Goal: Transaction & Acquisition: Book appointment/travel/reservation

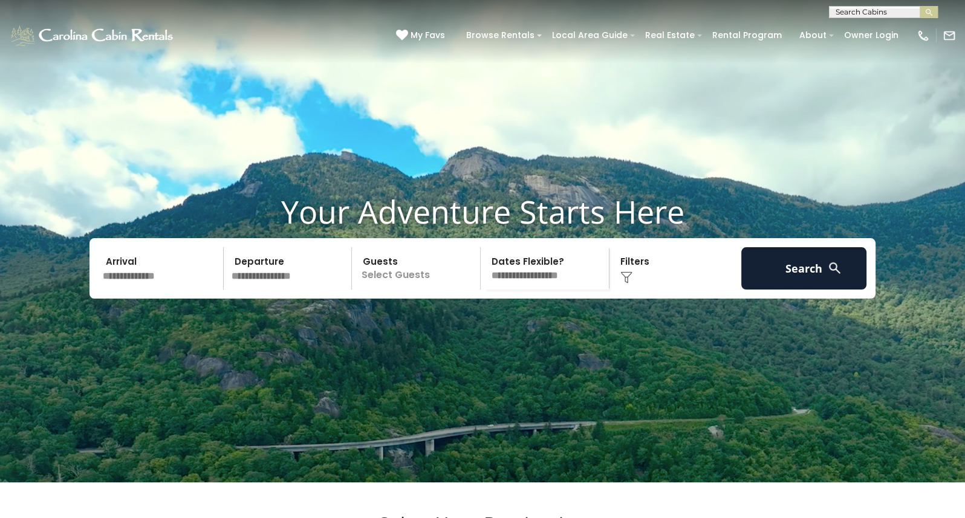
click at [138, 290] on input "text" at bounding box center [161, 268] width 125 height 42
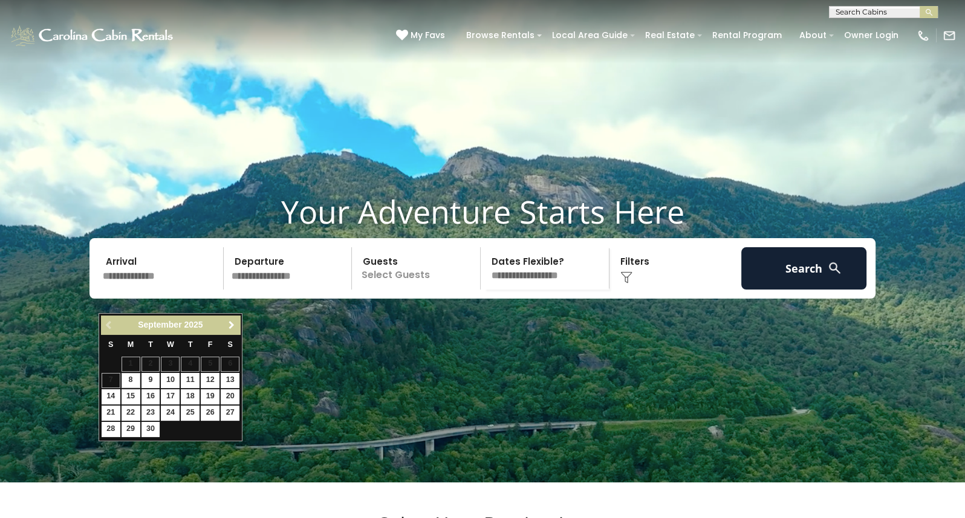
click at [230, 323] on span "Next" at bounding box center [232, 325] width 10 height 10
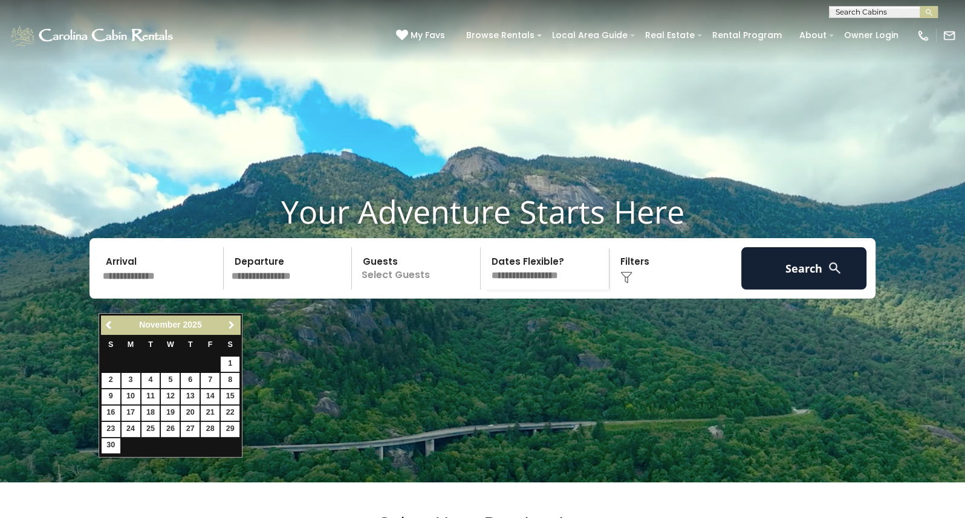
click at [229, 324] on span "Next" at bounding box center [232, 325] width 10 height 10
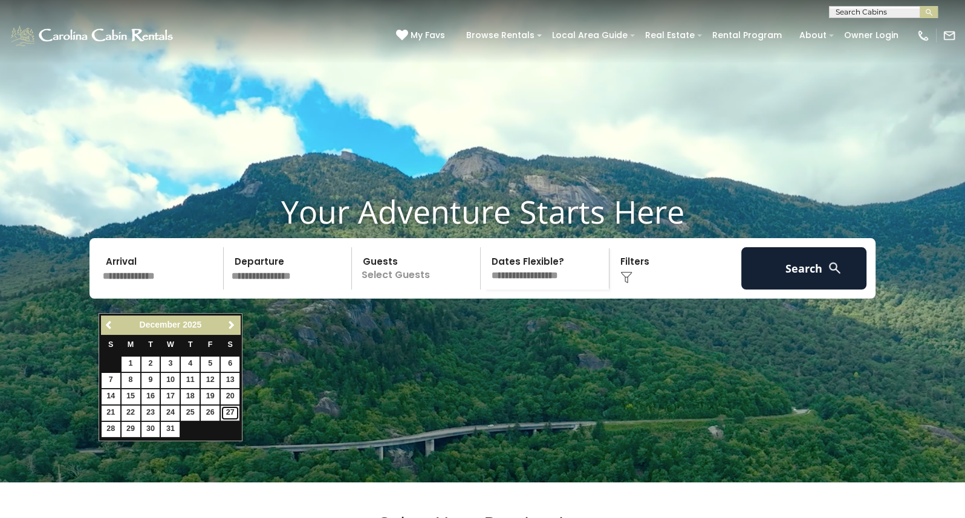
click at [231, 411] on link "27" at bounding box center [230, 413] width 19 height 15
type input "********"
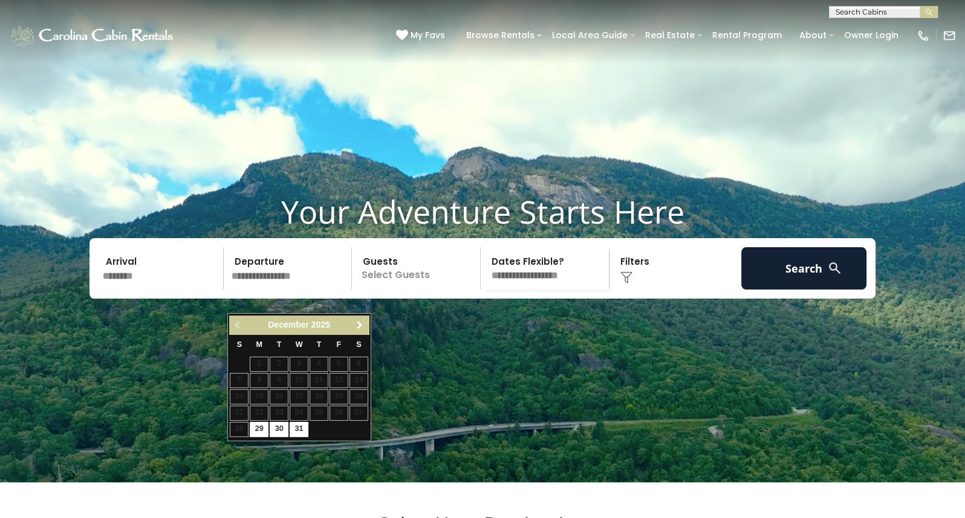
click at [360, 323] on span "Next" at bounding box center [360, 325] width 10 height 10
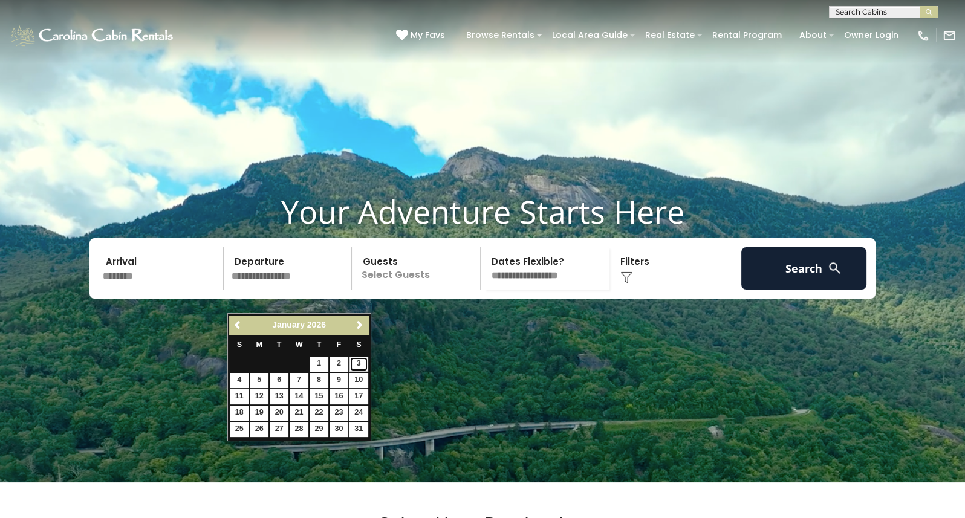
click at [360, 363] on link "3" at bounding box center [359, 364] width 19 height 15
type input "******"
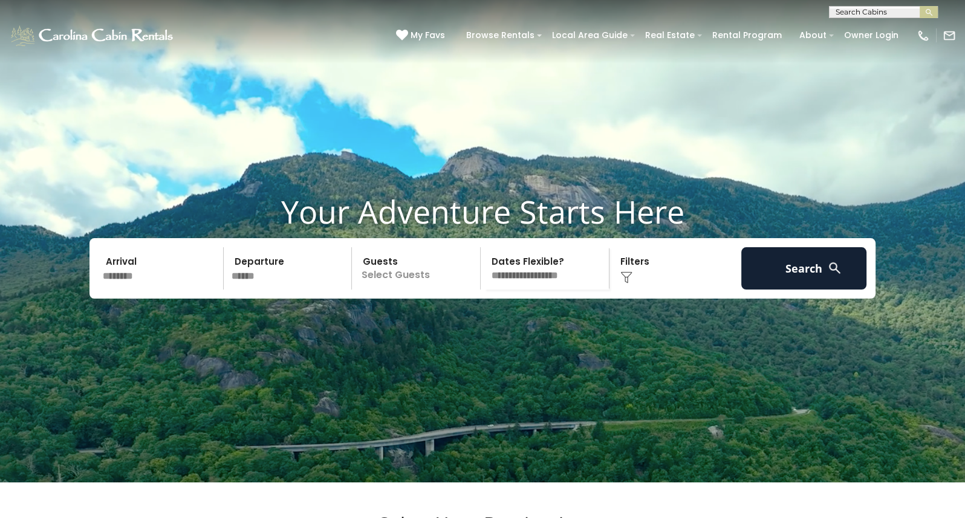
click at [393, 290] on p "Select Guests" at bounding box center [418, 268] width 125 height 42
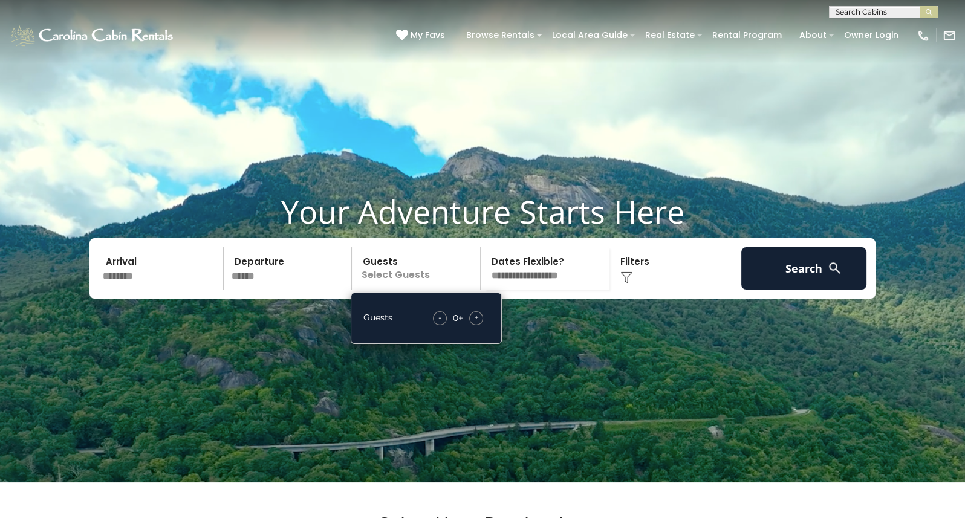
click at [478, 324] on span "+" at bounding box center [476, 317] width 5 height 12
click at [477, 324] on span "+" at bounding box center [476, 317] width 5 height 12
click at [476, 324] on span "+" at bounding box center [476, 317] width 5 height 12
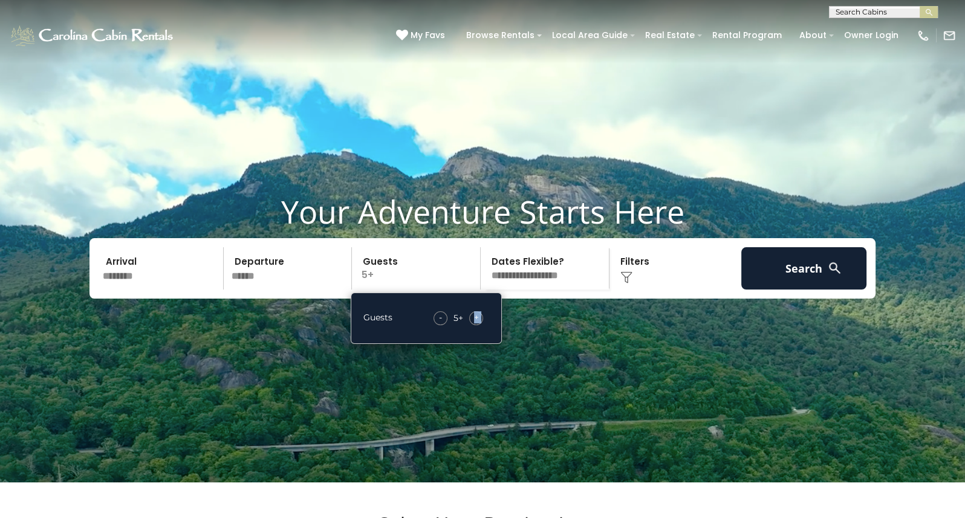
click at [476, 324] on span "+" at bounding box center [476, 317] width 5 height 12
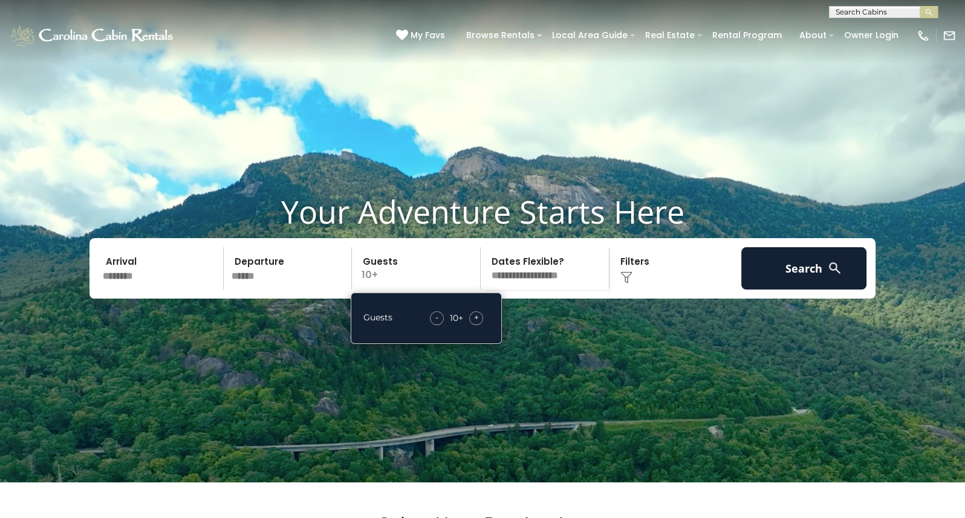
click at [543, 290] on select "**********" at bounding box center [546, 268] width 125 height 42
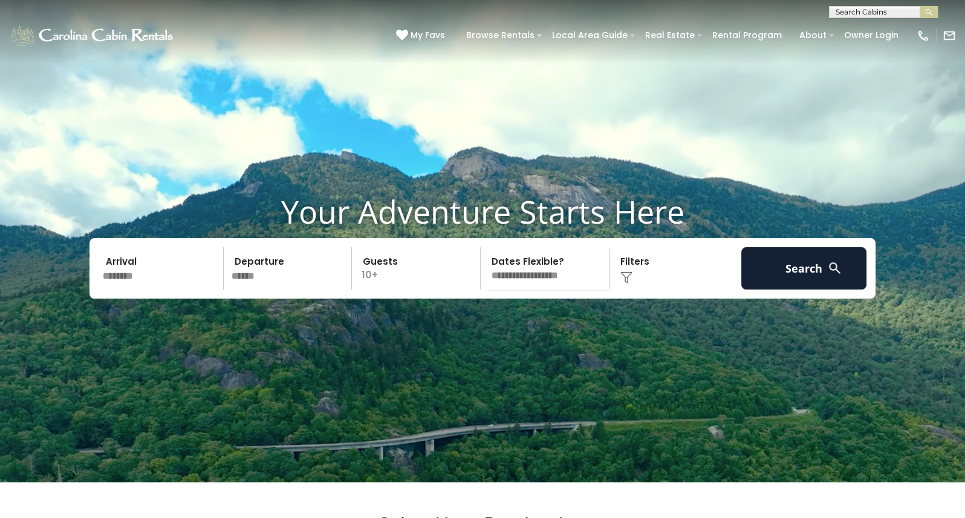
select select "*"
click at [484, 271] on select "**********" at bounding box center [546, 268] width 125 height 42
click at [628, 284] on div "Click to Choose" at bounding box center [675, 268] width 125 height 42
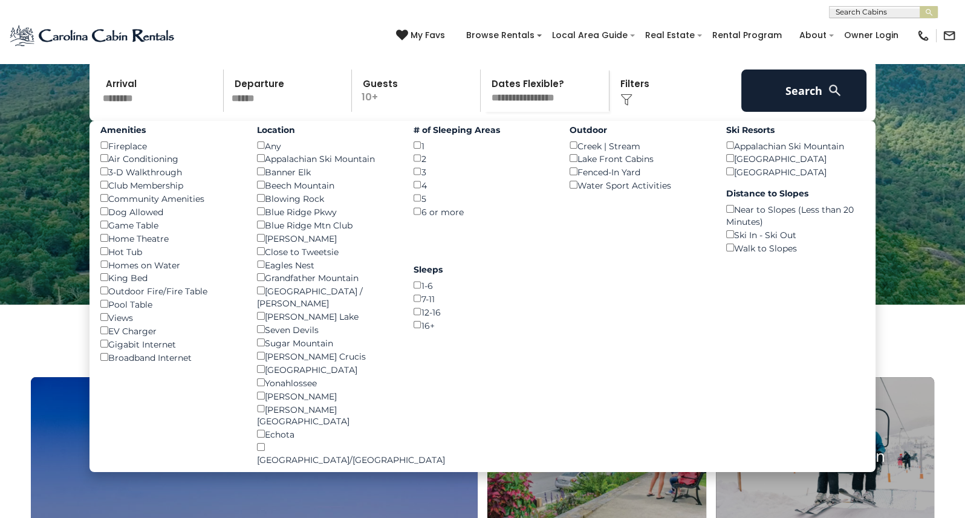
scroll to position [181, 0]
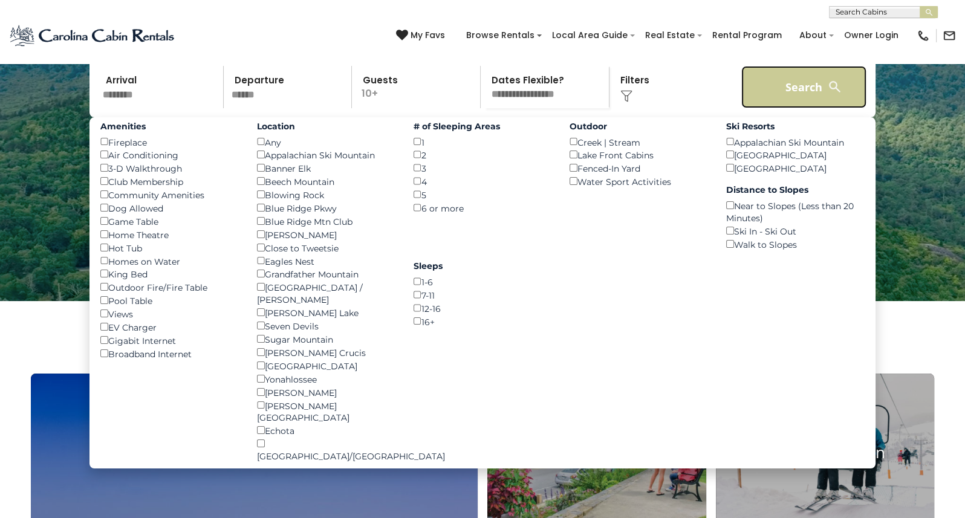
click at [784, 108] on button "Search" at bounding box center [803, 87] width 125 height 42
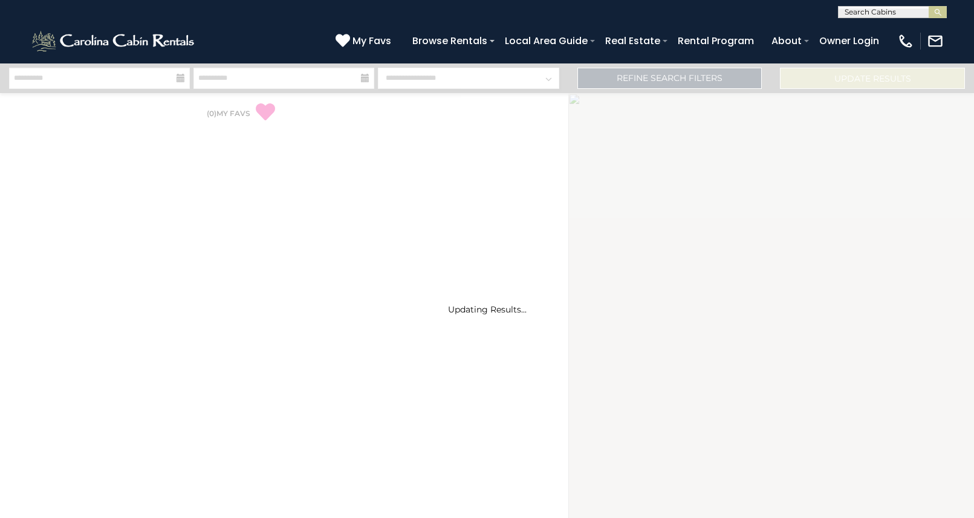
select select "*"
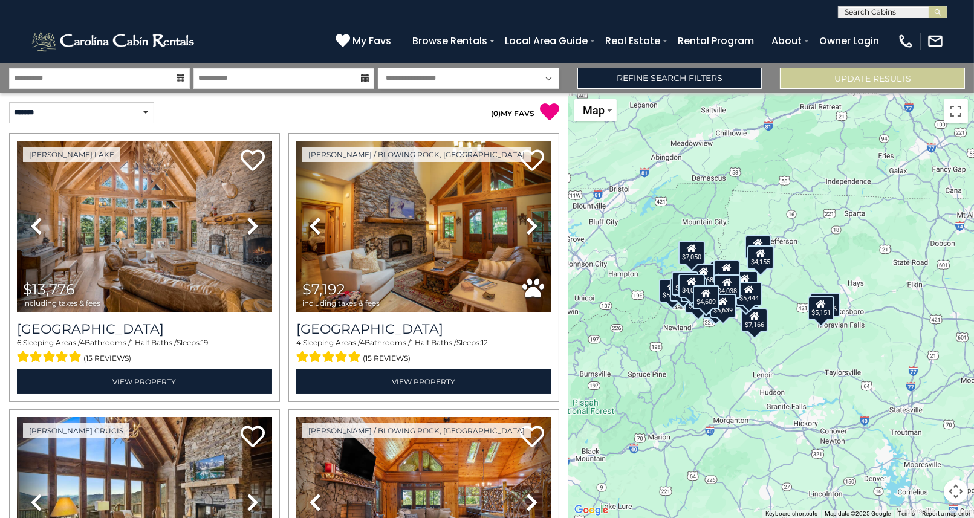
drag, startPoint x: 849, startPoint y: 325, endPoint x: 803, endPoint y: 327, distance: 46.0
click at [803, 327] on div "$13,776 $7,192 $11,553 $8,446 $11,954 $6,417 $8,374 $7,166 $5,151 $5,465 $8,032…" at bounding box center [771, 305] width 406 height 425
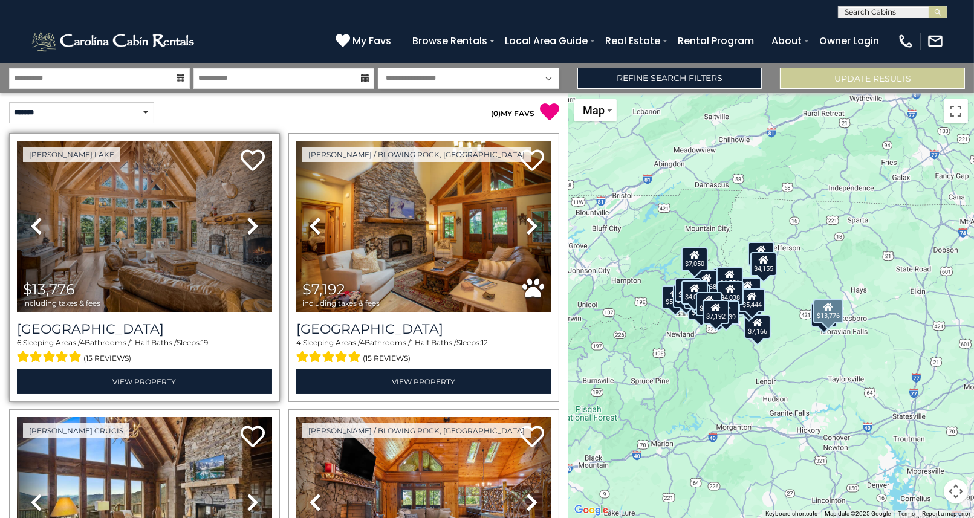
click at [253, 223] on icon at bounding box center [253, 225] width 12 height 19
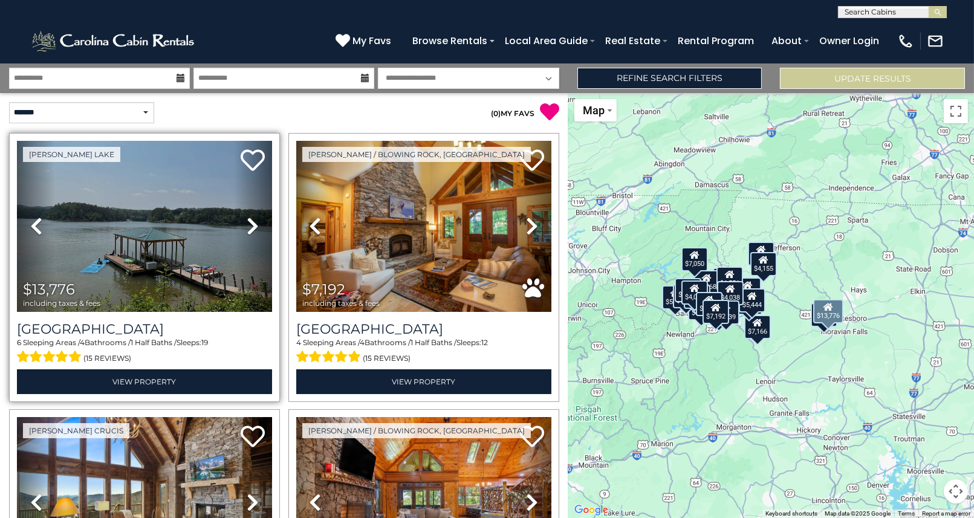
click at [252, 223] on icon at bounding box center [253, 225] width 12 height 19
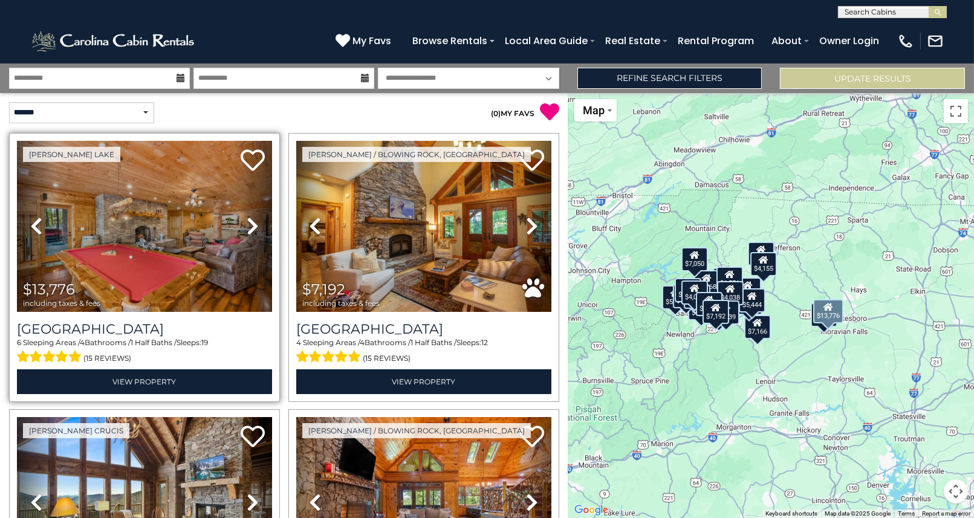
click at [252, 223] on icon at bounding box center [253, 225] width 12 height 19
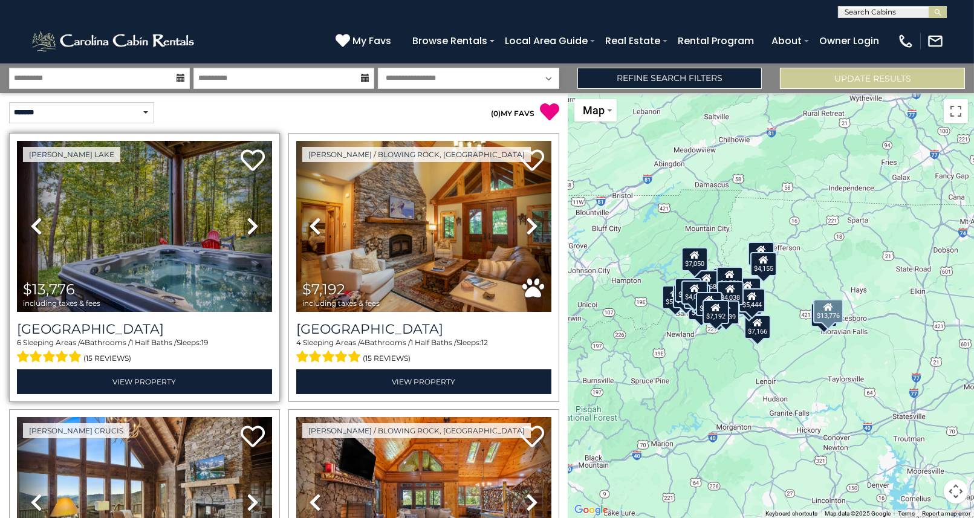
click at [252, 223] on icon at bounding box center [253, 225] width 12 height 19
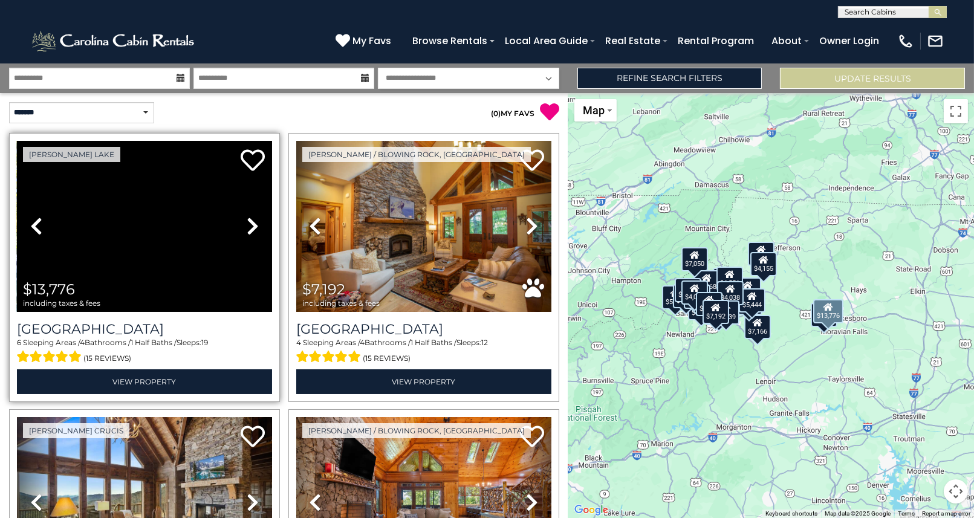
click at [252, 223] on icon at bounding box center [253, 225] width 12 height 19
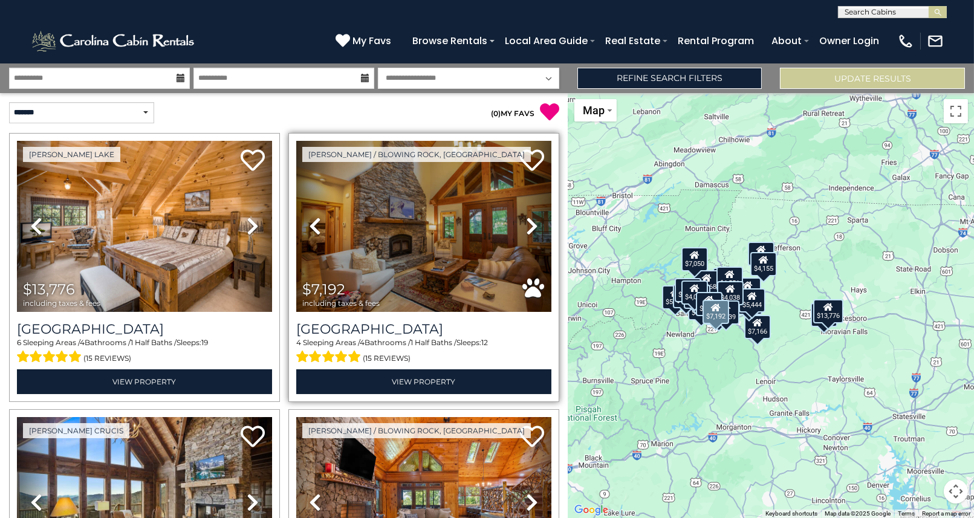
click at [528, 230] on icon at bounding box center [532, 225] width 12 height 19
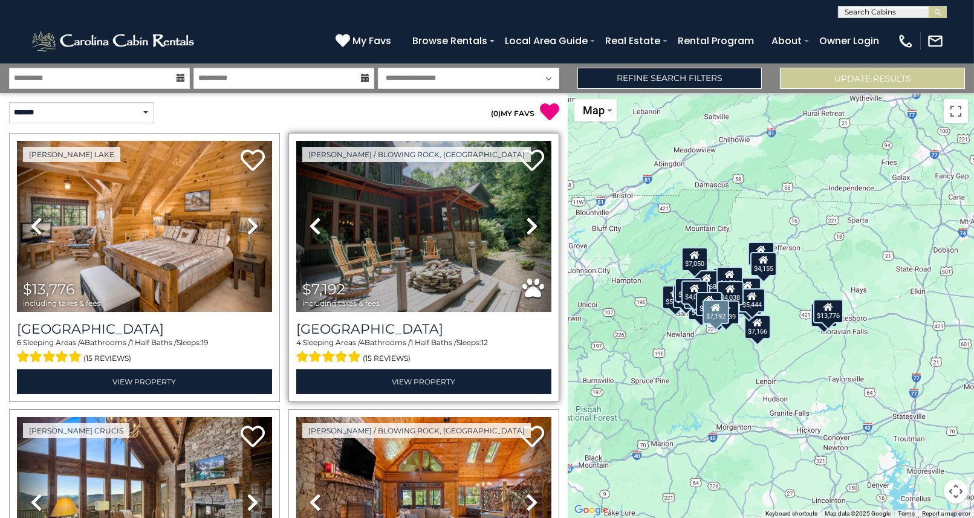
click at [528, 230] on icon at bounding box center [532, 225] width 12 height 19
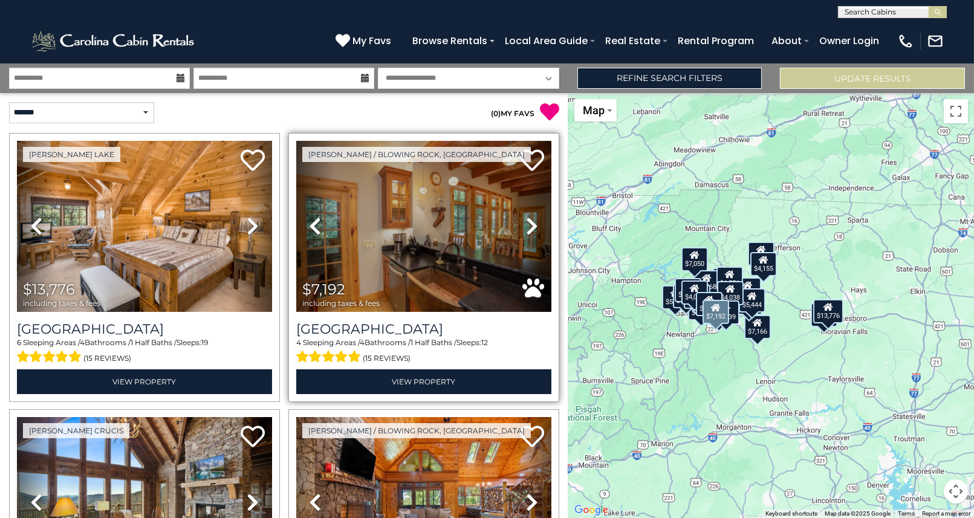
click at [528, 230] on icon at bounding box center [532, 225] width 12 height 19
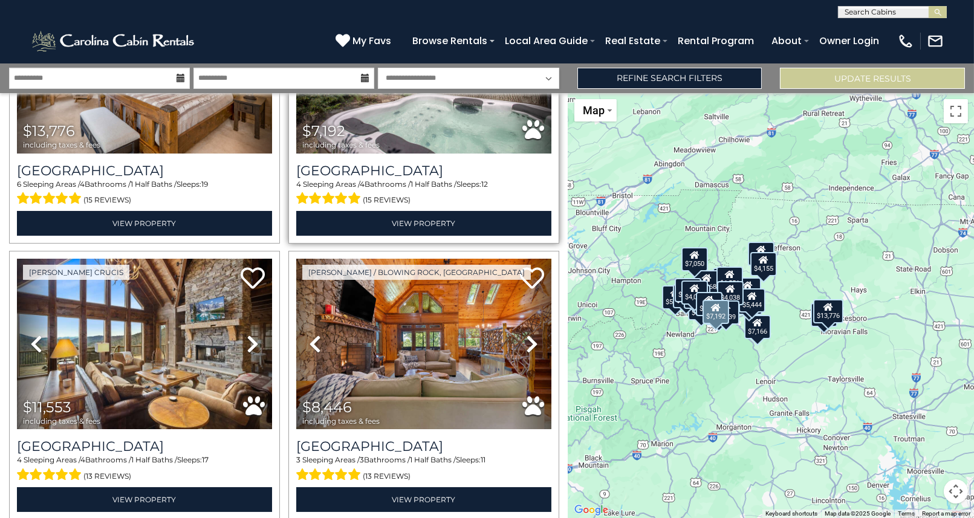
scroll to position [241, 0]
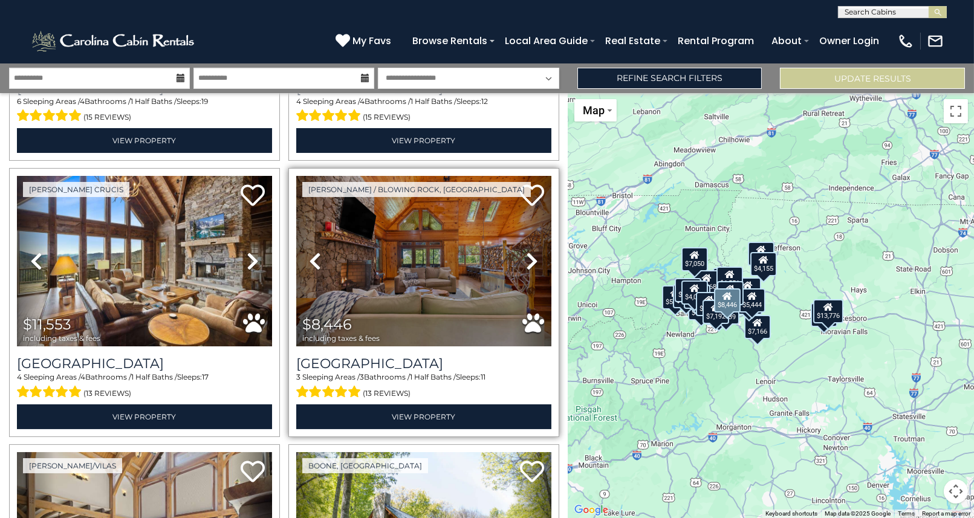
click at [526, 255] on icon at bounding box center [532, 261] width 12 height 19
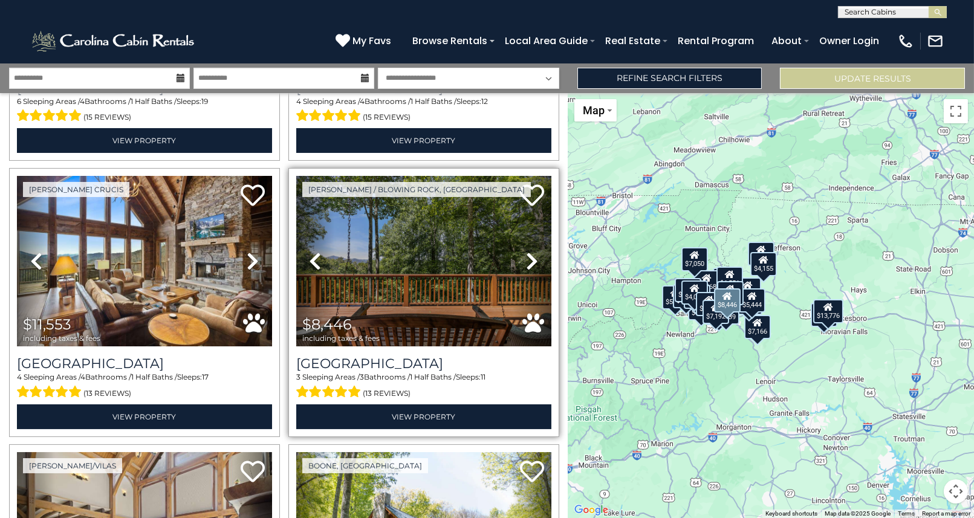
click at [526, 255] on icon at bounding box center [532, 261] width 12 height 19
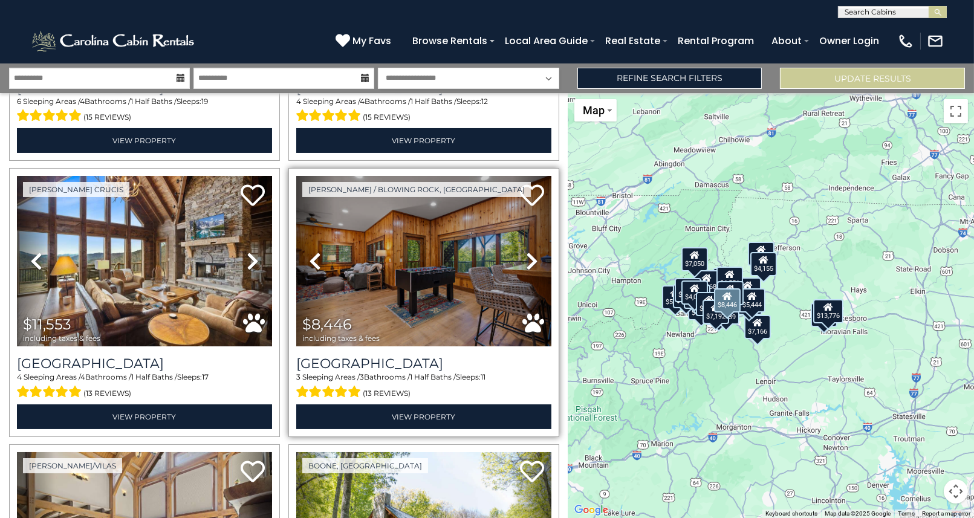
click at [526, 255] on icon at bounding box center [532, 261] width 12 height 19
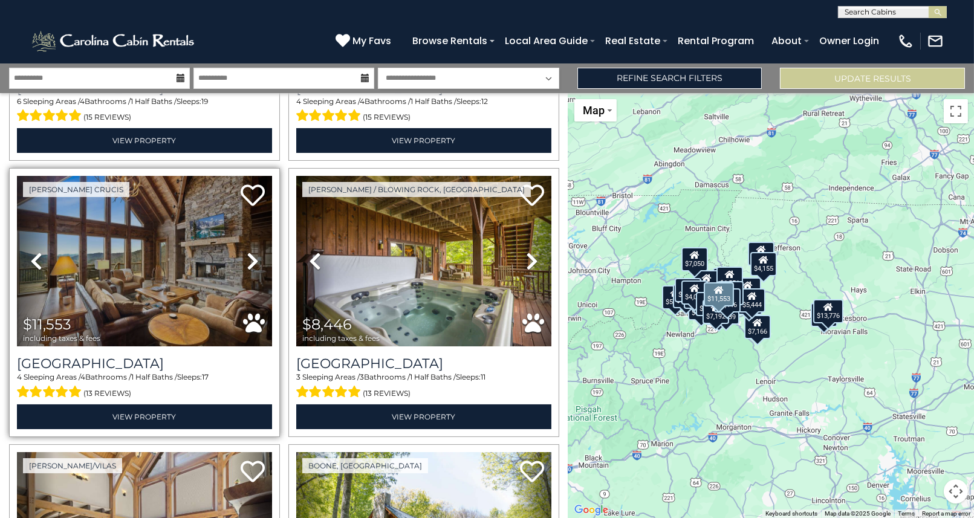
click at [250, 252] on icon at bounding box center [253, 261] width 12 height 19
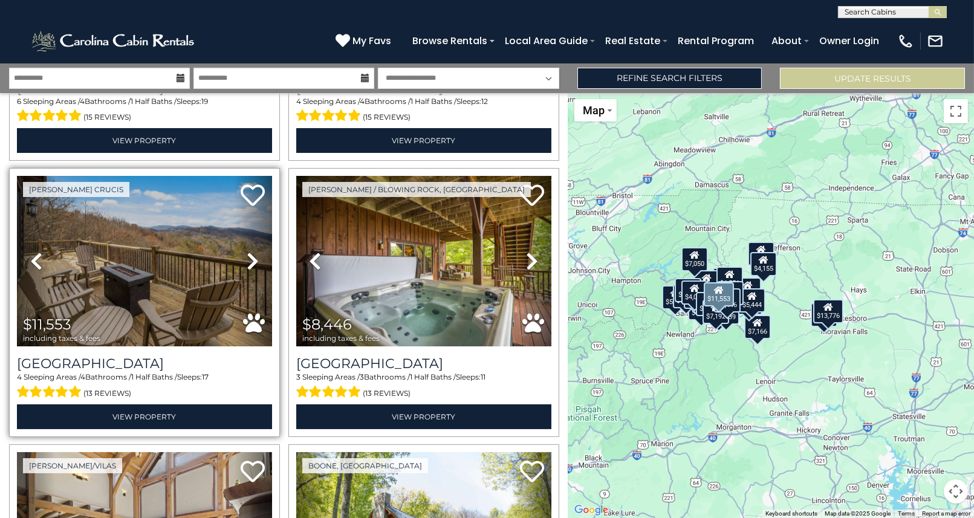
click at [250, 252] on icon at bounding box center [253, 261] width 12 height 19
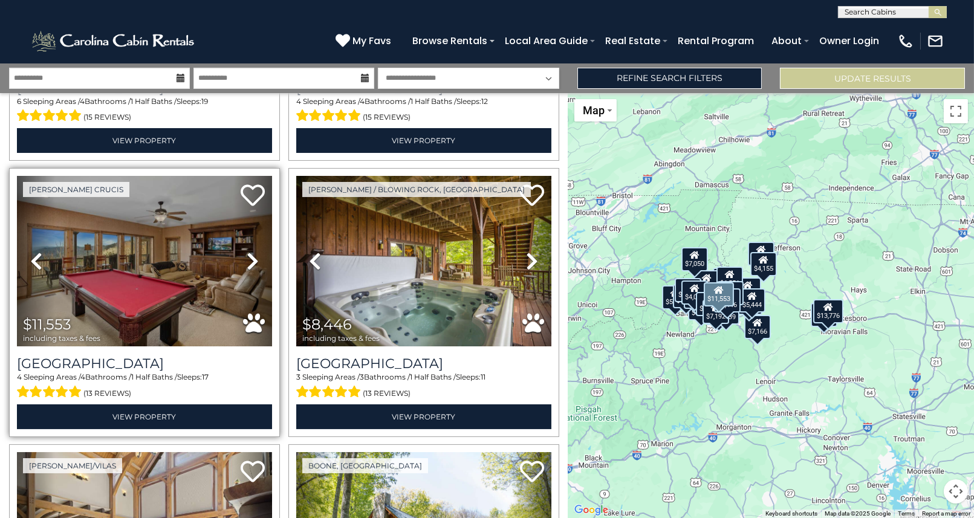
click at [250, 253] on icon at bounding box center [253, 261] width 12 height 19
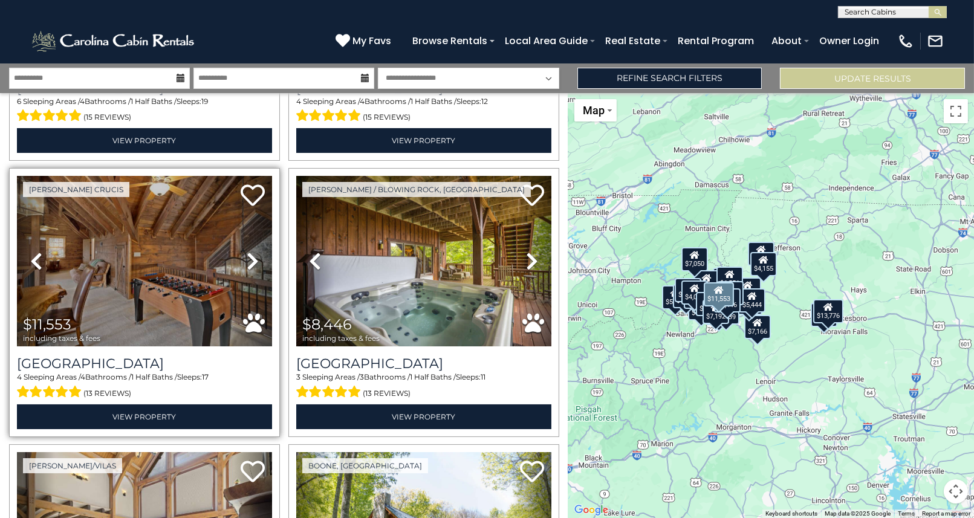
click at [250, 256] on icon at bounding box center [253, 261] width 12 height 19
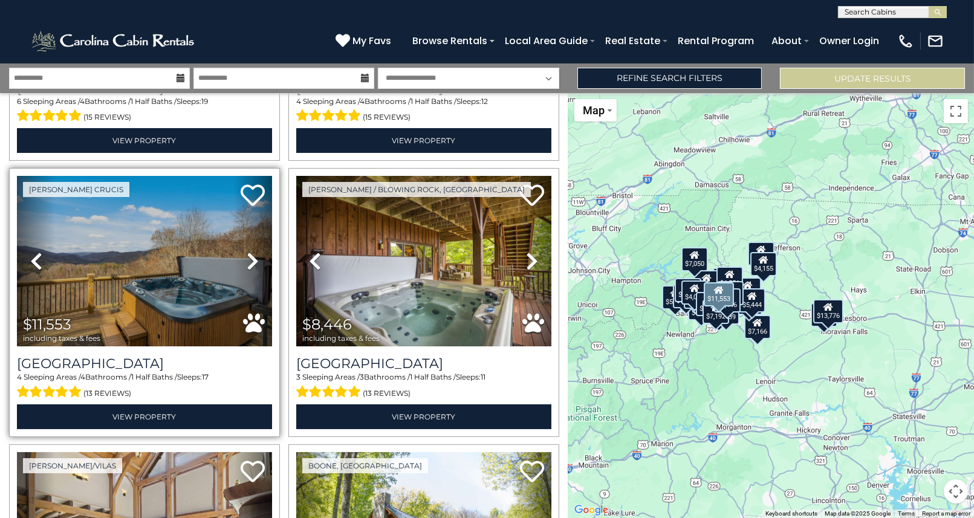
click at [250, 256] on icon at bounding box center [253, 261] width 12 height 19
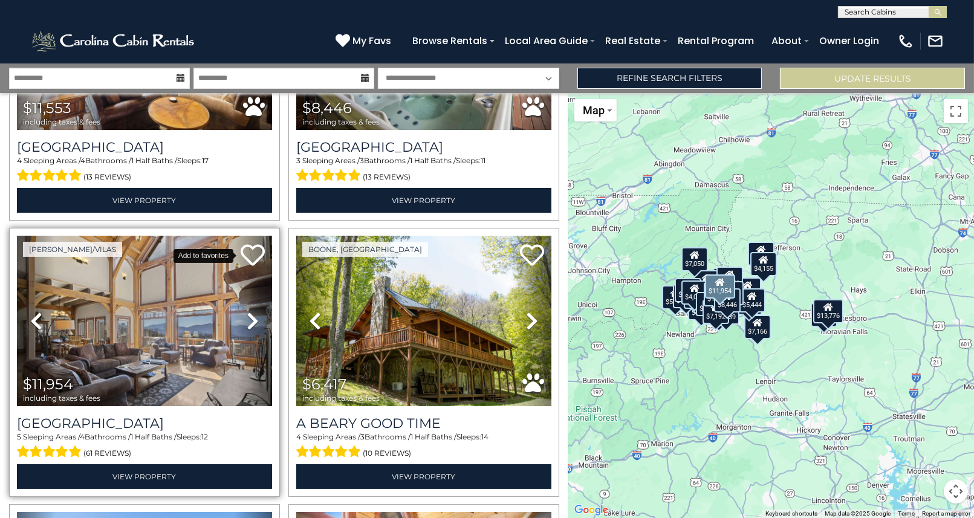
scroll to position [544, 0]
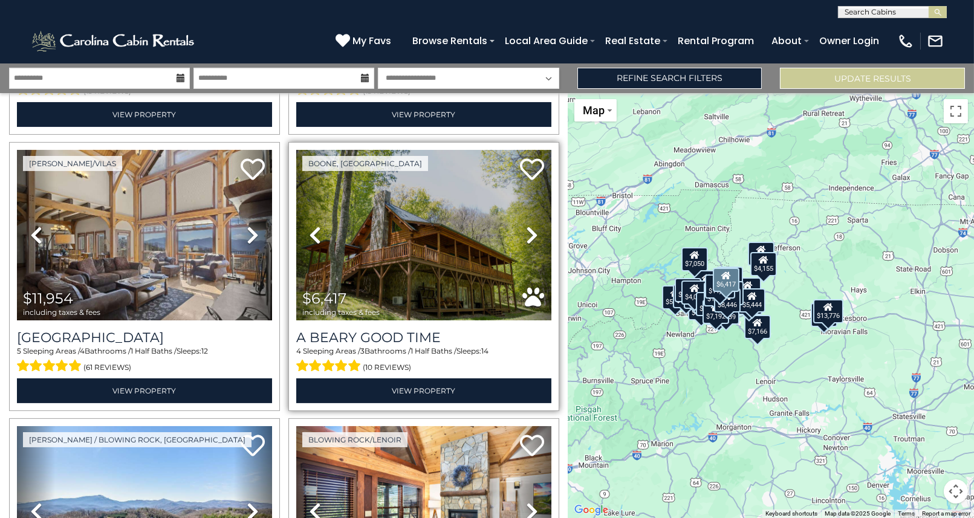
click at [526, 233] on icon at bounding box center [532, 235] width 12 height 19
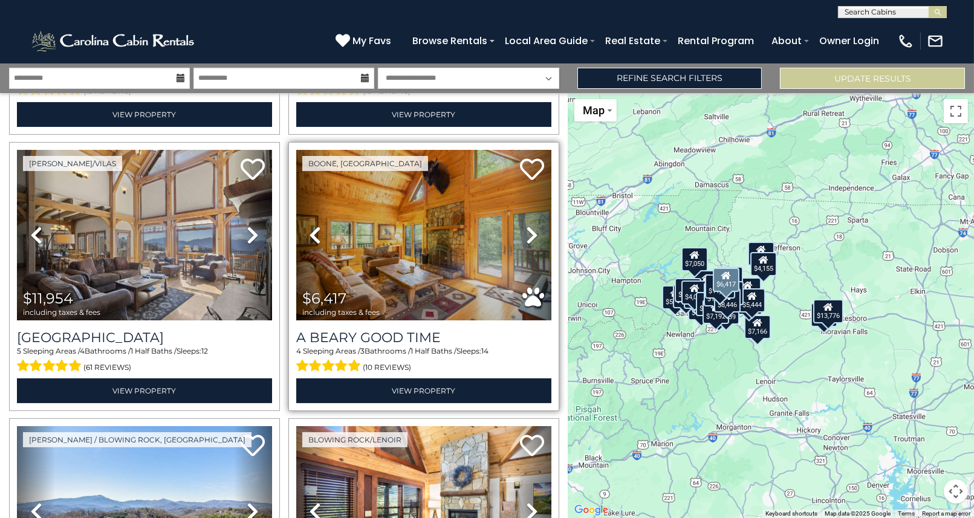
click at [527, 230] on icon at bounding box center [532, 235] width 12 height 19
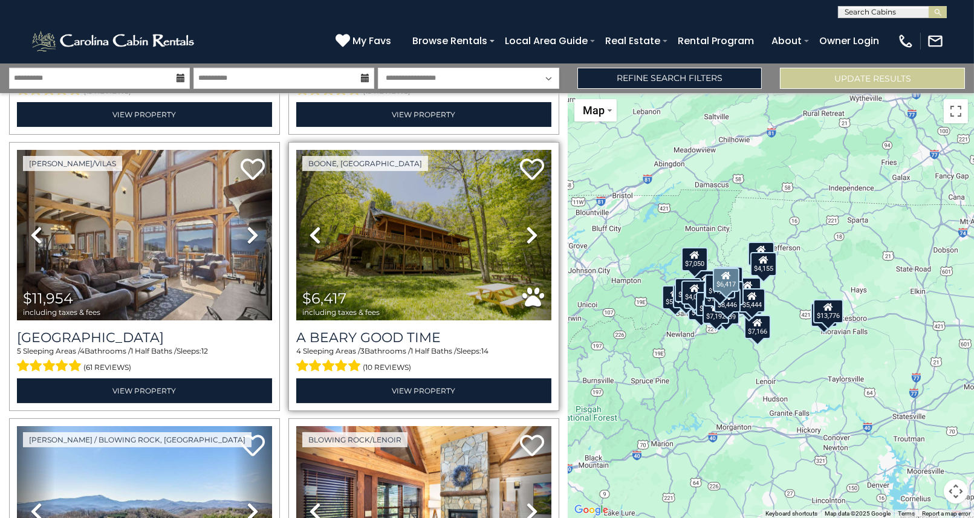
click at [528, 230] on icon at bounding box center [532, 235] width 12 height 19
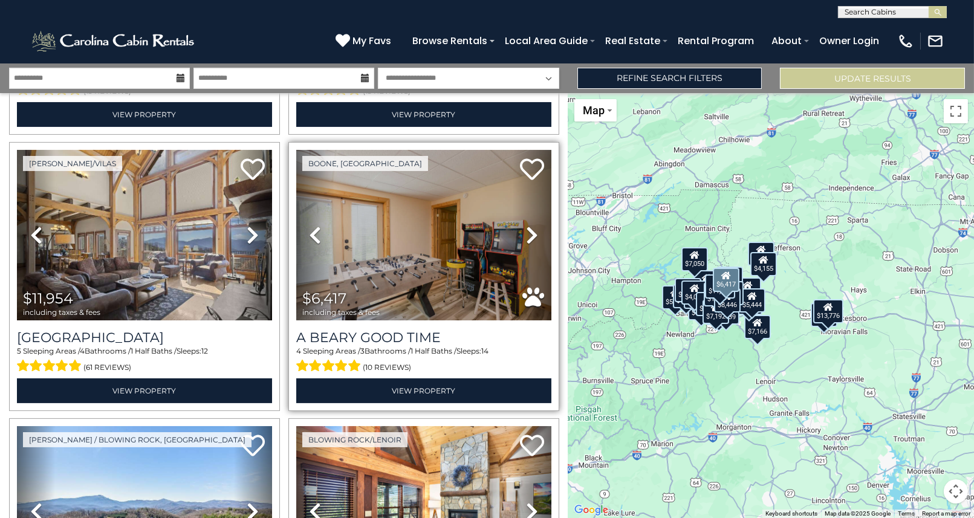
click at [528, 230] on icon at bounding box center [532, 235] width 12 height 19
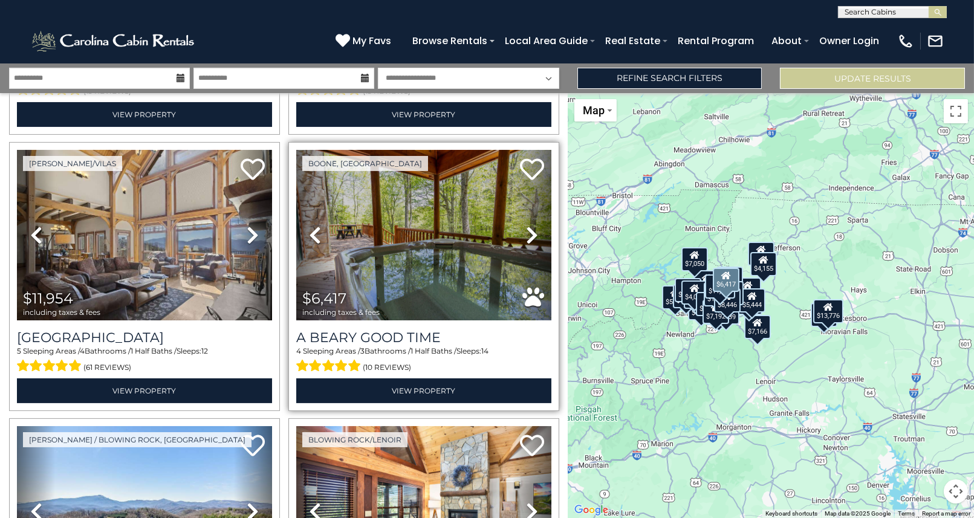
click at [528, 230] on icon at bounding box center [532, 235] width 12 height 19
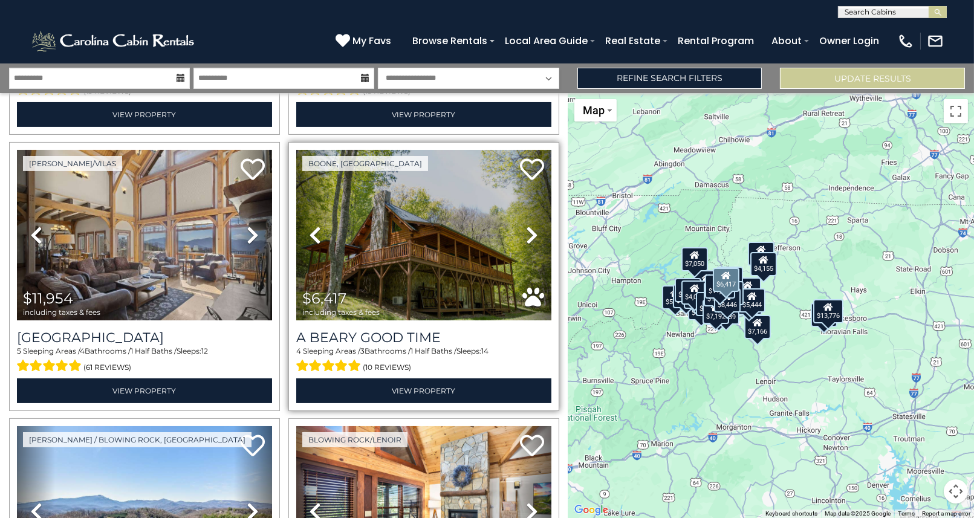
click at [528, 230] on icon at bounding box center [532, 235] width 12 height 19
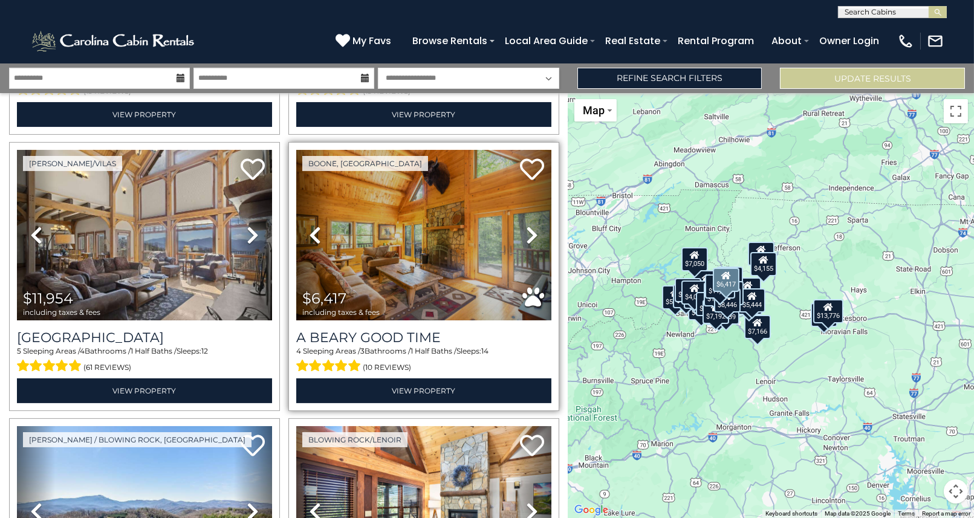
click at [528, 230] on icon at bounding box center [532, 235] width 12 height 19
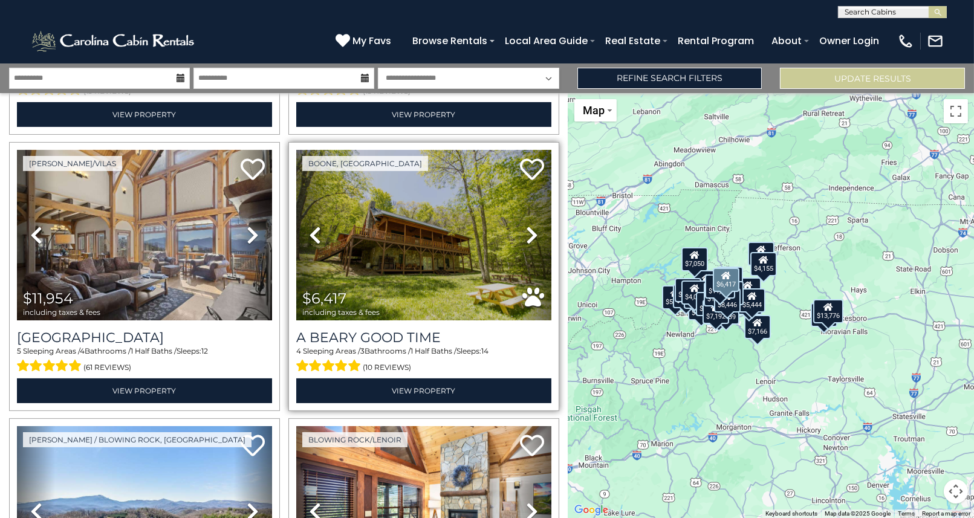
click at [528, 230] on icon at bounding box center [532, 235] width 12 height 19
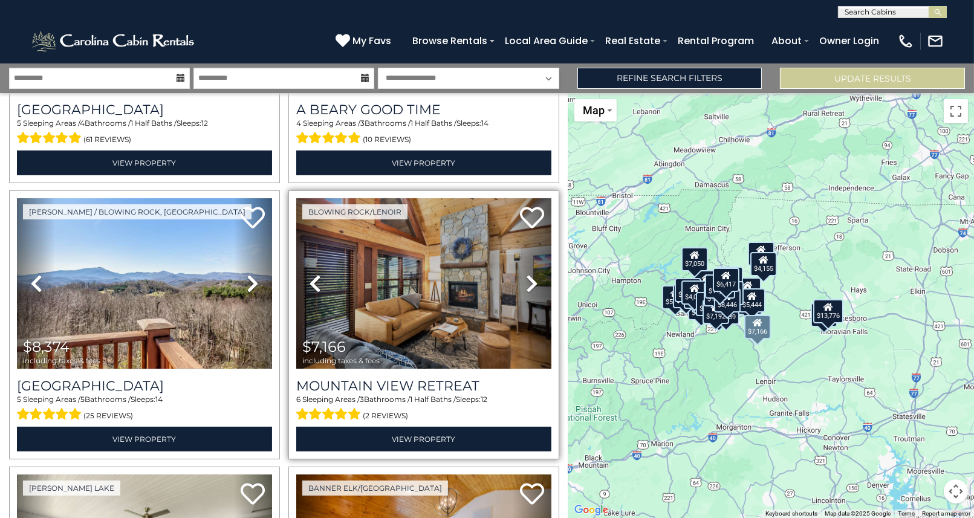
scroll to position [786, 0]
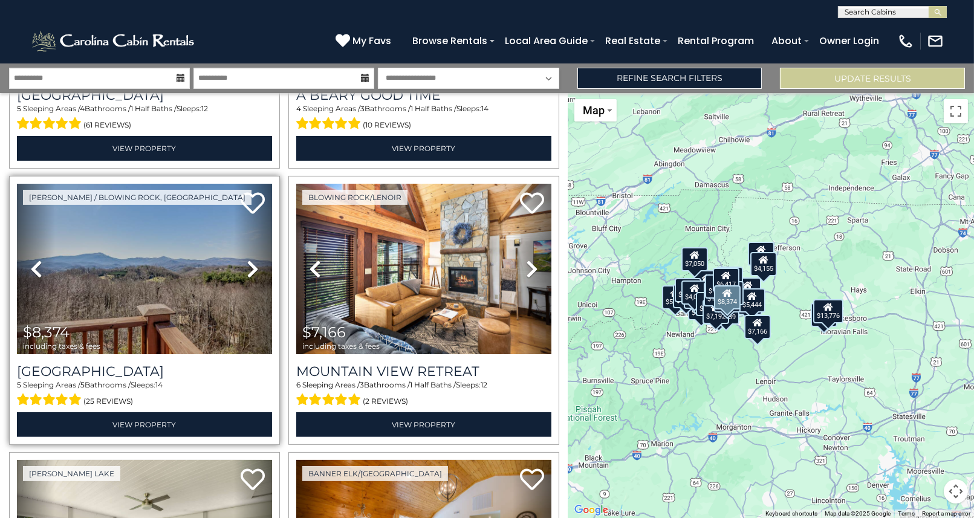
click at [247, 259] on icon at bounding box center [253, 268] width 12 height 19
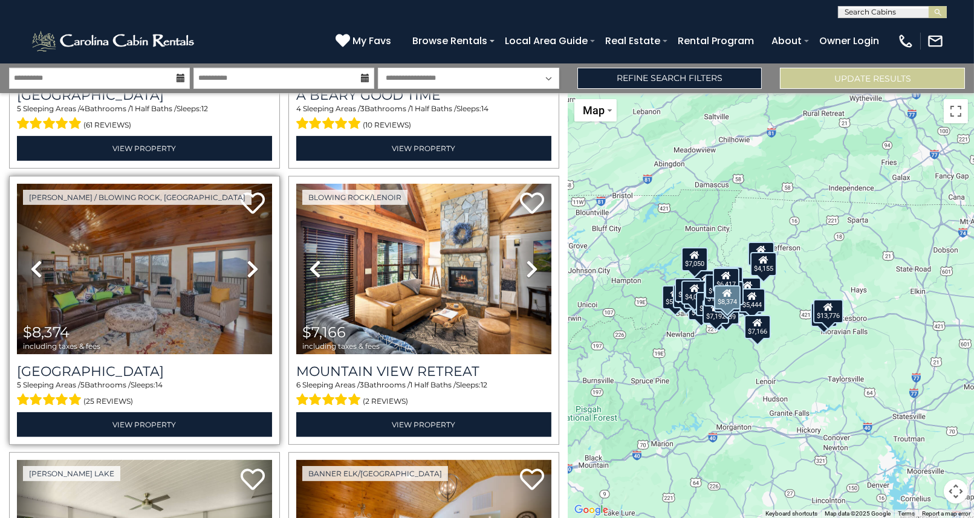
click at [249, 260] on icon at bounding box center [253, 268] width 12 height 19
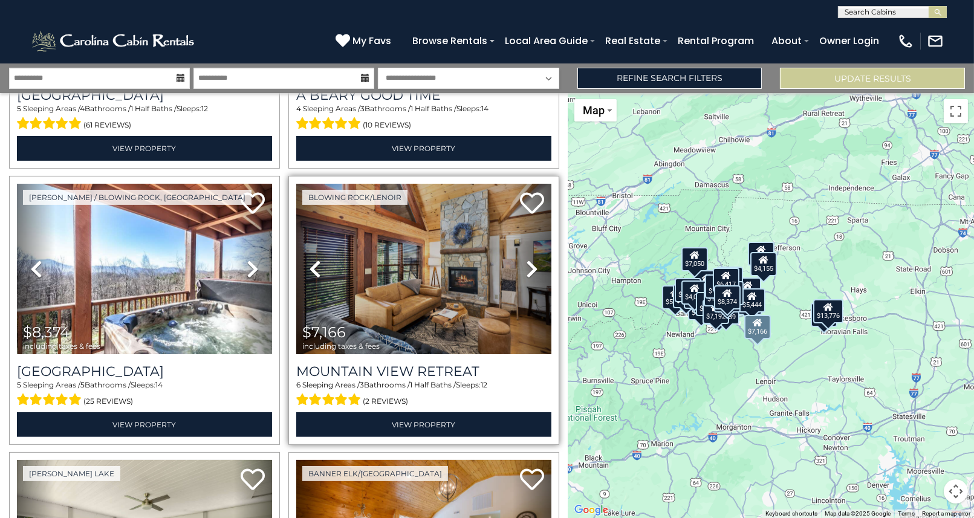
click at [526, 259] on icon at bounding box center [532, 268] width 12 height 19
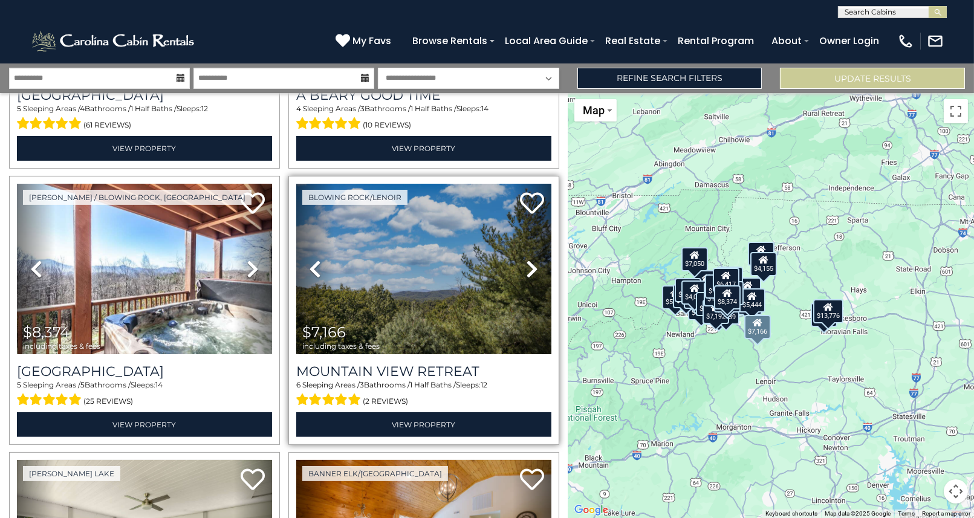
click at [527, 259] on icon at bounding box center [532, 268] width 12 height 19
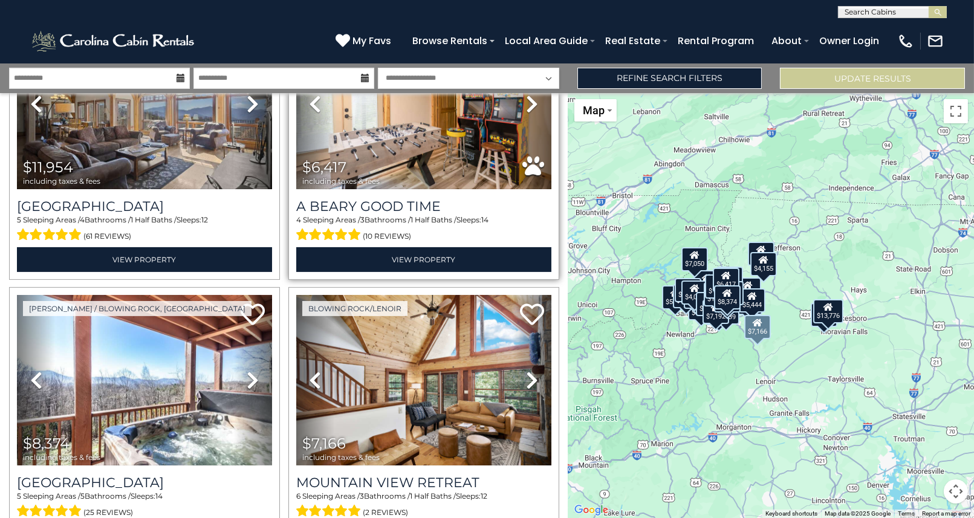
scroll to position [604, 0]
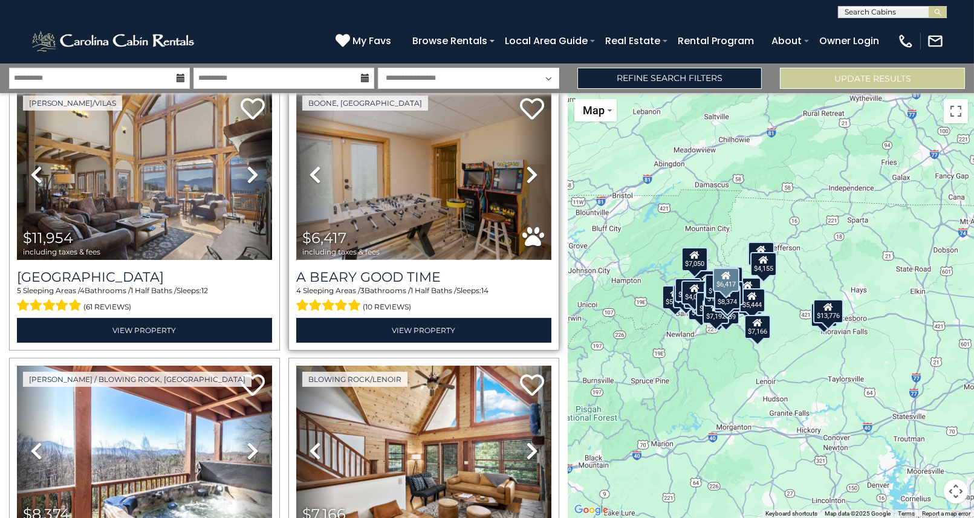
click at [429, 178] on img at bounding box center [423, 174] width 255 height 171
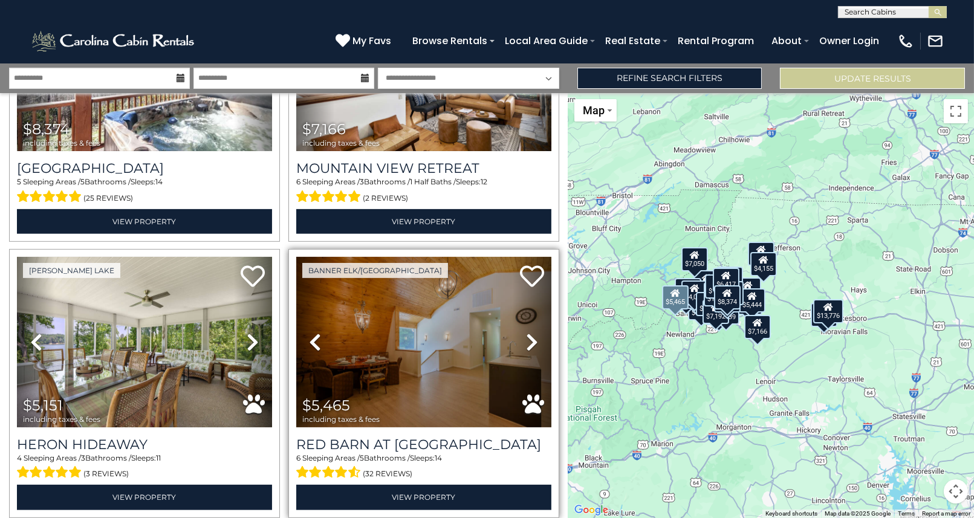
scroll to position [1027, 0]
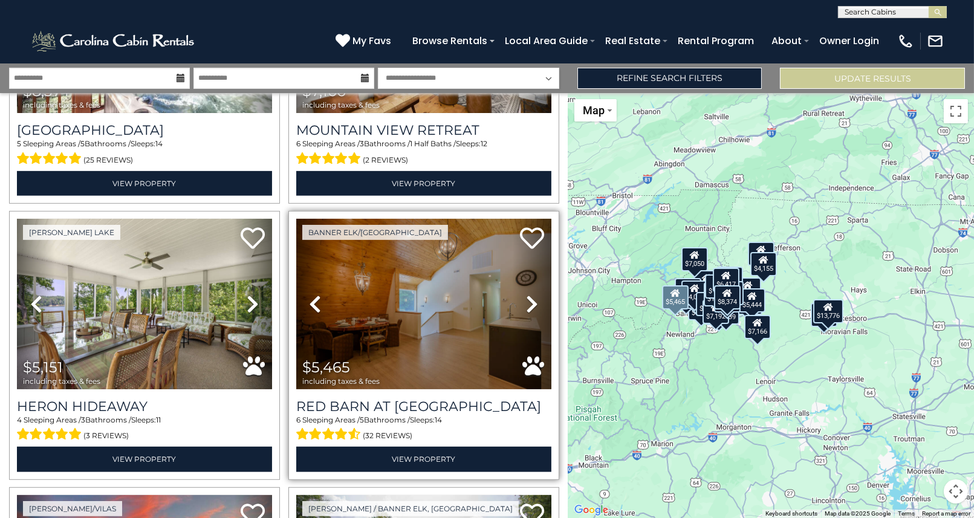
click at [526, 294] on icon at bounding box center [532, 303] width 12 height 19
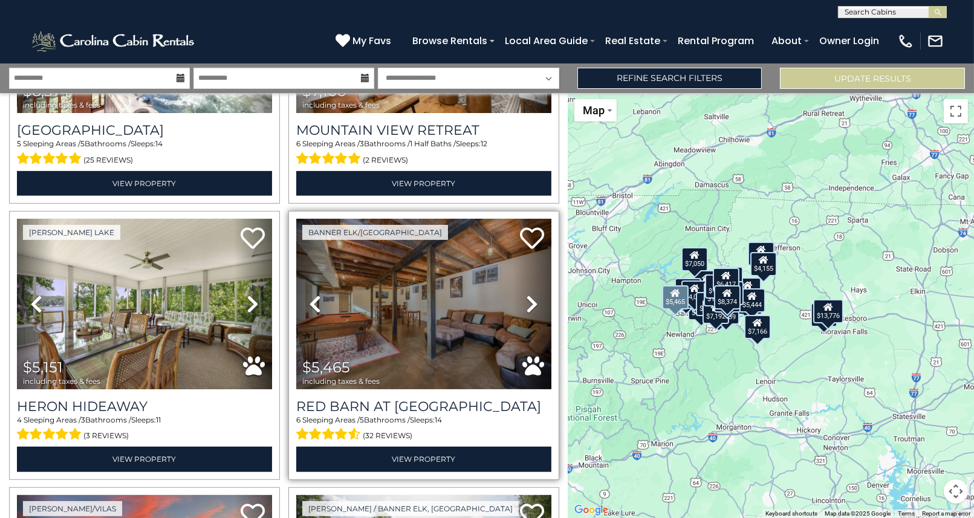
click at [526, 294] on icon at bounding box center [532, 303] width 12 height 19
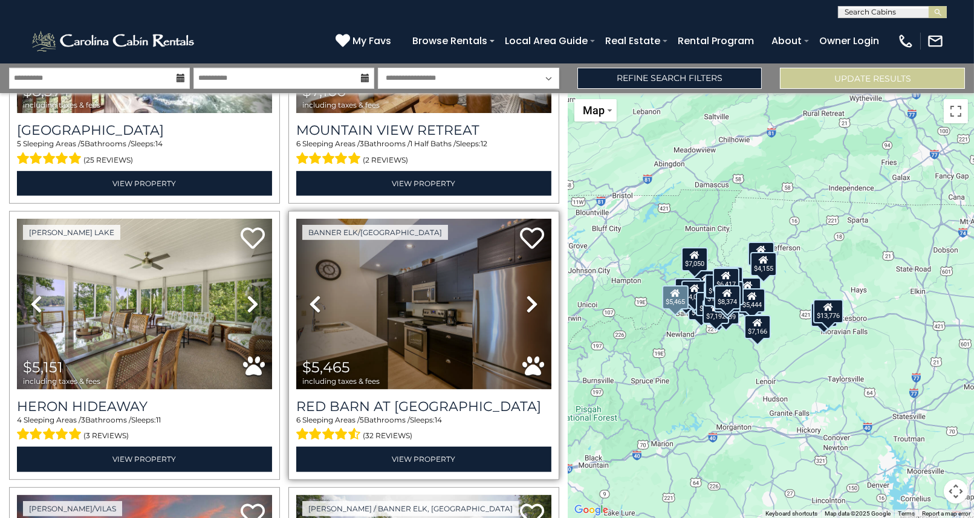
click at [526, 294] on icon at bounding box center [532, 303] width 12 height 19
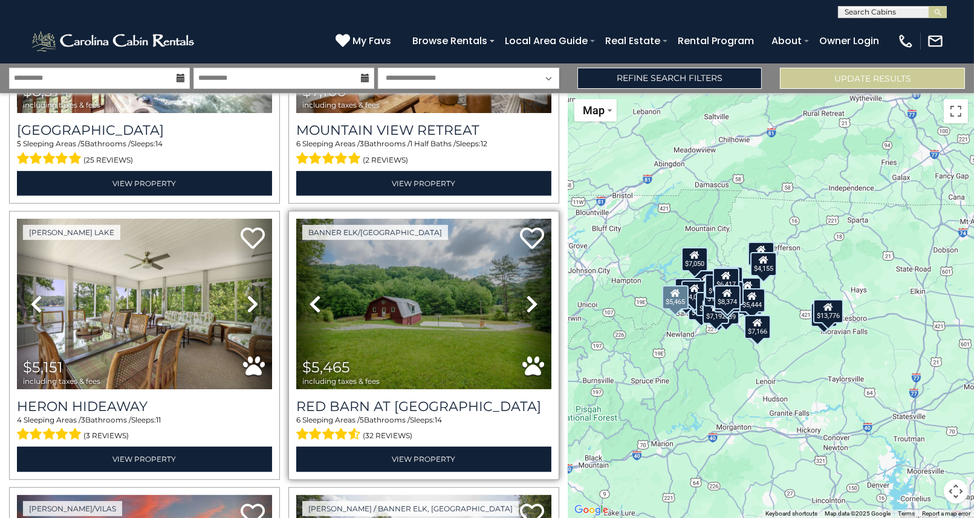
click at [526, 294] on icon at bounding box center [532, 303] width 12 height 19
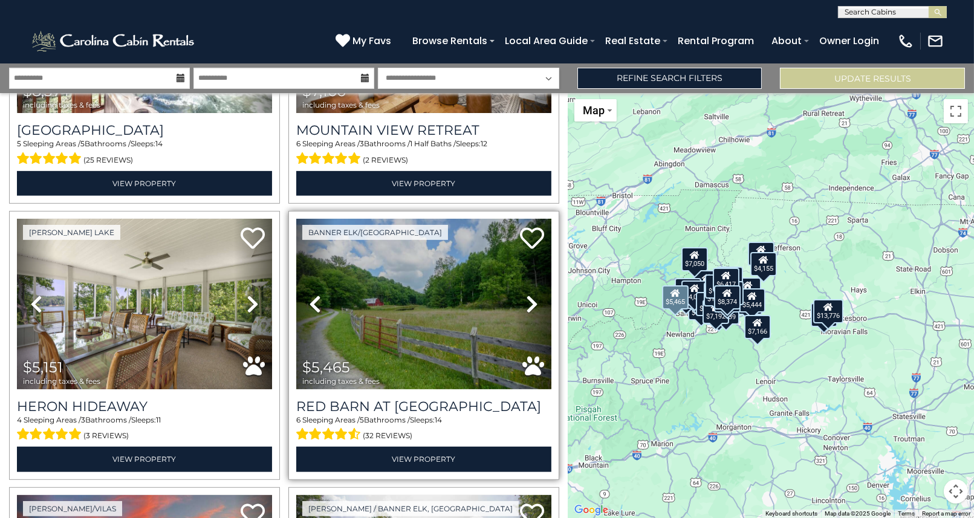
click at [526, 294] on icon at bounding box center [532, 303] width 12 height 19
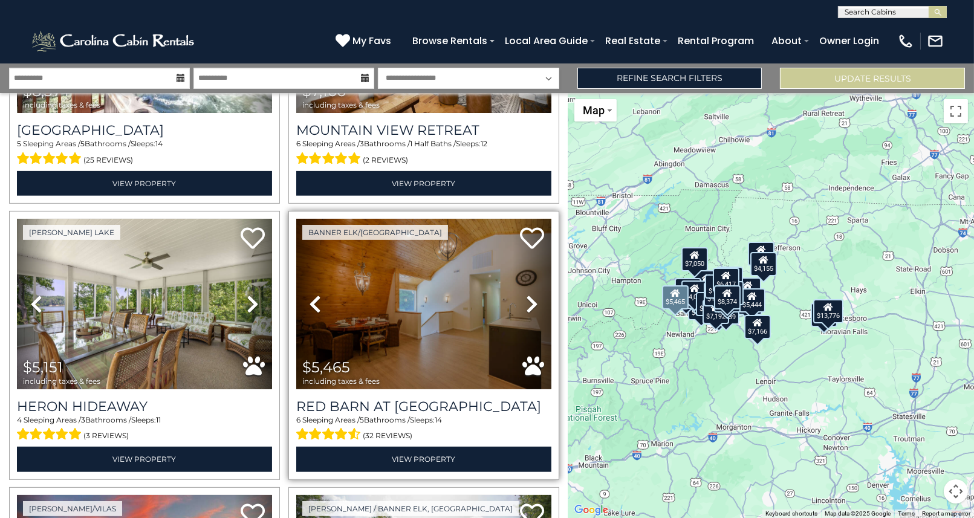
click at [526, 294] on icon at bounding box center [532, 303] width 12 height 19
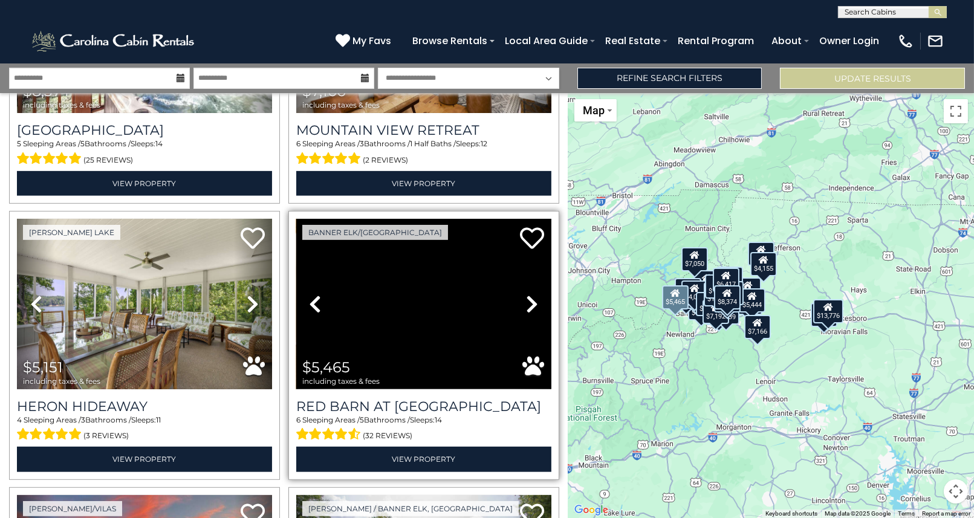
click at [526, 294] on icon at bounding box center [532, 303] width 12 height 19
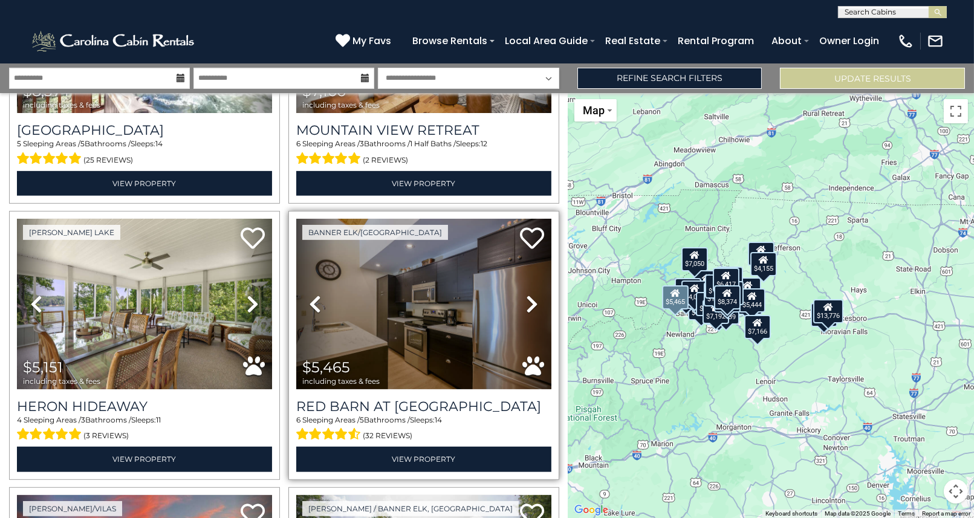
click at [526, 294] on icon at bounding box center [532, 303] width 12 height 19
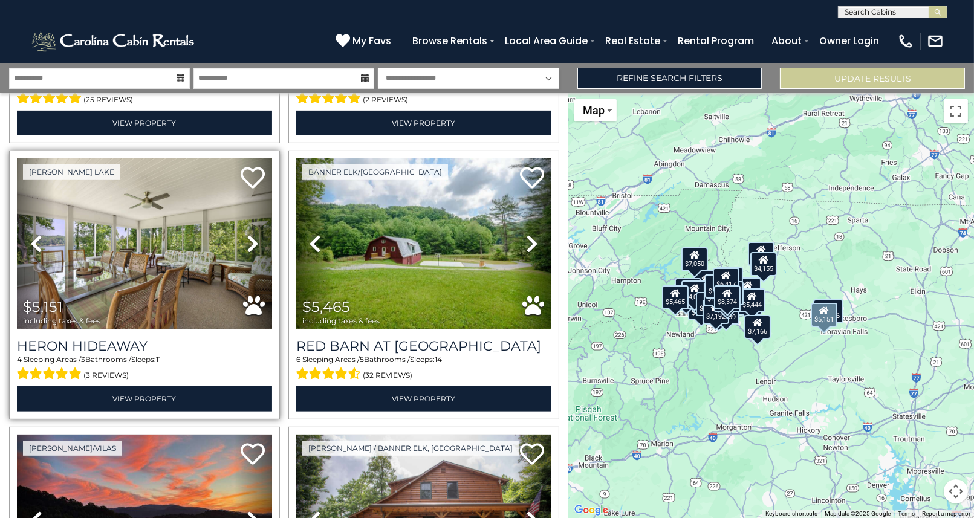
scroll to position [1088, 0]
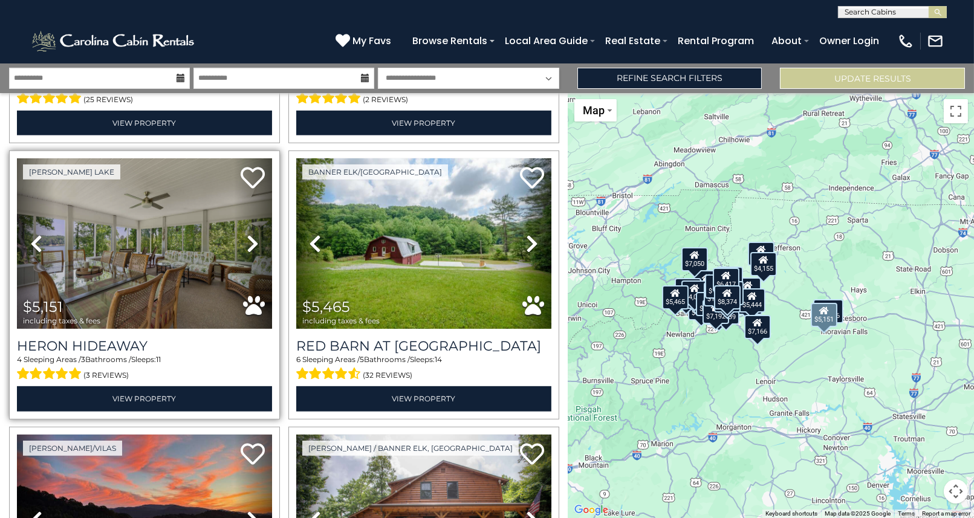
click at [247, 234] on icon at bounding box center [253, 243] width 12 height 19
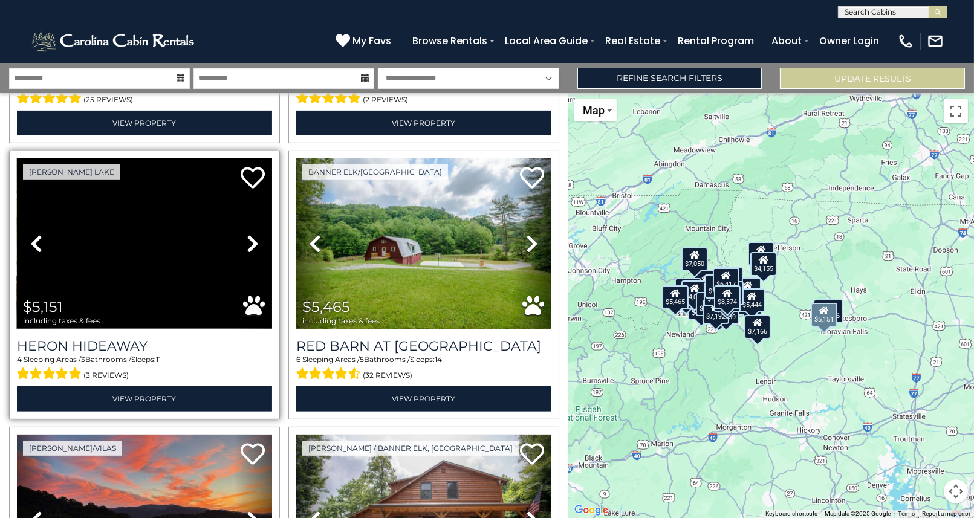
click at [247, 234] on icon at bounding box center [253, 243] width 12 height 19
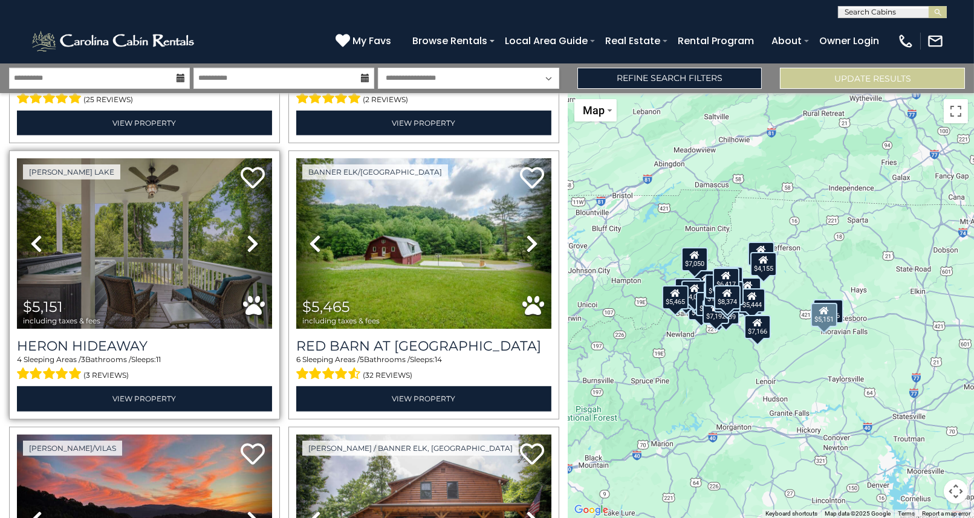
click at [247, 234] on icon at bounding box center [253, 243] width 12 height 19
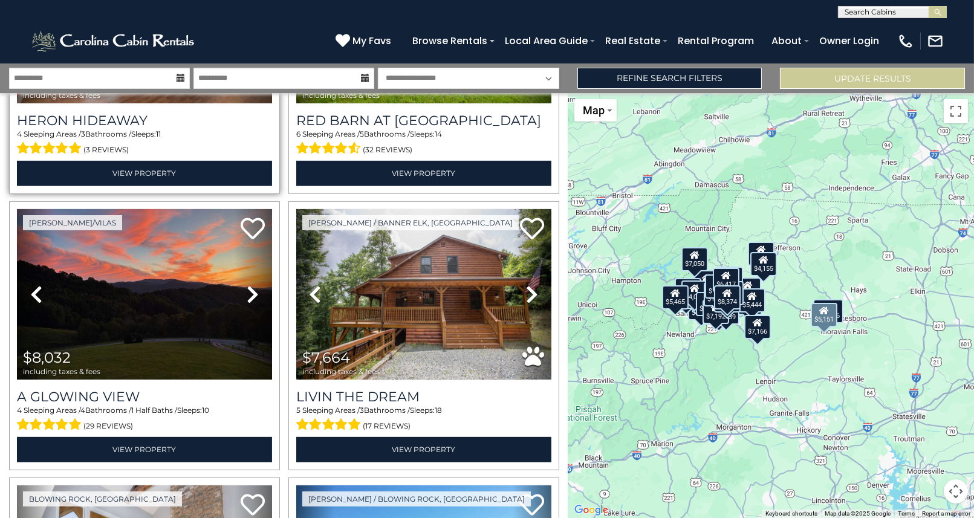
scroll to position [1330, 0]
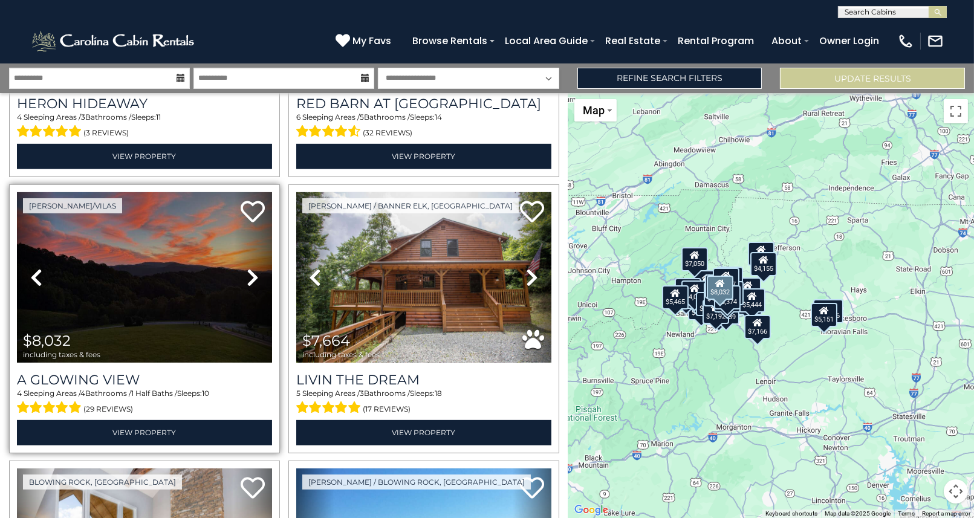
click at [249, 268] on icon at bounding box center [253, 277] width 12 height 19
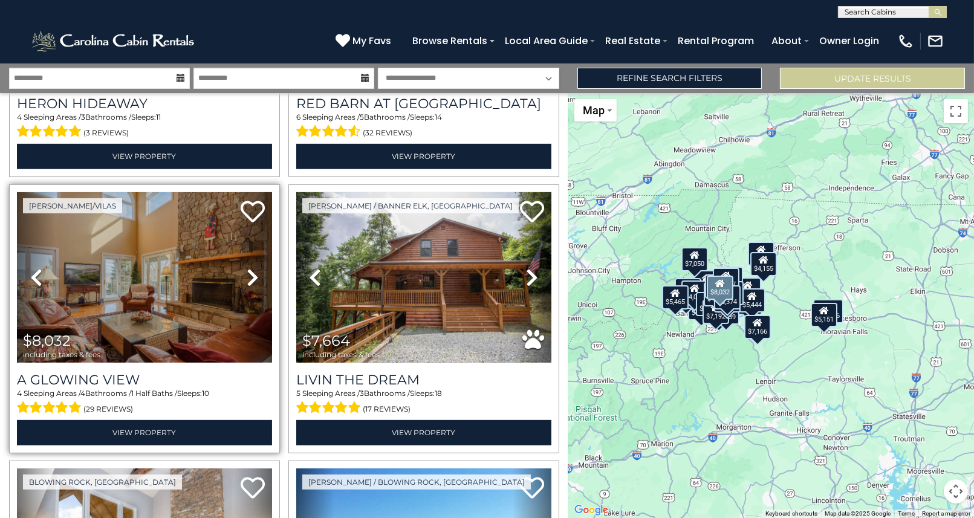
click at [250, 268] on icon at bounding box center [253, 277] width 12 height 19
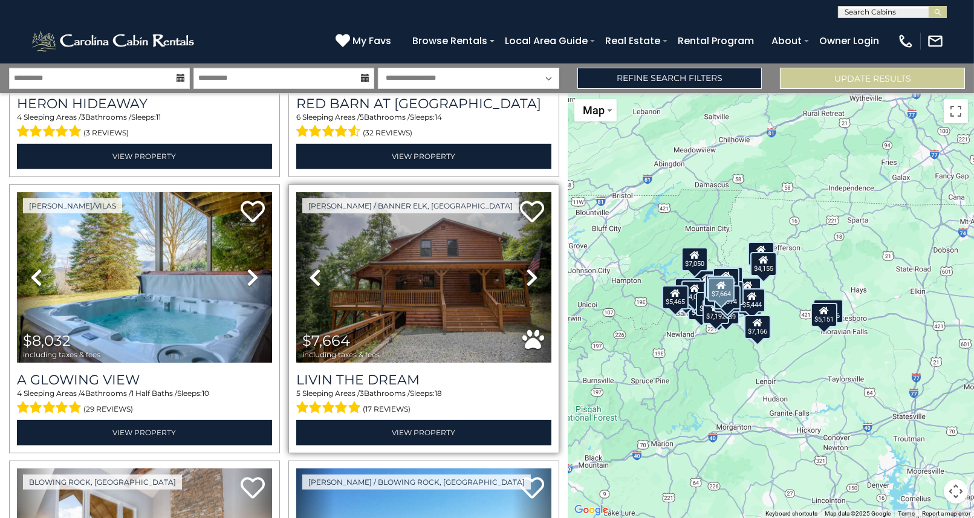
click at [526, 268] on icon at bounding box center [532, 277] width 12 height 19
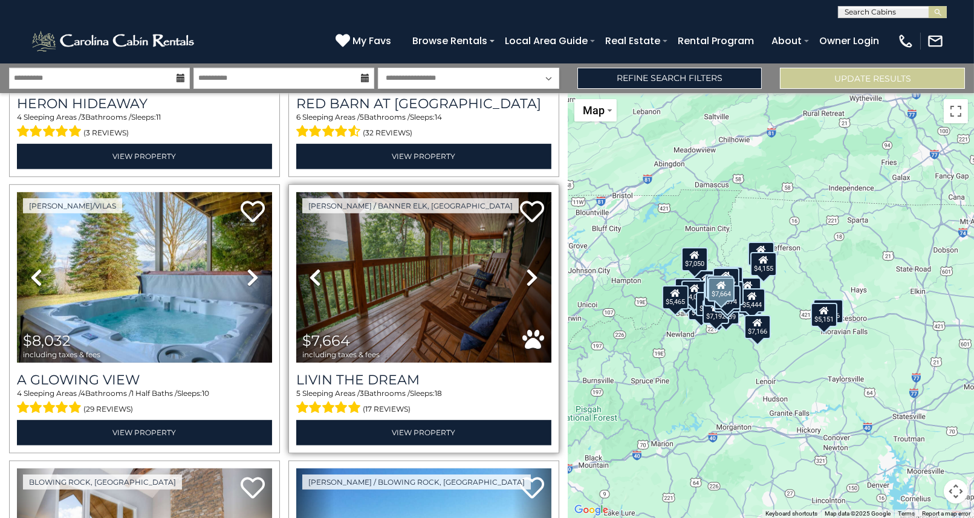
click at [527, 268] on icon at bounding box center [532, 277] width 12 height 19
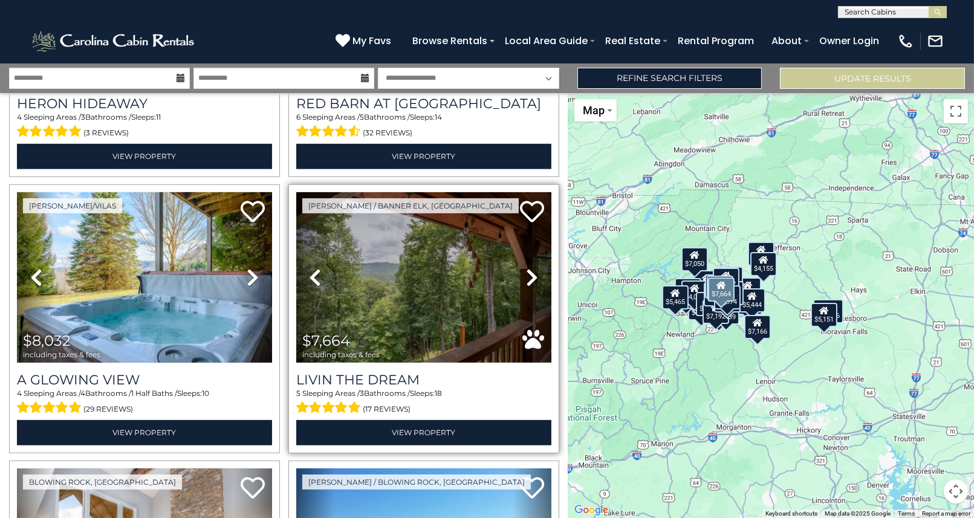
click at [527, 268] on icon at bounding box center [532, 277] width 12 height 19
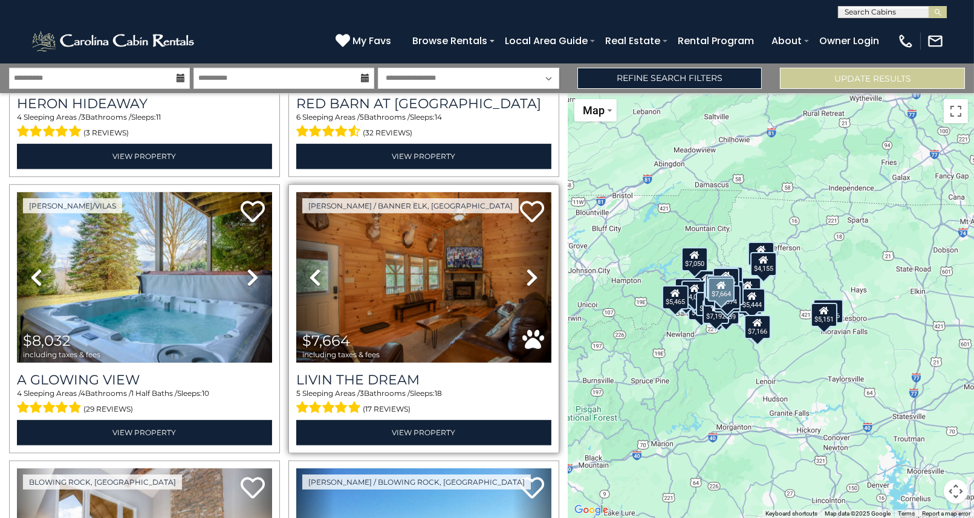
click at [527, 268] on icon at bounding box center [532, 277] width 12 height 19
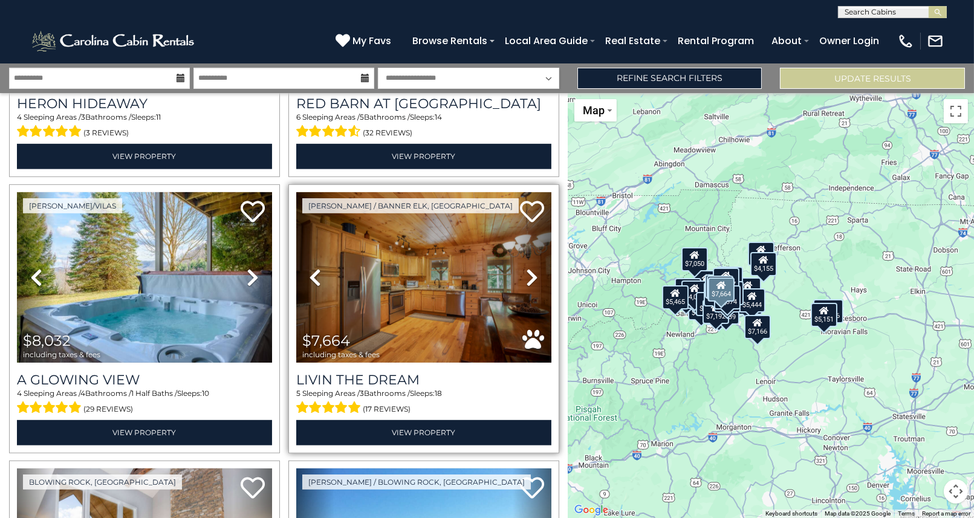
click at [527, 268] on icon at bounding box center [532, 277] width 12 height 19
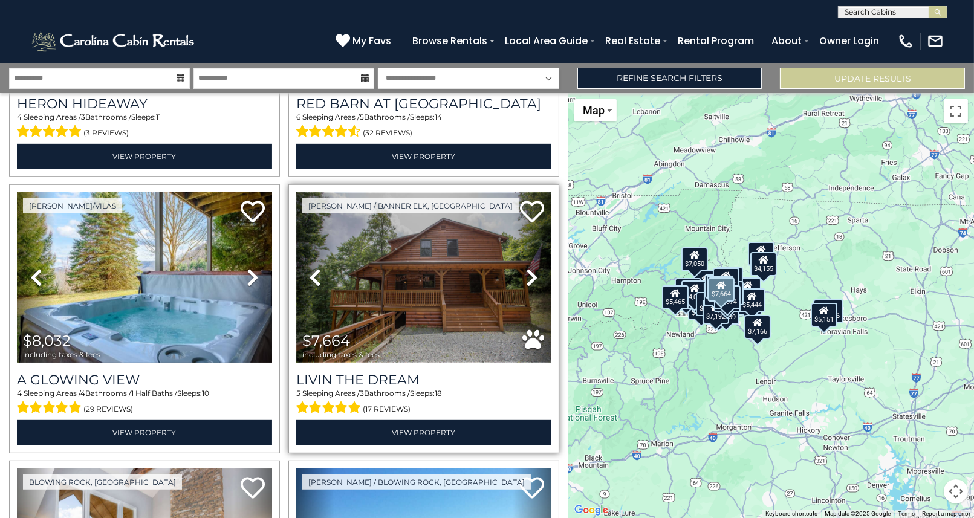
click at [443, 271] on img at bounding box center [423, 277] width 255 height 171
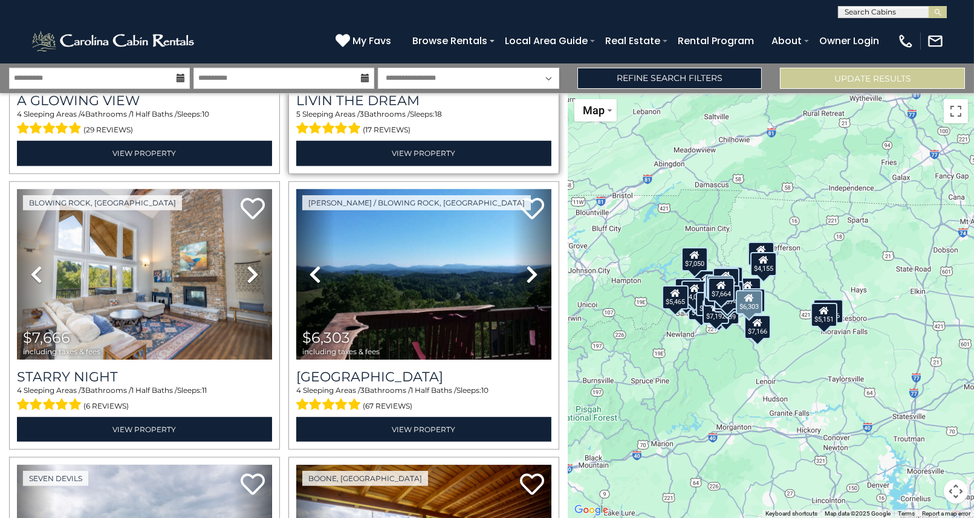
scroll to position [1633, 0]
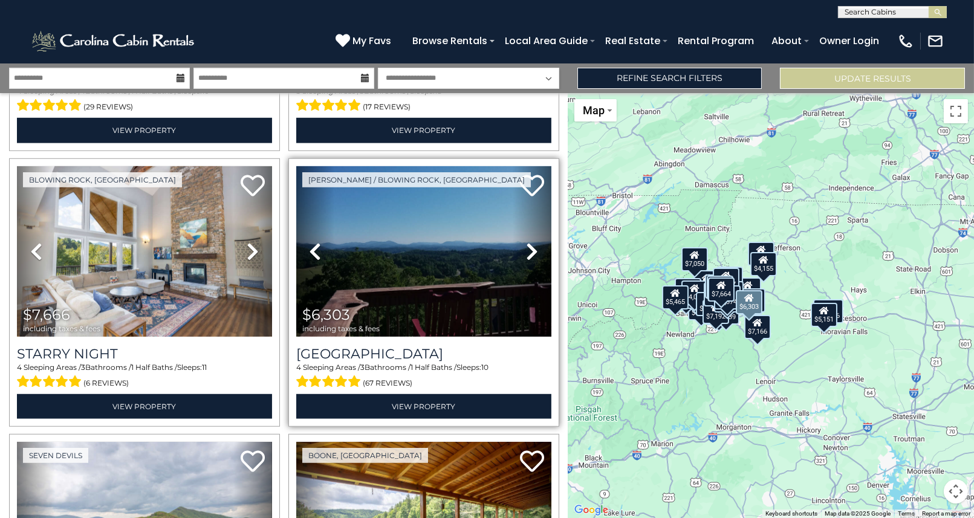
click at [526, 242] on icon at bounding box center [532, 251] width 12 height 19
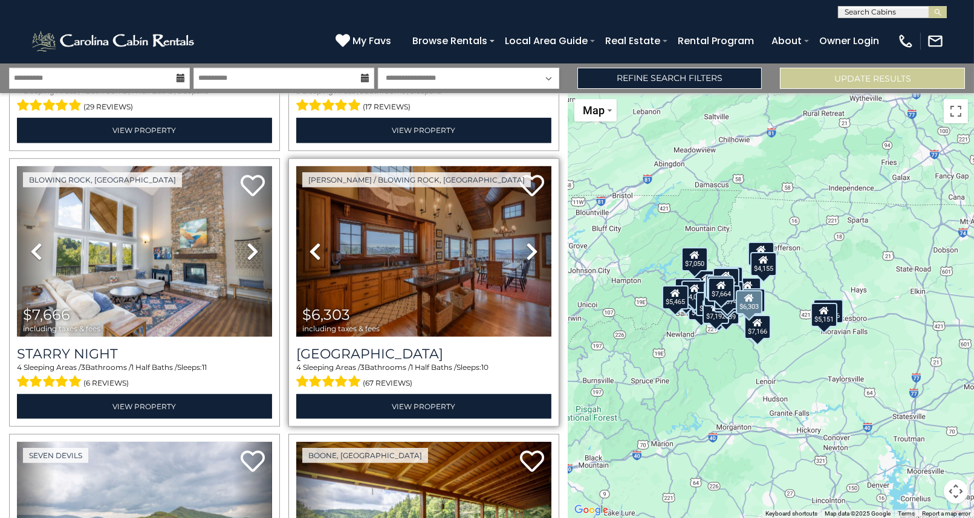
click at [526, 242] on icon at bounding box center [532, 251] width 12 height 19
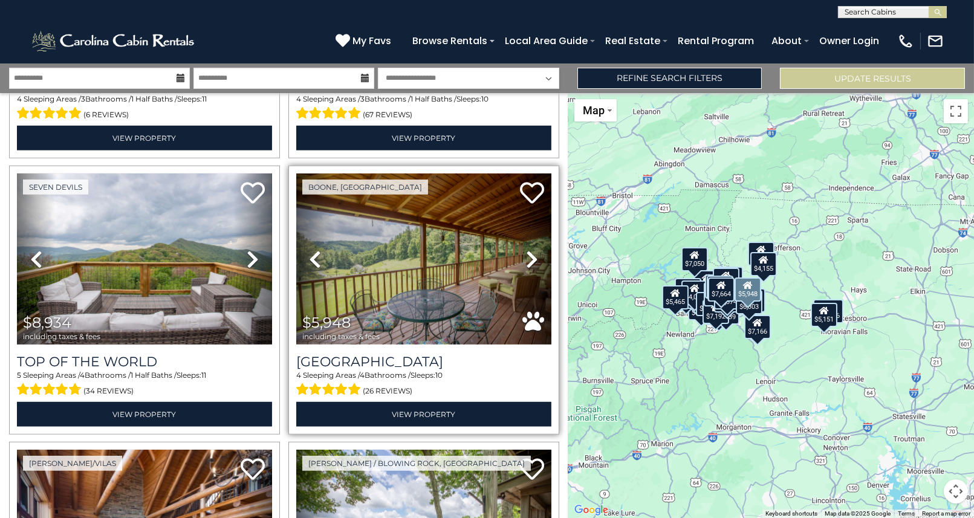
scroll to position [1934, 0]
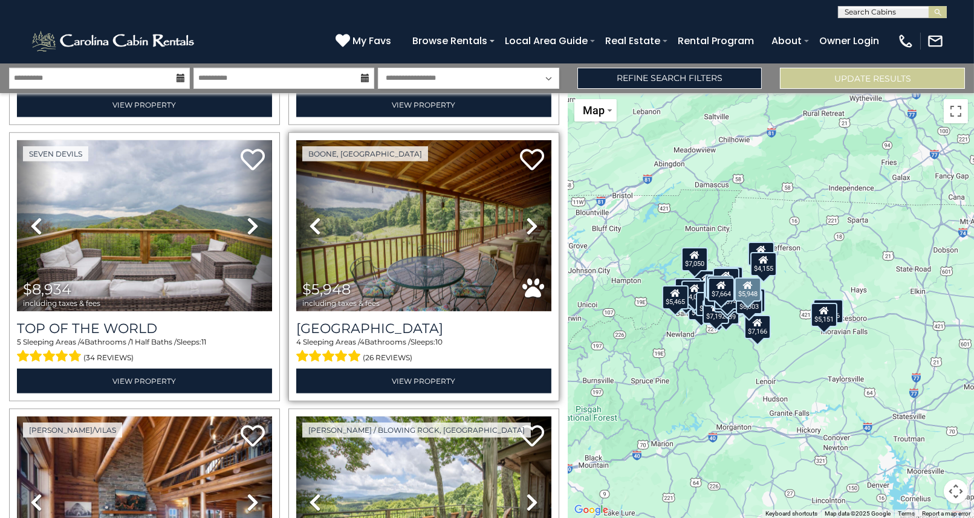
click at [529, 216] on icon at bounding box center [532, 225] width 12 height 19
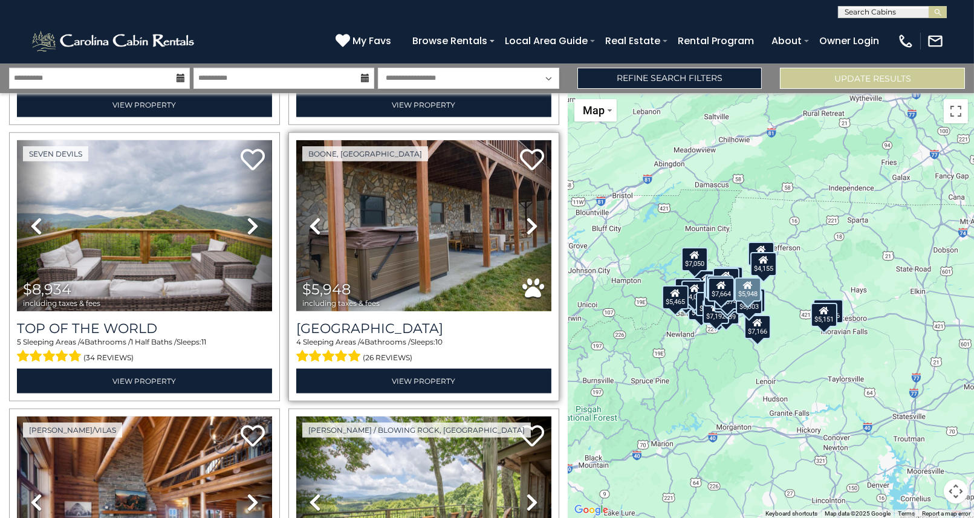
click at [529, 216] on icon at bounding box center [532, 225] width 12 height 19
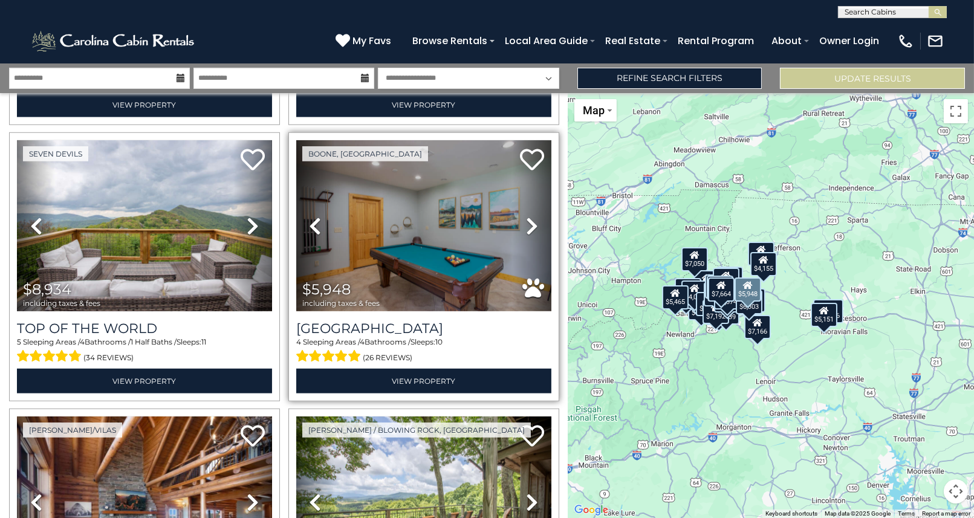
click at [526, 216] on icon at bounding box center [532, 225] width 12 height 19
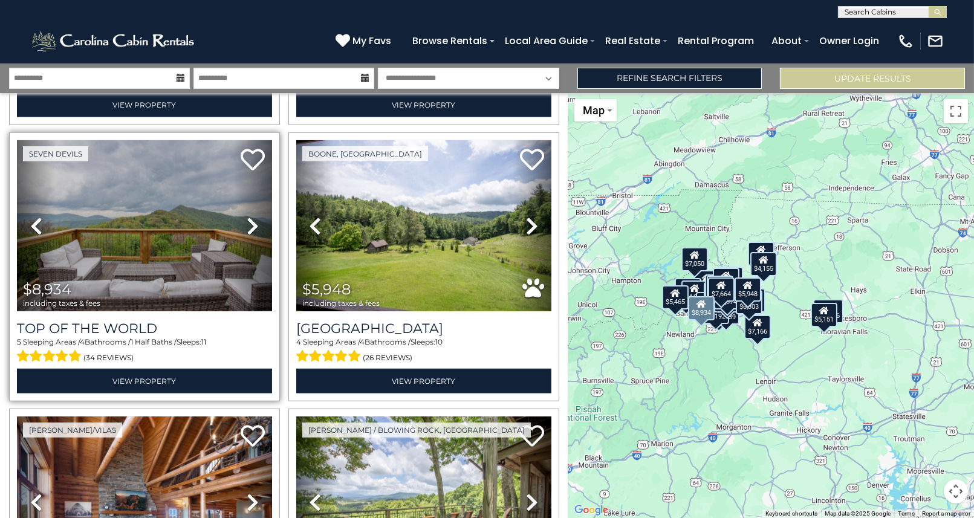
click at [250, 216] on icon at bounding box center [253, 225] width 12 height 19
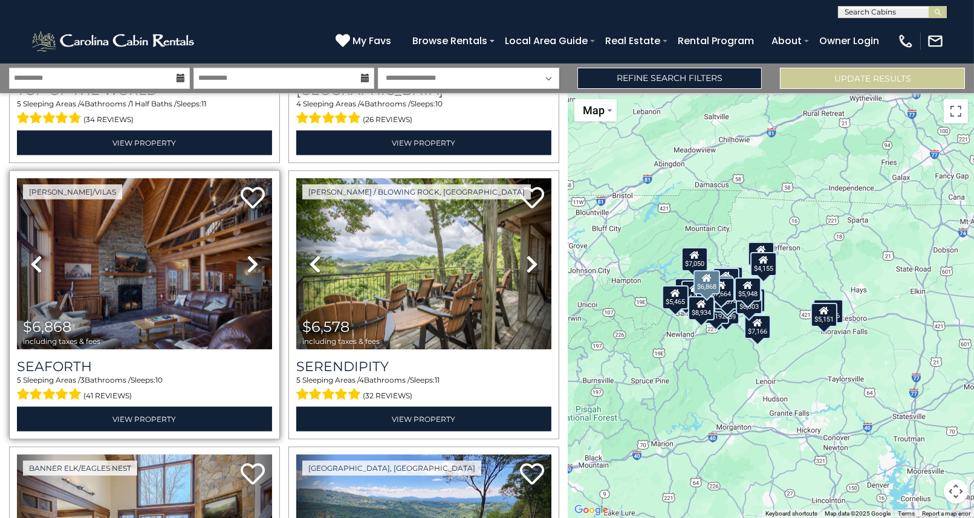
scroll to position [2176, 0]
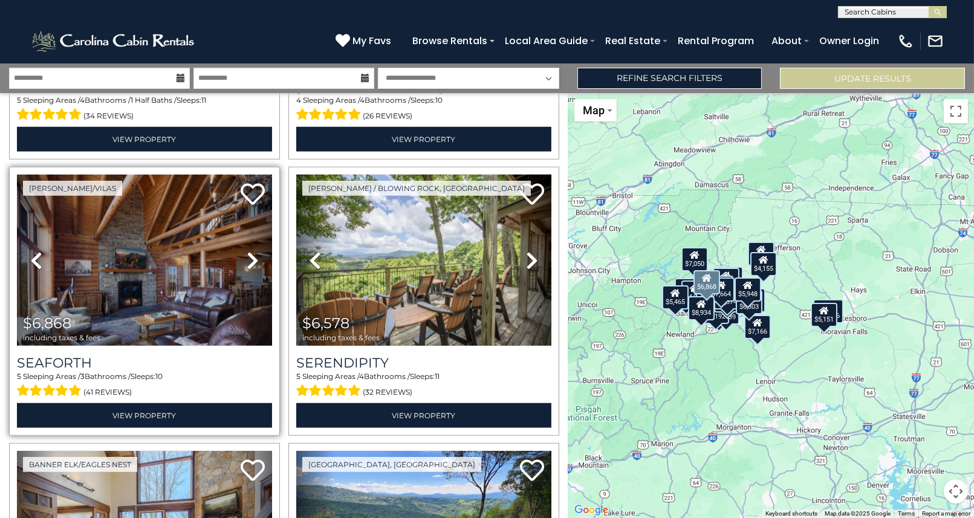
click at [252, 251] on icon at bounding box center [253, 260] width 12 height 19
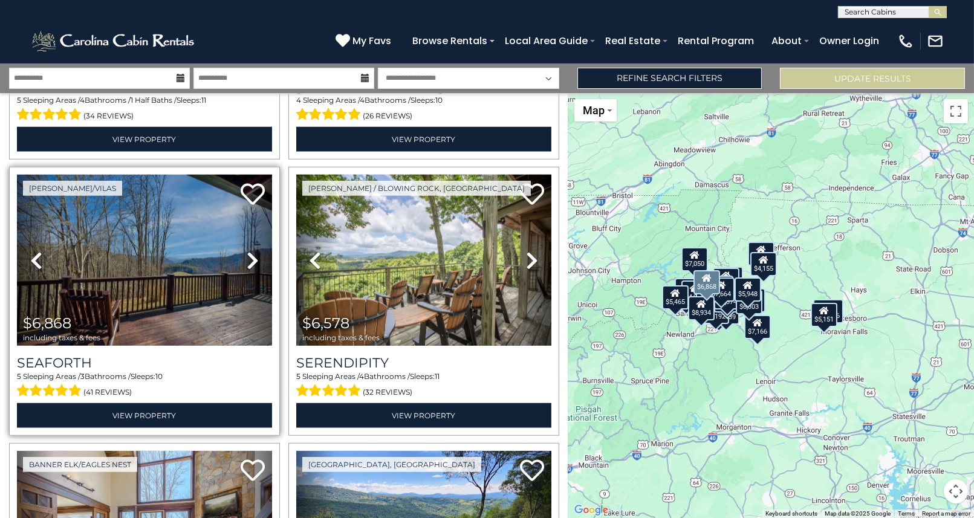
click at [252, 251] on icon at bounding box center [253, 260] width 12 height 19
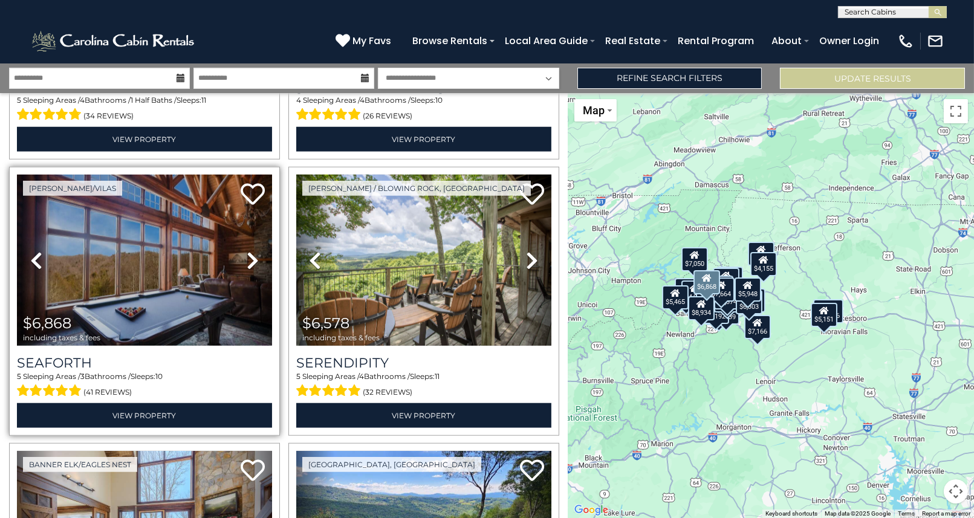
click at [251, 251] on icon at bounding box center [253, 260] width 12 height 19
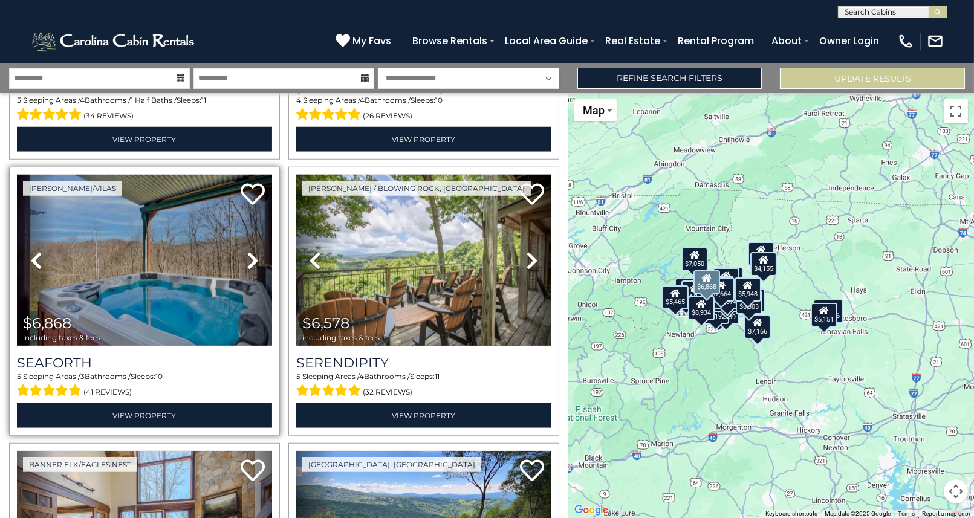
click at [250, 251] on icon at bounding box center [253, 260] width 12 height 19
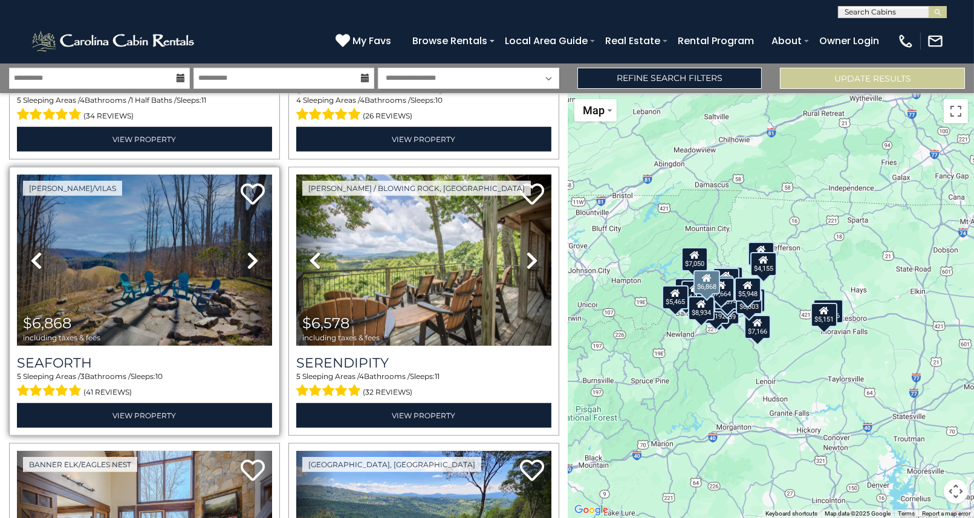
click at [250, 251] on icon at bounding box center [253, 260] width 12 height 19
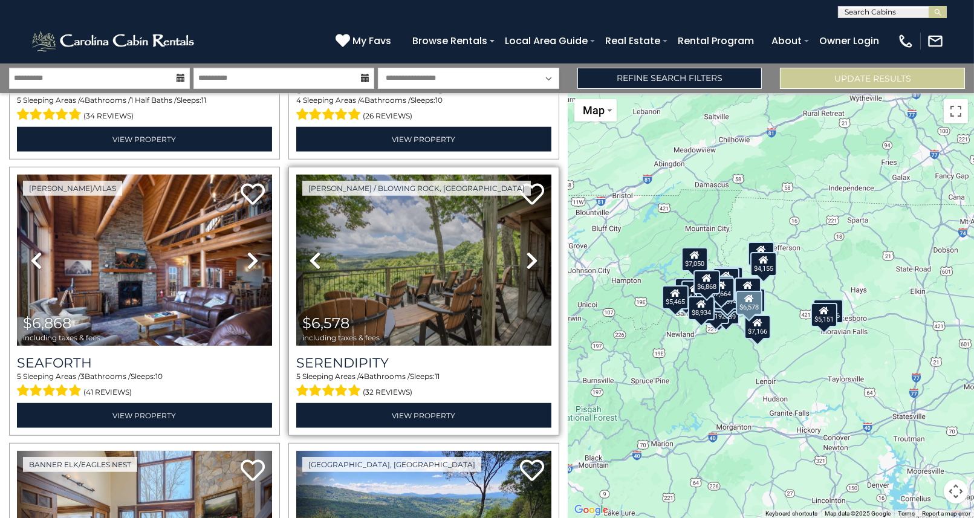
click at [530, 251] on icon at bounding box center [532, 260] width 12 height 19
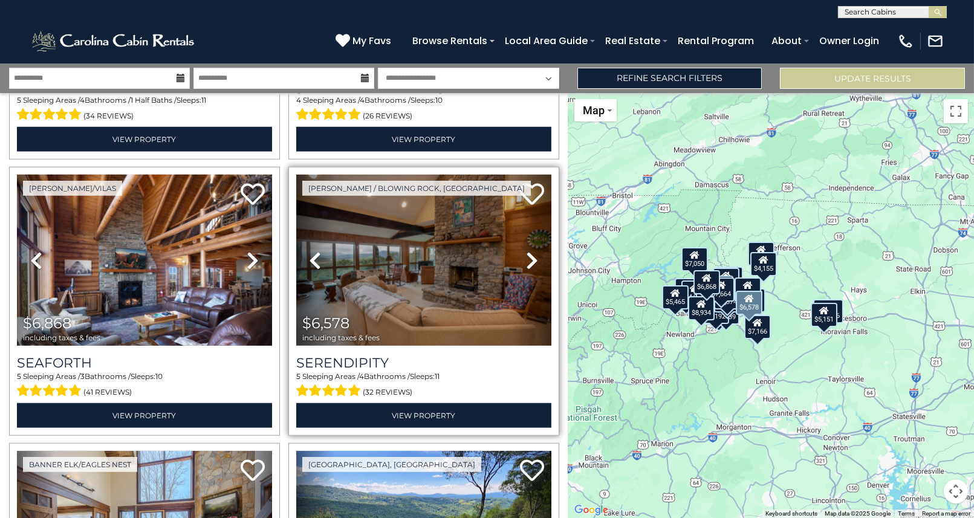
click at [528, 251] on icon at bounding box center [532, 260] width 12 height 19
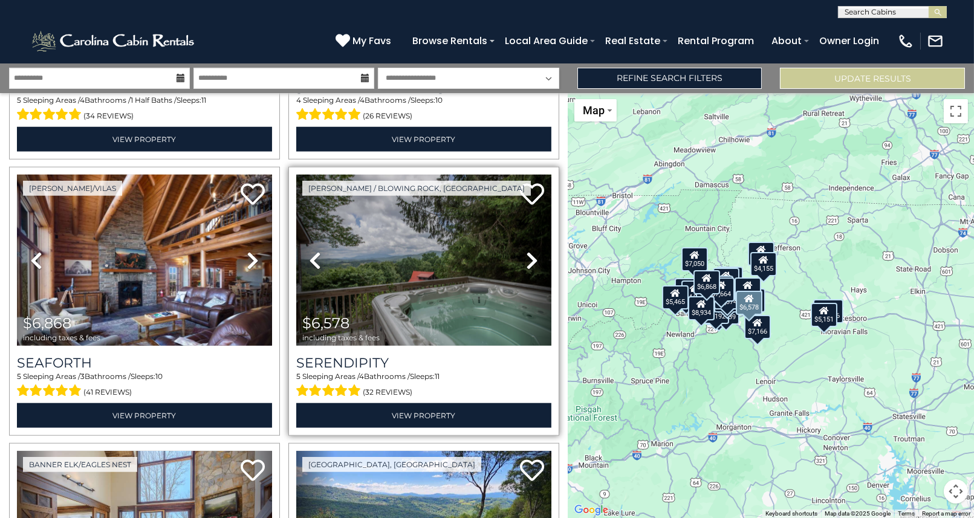
click at [528, 251] on icon at bounding box center [532, 260] width 12 height 19
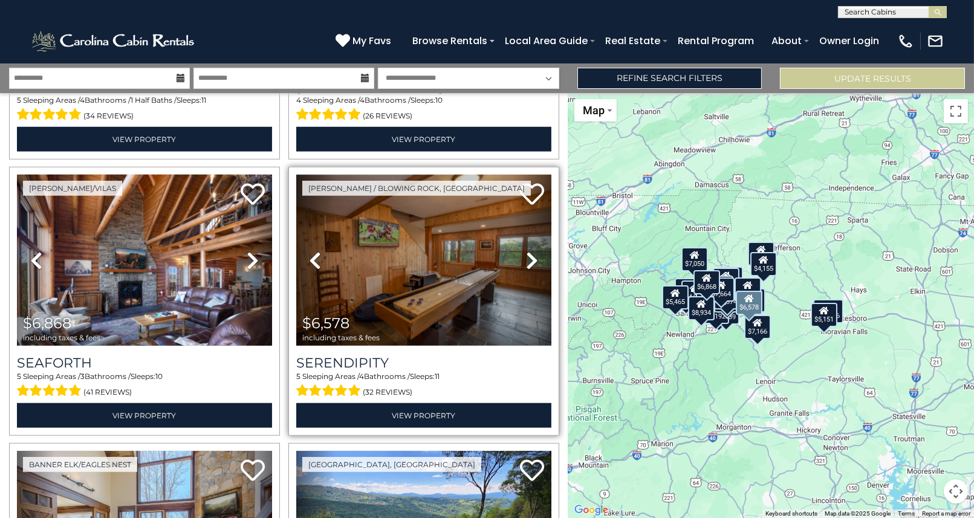
click at [528, 251] on icon at bounding box center [532, 260] width 12 height 19
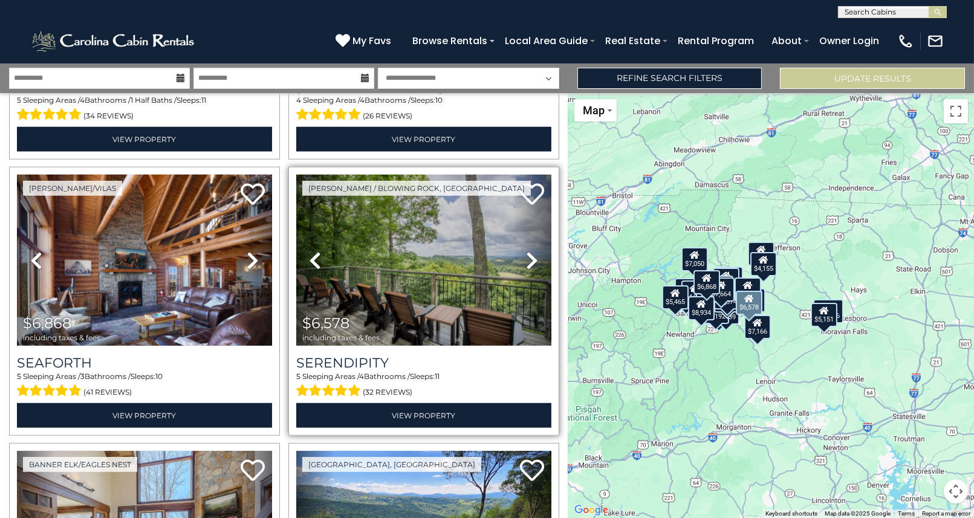
click at [528, 251] on icon at bounding box center [532, 260] width 12 height 19
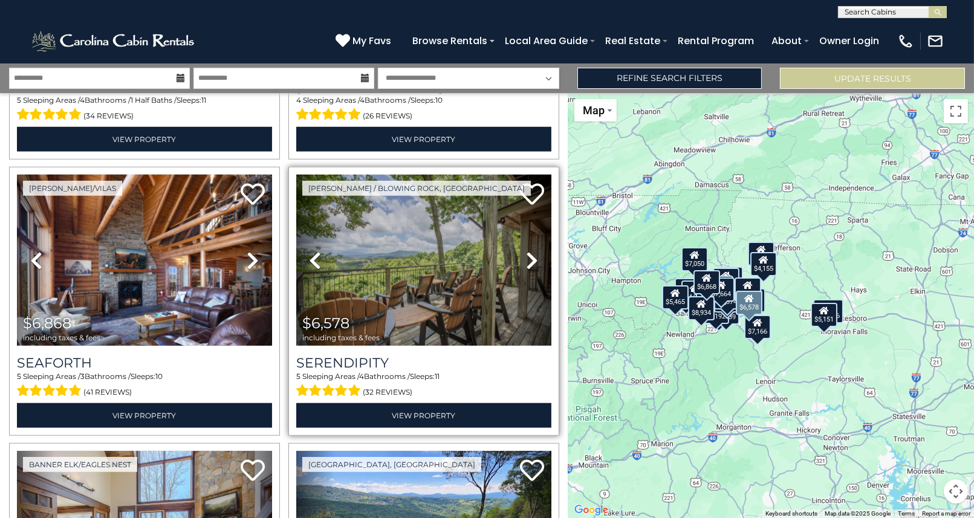
click at [527, 251] on icon at bounding box center [532, 260] width 12 height 19
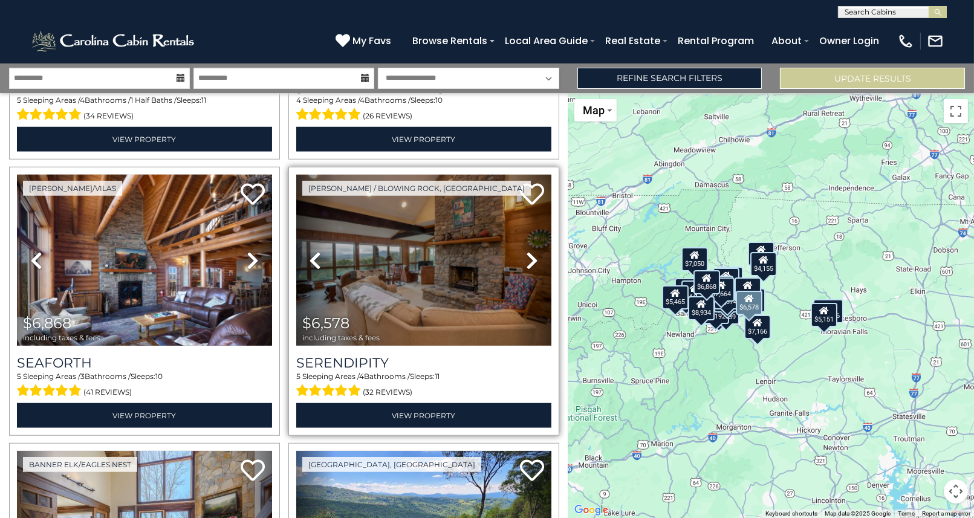
click at [527, 251] on icon at bounding box center [532, 260] width 12 height 19
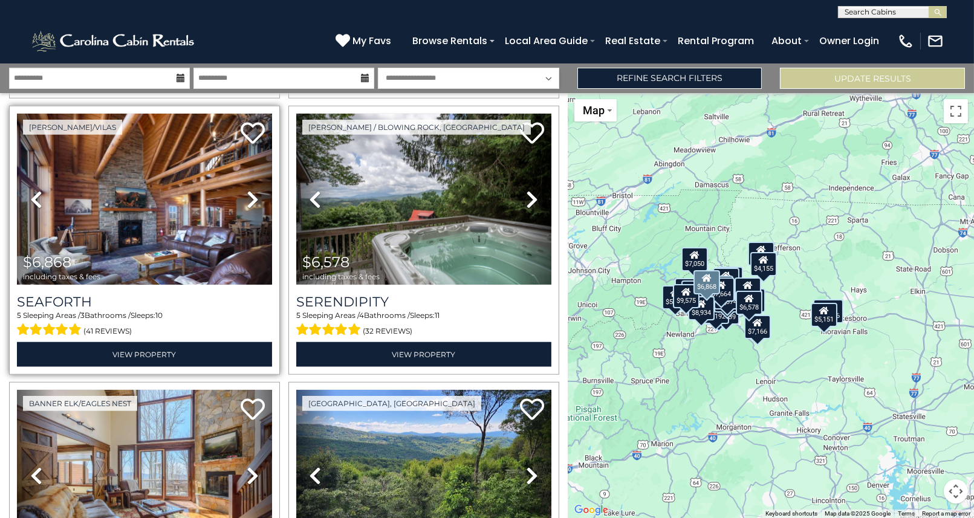
scroll to position [2237, 0]
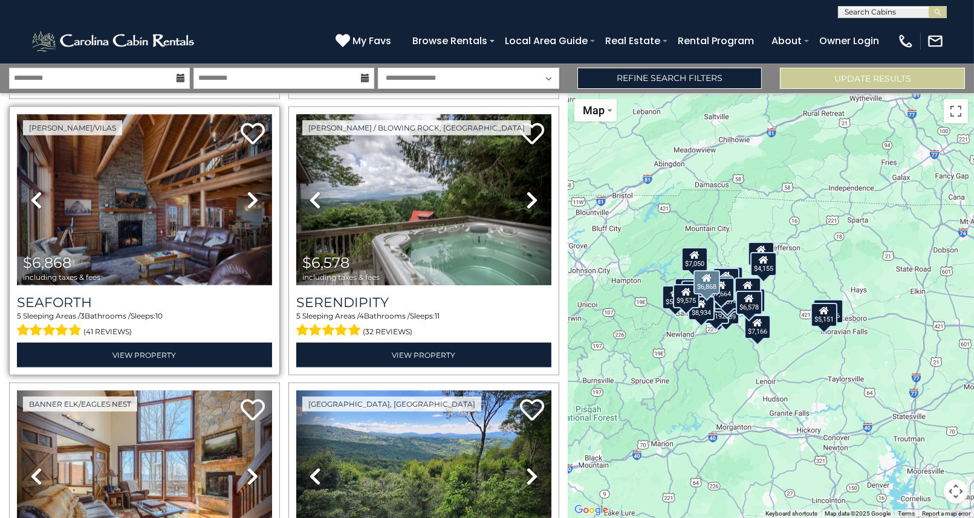
click at [191, 241] on img at bounding box center [144, 199] width 255 height 171
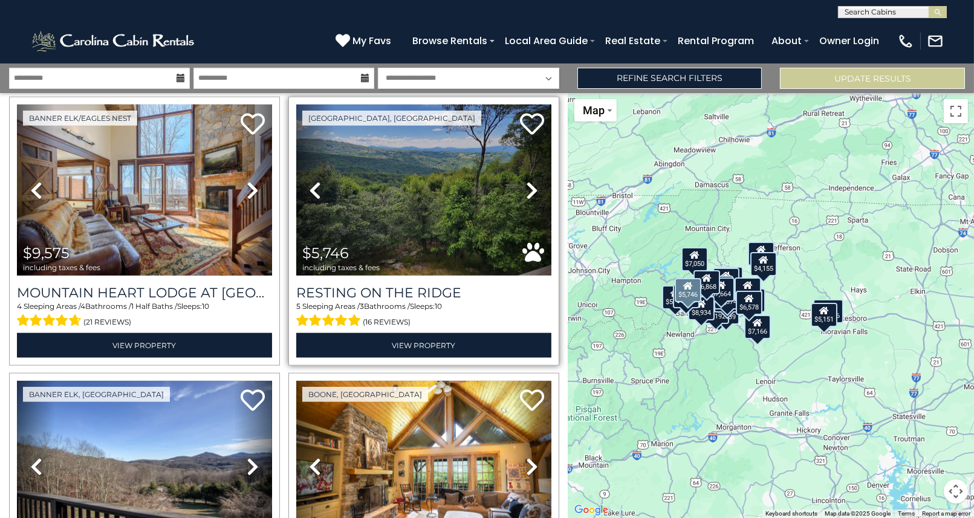
scroll to position [2540, 0]
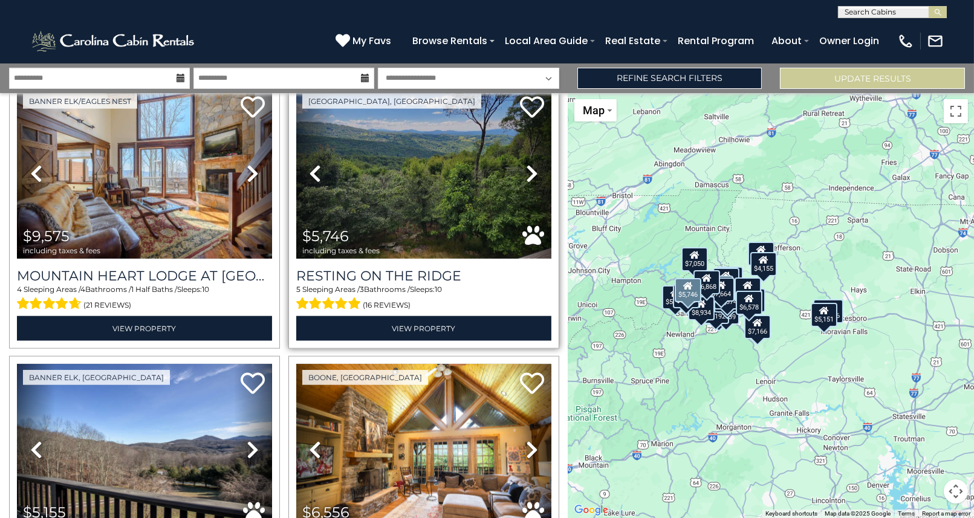
click at [529, 164] on icon at bounding box center [532, 173] width 12 height 19
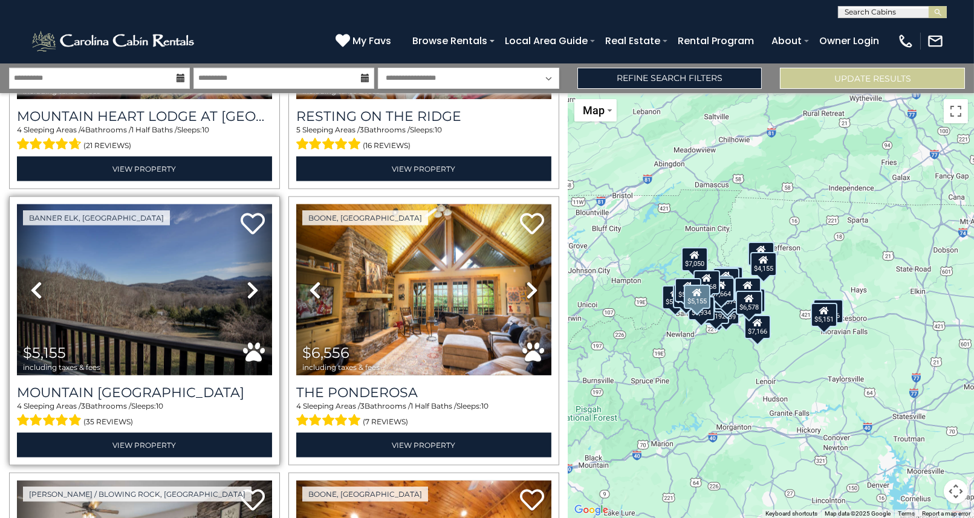
scroll to position [2721, 0]
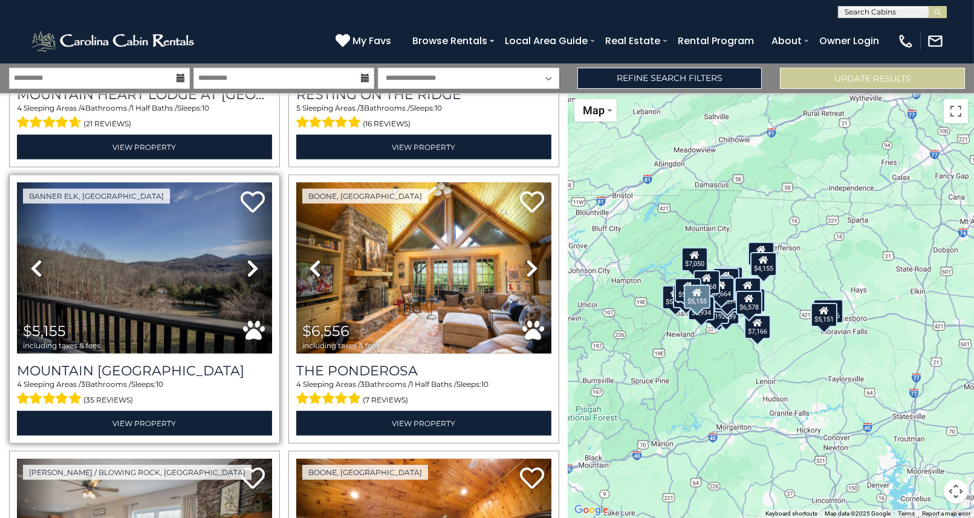
click at [253, 259] on icon at bounding box center [253, 268] width 12 height 19
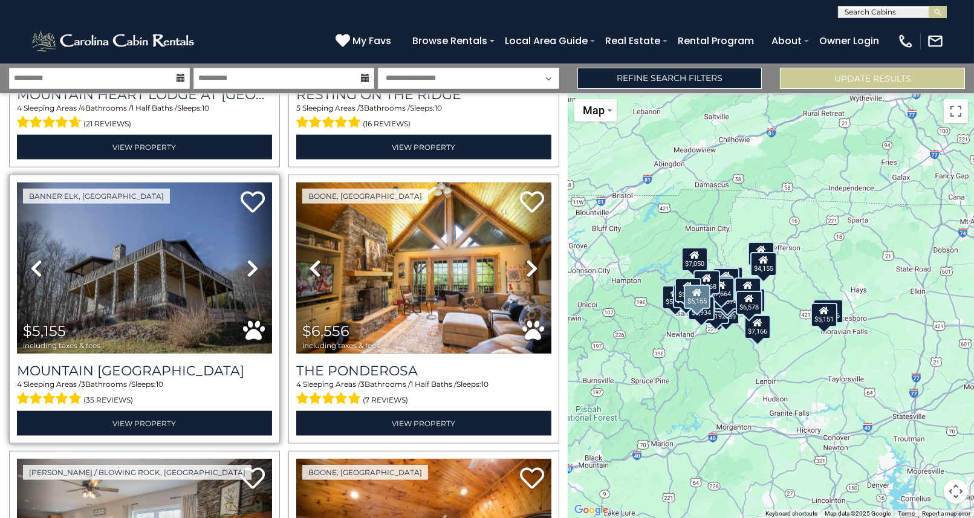
click at [250, 259] on icon at bounding box center [253, 268] width 12 height 19
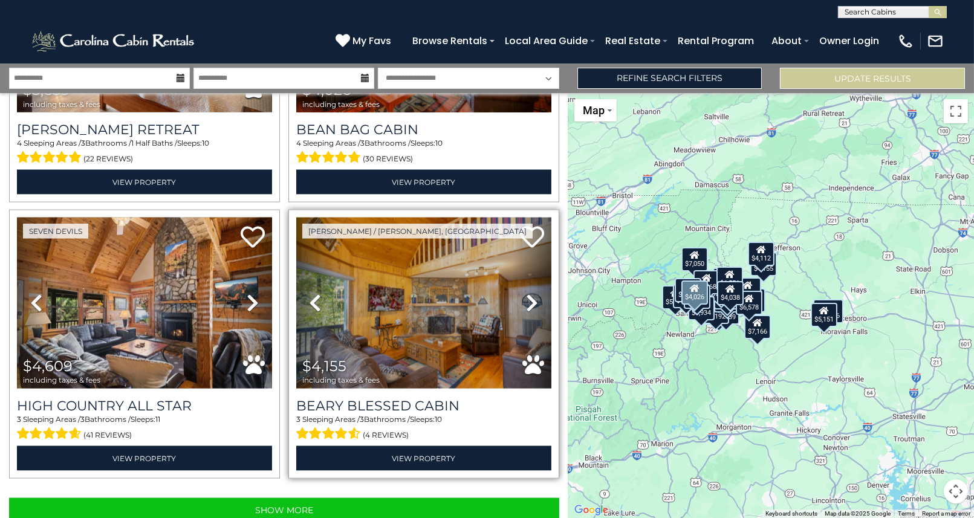
scroll to position [3794, 0]
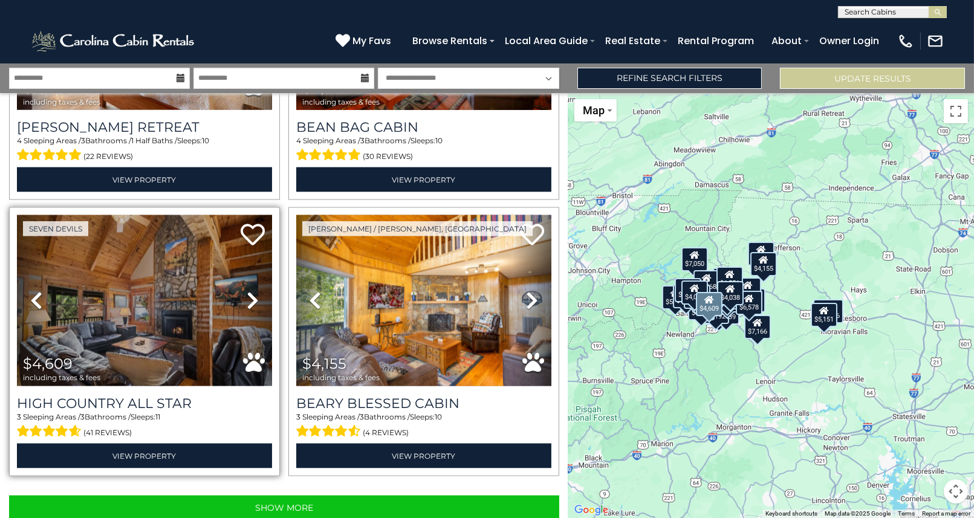
click at [247, 291] on icon at bounding box center [253, 300] width 12 height 19
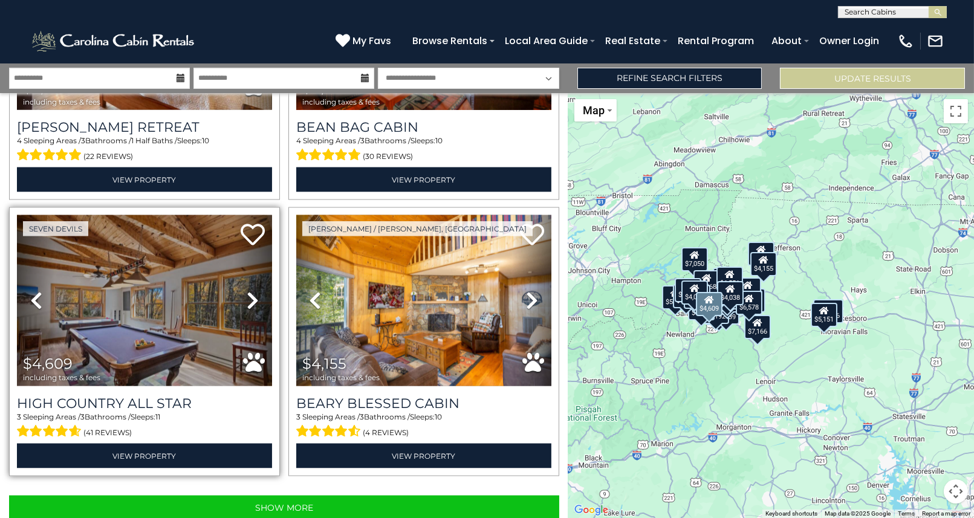
click at [249, 291] on icon at bounding box center [253, 300] width 12 height 19
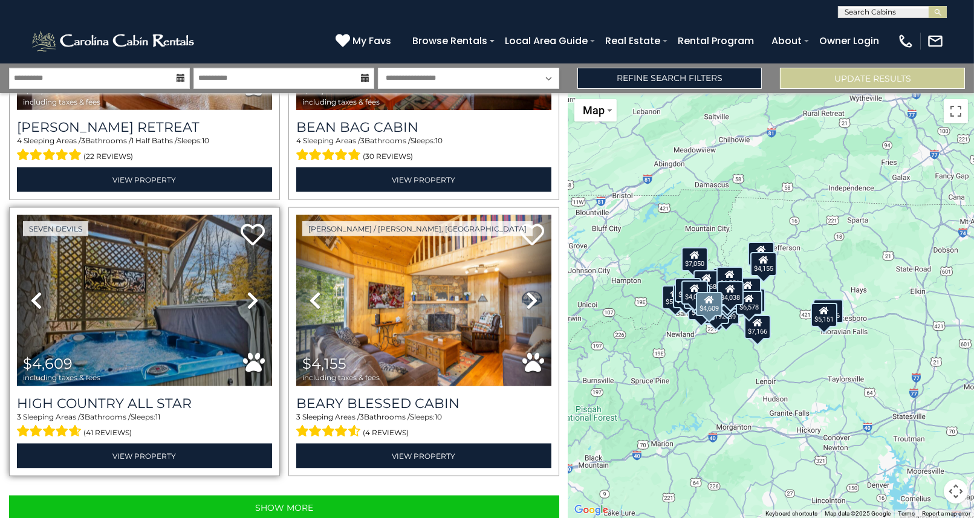
click at [249, 291] on icon at bounding box center [253, 300] width 12 height 19
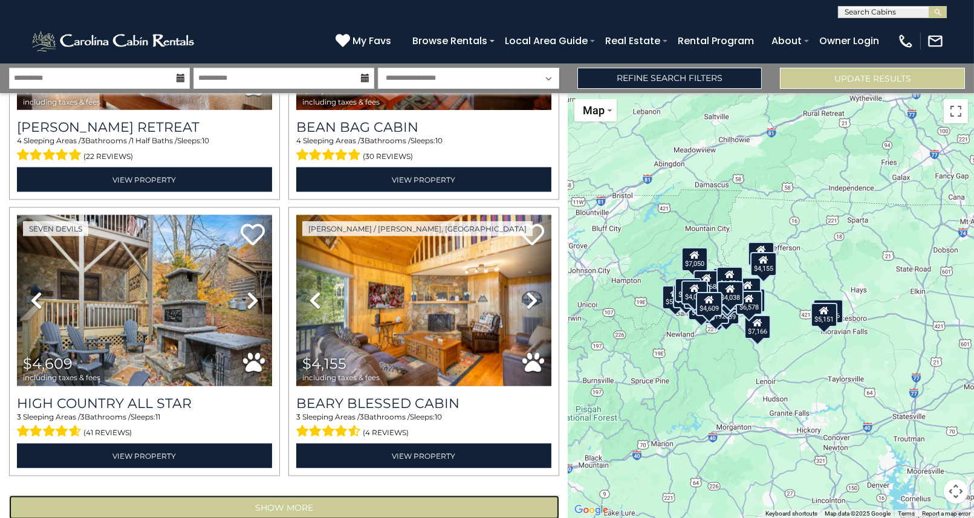
click at [287, 496] on button "Show More" at bounding box center [284, 508] width 550 height 24
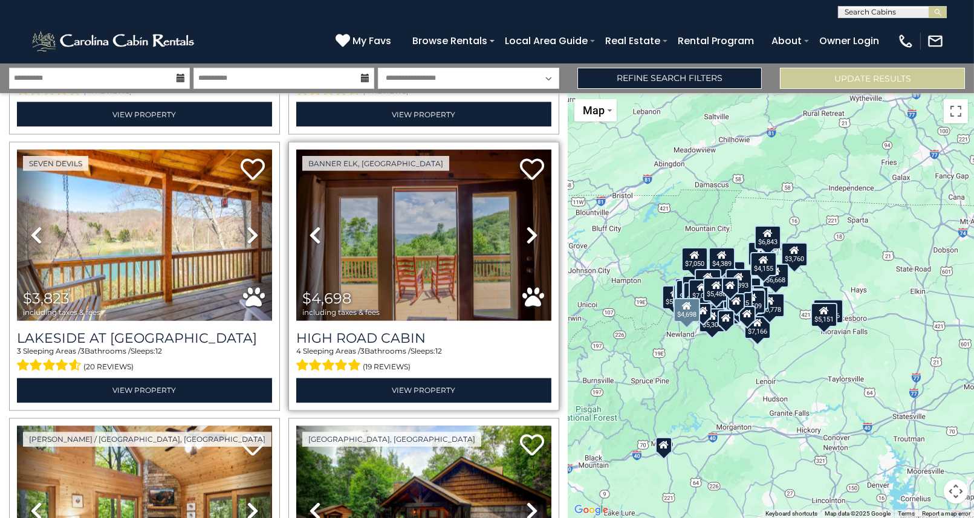
scroll to position [4139, 0]
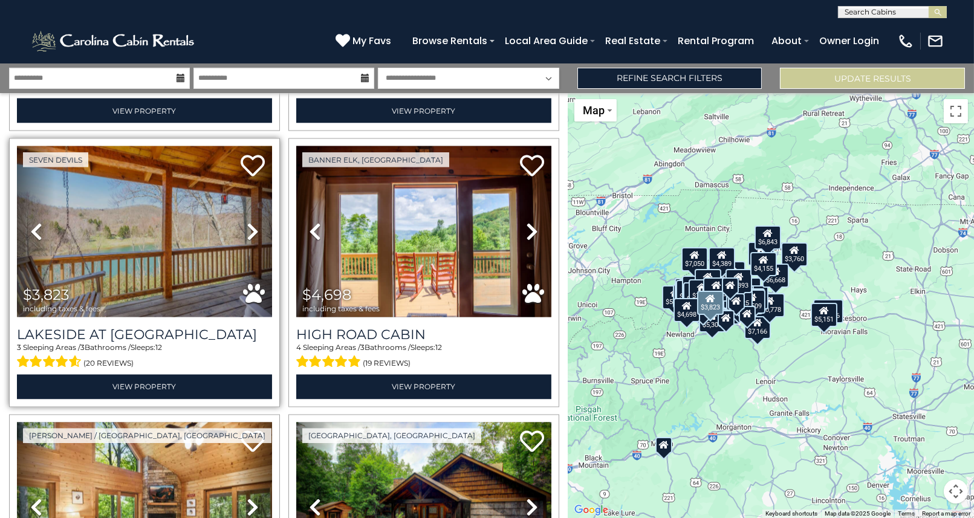
click at [251, 222] on icon at bounding box center [253, 231] width 12 height 19
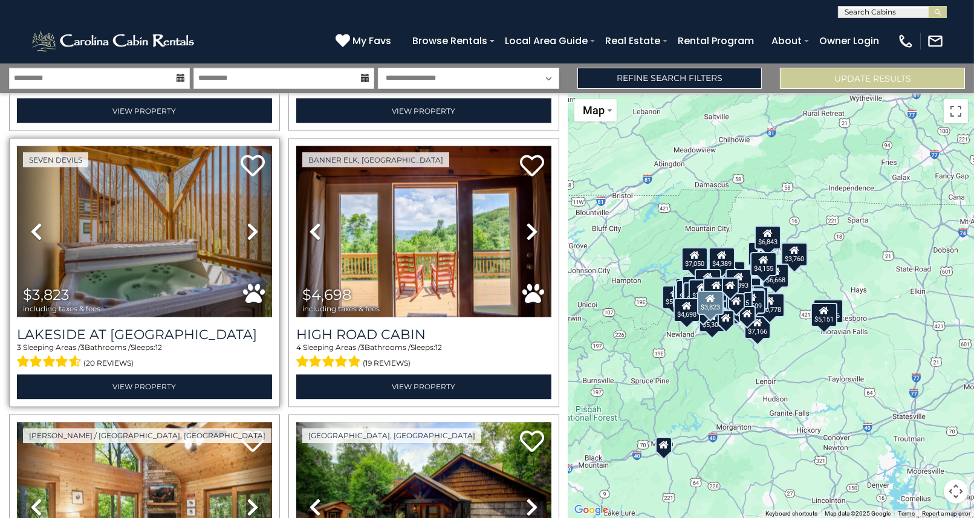
click at [239, 196] on link "Next" at bounding box center [253, 231] width 38 height 171
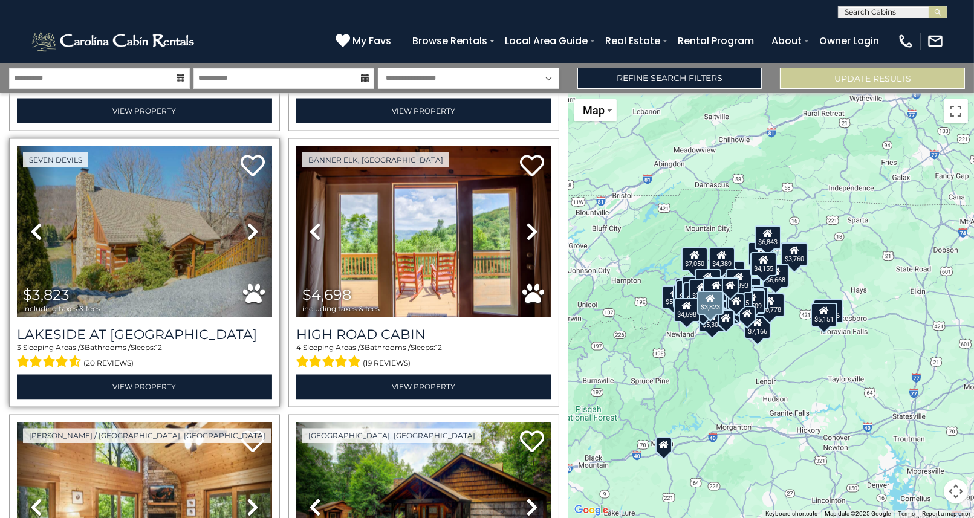
click at [247, 222] on icon at bounding box center [253, 231] width 12 height 19
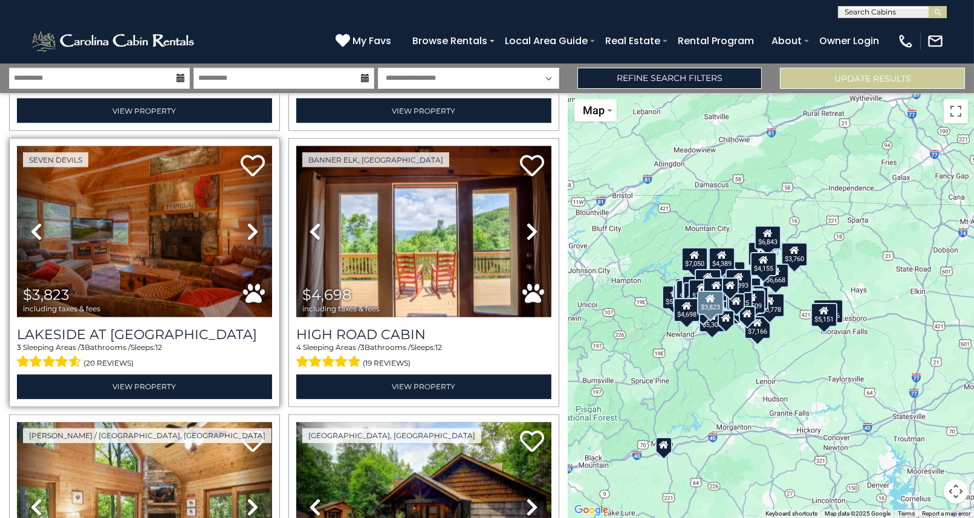
click at [247, 222] on icon at bounding box center [253, 231] width 12 height 19
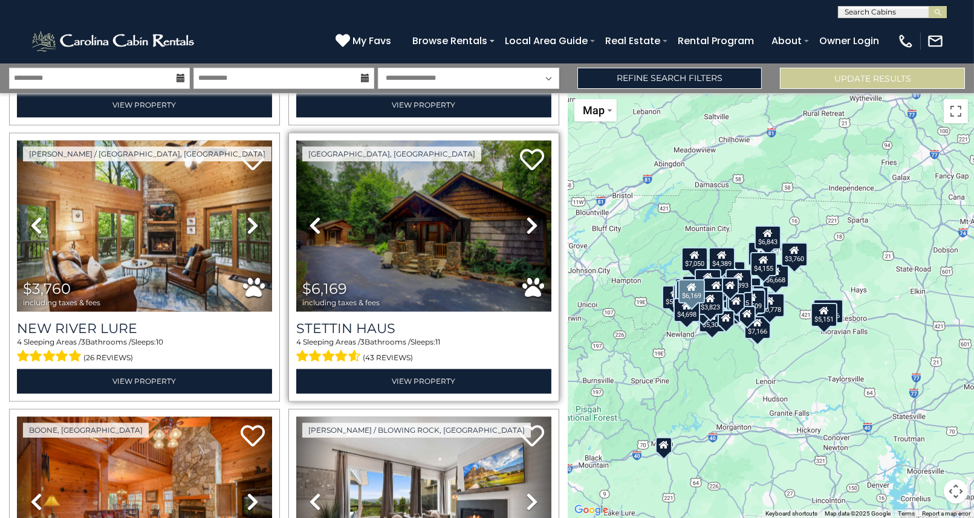
scroll to position [4441, 0]
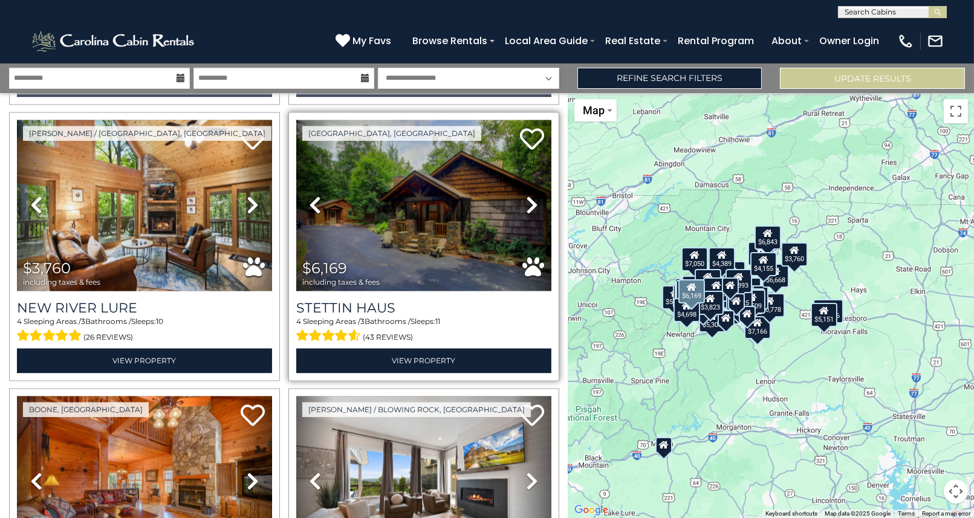
click at [526, 196] on icon at bounding box center [532, 205] width 12 height 19
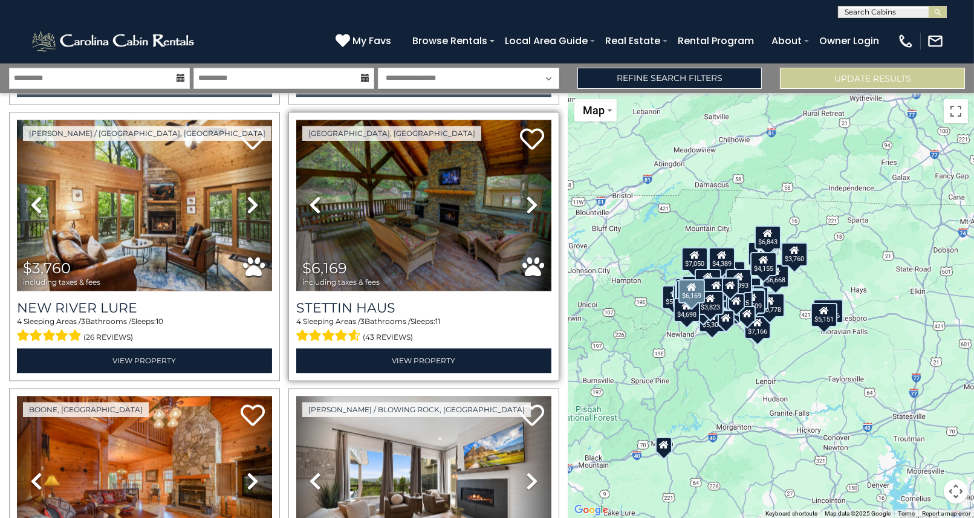
click at [526, 196] on icon at bounding box center [532, 205] width 12 height 19
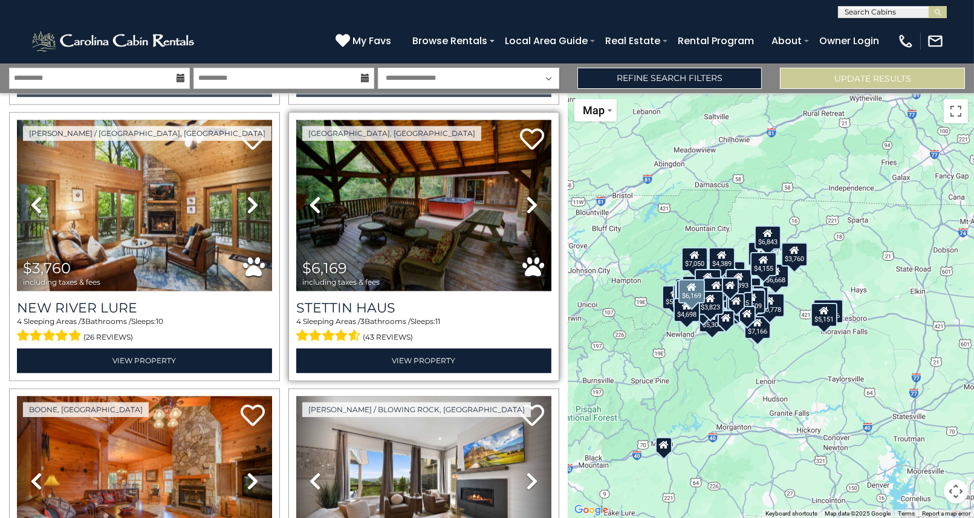
click at [526, 196] on icon at bounding box center [532, 205] width 12 height 19
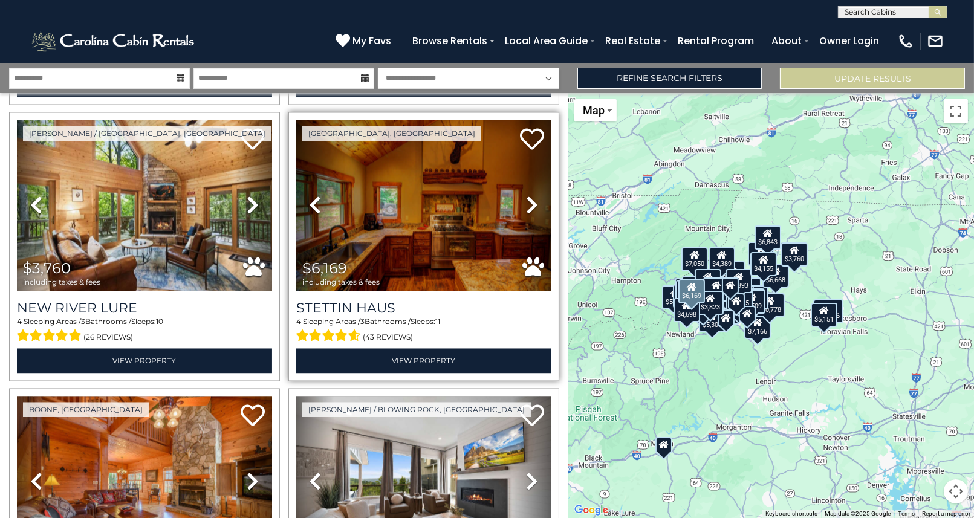
click at [526, 196] on icon at bounding box center [532, 205] width 12 height 19
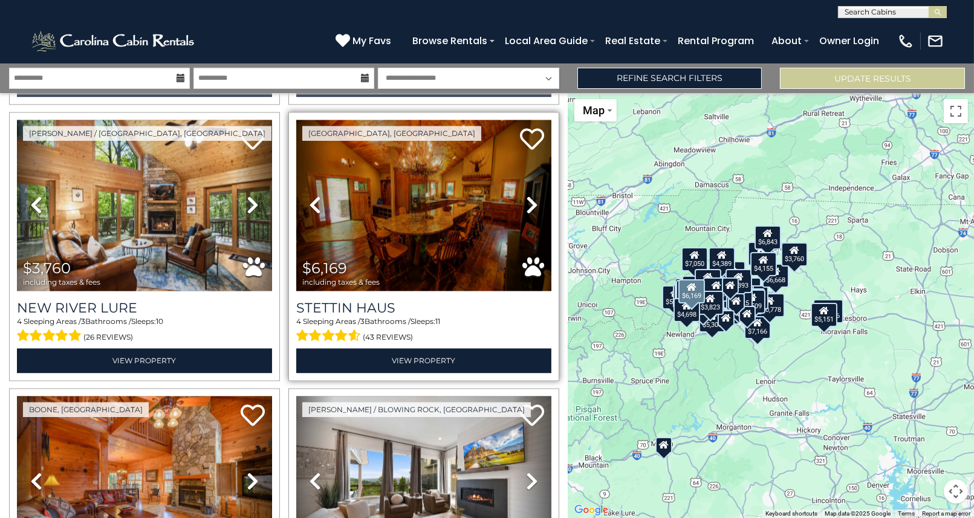
click at [526, 196] on icon at bounding box center [532, 205] width 12 height 19
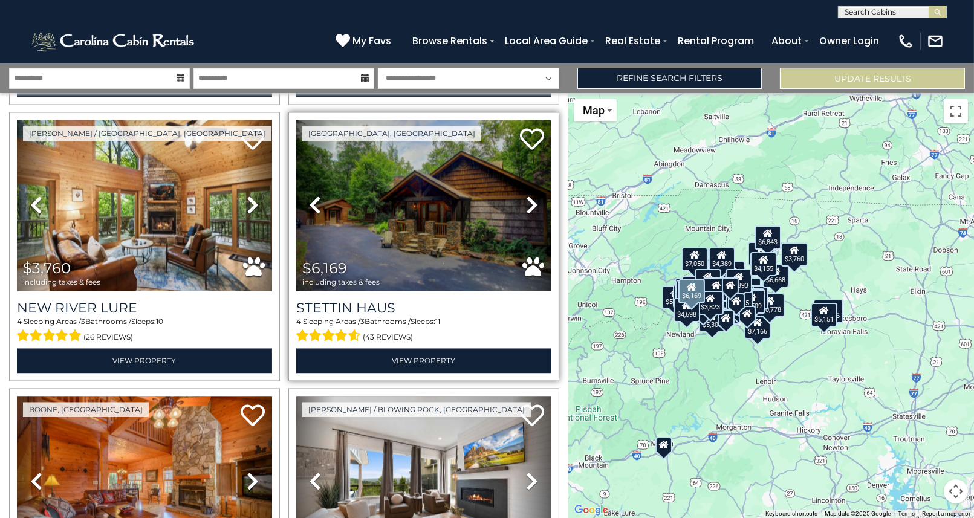
click at [526, 196] on icon at bounding box center [532, 205] width 12 height 19
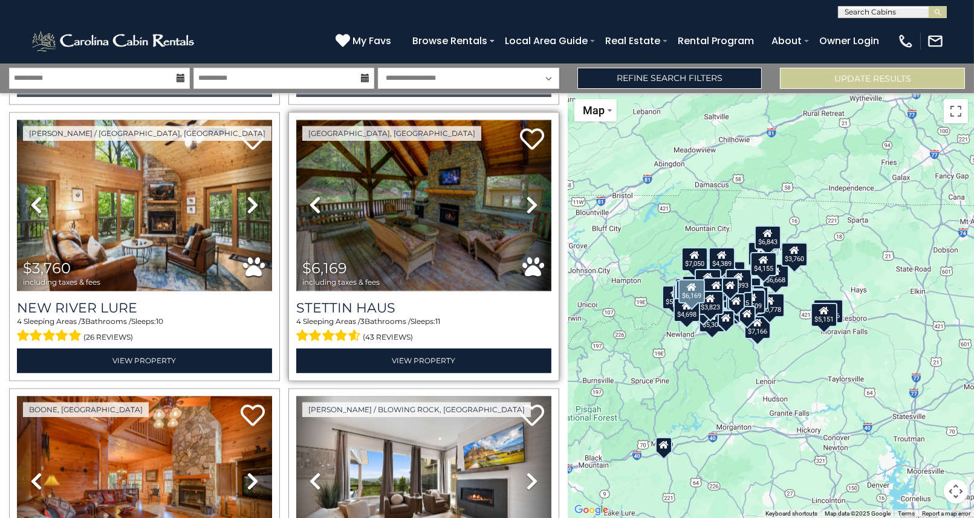
click at [401, 182] on img at bounding box center [423, 205] width 255 height 171
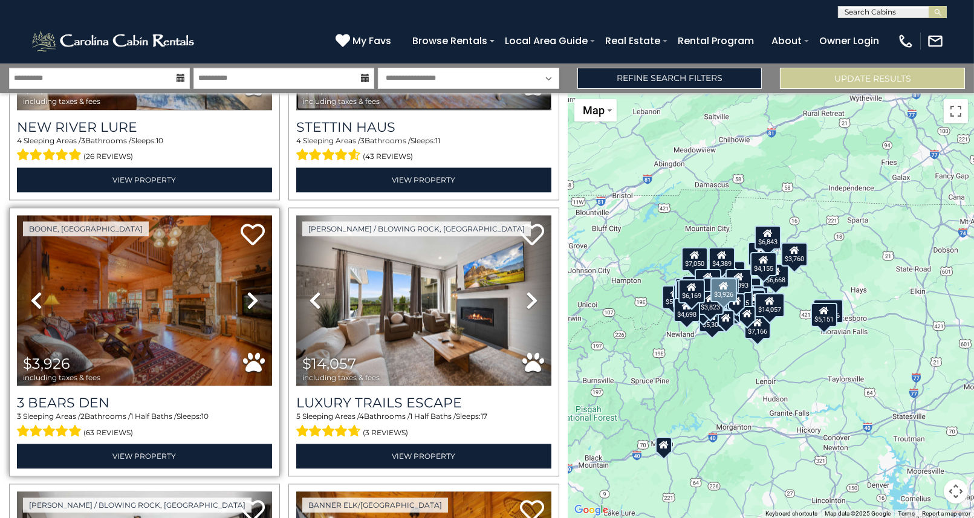
scroll to position [4623, 0]
click at [251, 291] on icon at bounding box center [253, 300] width 12 height 19
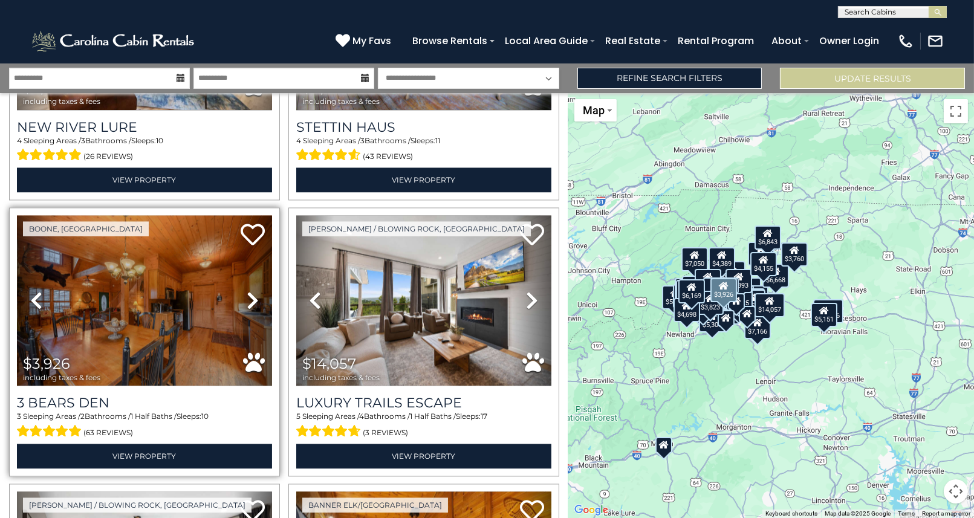
click at [251, 291] on icon at bounding box center [253, 300] width 12 height 19
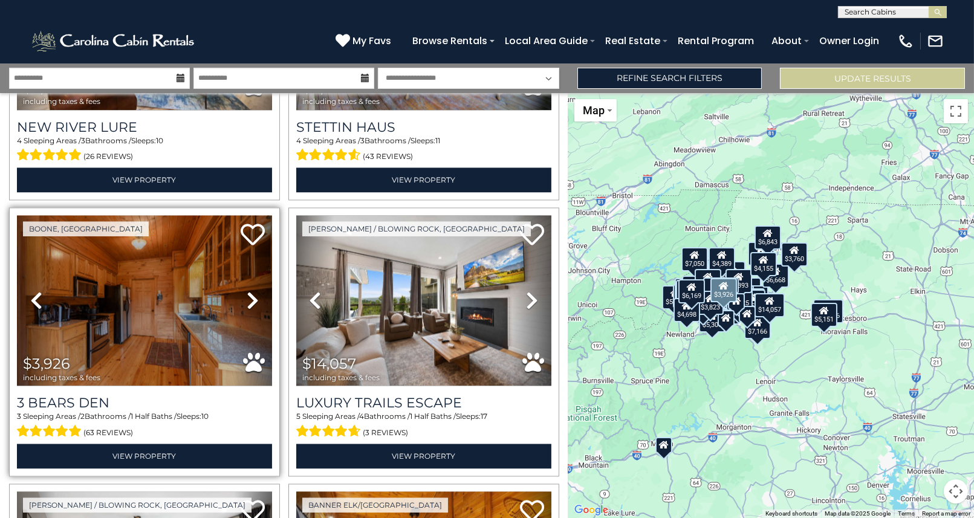
click at [251, 291] on icon at bounding box center [253, 300] width 12 height 19
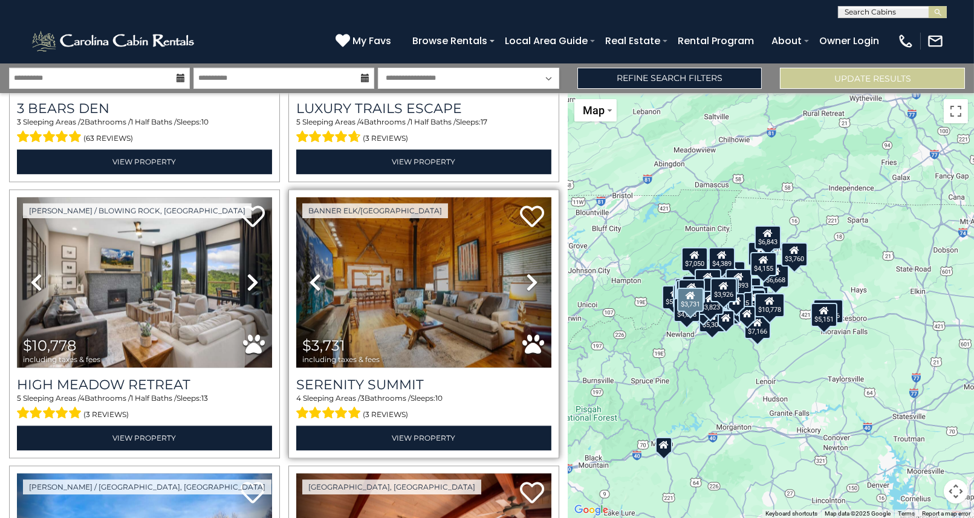
scroll to position [4925, 0]
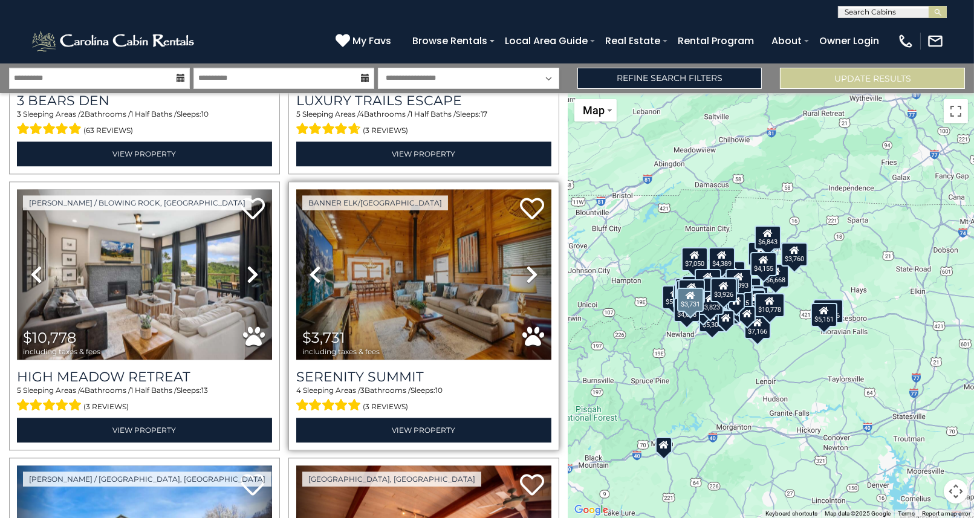
click at [526, 265] on icon at bounding box center [532, 274] width 12 height 19
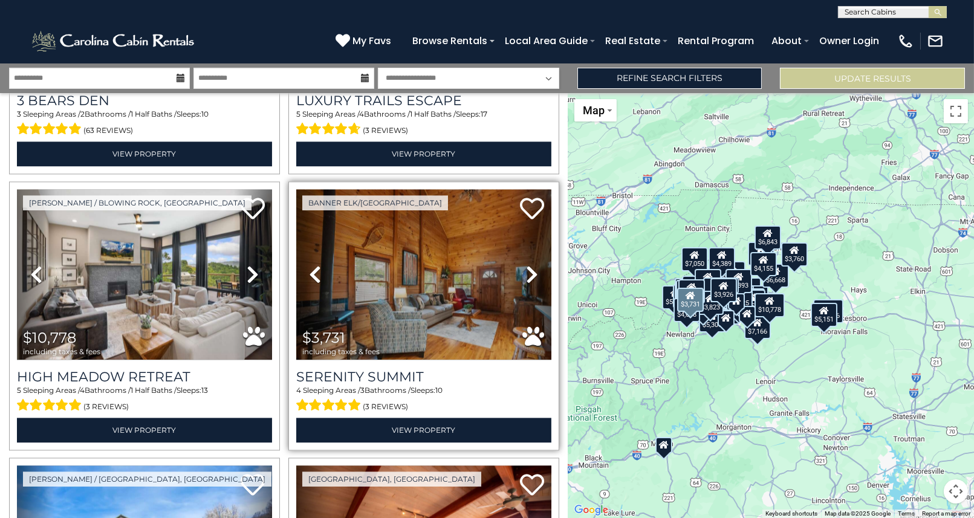
click at [526, 265] on icon at bounding box center [532, 274] width 12 height 19
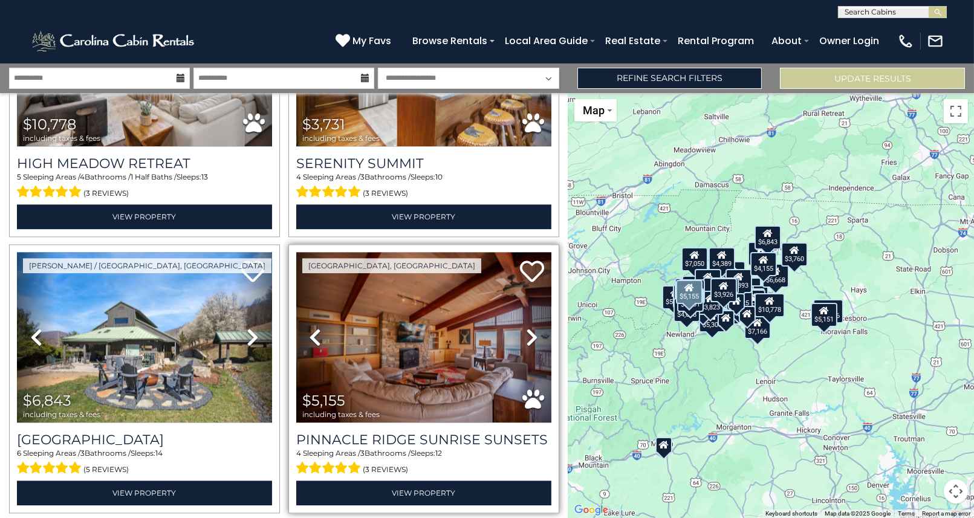
scroll to position [5167, 0]
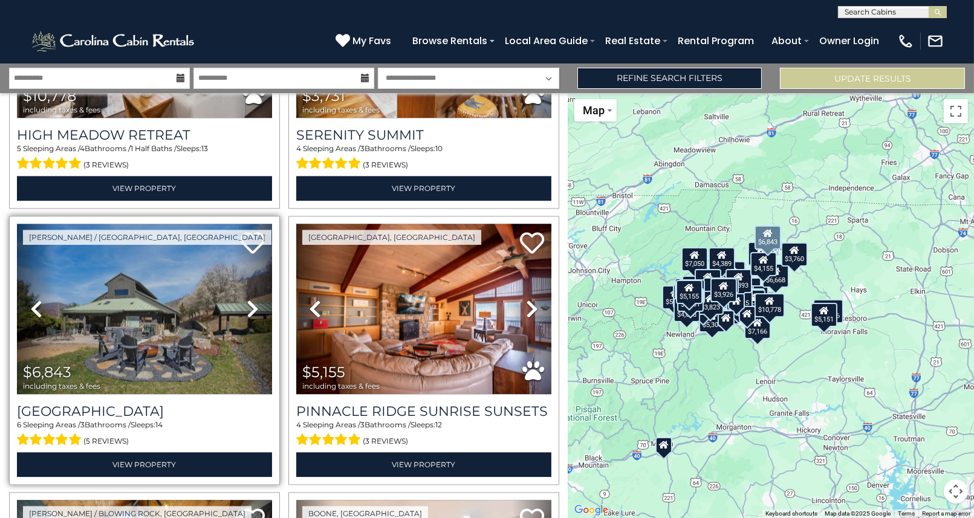
click at [249, 299] on icon at bounding box center [253, 308] width 12 height 19
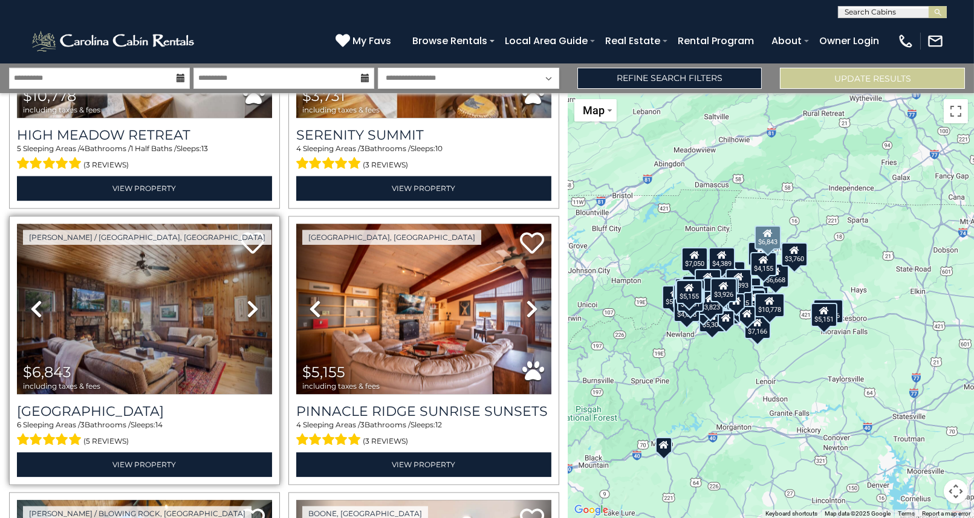
click at [249, 299] on icon at bounding box center [253, 308] width 12 height 19
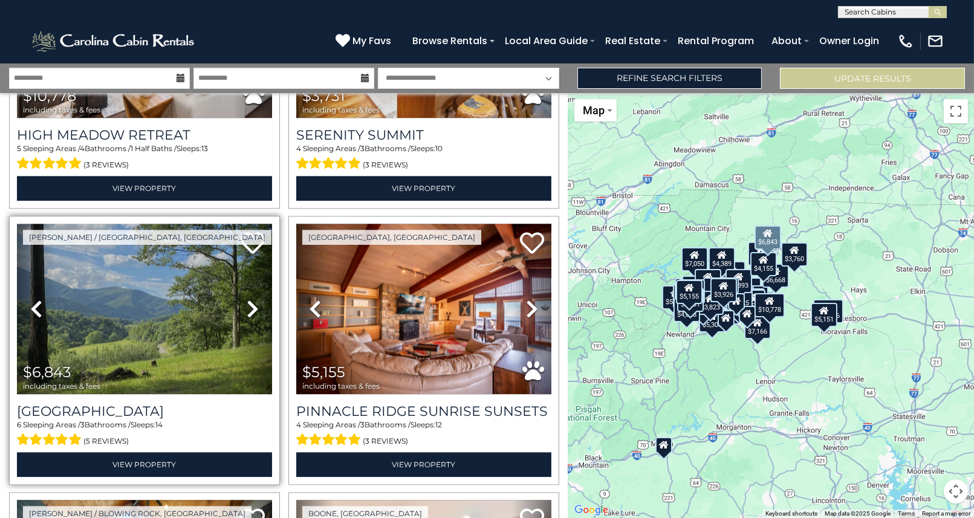
click at [247, 299] on icon at bounding box center [253, 308] width 12 height 19
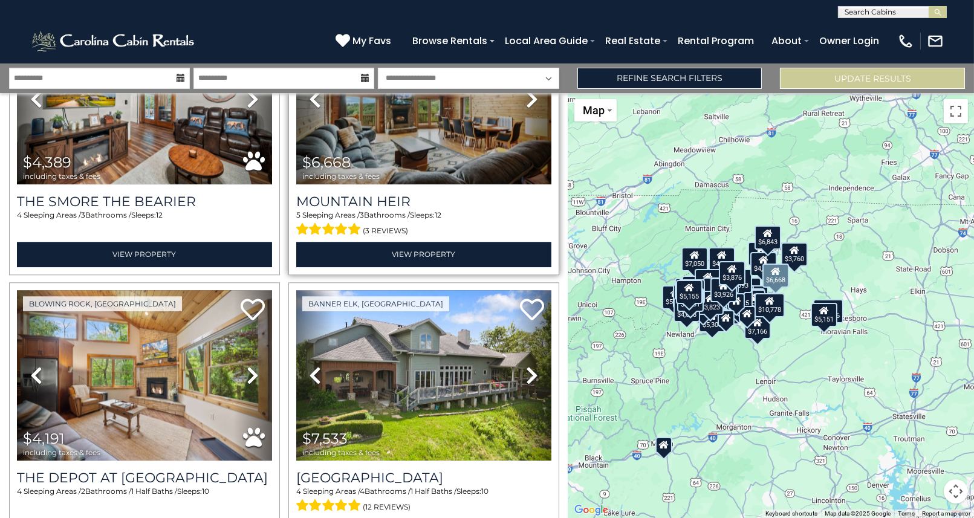
scroll to position [5953, 0]
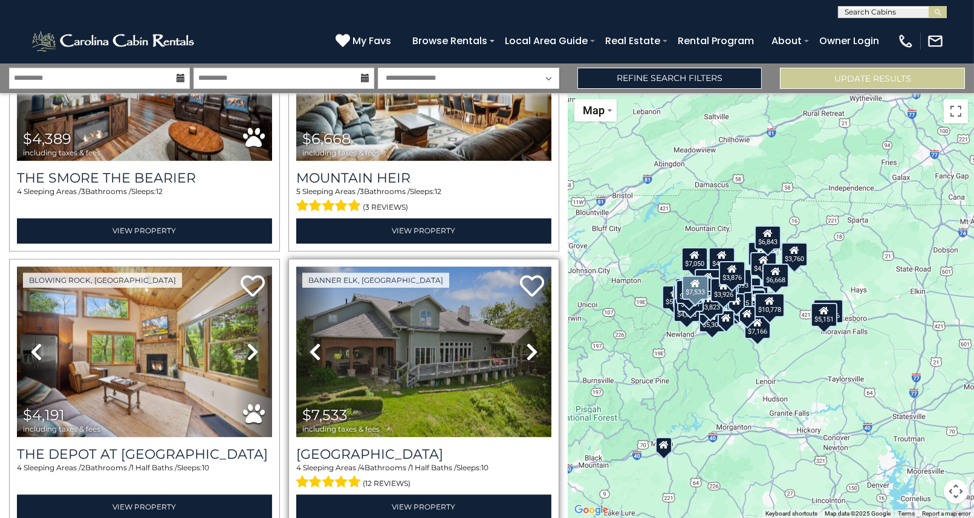
click at [528, 342] on icon at bounding box center [532, 351] width 12 height 19
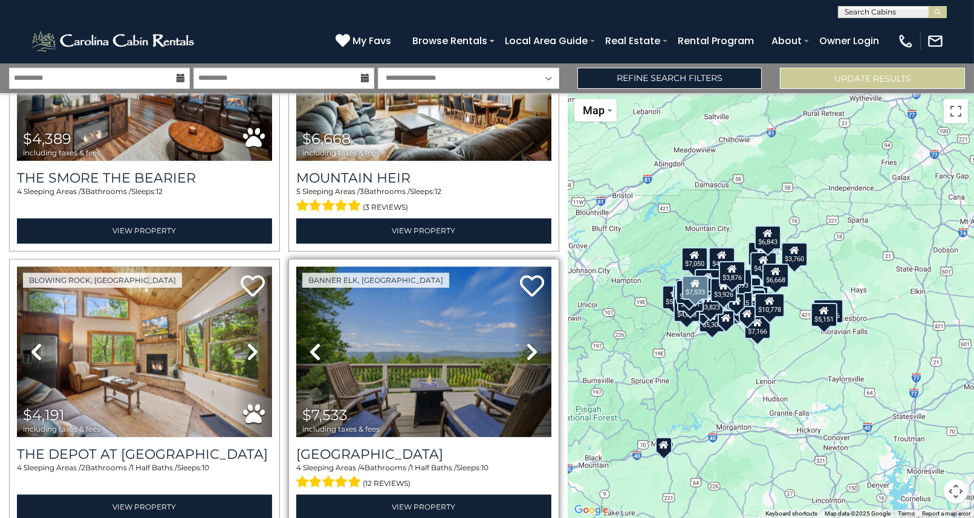
click at [528, 342] on icon at bounding box center [532, 351] width 12 height 19
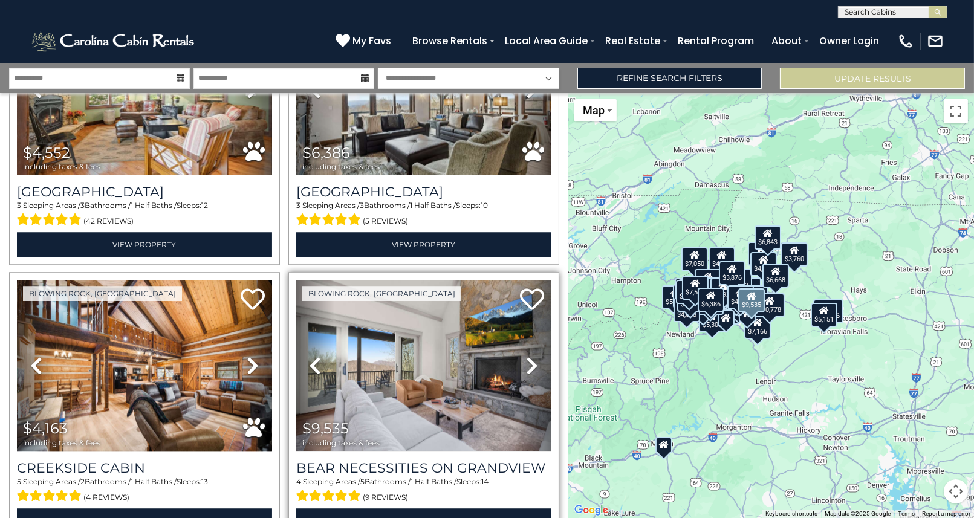
scroll to position [6497, 0]
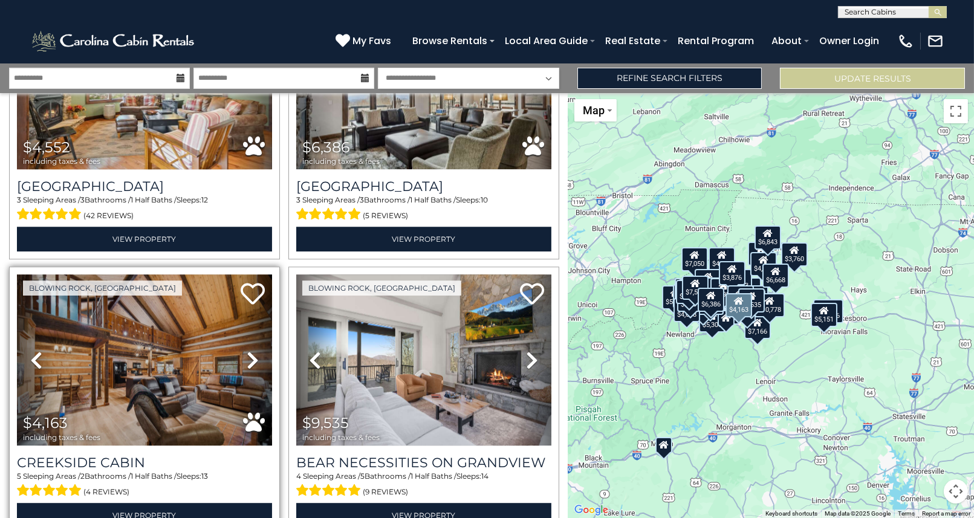
click at [247, 351] on icon at bounding box center [253, 360] width 12 height 19
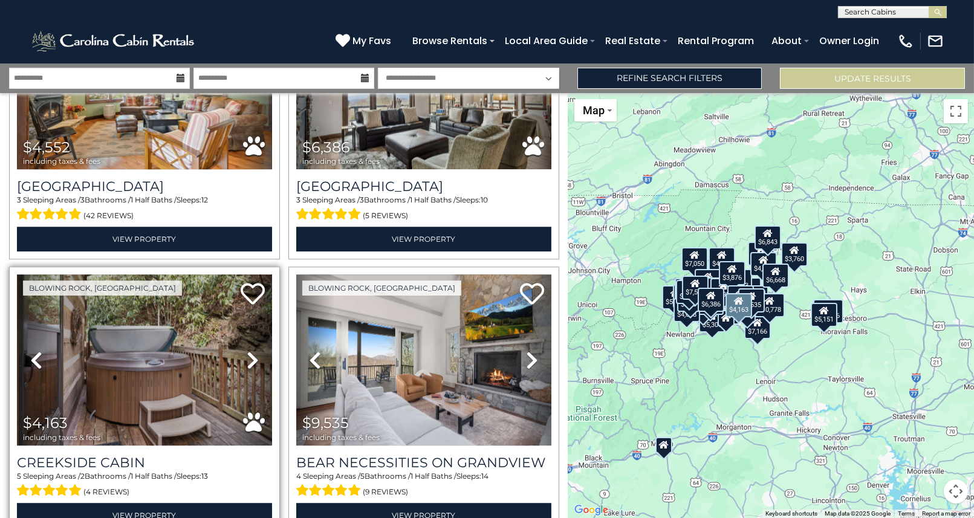
click at [247, 351] on icon at bounding box center [253, 360] width 12 height 19
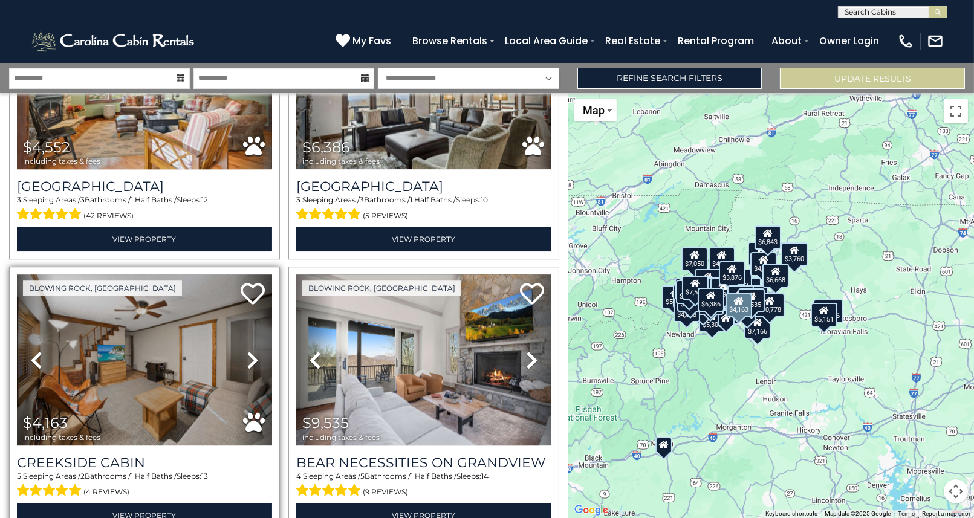
click at [249, 351] on icon at bounding box center [253, 360] width 12 height 19
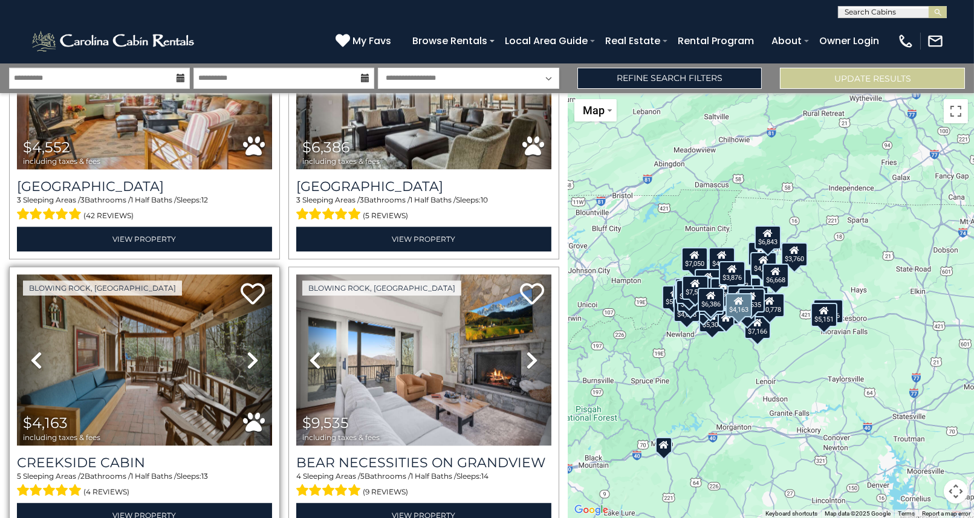
click at [249, 351] on icon at bounding box center [253, 360] width 12 height 19
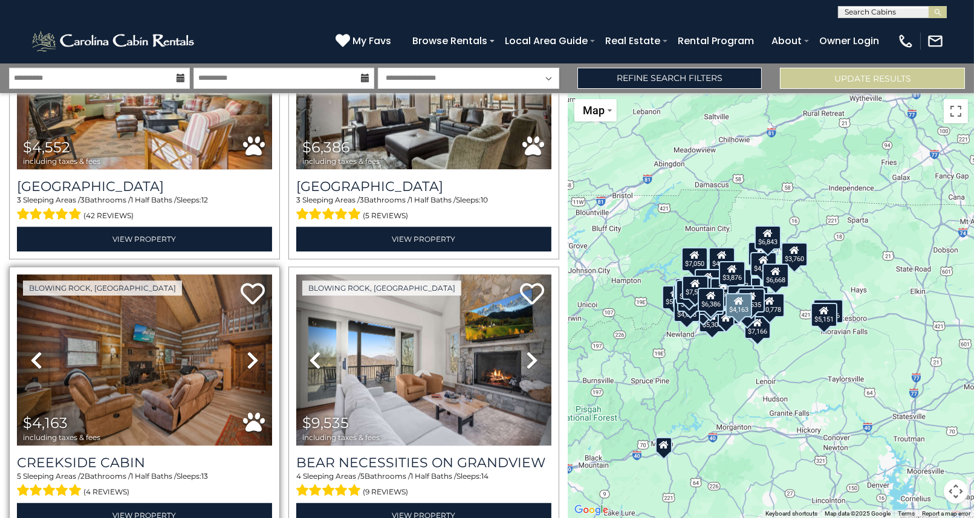
click at [249, 351] on icon at bounding box center [253, 360] width 12 height 19
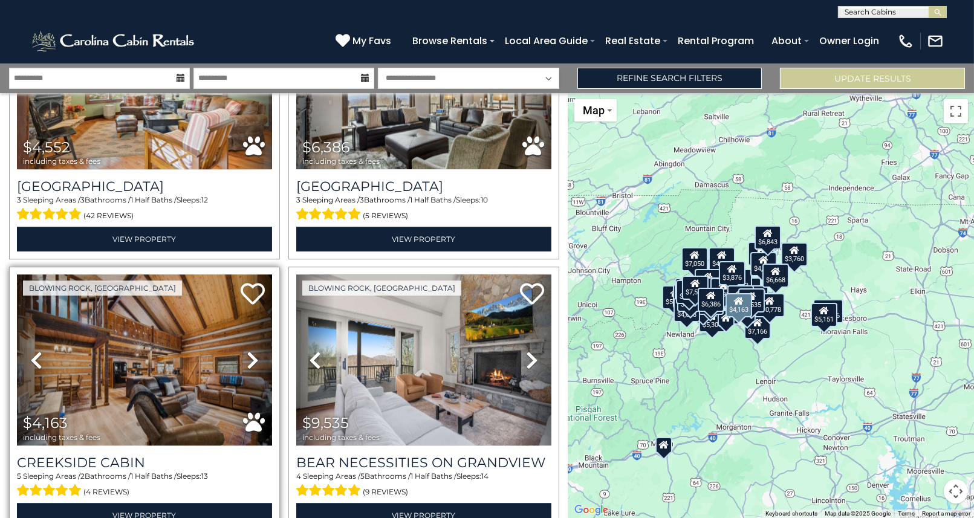
click at [249, 351] on icon at bounding box center [253, 360] width 12 height 19
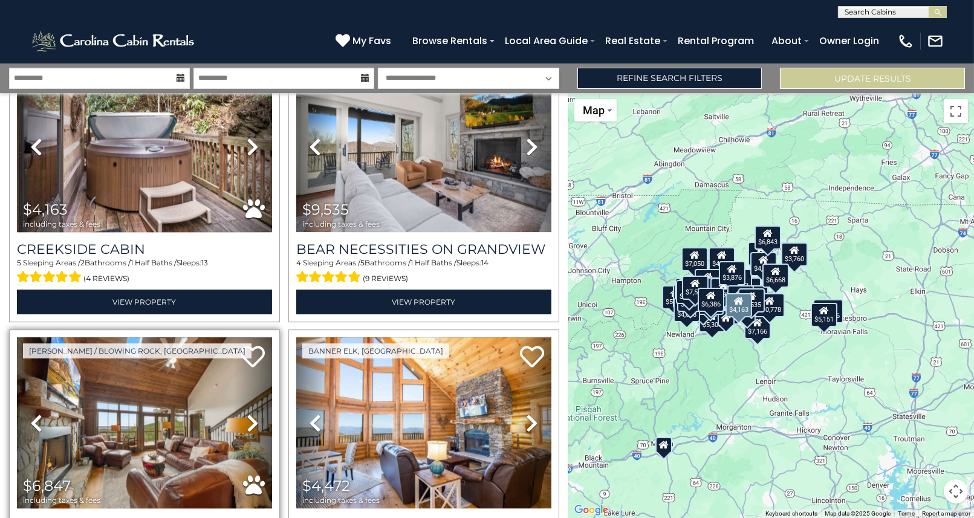
scroll to position [6739, 0]
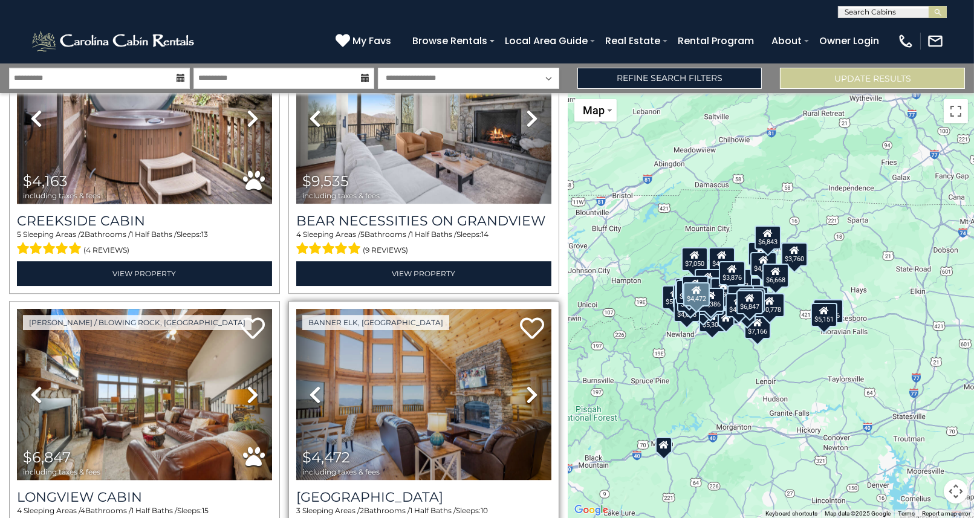
click at [527, 385] on icon at bounding box center [532, 394] width 12 height 19
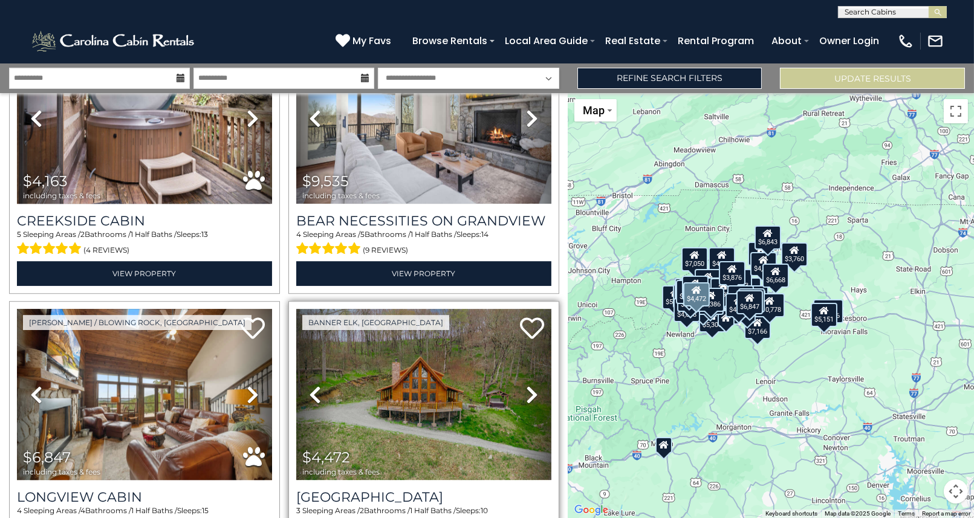
click at [527, 385] on icon at bounding box center [532, 394] width 12 height 19
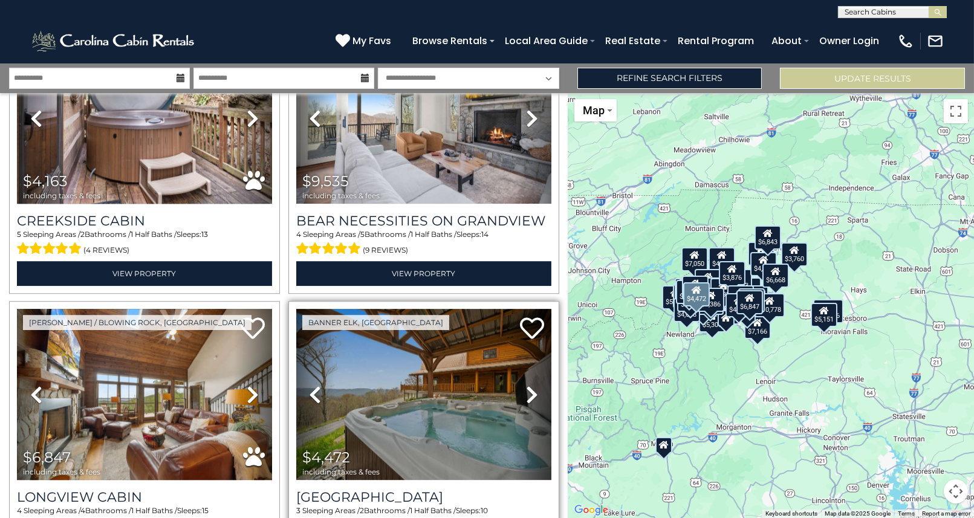
click at [527, 385] on icon at bounding box center [532, 394] width 12 height 19
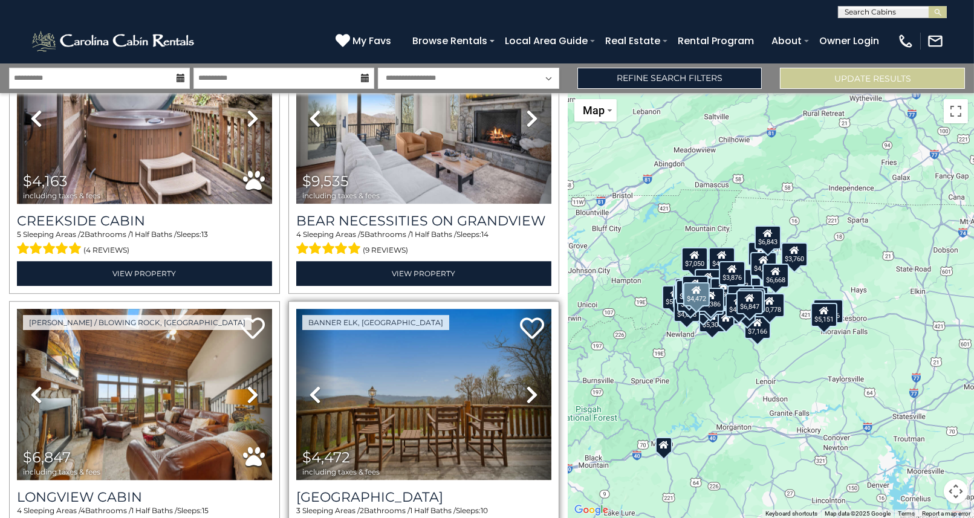
click at [527, 385] on icon at bounding box center [532, 394] width 12 height 19
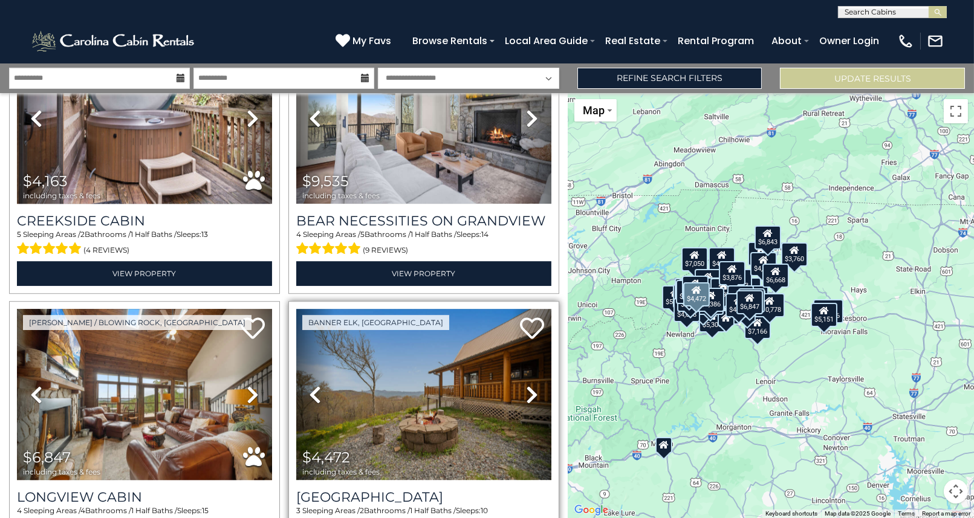
click at [526, 385] on icon at bounding box center [532, 394] width 12 height 19
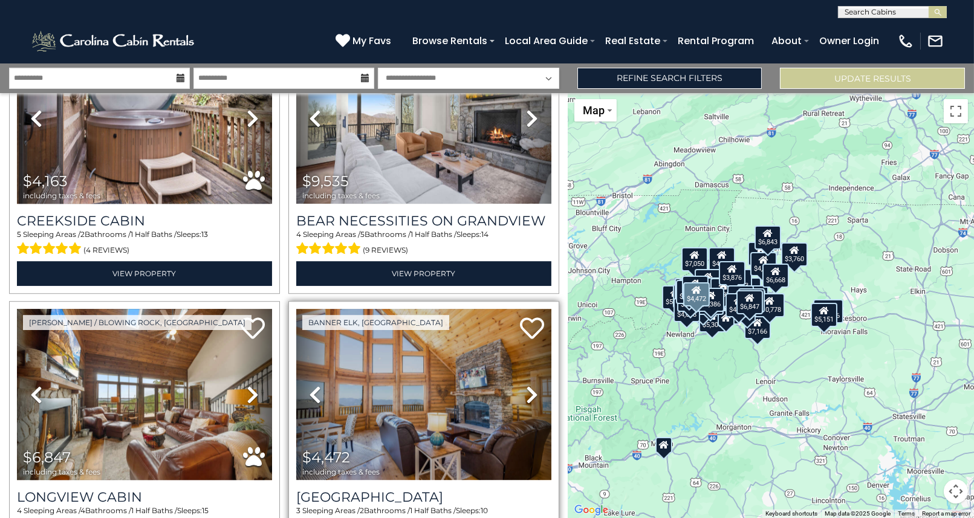
click at [526, 385] on icon at bounding box center [532, 394] width 12 height 19
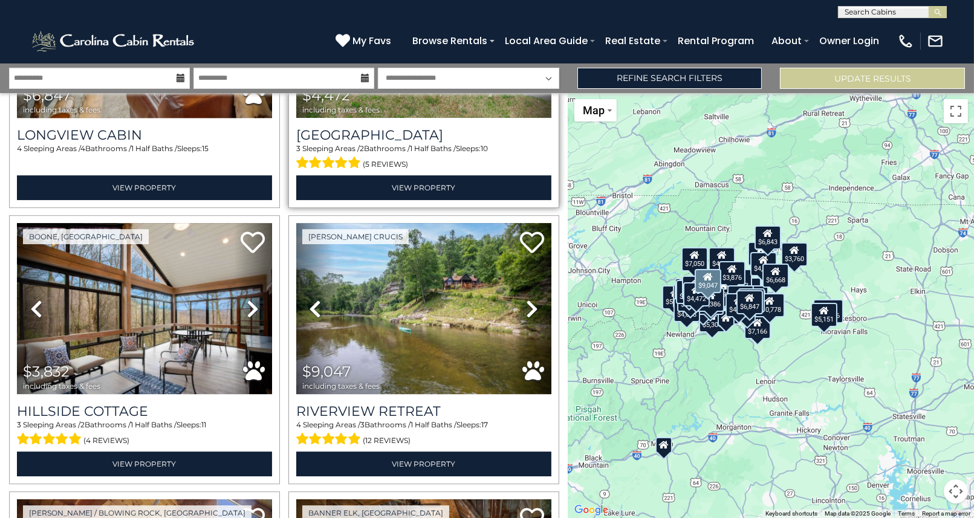
scroll to position [7102, 0]
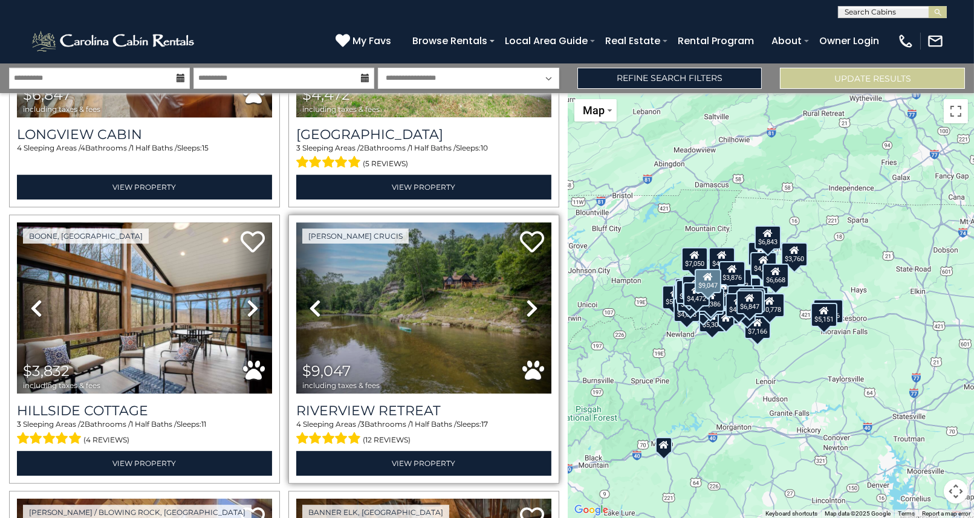
click at [530, 299] on icon at bounding box center [532, 308] width 12 height 19
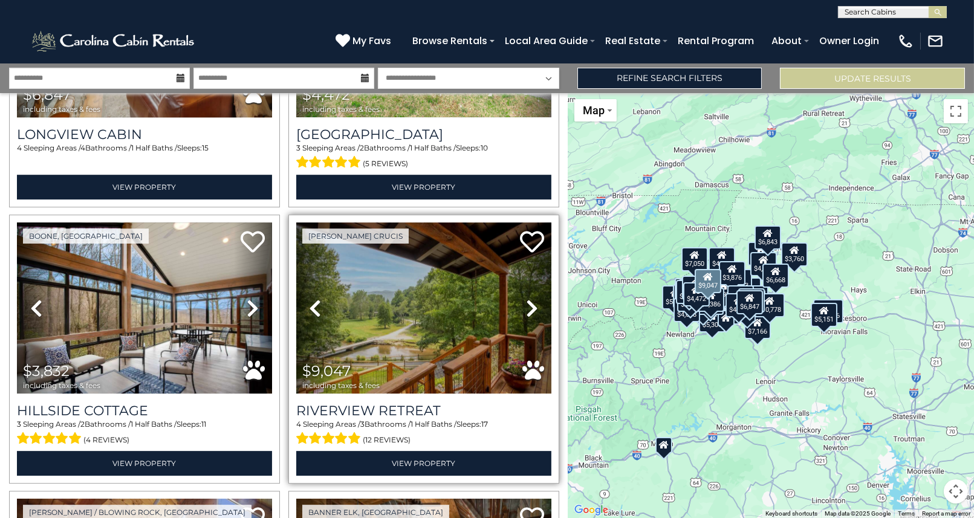
click at [527, 299] on icon at bounding box center [532, 308] width 12 height 19
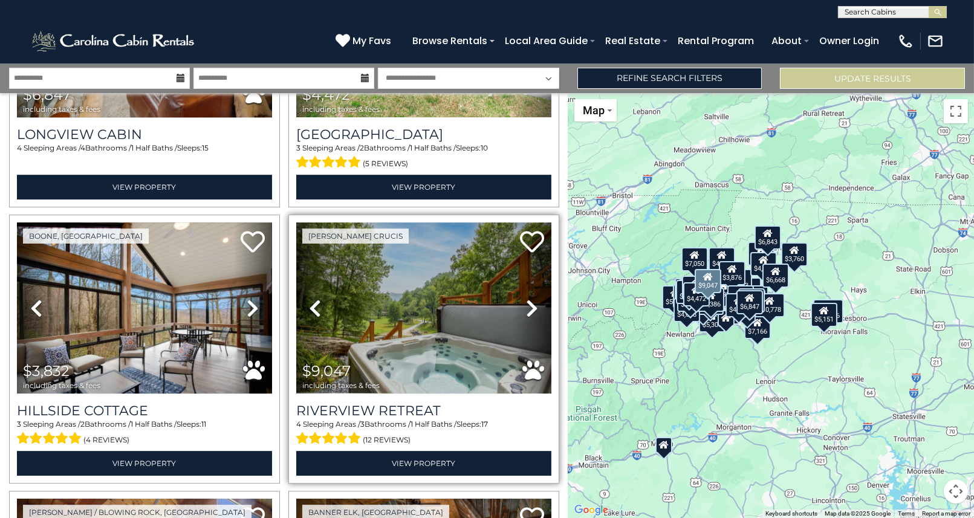
click at [527, 299] on icon at bounding box center [532, 308] width 12 height 19
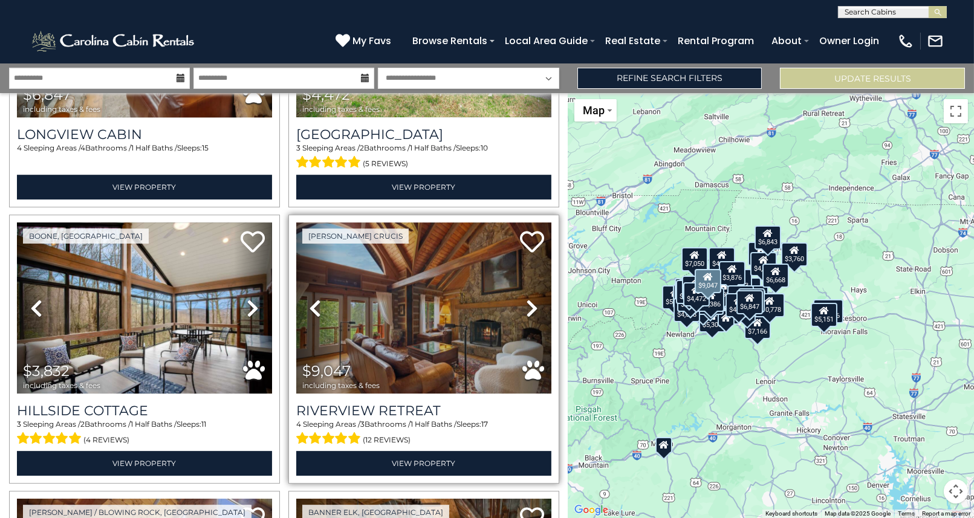
click at [527, 299] on icon at bounding box center [532, 308] width 12 height 19
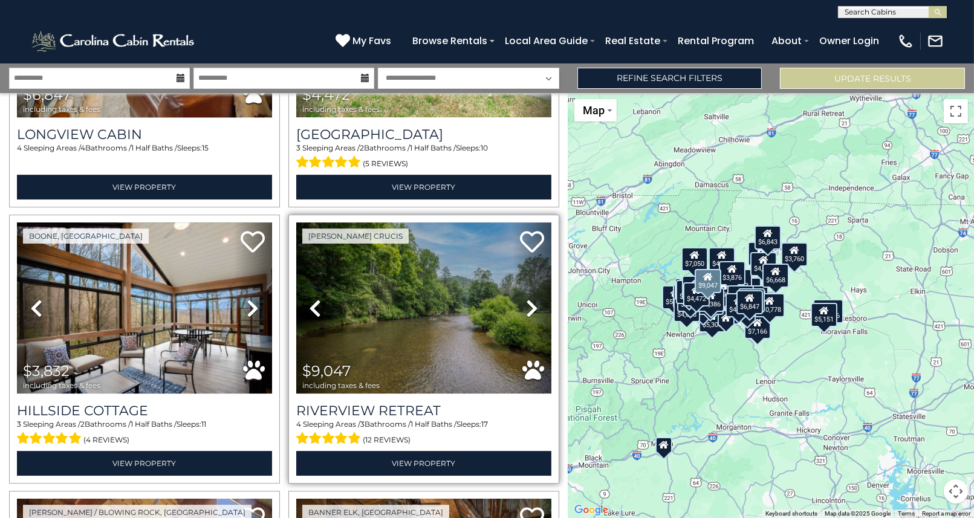
click at [527, 299] on icon at bounding box center [532, 308] width 12 height 19
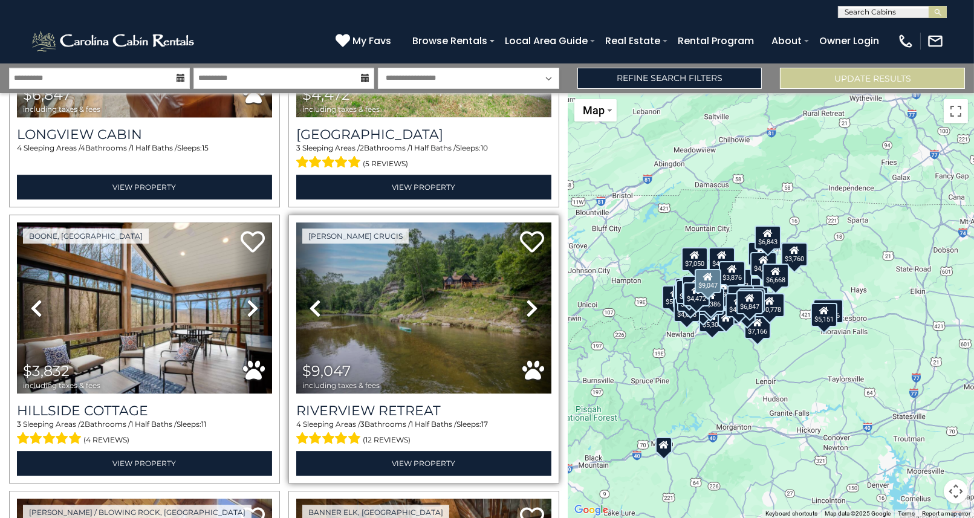
click at [527, 299] on icon at bounding box center [532, 308] width 12 height 19
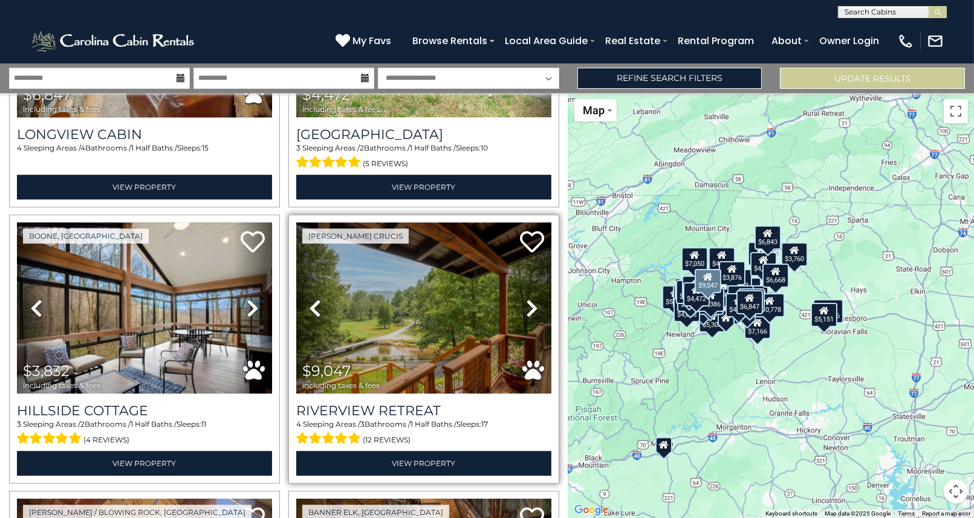
click at [527, 299] on icon at bounding box center [532, 308] width 12 height 19
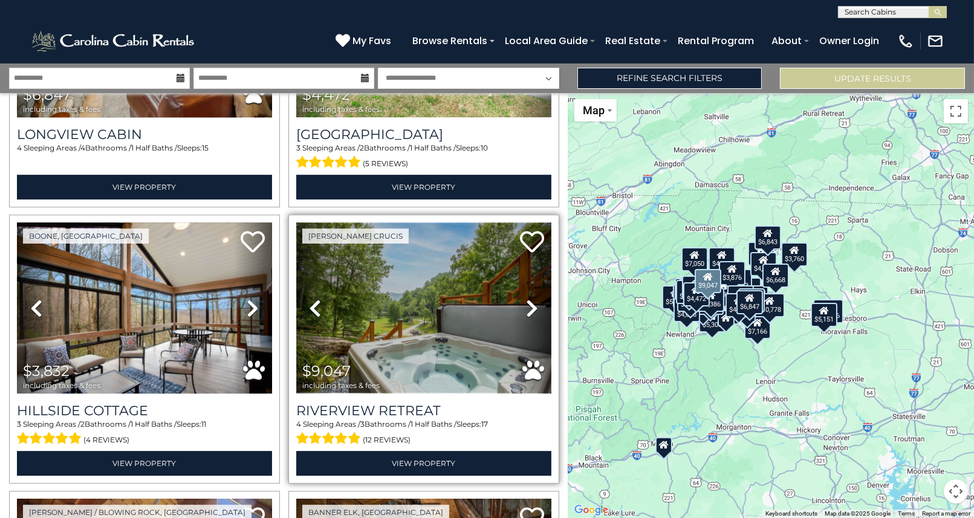
click at [415, 262] on img at bounding box center [423, 308] width 255 height 171
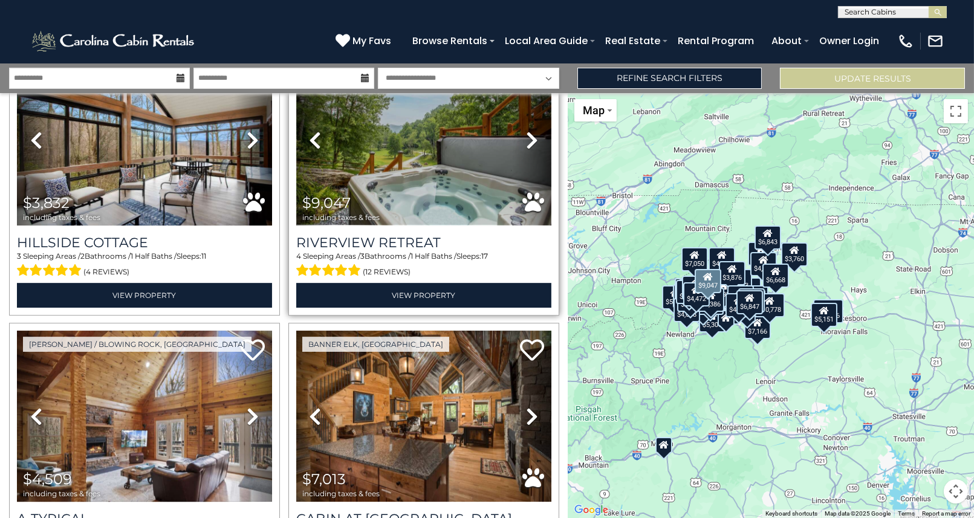
scroll to position [7283, 0]
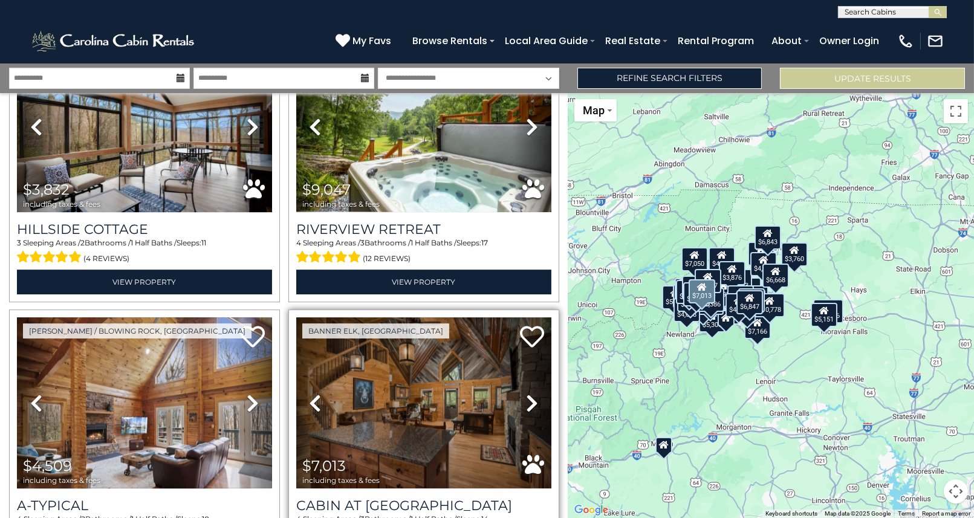
click at [528, 394] on icon at bounding box center [532, 403] width 12 height 19
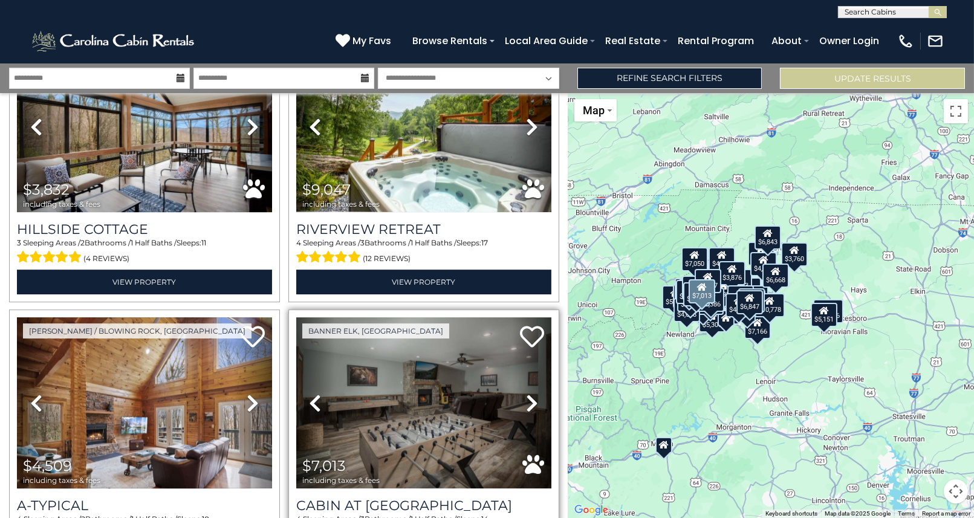
click at [527, 394] on icon at bounding box center [532, 403] width 12 height 19
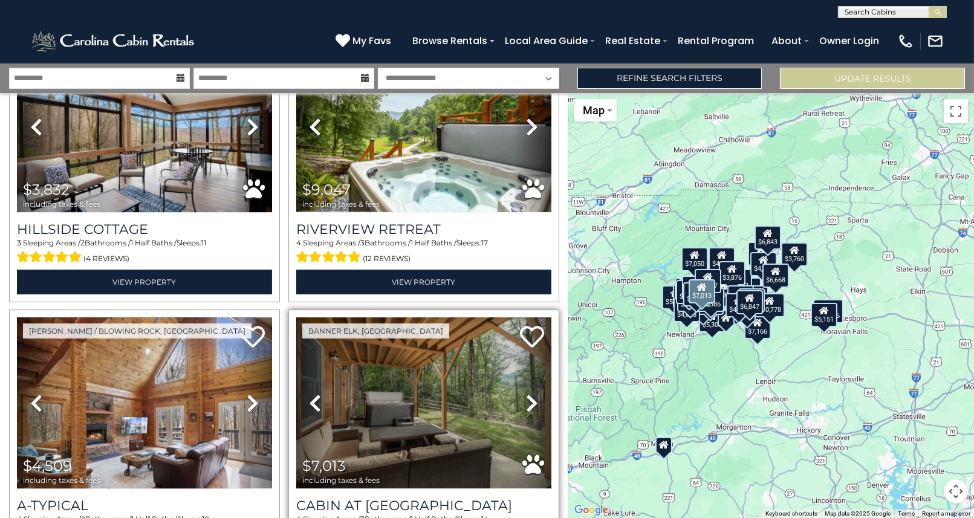
click at [527, 394] on icon at bounding box center [532, 403] width 12 height 19
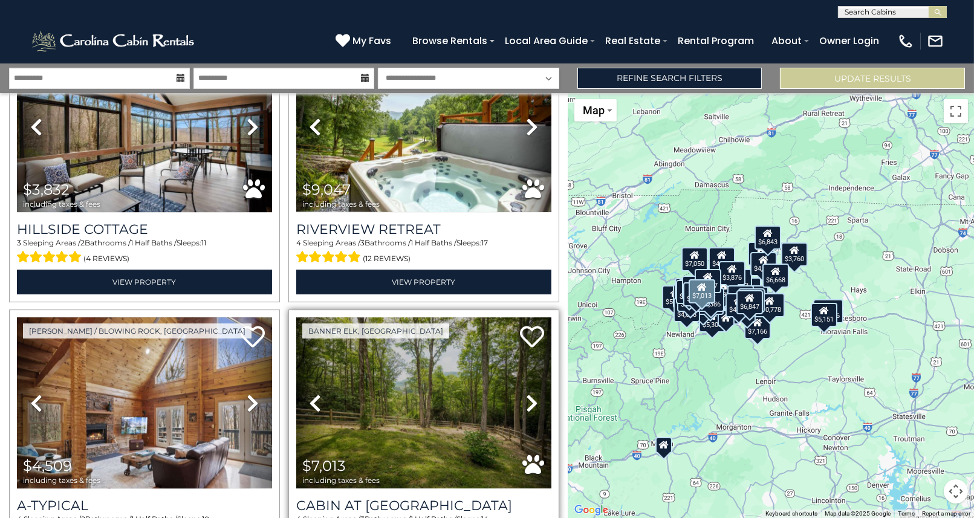
click at [527, 394] on icon at bounding box center [532, 403] width 12 height 19
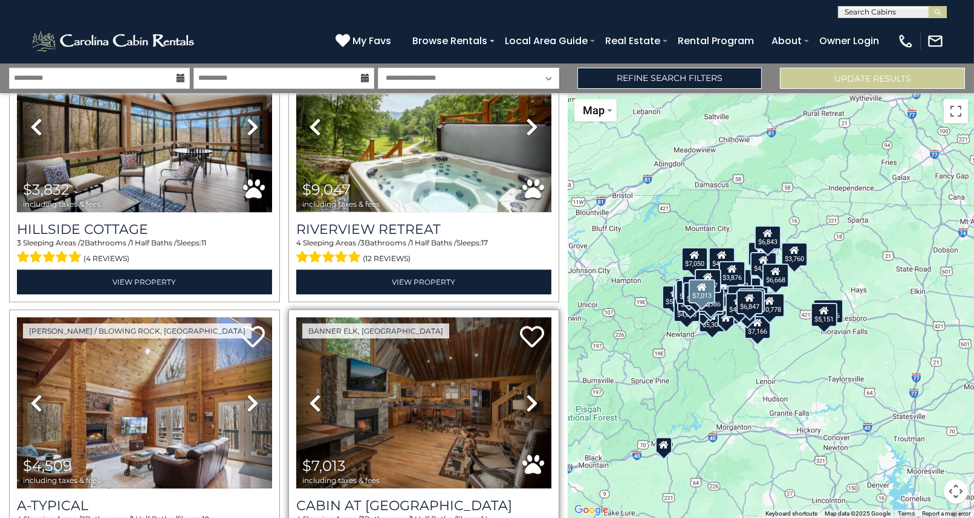
click at [527, 394] on icon at bounding box center [532, 403] width 12 height 19
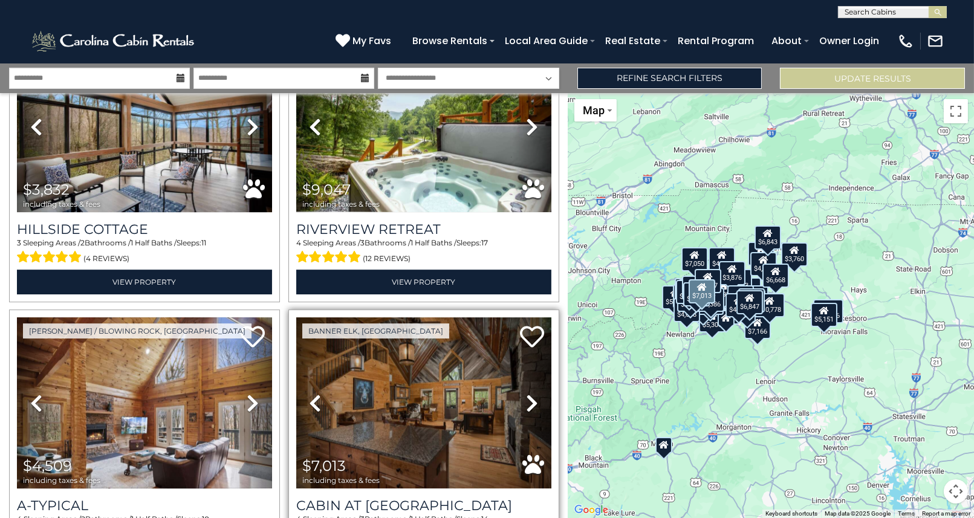
click at [526, 394] on icon at bounding box center [532, 403] width 12 height 19
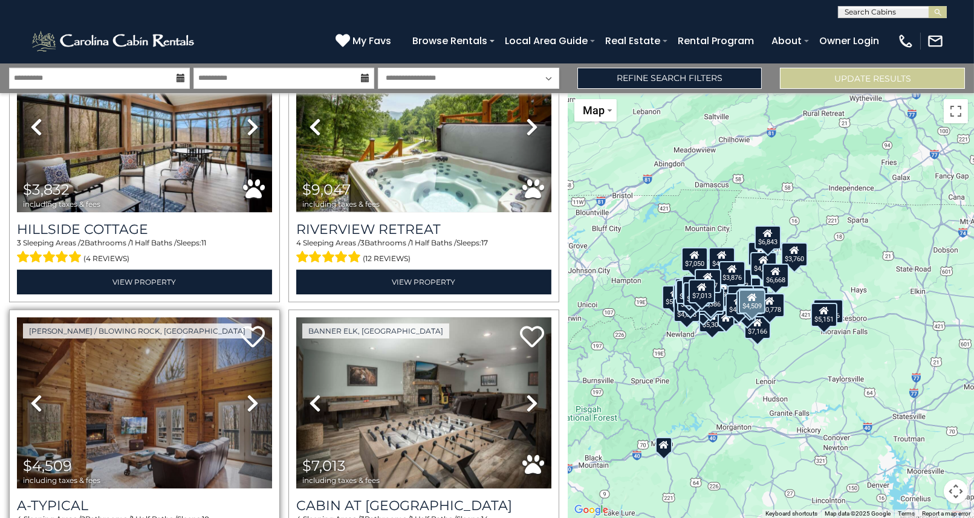
click at [250, 394] on icon at bounding box center [253, 403] width 12 height 19
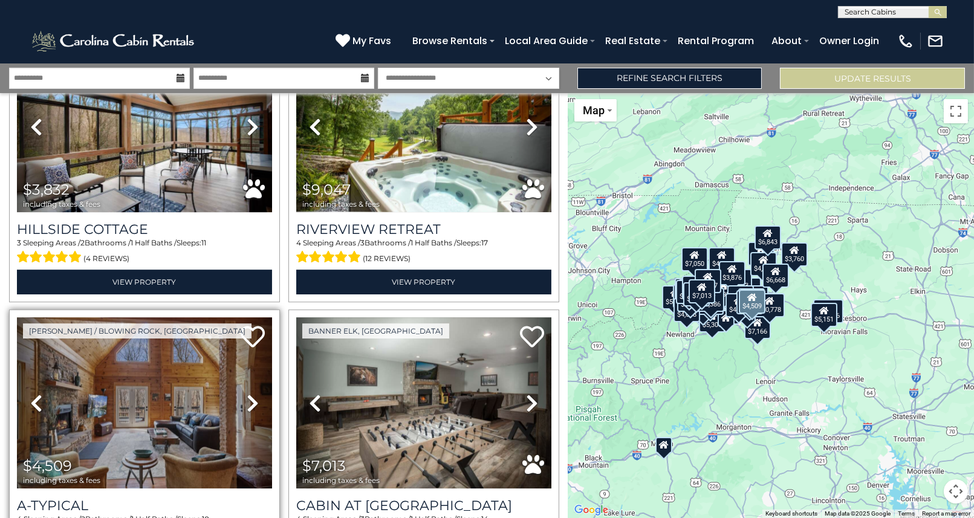
click at [250, 394] on icon at bounding box center [253, 403] width 12 height 19
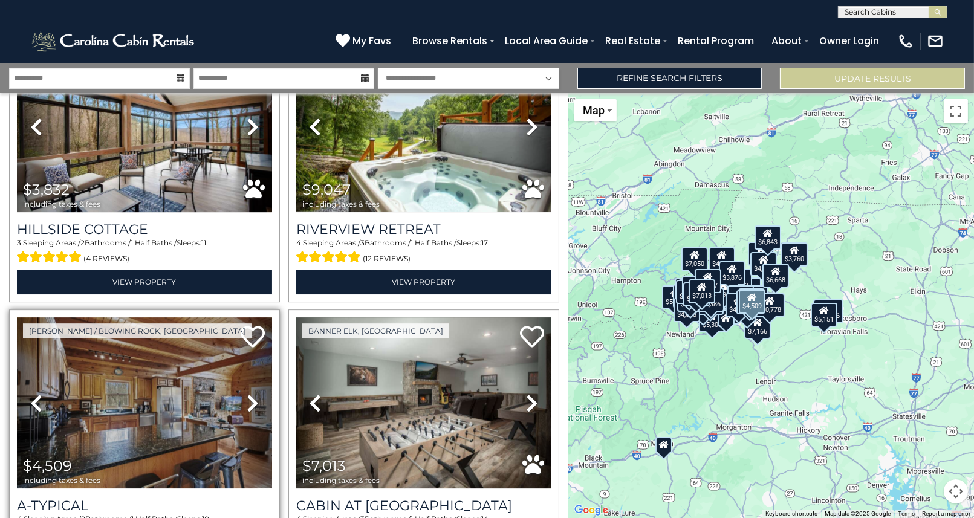
click at [250, 394] on icon at bounding box center [253, 403] width 12 height 19
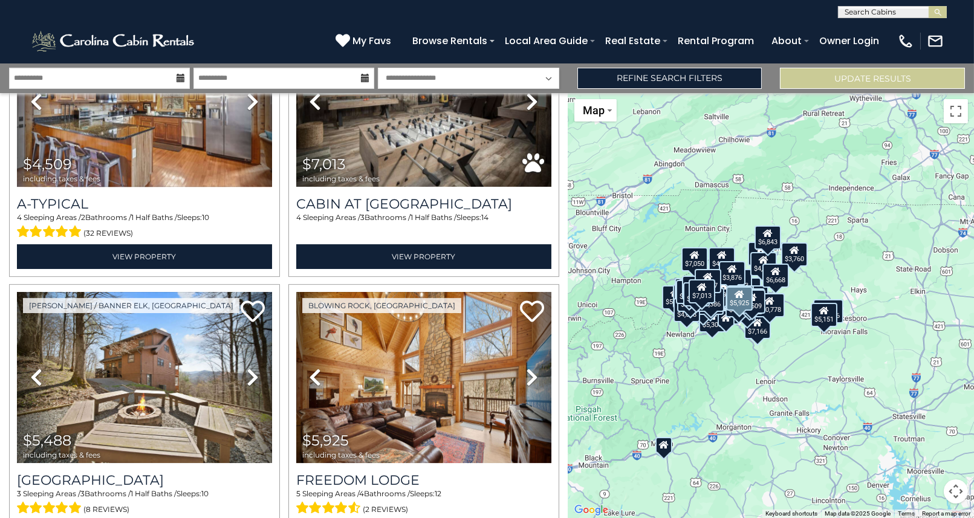
scroll to position [7586, 0]
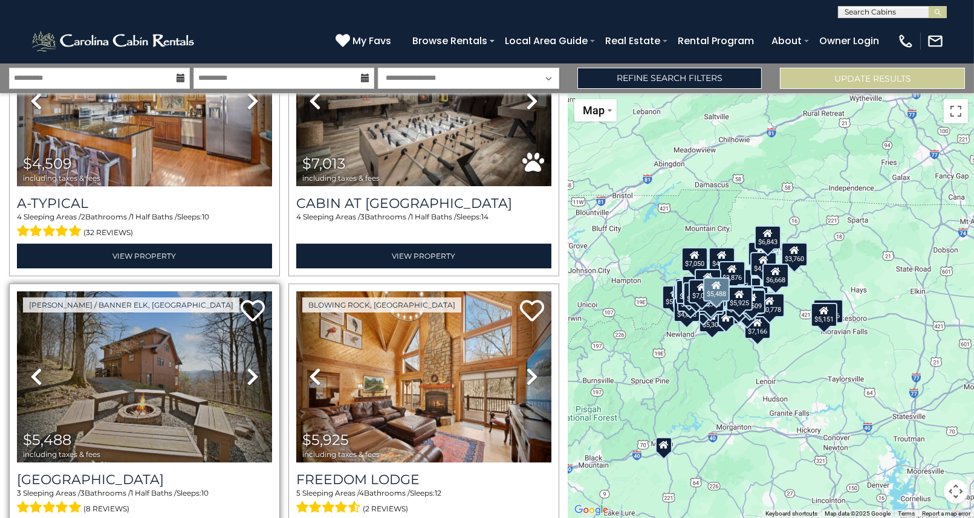
click at [252, 367] on icon at bounding box center [253, 376] width 12 height 19
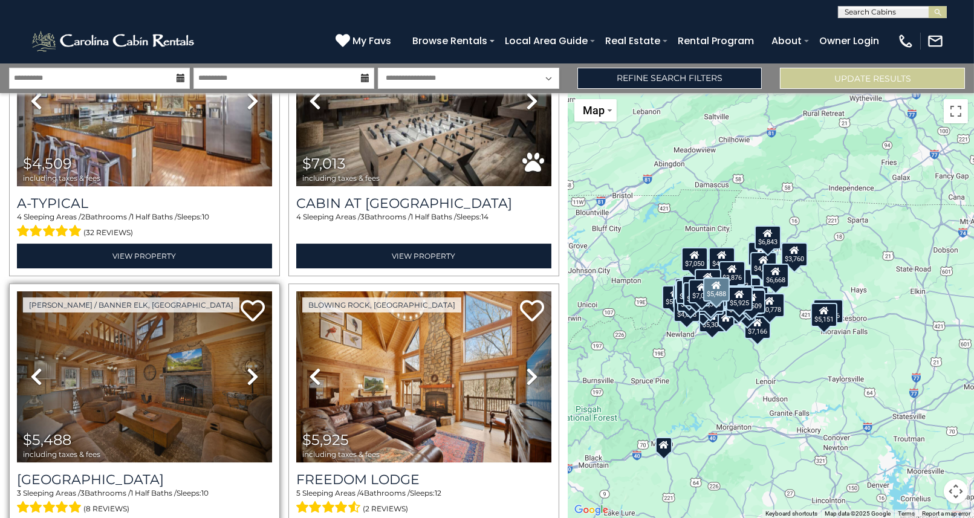
click at [250, 367] on icon at bounding box center [253, 376] width 12 height 19
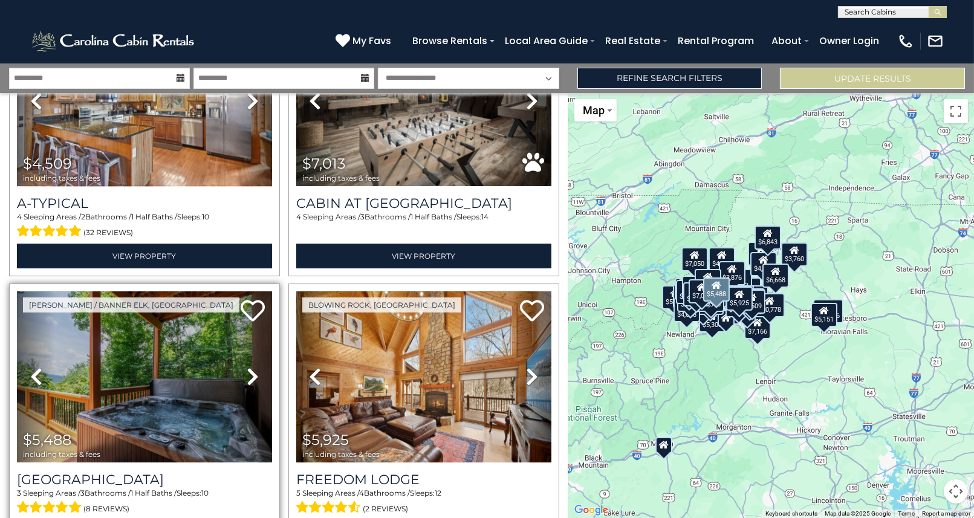
click at [250, 367] on icon at bounding box center [253, 376] width 12 height 19
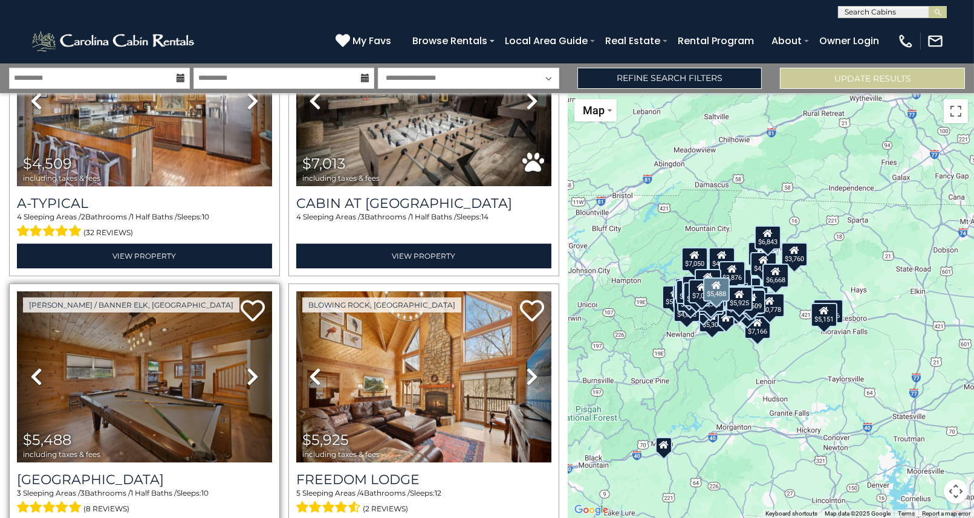
click at [249, 367] on icon at bounding box center [253, 376] width 12 height 19
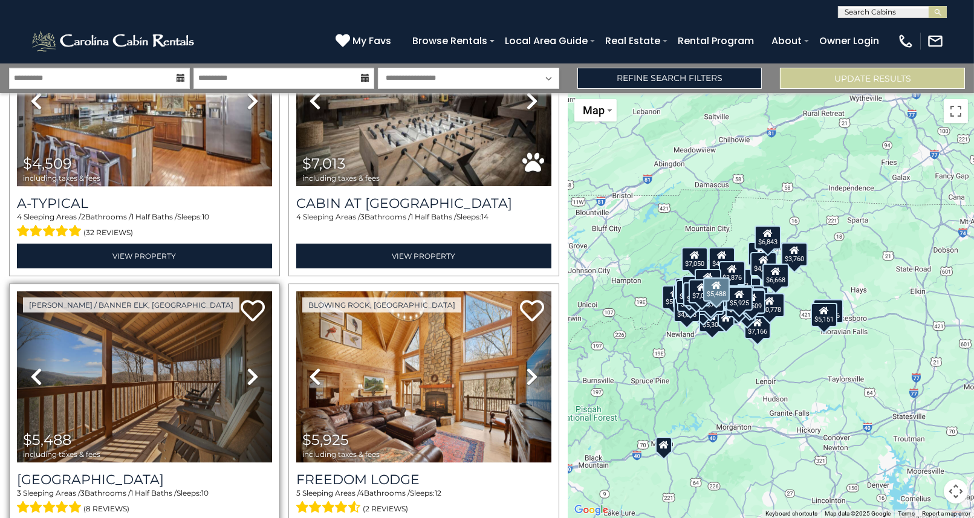
click at [250, 367] on icon at bounding box center [253, 376] width 12 height 19
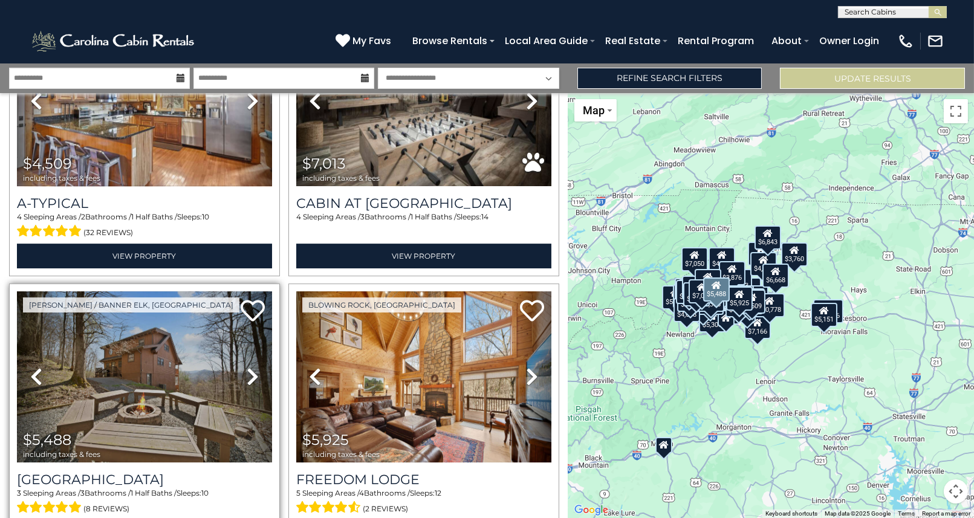
click at [250, 367] on icon at bounding box center [253, 376] width 12 height 19
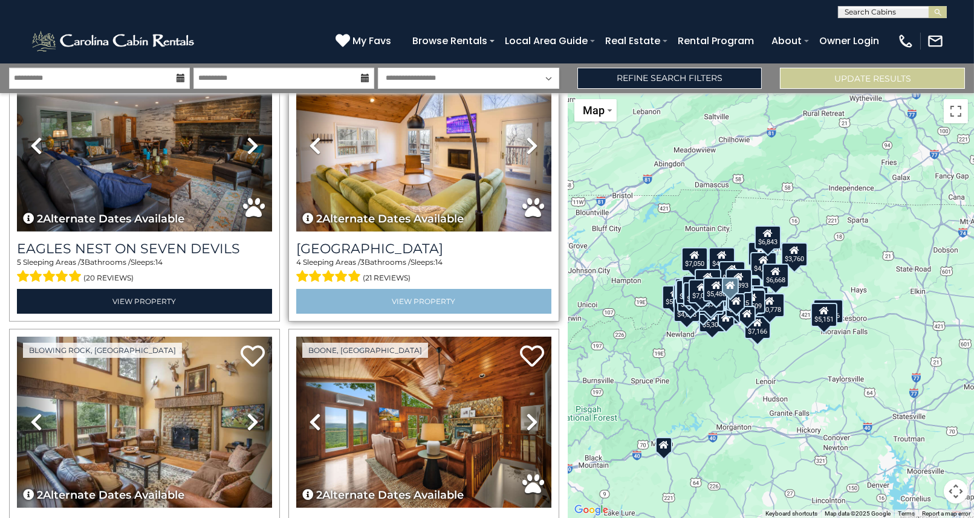
scroll to position [8706, 0]
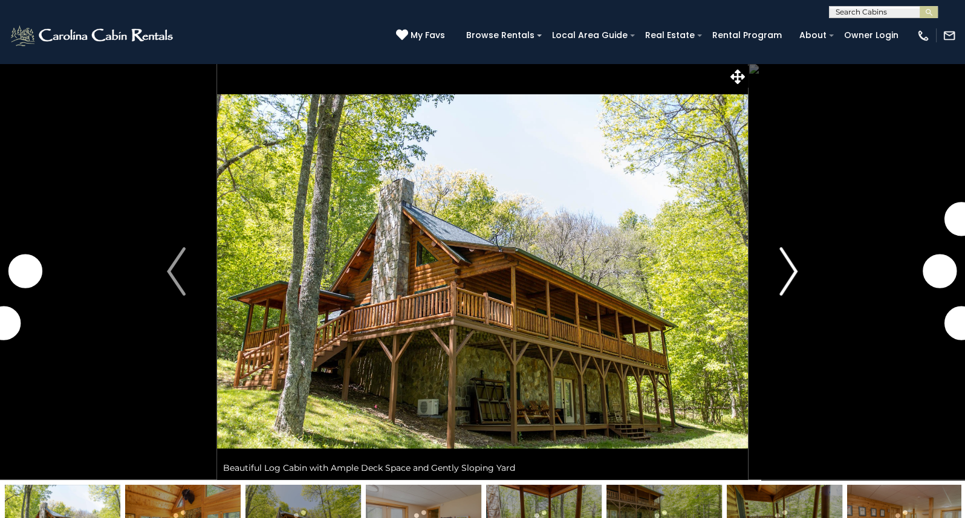
click at [793, 268] on img "Next" at bounding box center [788, 271] width 18 height 48
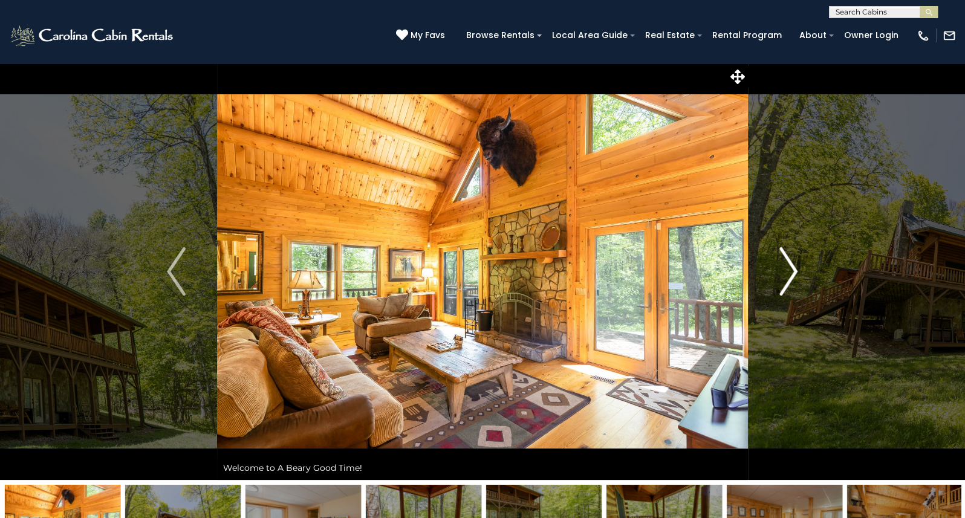
click at [792, 268] on img "Next" at bounding box center [788, 271] width 18 height 48
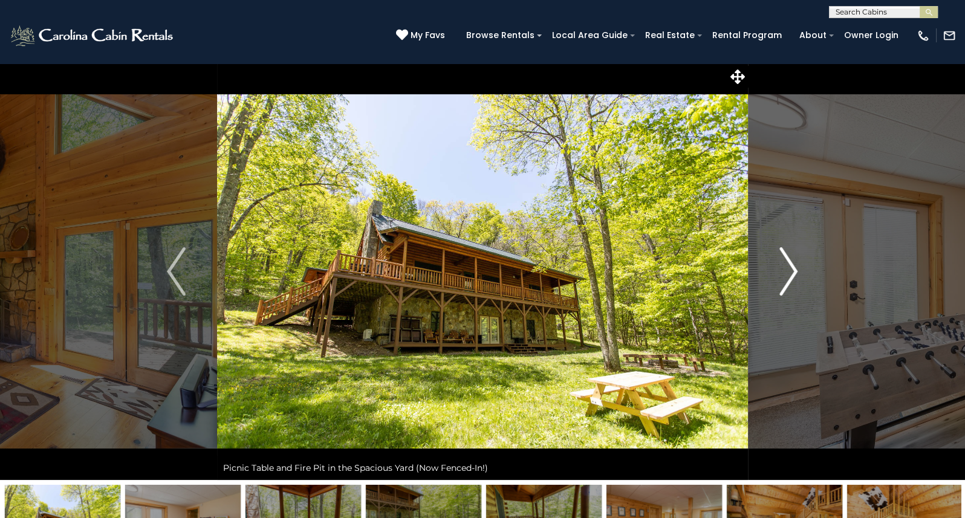
click at [792, 268] on img "Next" at bounding box center [788, 271] width 18 height 48
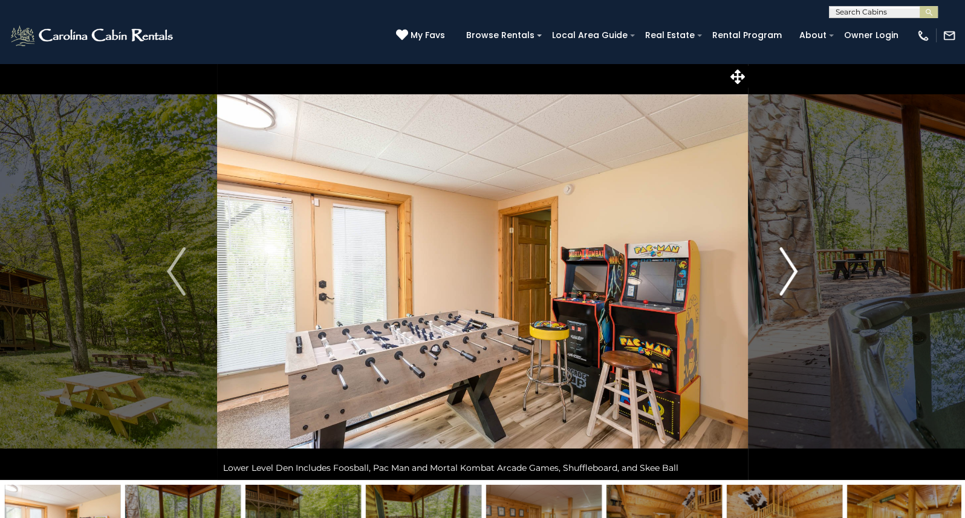
click at [792, 268] on img "Next" at bounding box center [788, 271] width 18 height 48
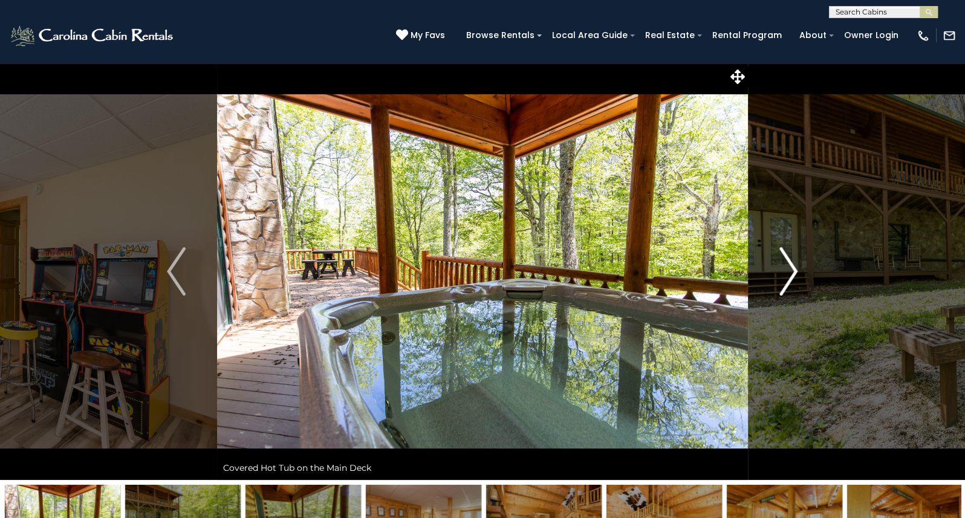
click at [791, 267] on img "Next" at bounding box center [788, 271] width 18 height 48
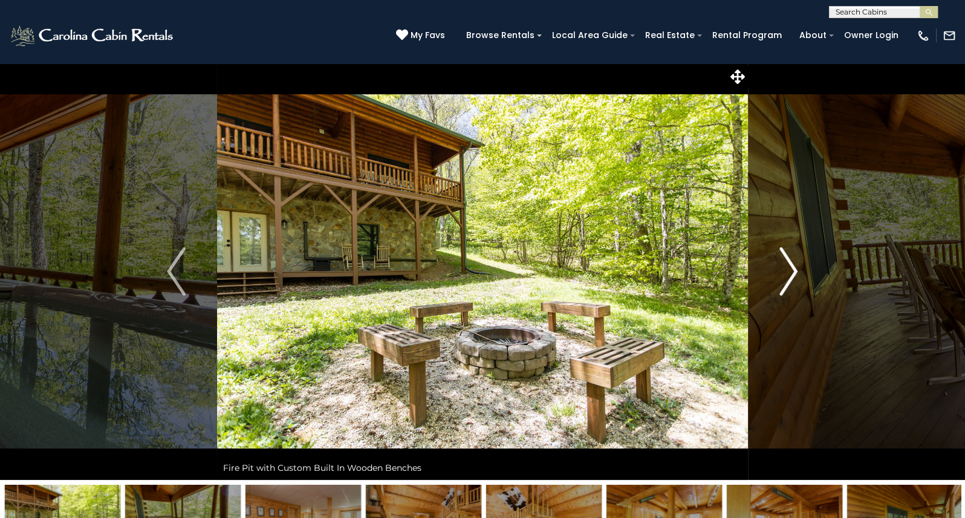
click at [791, 267] on img "Next" at bounding box center [788, 271] width 18 height 48
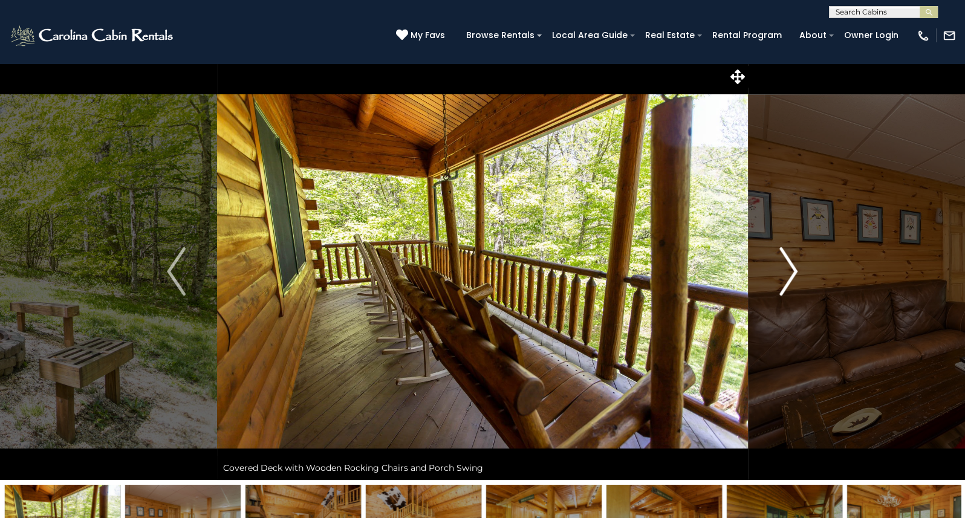
click at [791, 267] on img "Next" at bounding box center [788, 271] width 18 height 48
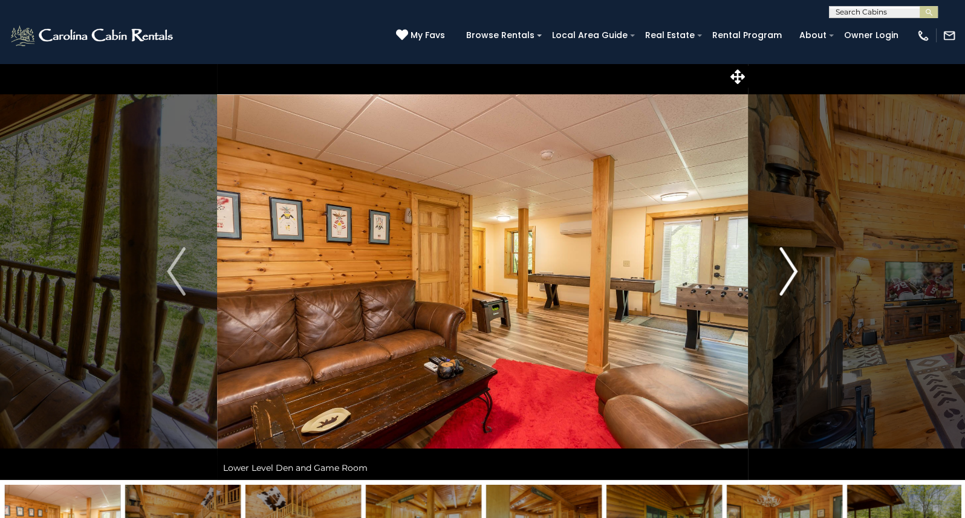
click at [791, 267] on img "Next" at bounding box center [788, 271] width 18 height 48
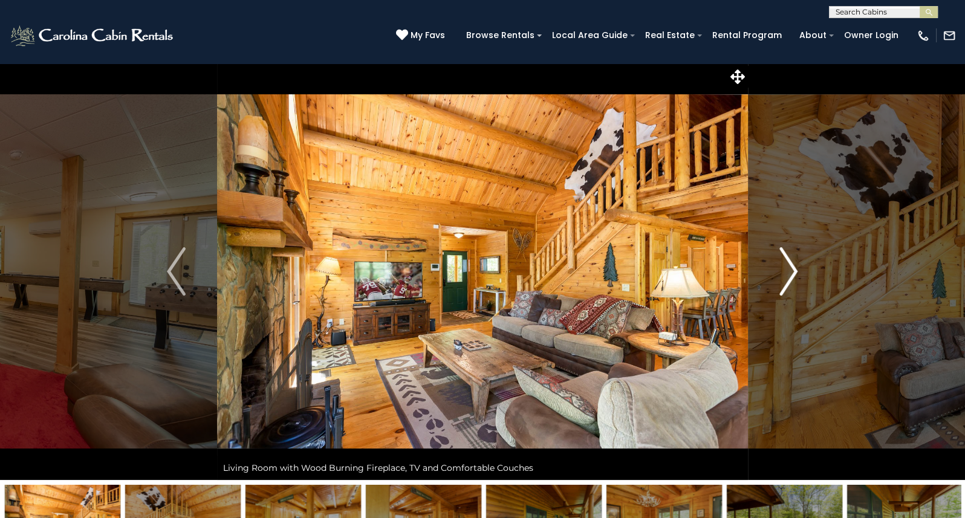
click at [791, 267] on img "Next" at bounding box center [788, 271] width 18 height 48
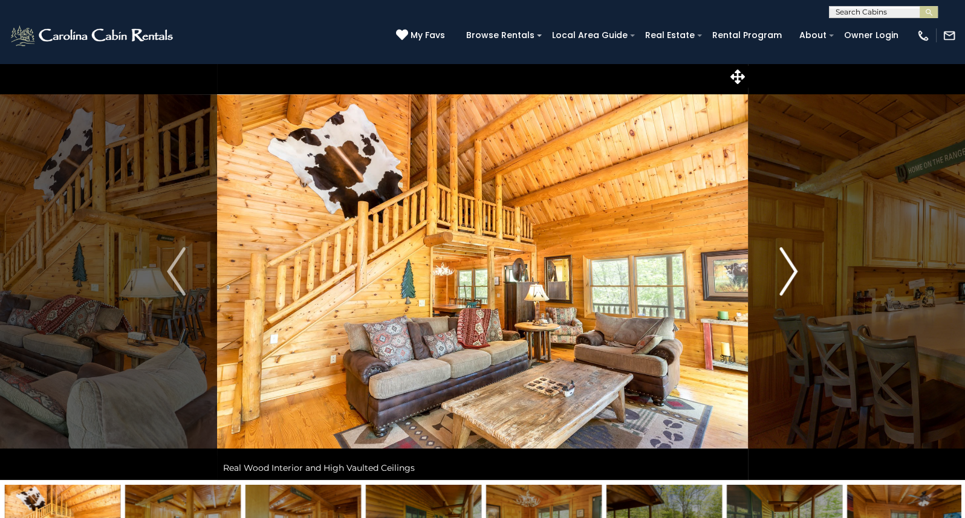
click at [791, 267] on img "Next" at bounding box center [788, 271] width 18 height 48
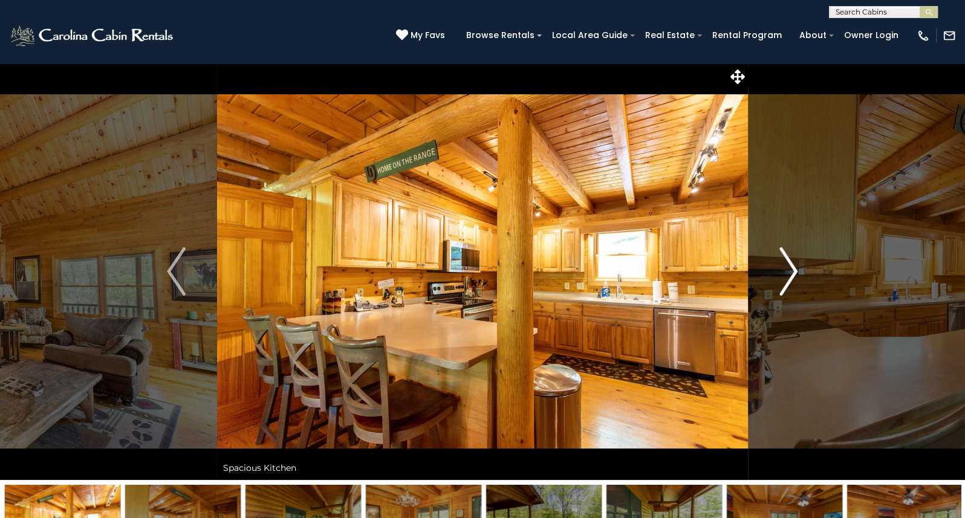
click at [791, 267] on img "Next" at bounding box center [788, 271] width 18 height 48
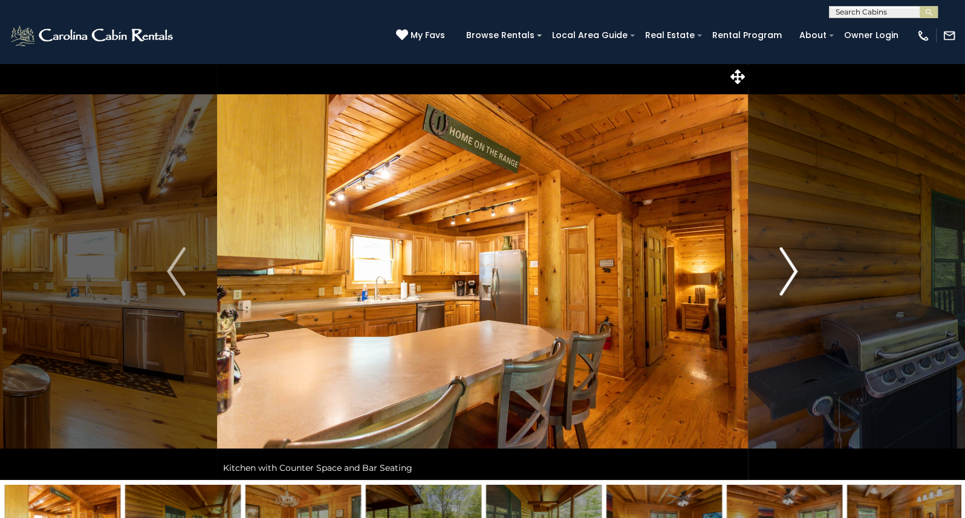
click at [791, 267] on img "Next" at bounding box center [788, 271] width 18 height 48
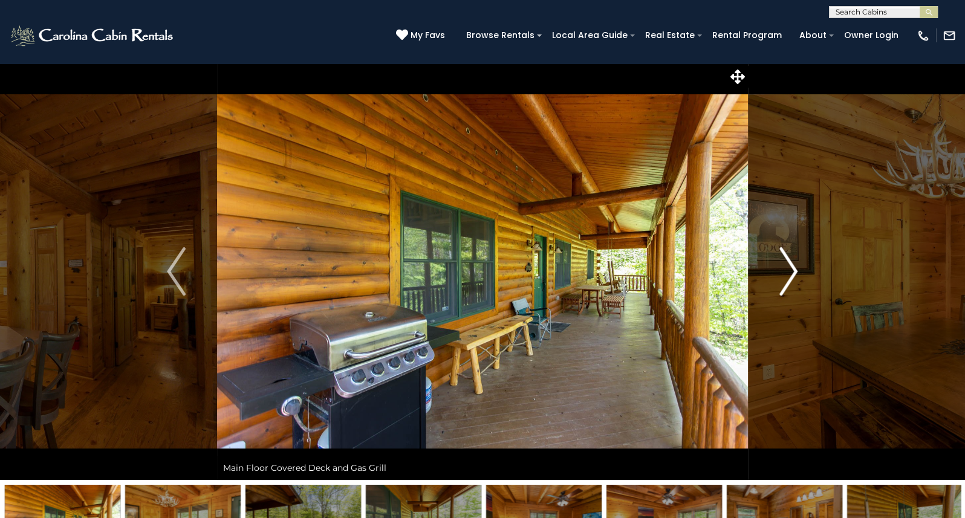
click at [791, 267] on img "Next" at bounding box center [788, 271] width 18 height 48
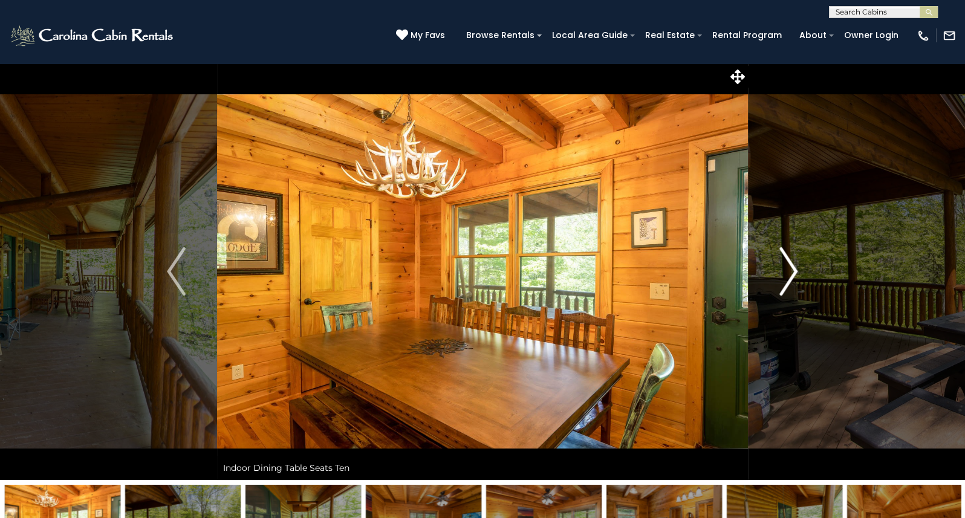
click at [791, 267] on img "Next" at bounding box center [788, 271] width 18 height 48
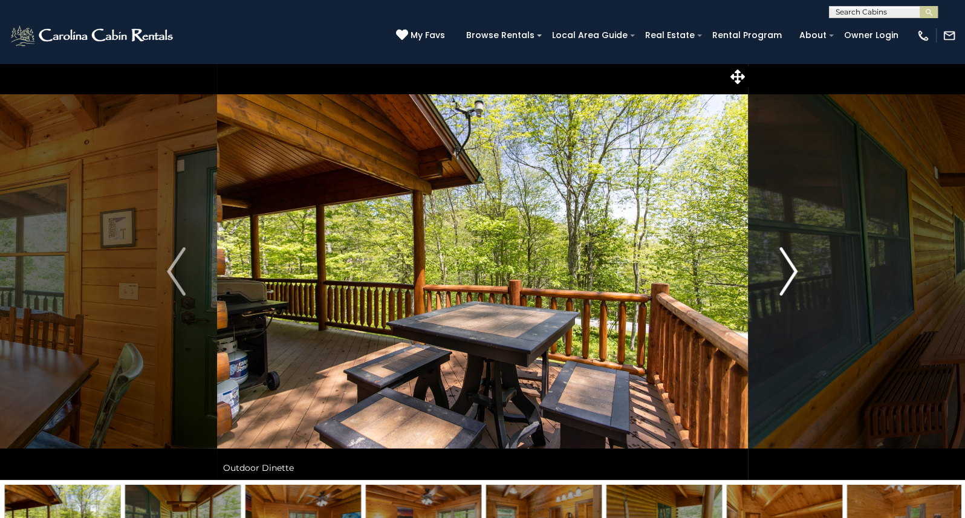
click at [791, 267] on img "Next" at bounding box center [788, 271] width 18 height 48
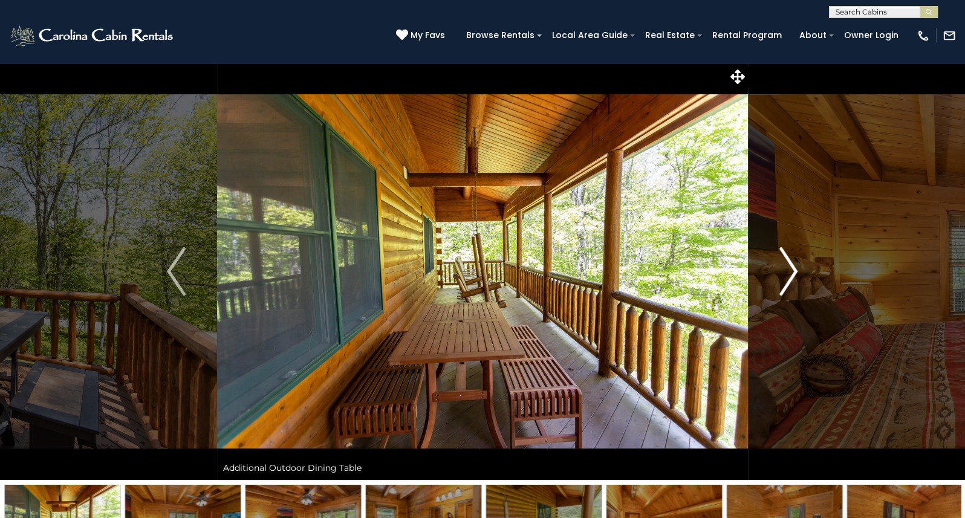
click at [791, 267] on img "Next" at bounding box center [788, 271] width 18 height 48
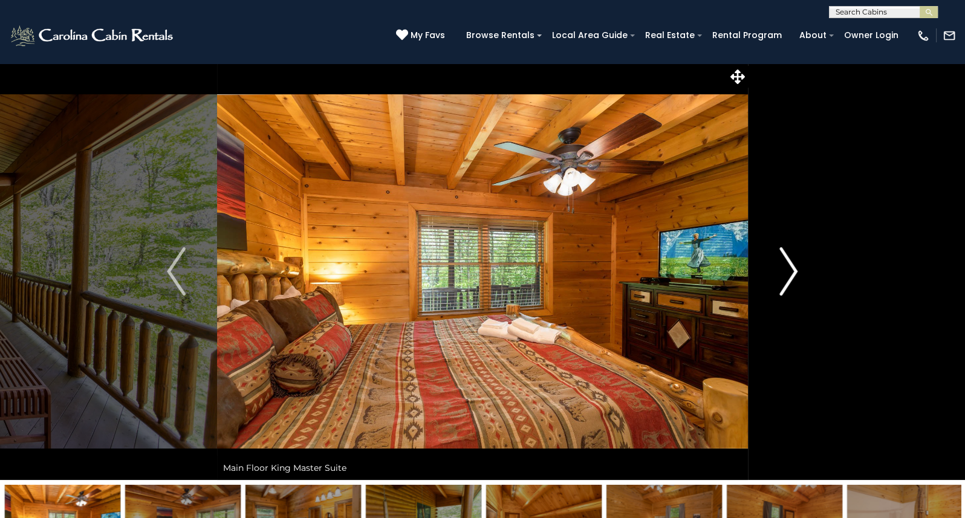
click at [791, 267] on img "Next" at bounding box center [788, 271] width 18 height 48
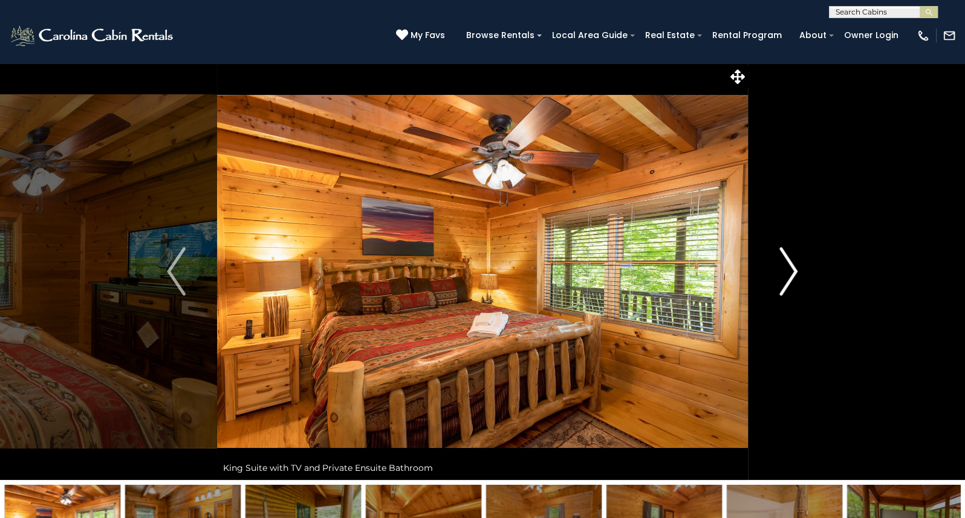
click at [791, 267] on img "Next" at bounding box center [788, 271] width 18 height 48
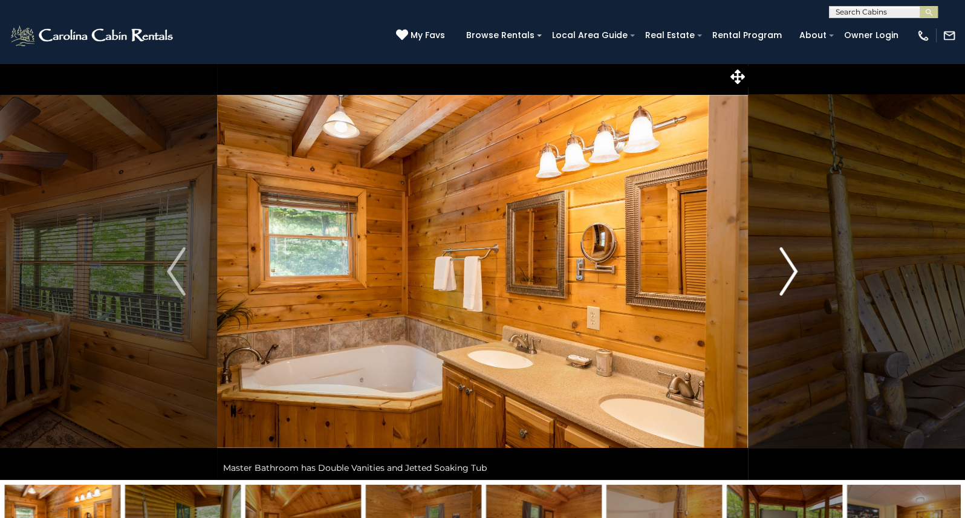
click at [791, 267] on img "Next" at bounding box center [788, 271] width 18 height 48
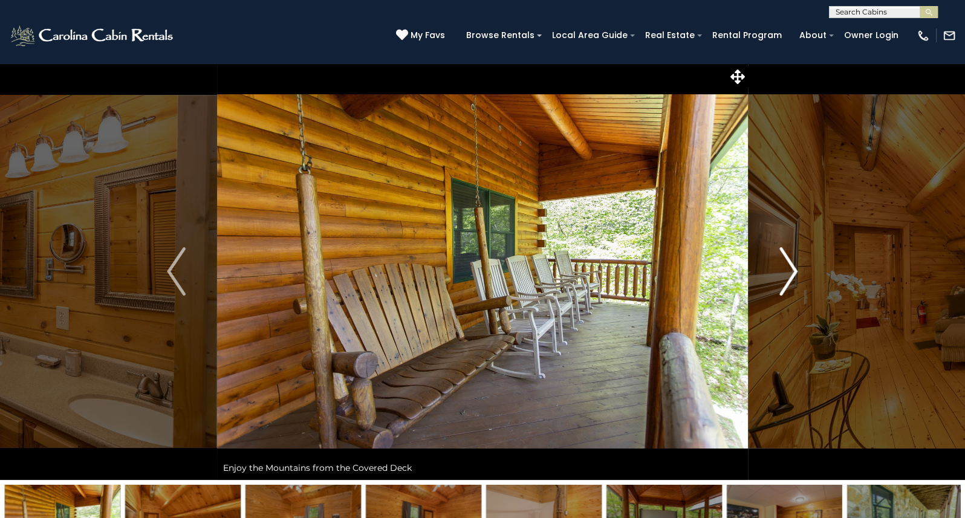
click at [791, 267] on img "Next" at bounding box center [788, 271] width 18 height 48
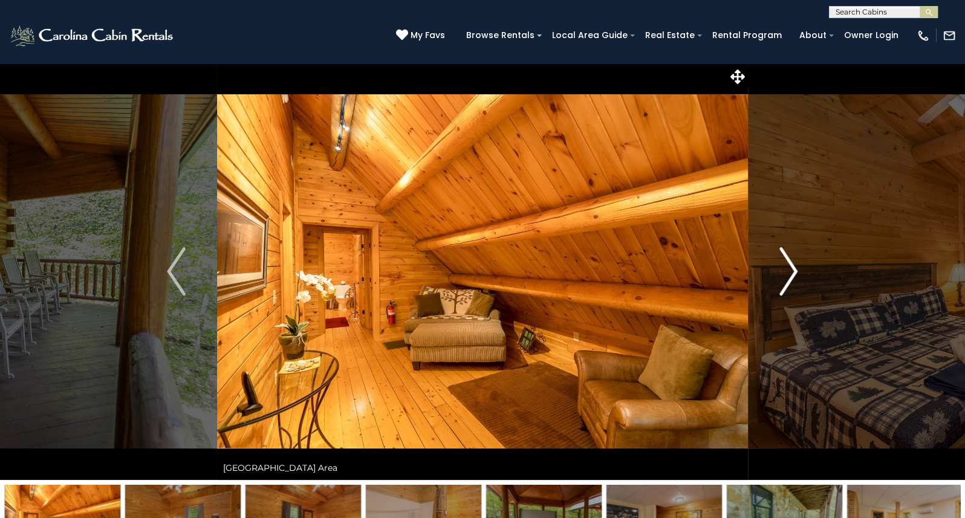
click at [791, 267] on img "Next" at bounding box center [788, 271] width 18 height 48
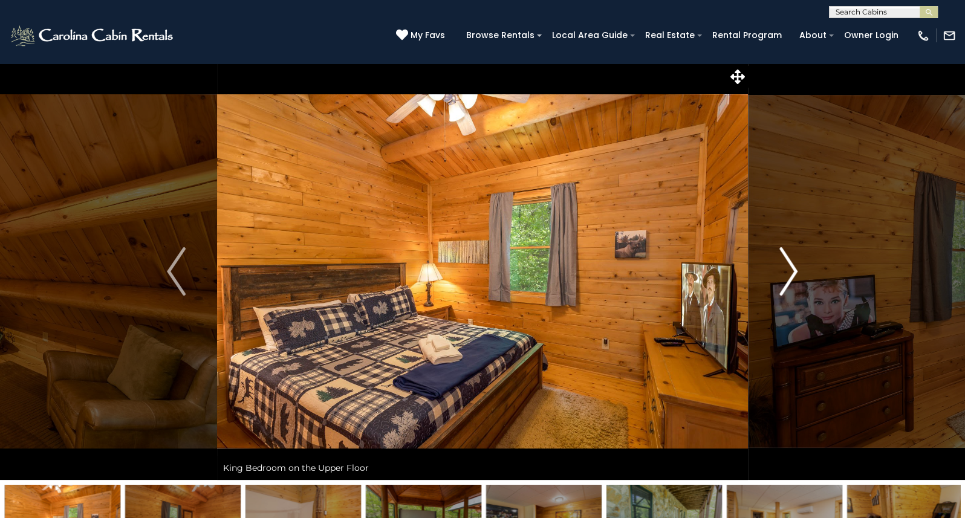
click at [793, 267] on img "Next" at bounding box center [788, 271] width 18 height 48
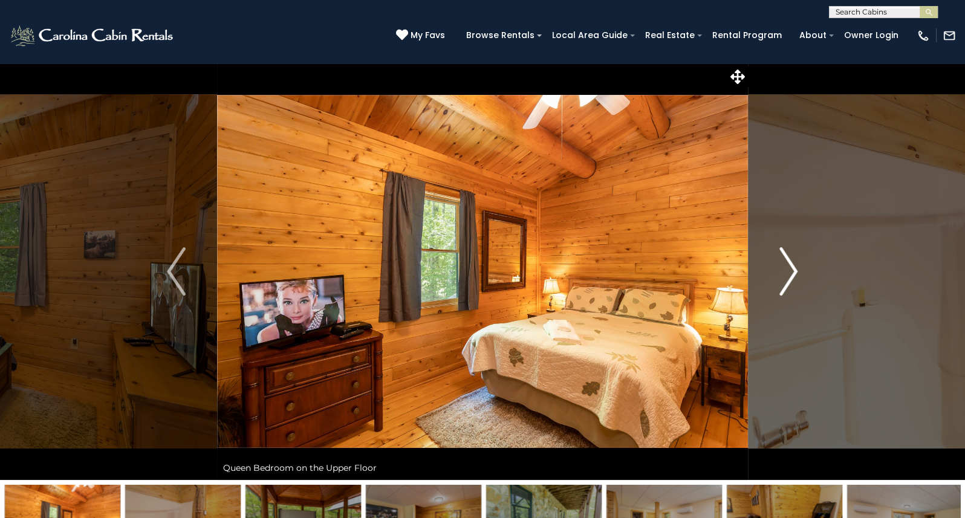
click at [793, 267] on img "Next" at bounding box center [788, 271] width 18 height 48
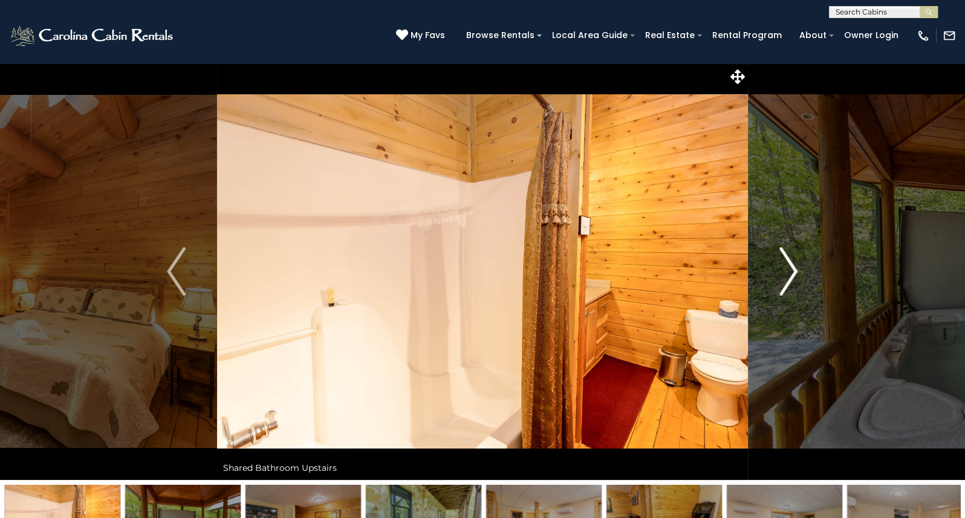
click at [793, 267] on img "Next" at bounding box center [788, 271] width 18 height 48
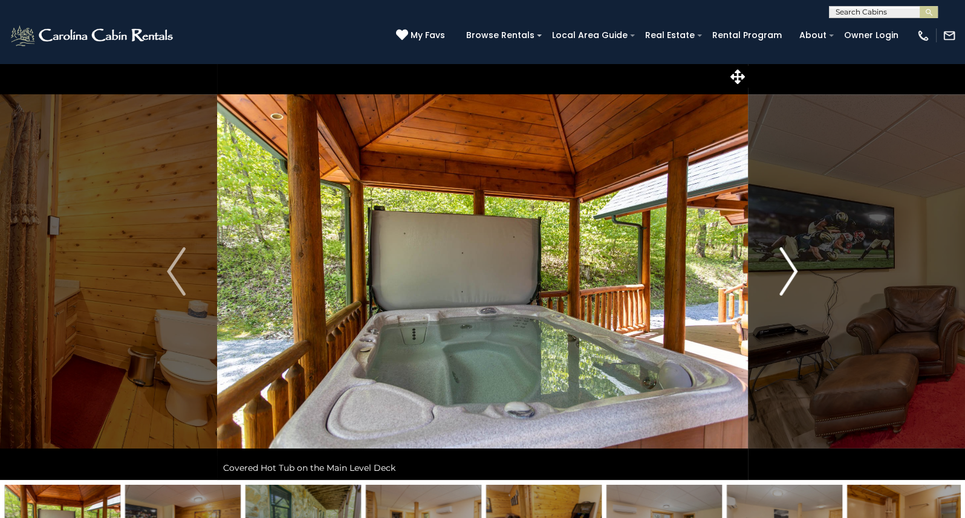
click at [793, 267] on img "Next" at bounding box center [788, 271] width 18 height 48
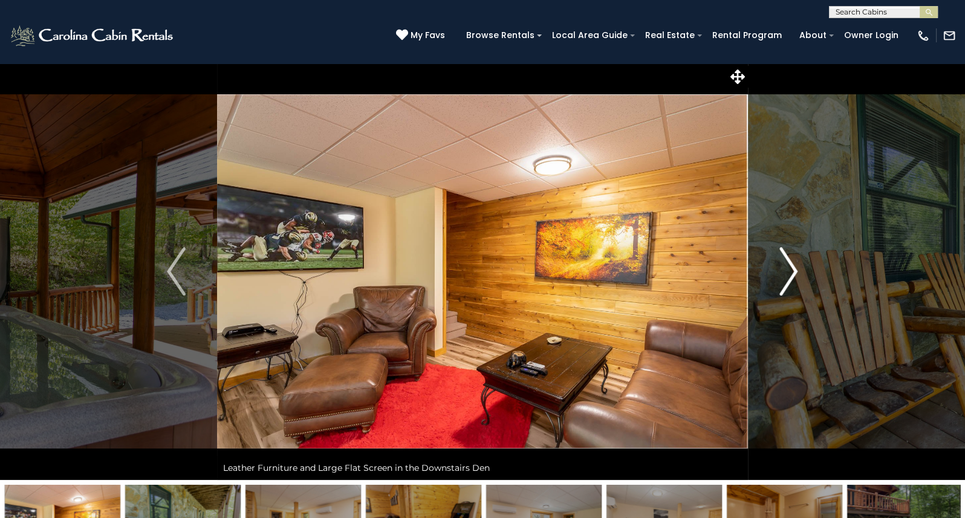
click at [793, 267] on img "Next" at bounding box center [788, 271] width 18 height 48
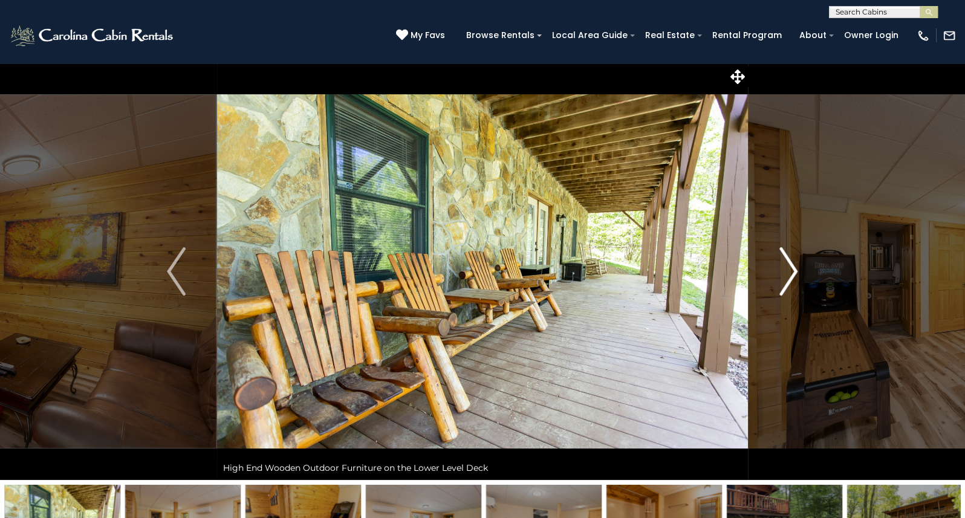
click at [793, 267] on img "Next" at bounding box center [788, 271] width 18 height 48
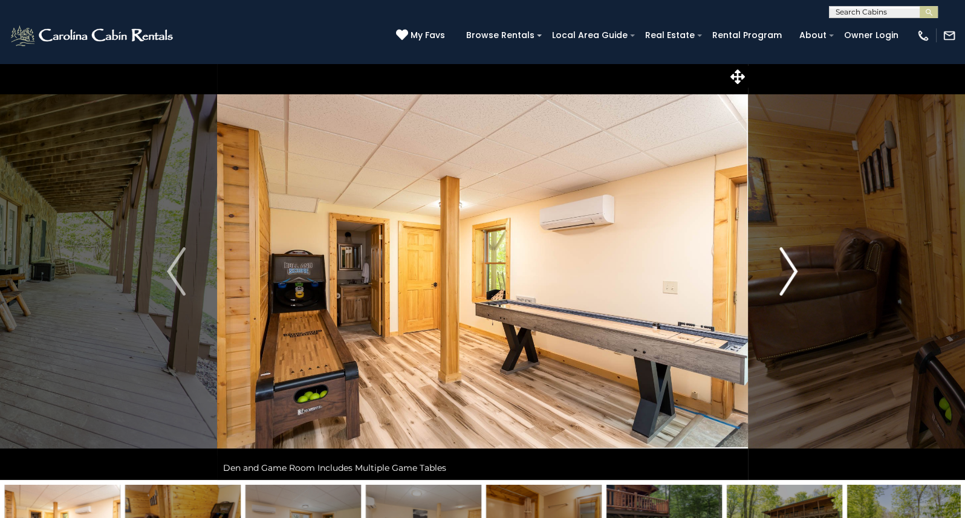
click at [793, 267] on img "Next" at bounding box center [788, 271] width 18 height 48
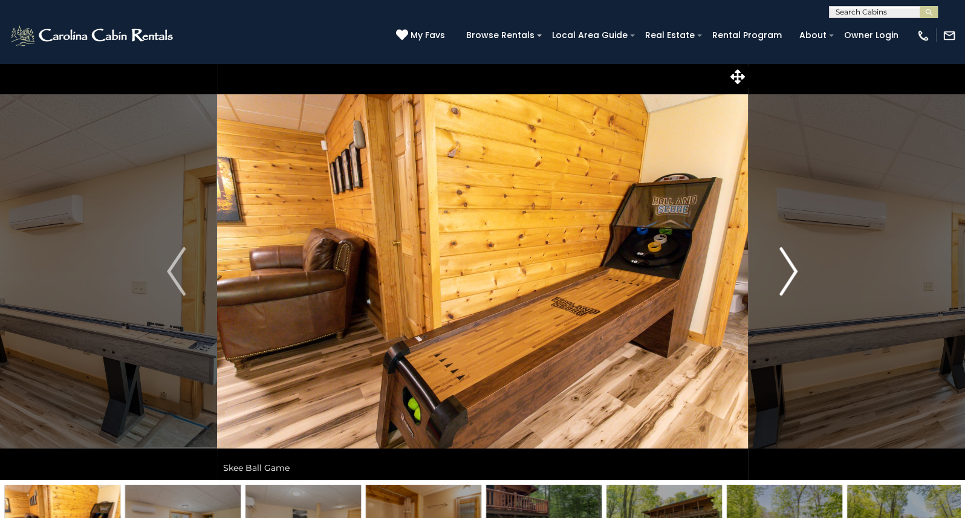
click at [793, 267] on img "Next" at bounding box center [788, 271] width 18 height 48
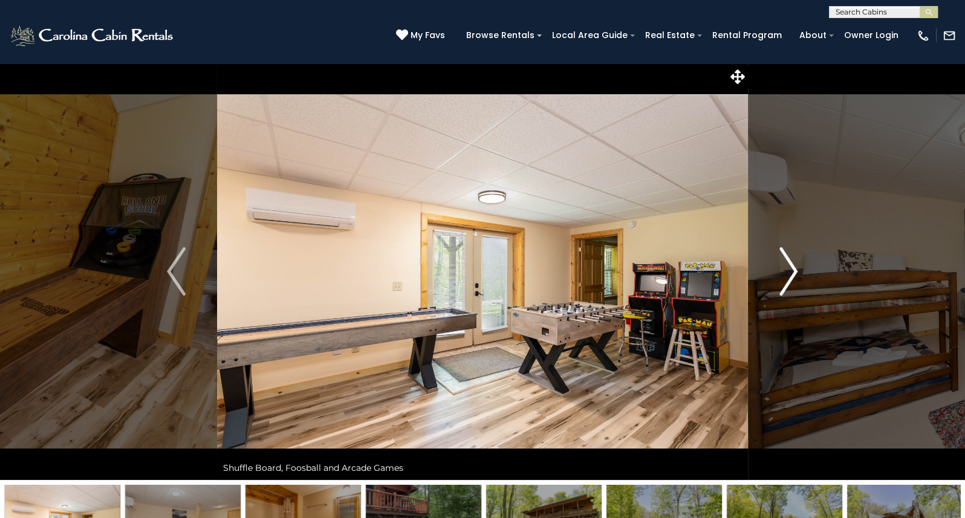
click at [793, 267] on img "Next" at bounding box center [788, 271] width 18 height 48
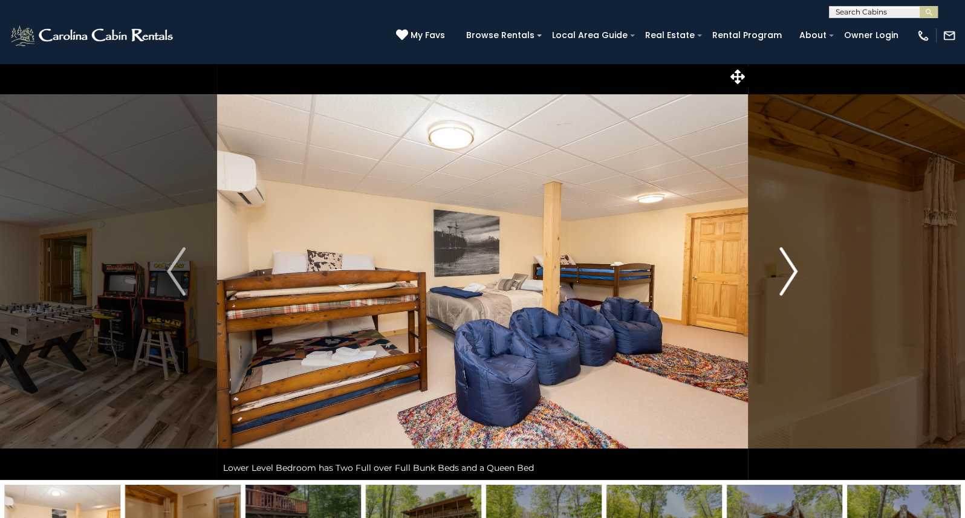
click at [793, 267] on img "Next" at bounding box center [788, 271] width 18 height 48
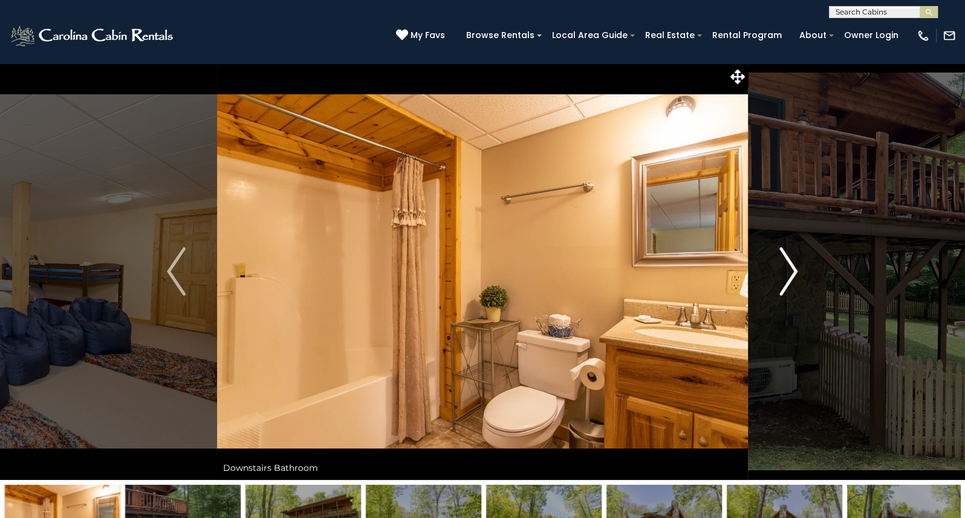
click at [793, 267] on img "Next" at bounding box center [788, 271] width 18 height 48
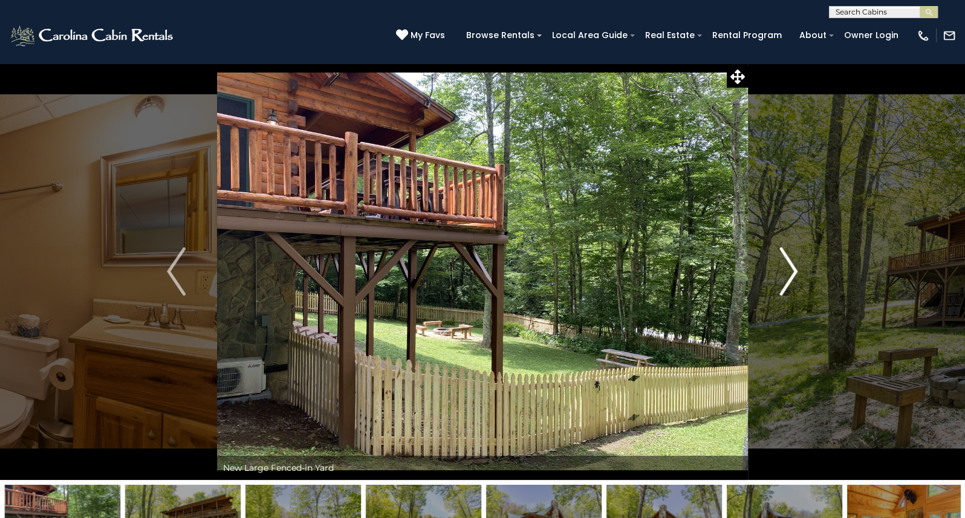
click at [793, 267] on img "Next" at bounding box center [788, 271] width 18 height 48
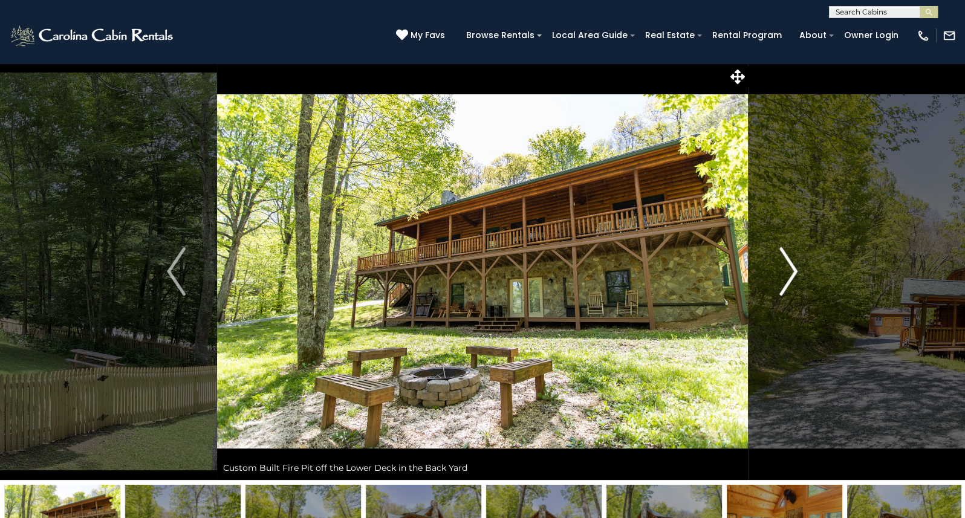
click at [793, 267] on img "Next" at bounding box center [788, 271] width 18 height 48
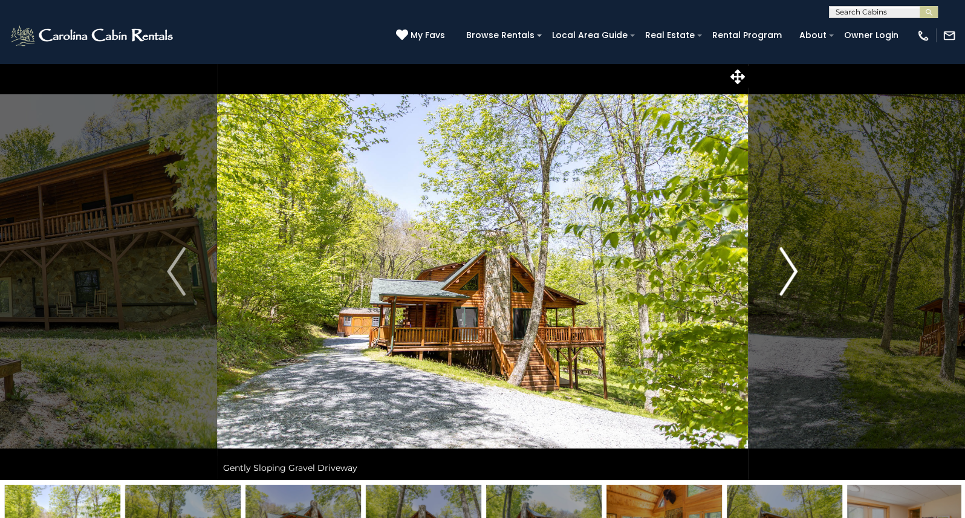
click at [793, 267] on img "Next" at bounding box center [788, 271] width 18 height 48
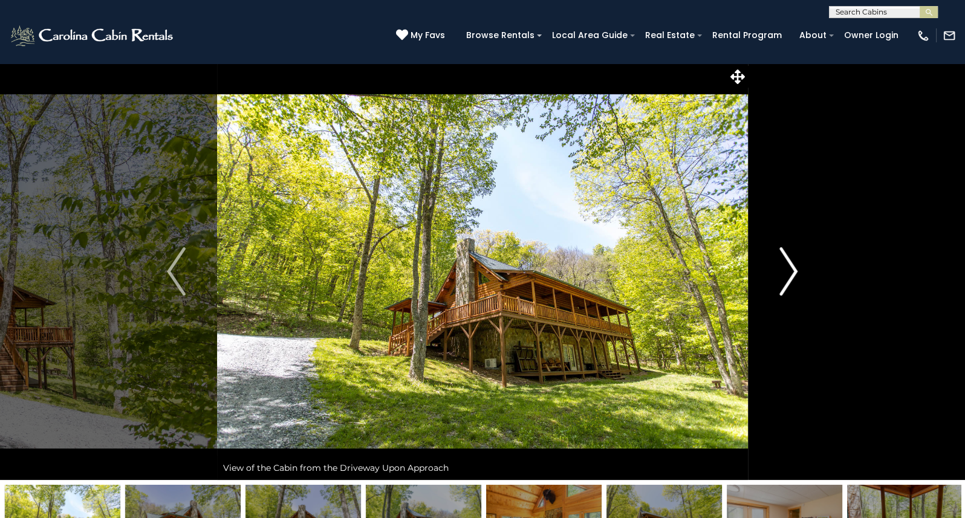
click at [793, 267] on img "Next" at bounding box center [788, 271] width 18 height 48
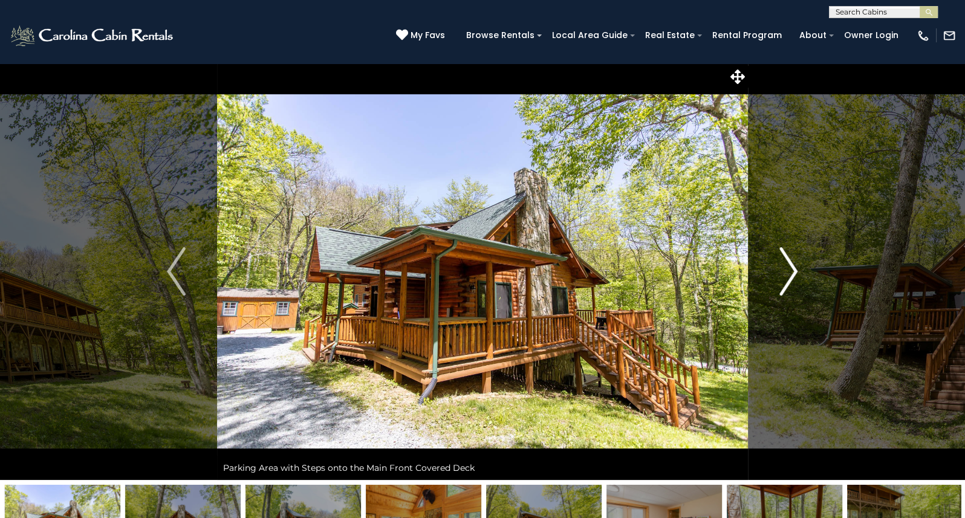
click at [793, 267] on img "Next" at bounding box center [788, 271] width 18 height 48
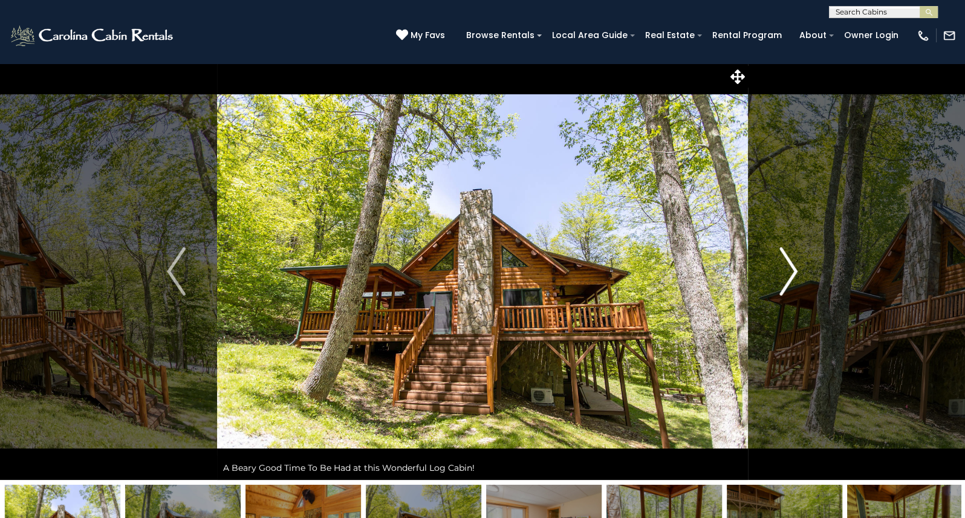
click at [793, 267] on img "Next" at bounding box center [788, 271] width 18 height 48
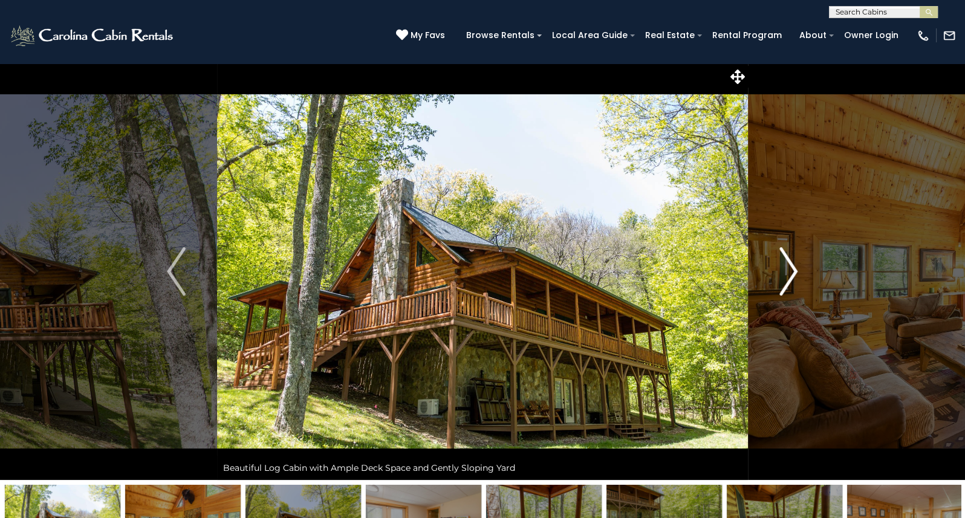
click at [793, 267] on img "Next" at bounding box center [788, 271] width 18 height 48
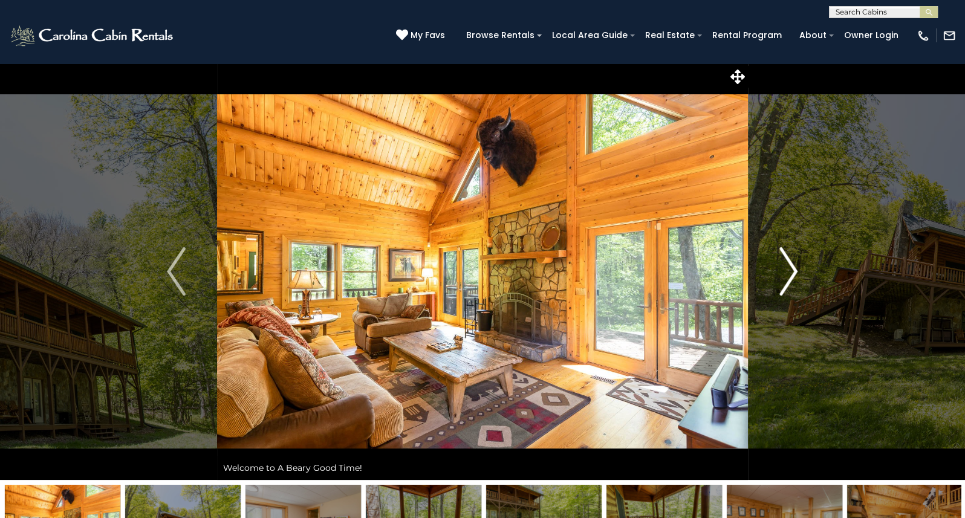
click at [793, 267] on img "Next" at bounding box center [788, 271] width 18 height 48
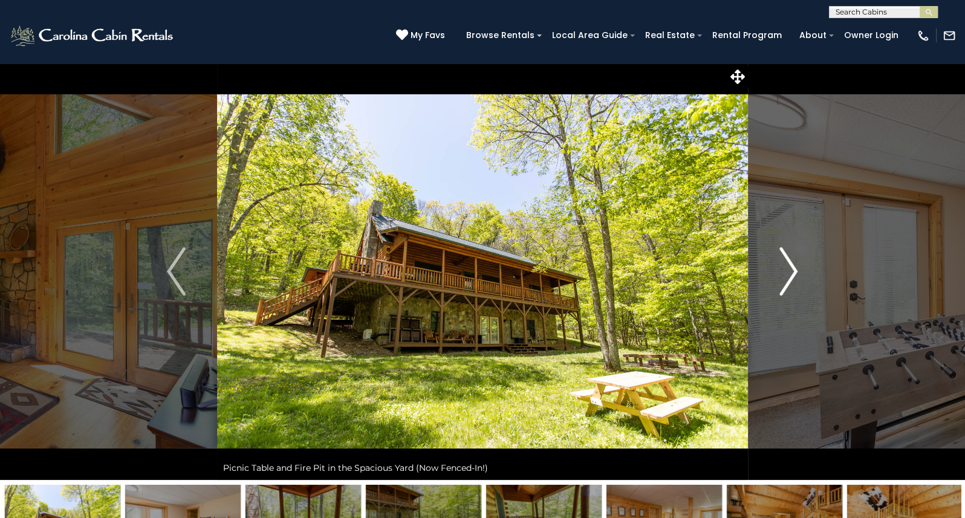
click at [793, 267] on img "Next" at bounding box center [788, 271] width 18 height 48
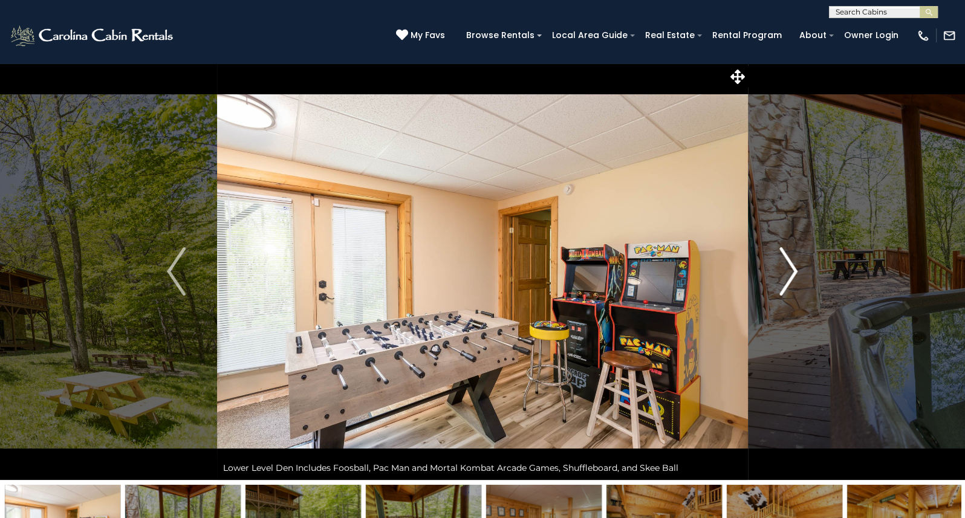
click at [793, 267] on img "Next" at bounding box center [788, 271] width 18 height 48
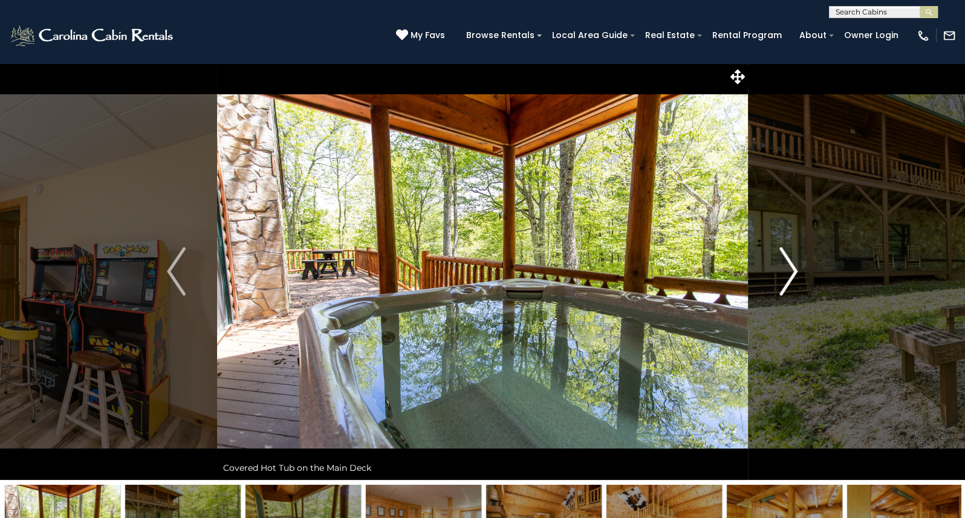
click at [793, 267] on img "Next" at bounding box center [788, 271] width 18 height 48
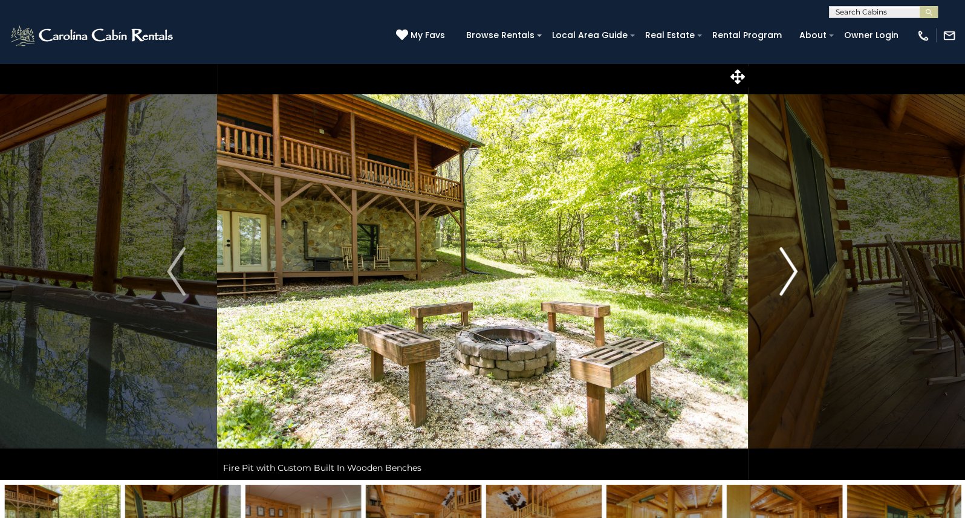
click at [793, 267] on img "Next" at bounding box center [788, 271] width 18 height 48
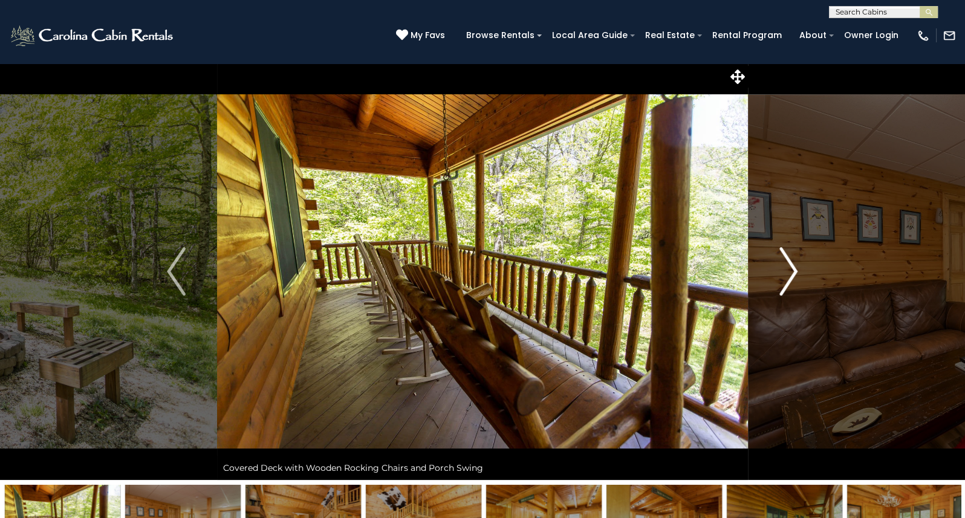
click at [793, 267] on img "Next" at bounding box center [788, 271] width 18 height 48
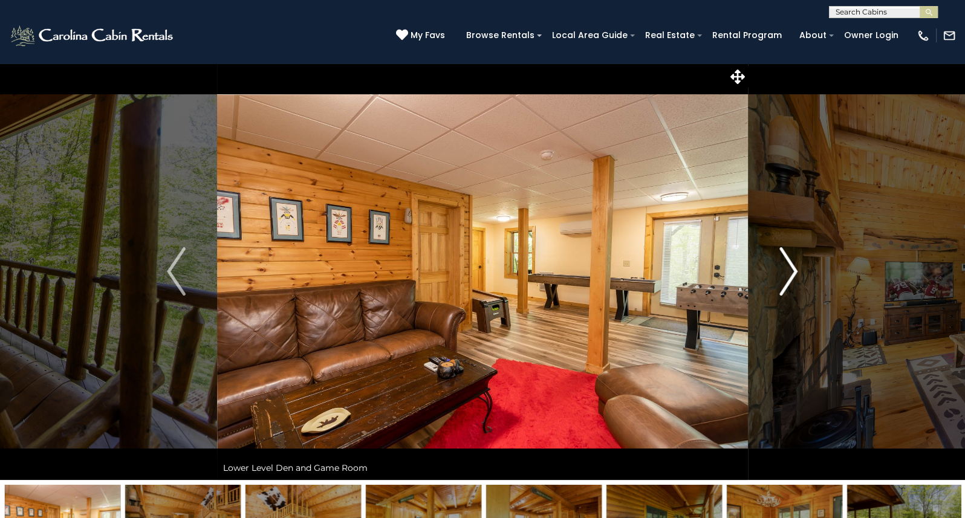
click at [793, 267] on img "Next" at bounding box center [788, 271] width 18 height 48
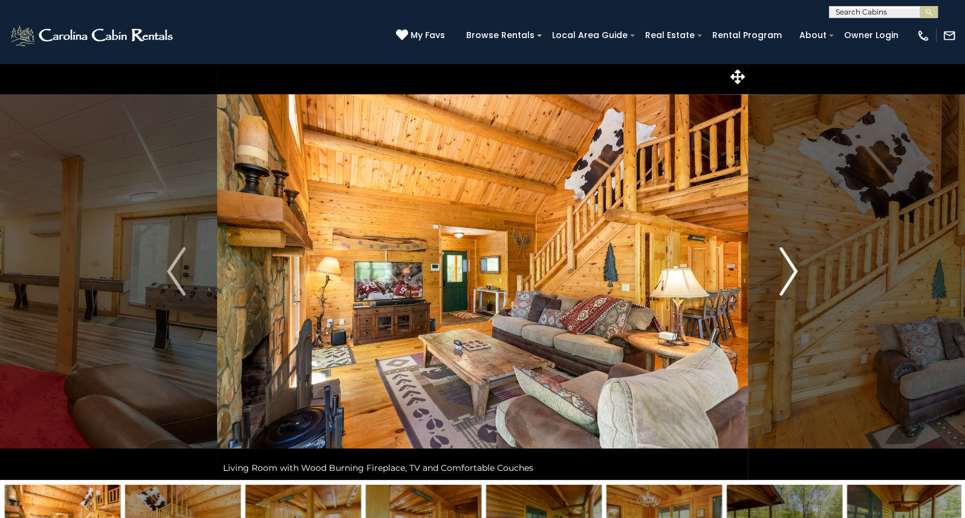
click at [793, 267] on img "Next" at bounding box center [788, 271] width 18 height 48
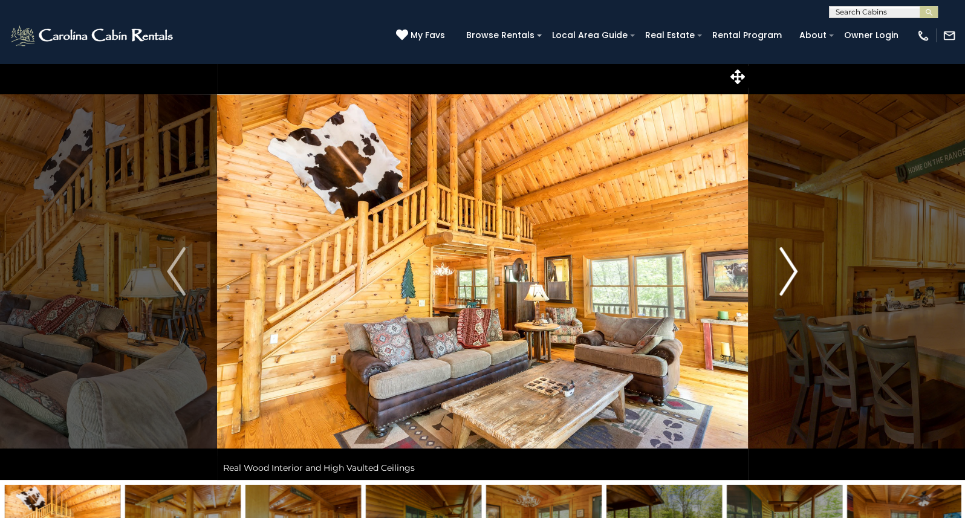
click at [793, 267] on img "Next" at bounding box center [788, 271] width 18 height 48
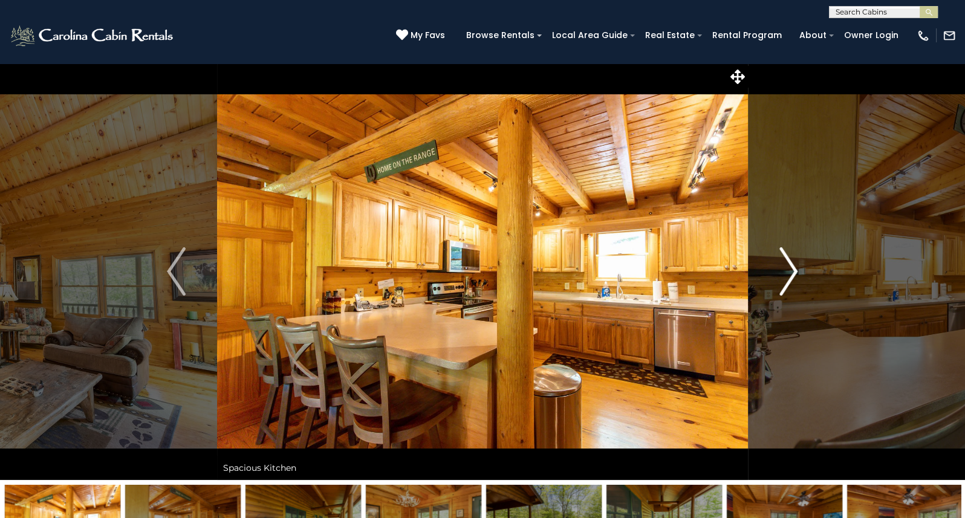
click at [793, 267] on img "Next" at bounding box center [788, 271] width 18 height 48
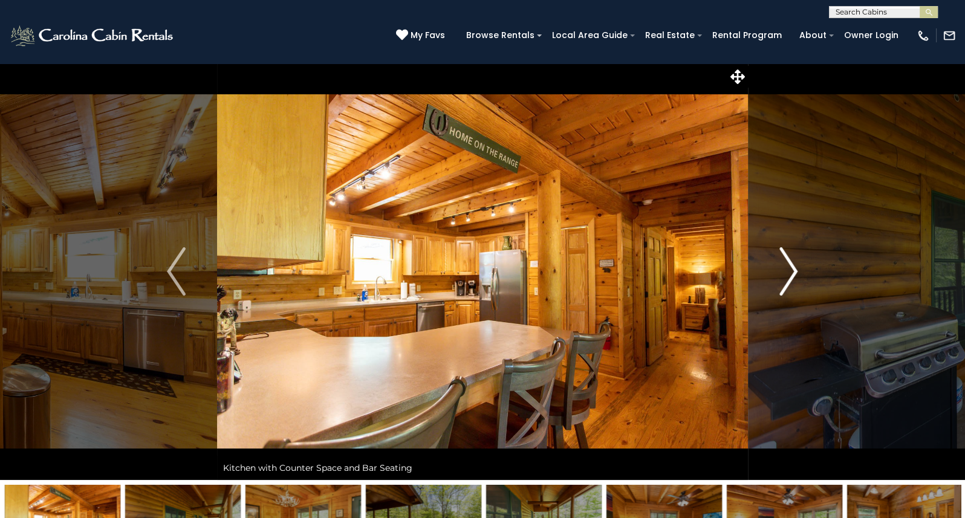
click at [793, 267] on img "Next" at bounding box center [788, 271] width 18 height 48
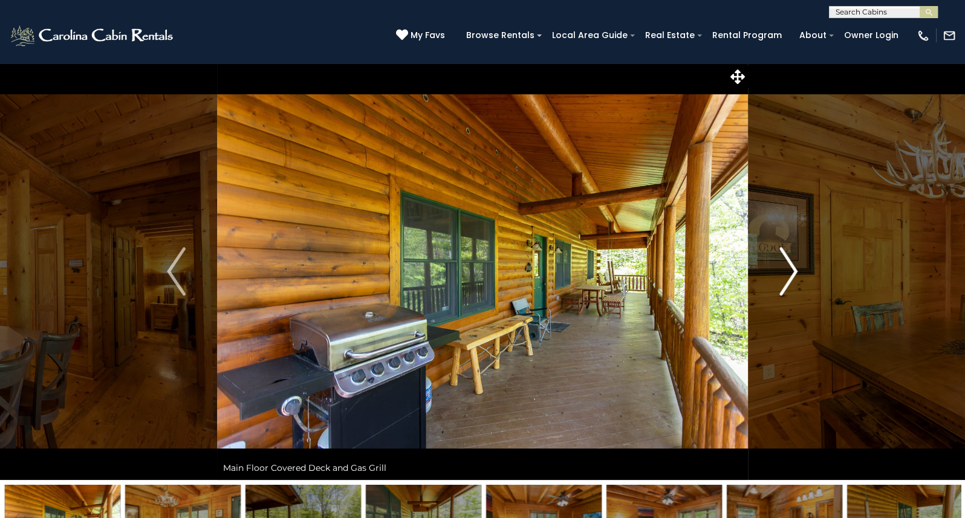
click at [793, 267] on img "Next" at bounding box center [788, 271] width 18 height 48
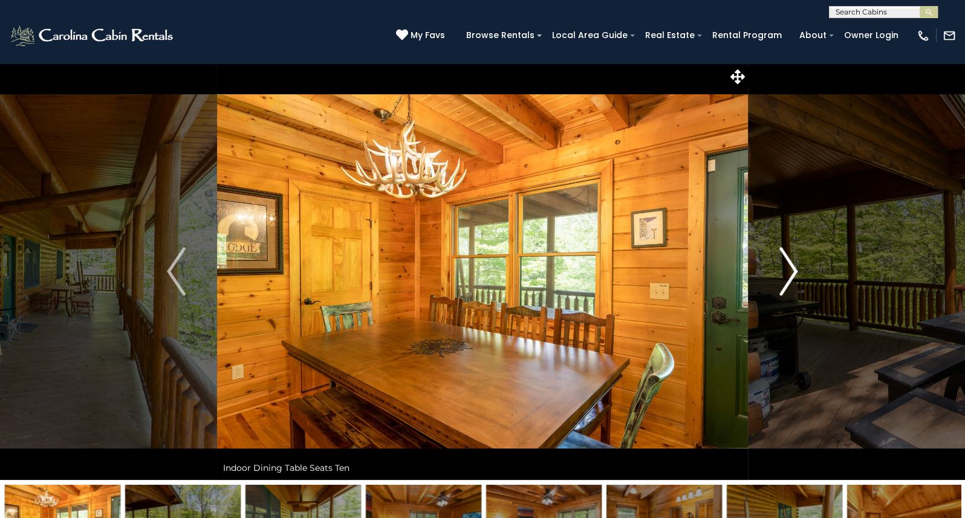
click at [793, 267] on img "Next" at bounding box center [788, 271] width 18 height 48
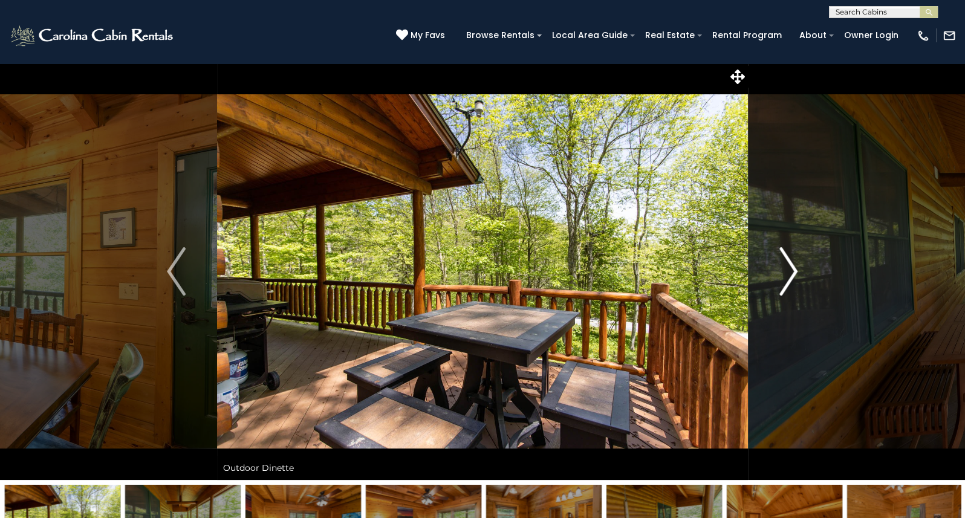
click at [793, 267] on img "Next" at bounding box center [788, 271] width 18 height 48
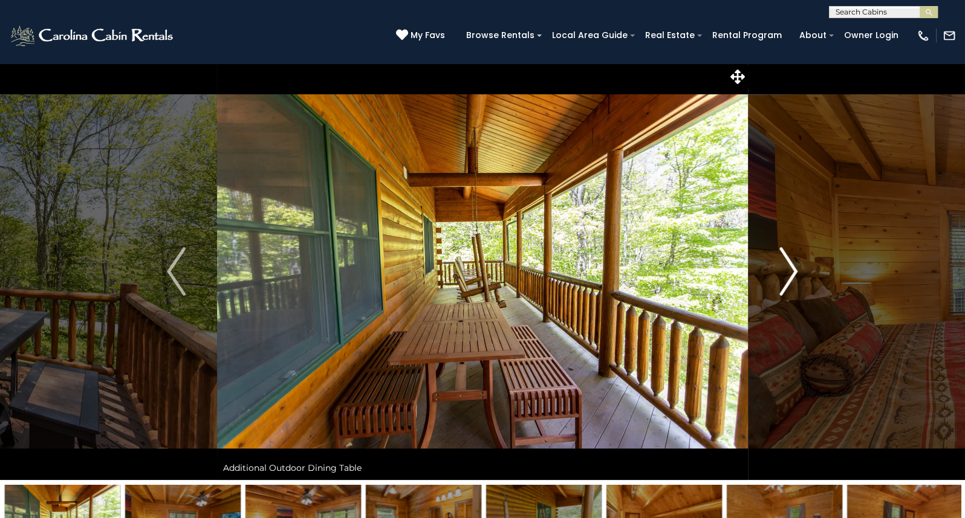
click at [793, 267] on img "Next" at bounding box center [788, 271] width 18 height 48
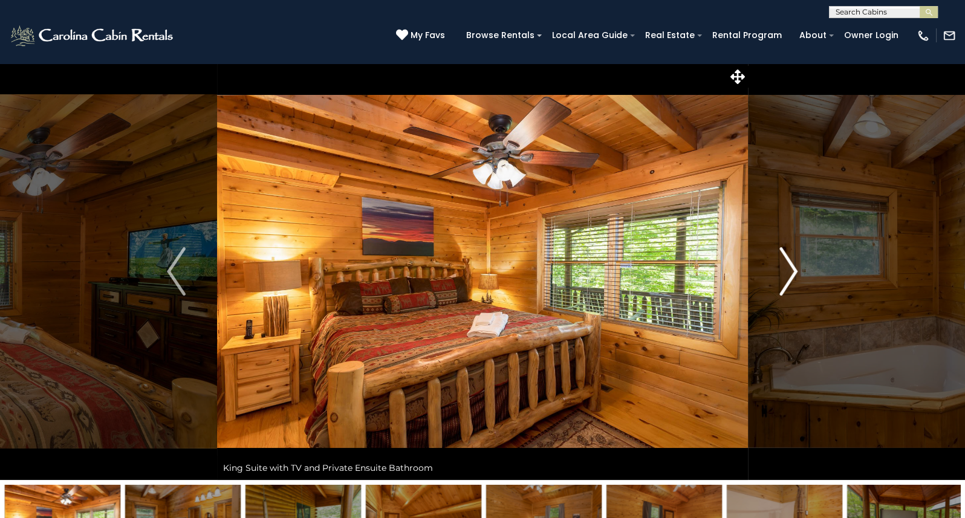
click at [793, 267] on img "Next" at bounding box center [788, 271] width 18 height 48
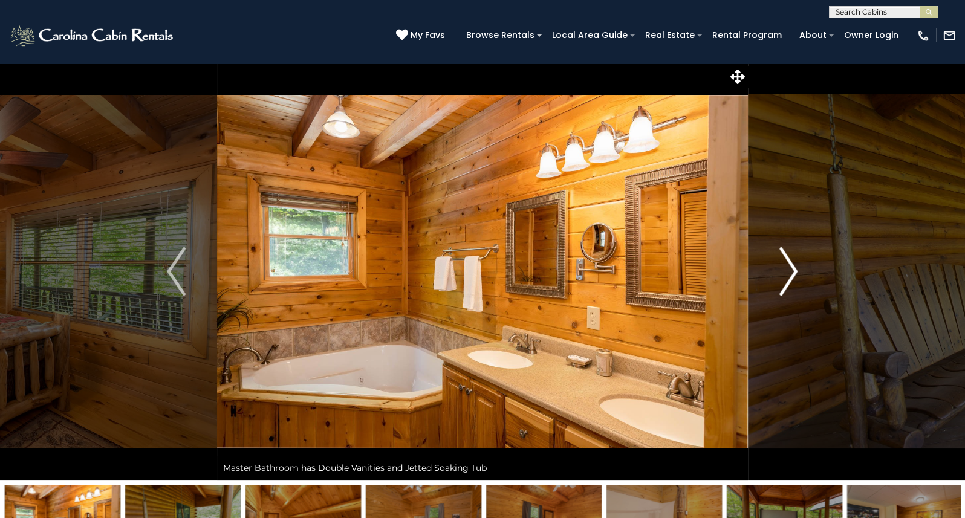
click at [793, 267] on img "Next" at bounding box center [788, 271] width 18 height 48
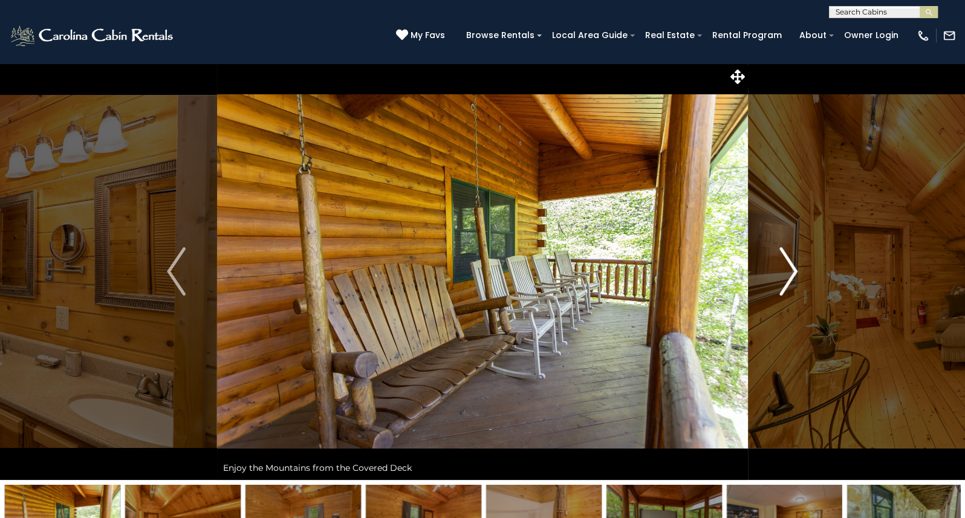
click at [793, 267] on img "Next" at bounding box center [788, 271] width 18 height 48
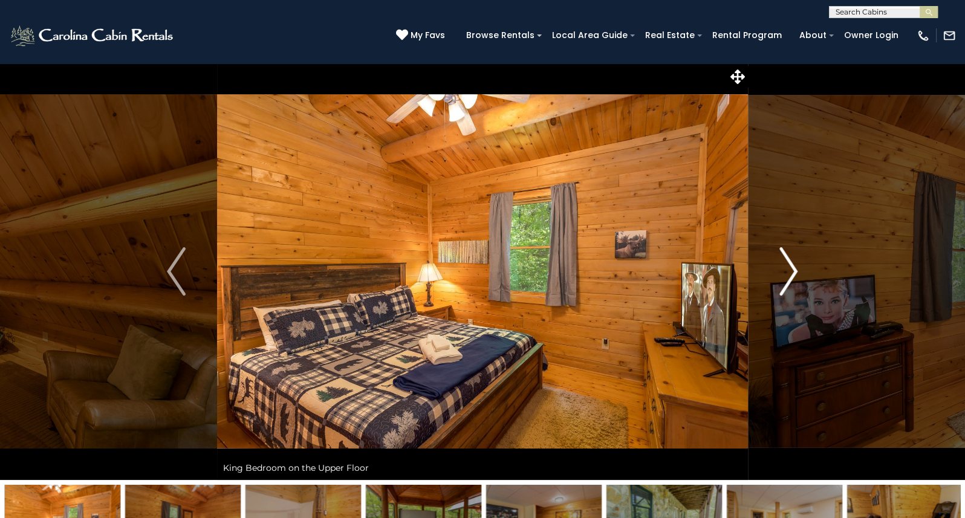
click at [793, 267] on img "Next" at bounding box center [788, 271] width 18 height 48
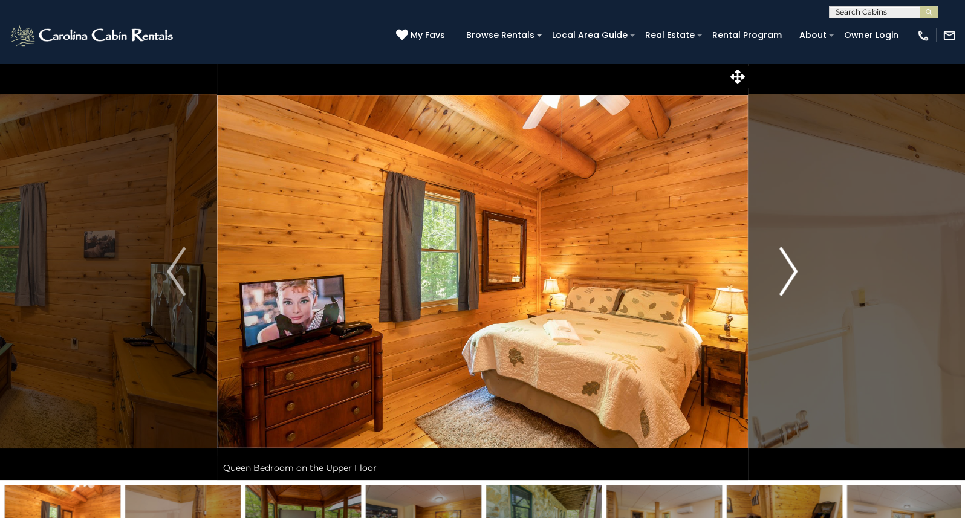
click at [793, 267] on img "Next" at bounding box center [788, 271] width 18 height 48
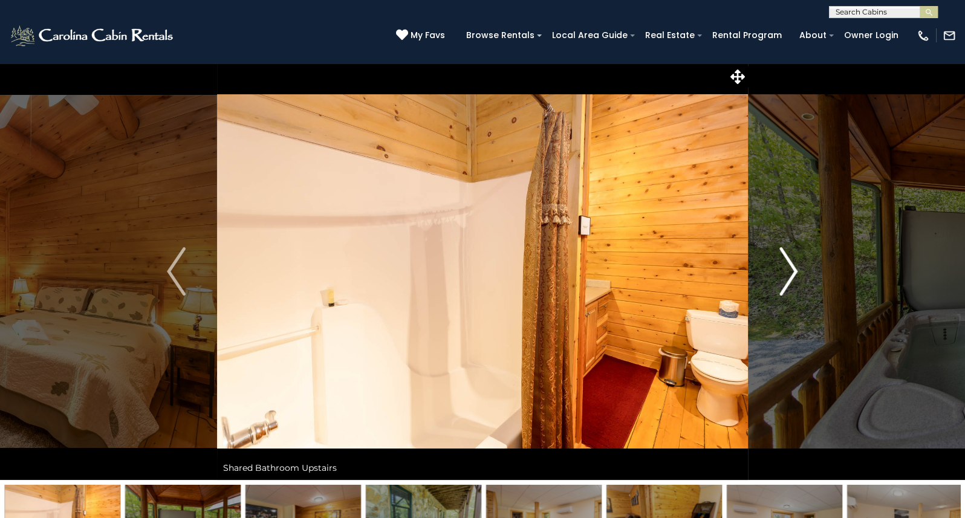
click at [793, 267] on img "Next" at bounding box center [788, 271] width 18 height 48
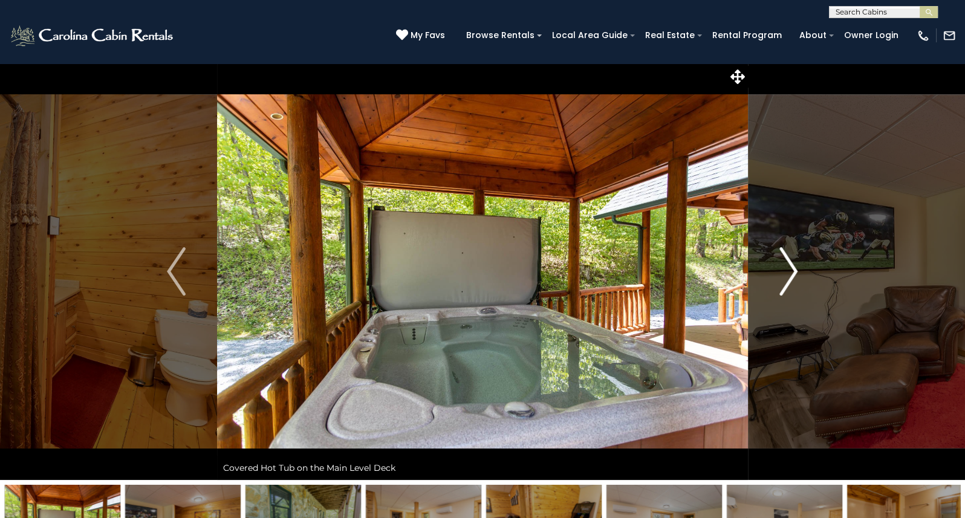
click at [793, 267] on img "Next" at bounding box center [788, 271] width 18 height 48
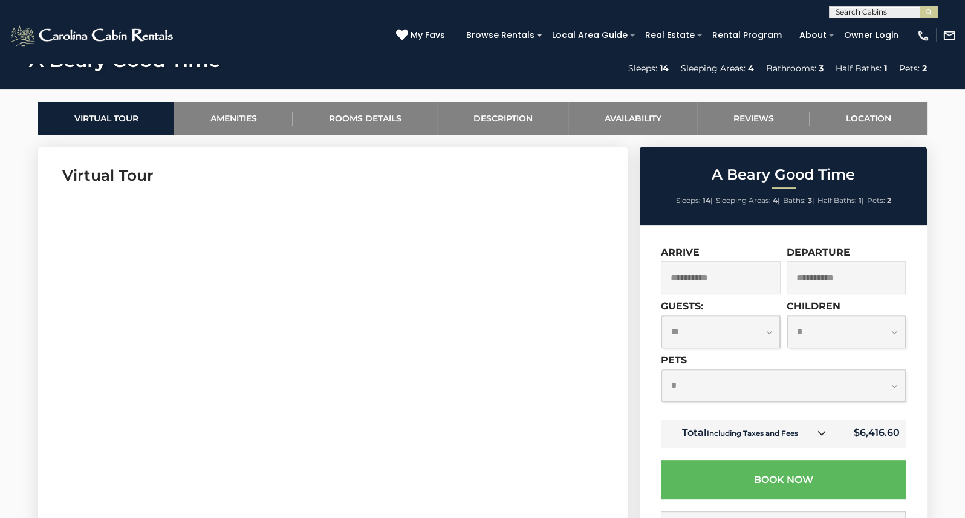
scroll to position [483, 0]
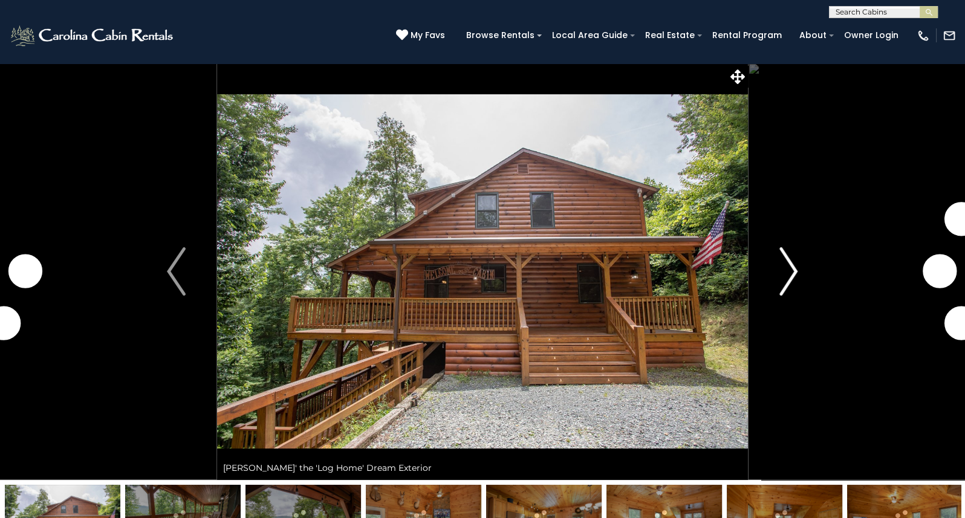
click at [793, 273] on img "Next" at bounding box center [788, 271] width 18 height 48
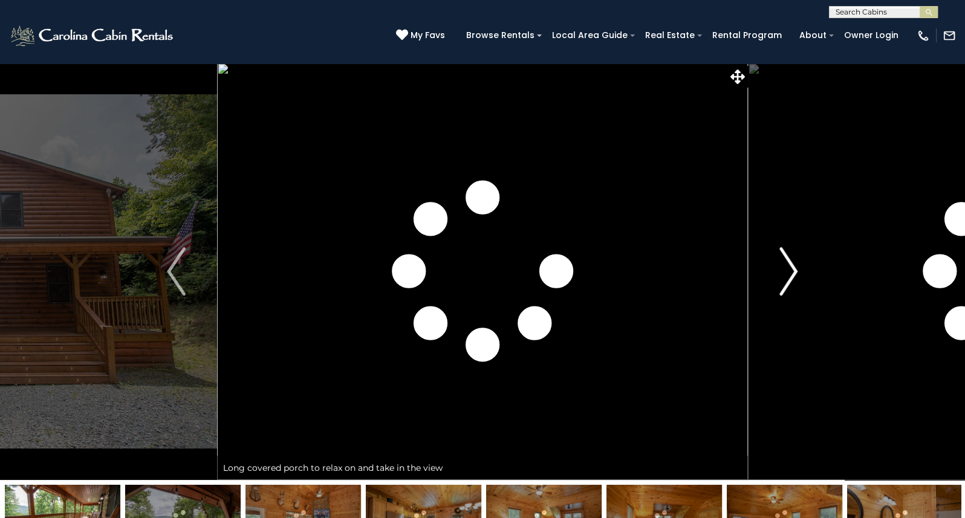
click at [793, 273] on img "Next" at bounding box center [788, 271] width 18 height 48
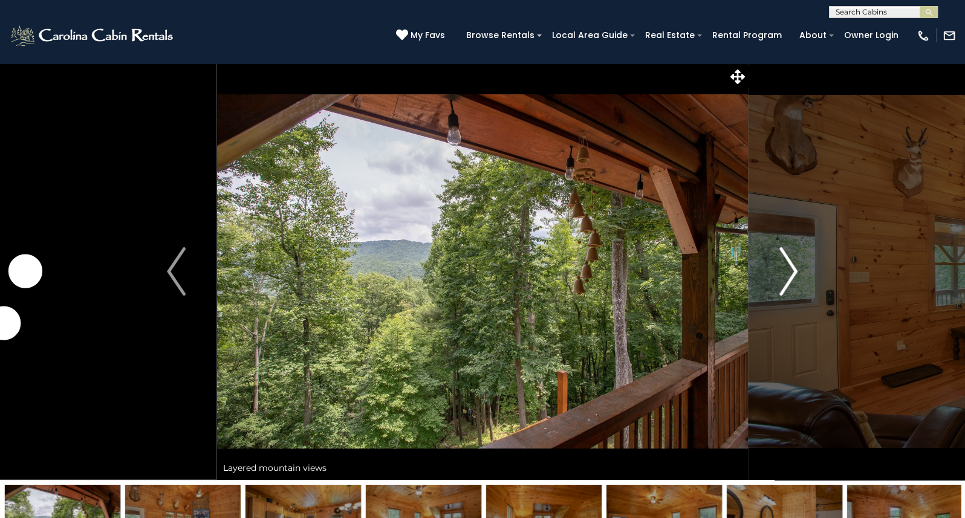
click at [793, 273] on img "Next" at bounding box center [788, 271] width 18 height 48
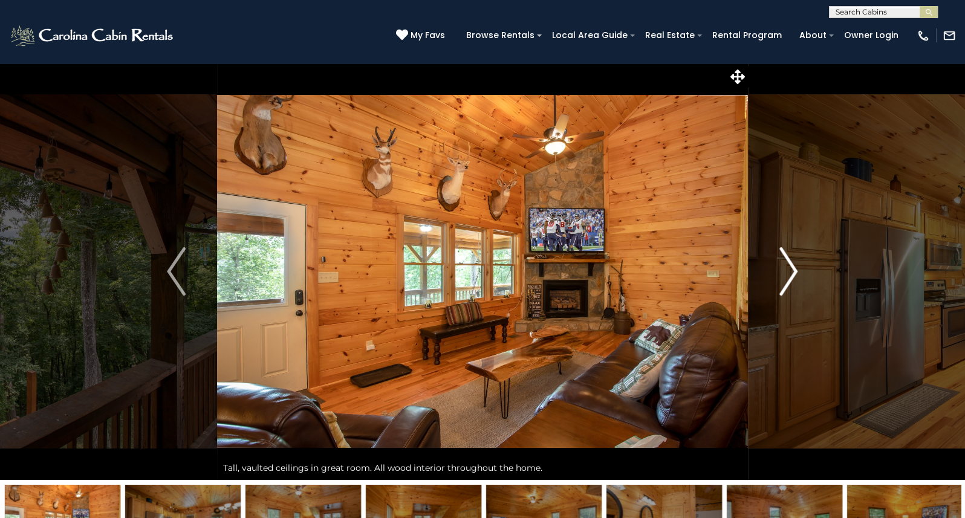
click at [793, 273] on img "Next" at bounding box center [788, 271] width 18 height 48
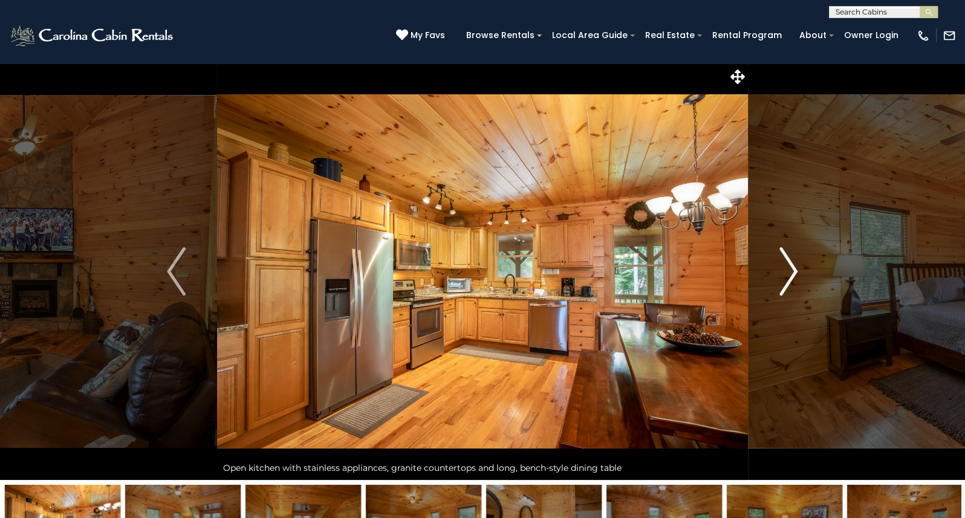
click at [793, 273] on img "Next" at bounding box center [788, 271] width 18 height 48
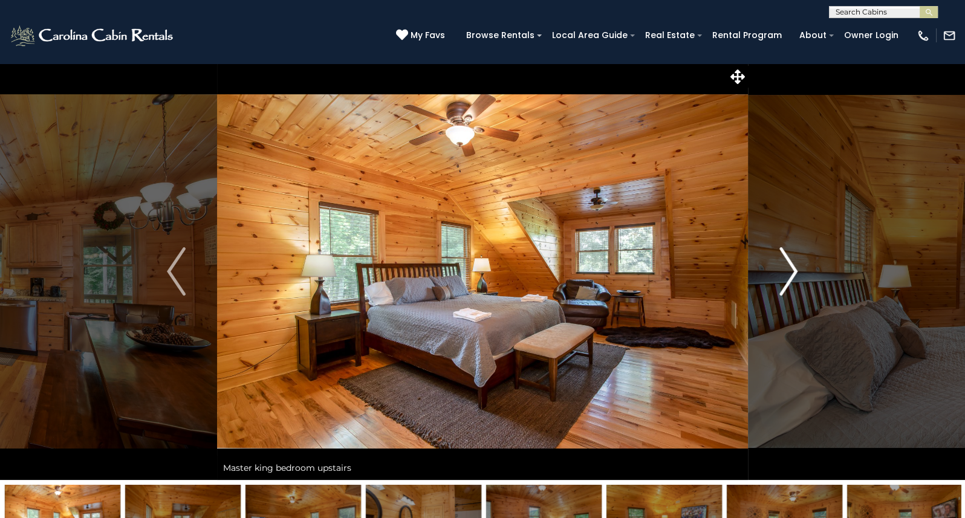
click at [793, 273] on img "Next" at bounding box center [788, 271] width 18 height 48
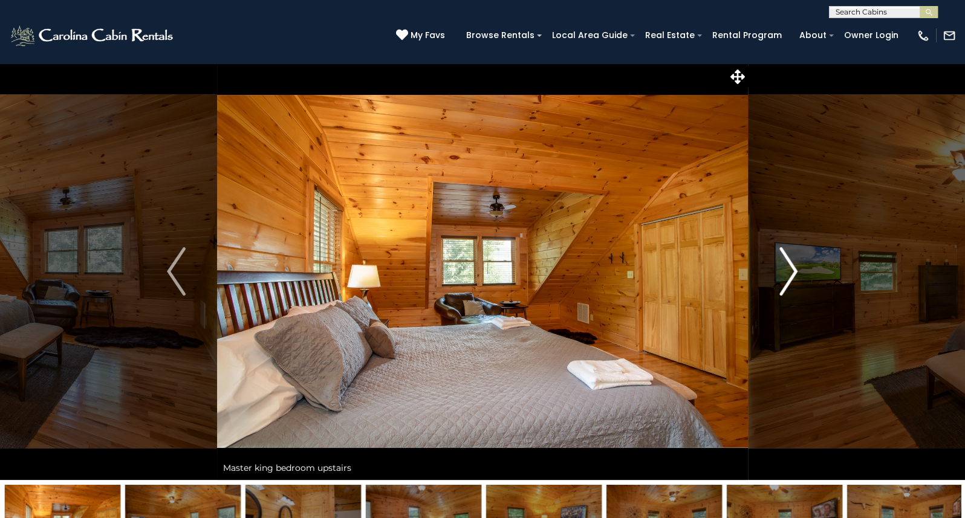
click at [793, 273] on img "Next" at bounding box center [788, 271] width 18 height 48
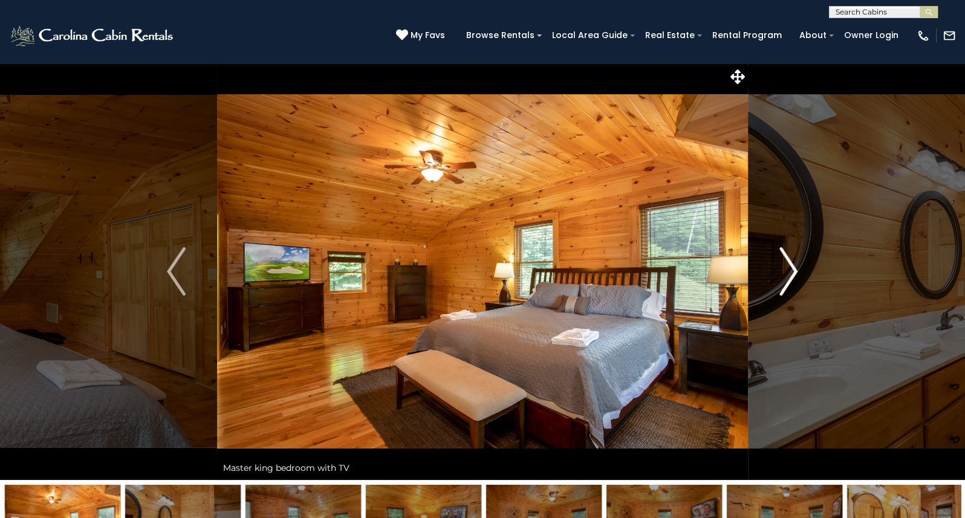
click at [793, 273] on img "Next" at bounding box center [788, 271] width 18 height 48
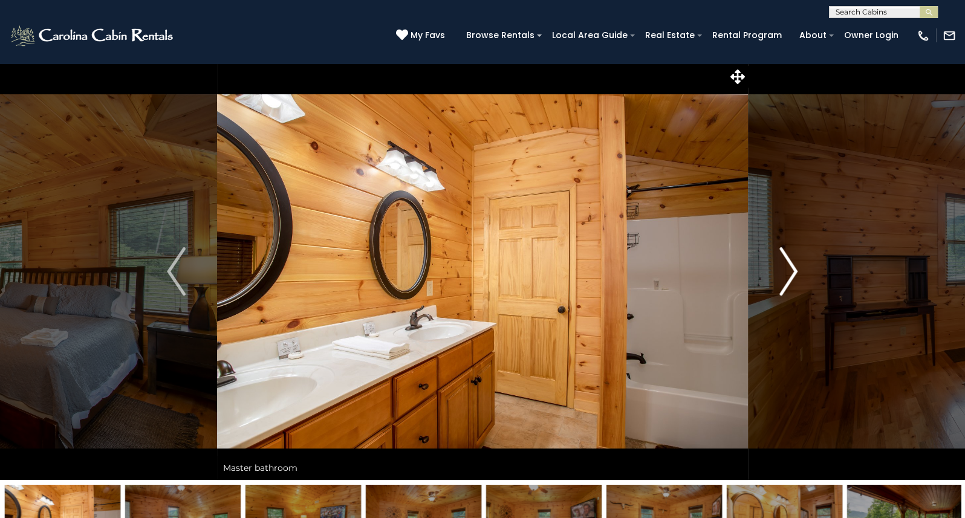
click at [793, 273] on img "Next" at bounding box center [788, 271] width 18 height 48
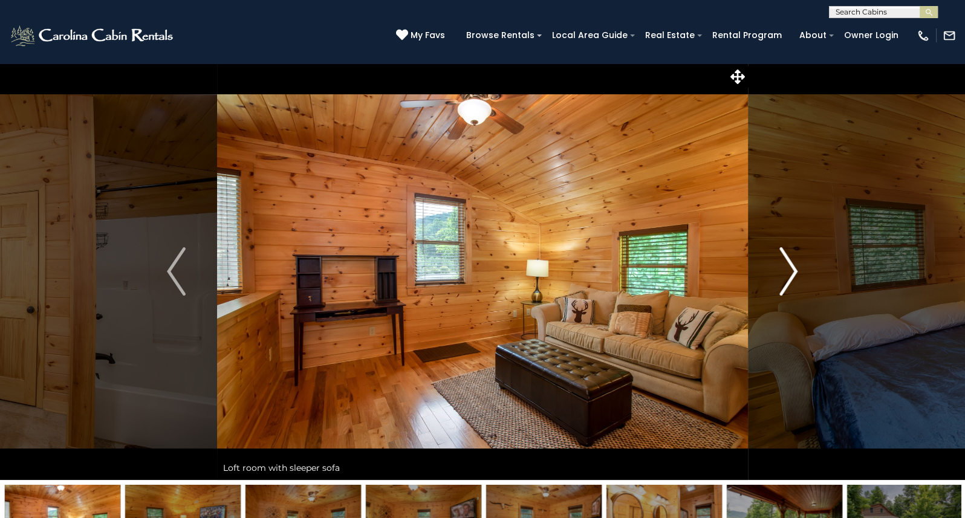
click at [793, 273] on img "Next" at bounding box center [788, 271] width 18 height 48
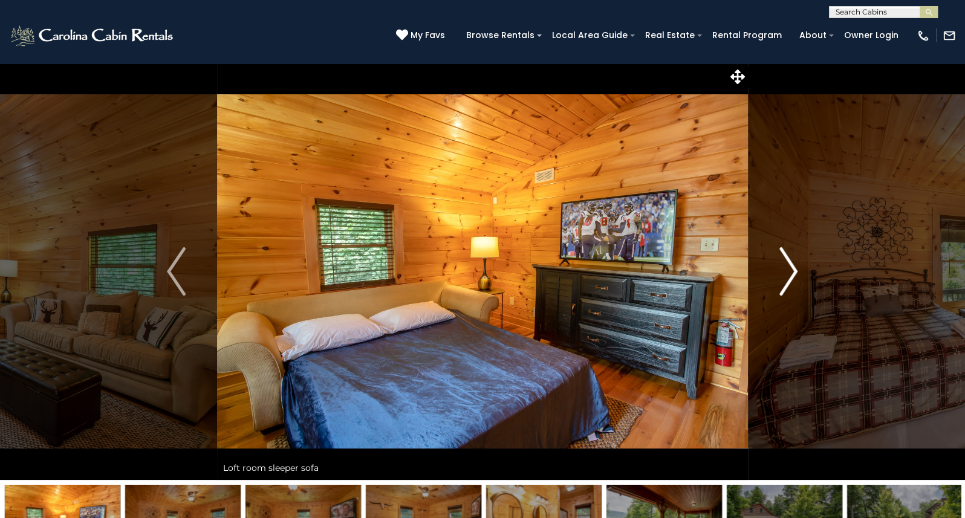
click at [793, 273] on img "Next" at bounding box center [788, 271] width 18 height 48
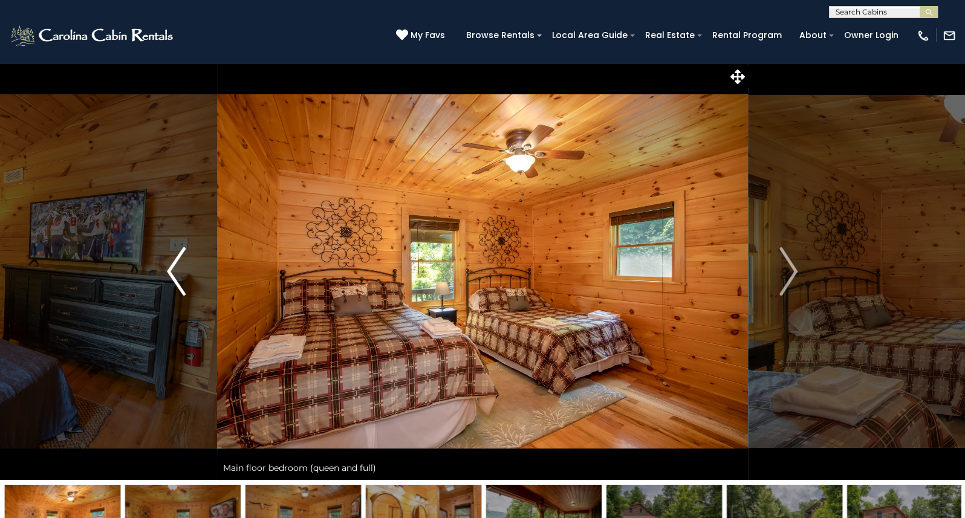
click at [172, 265] on img "Previous" at bounding box center [176, 271] width 18 height 48
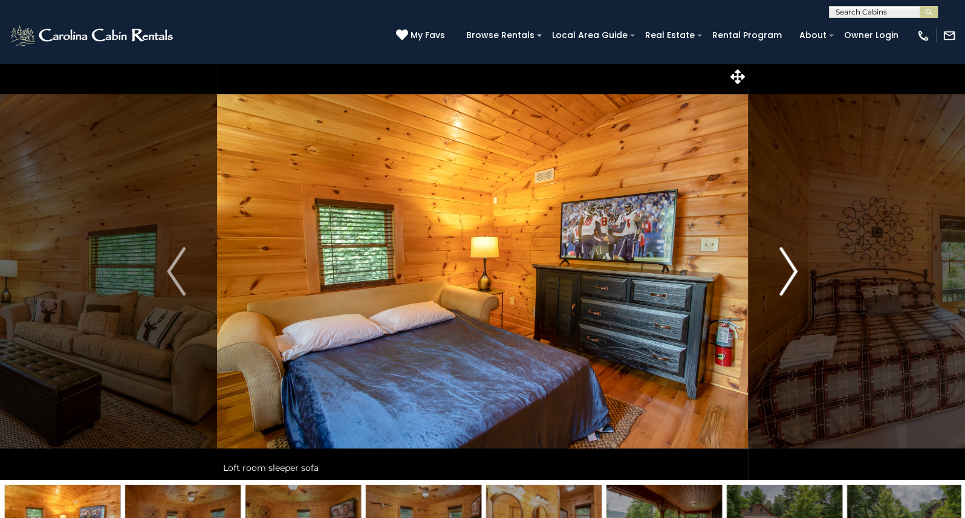
click at [795, 275] on img "Next" at bounding box center [788, 271] width 18 height 48
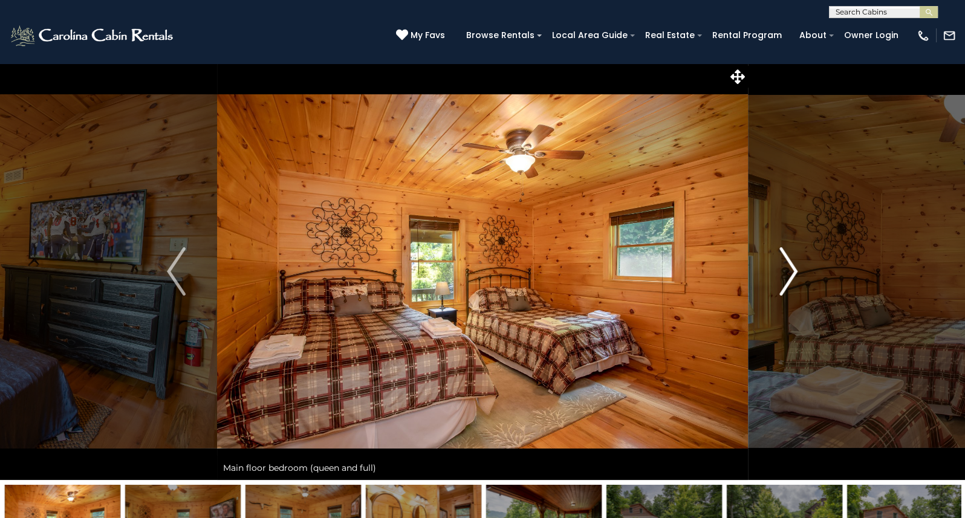
click at [795, 275] on img "Next" at bounding box center [788, 271] width 18 height 48
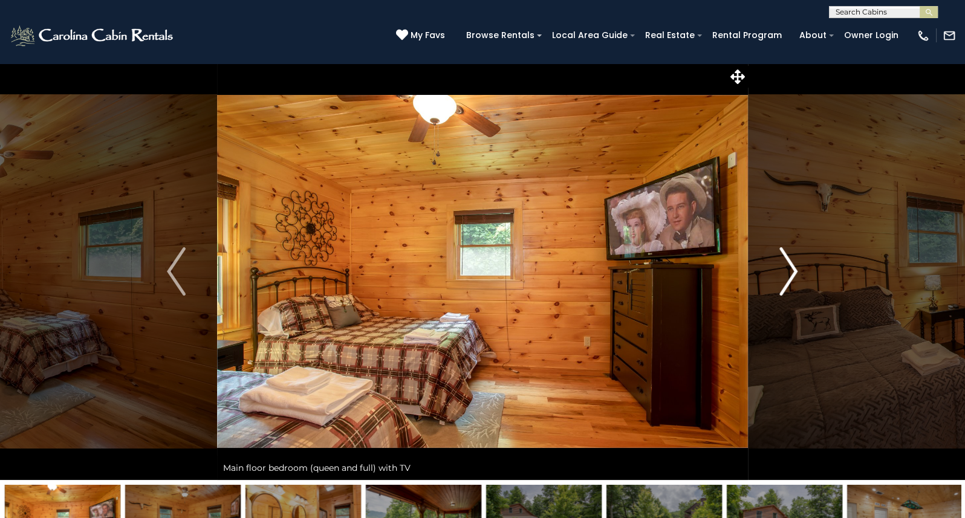
click at [794, 271] on img "Next" at bounding box center [788, 271] width 18 height 48
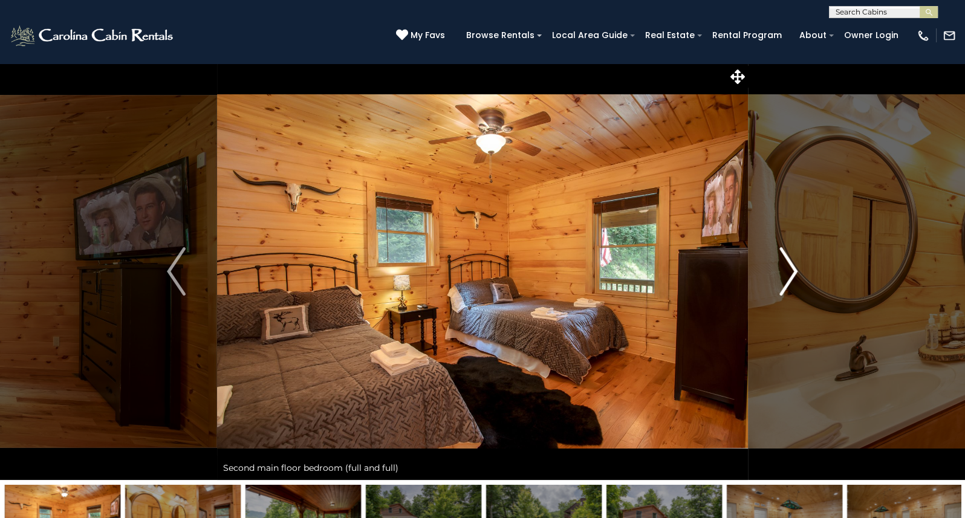
click at [794, 270] on img "Next" at bounding box center [788, 271] width 18 height 48
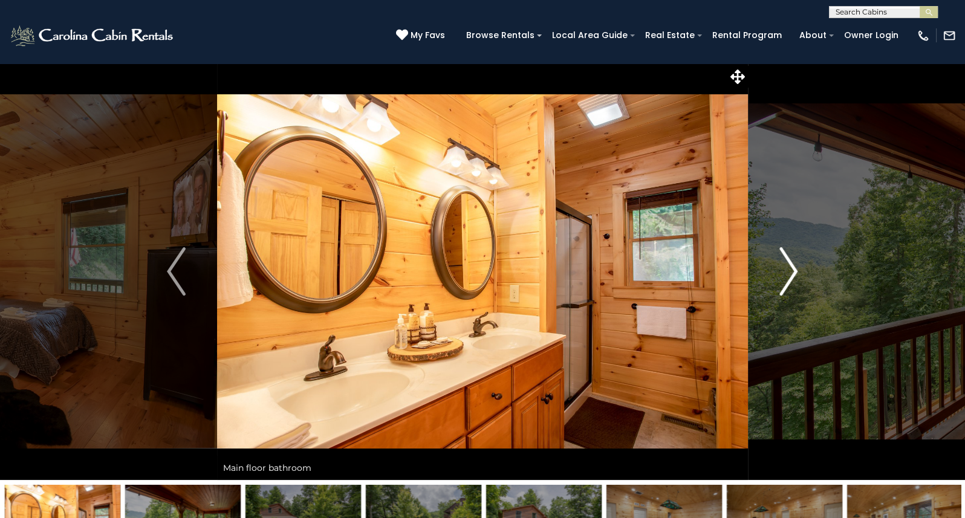
click at [794, 270] on img "Next" at bounding box center [788, 271] width 18 height 48
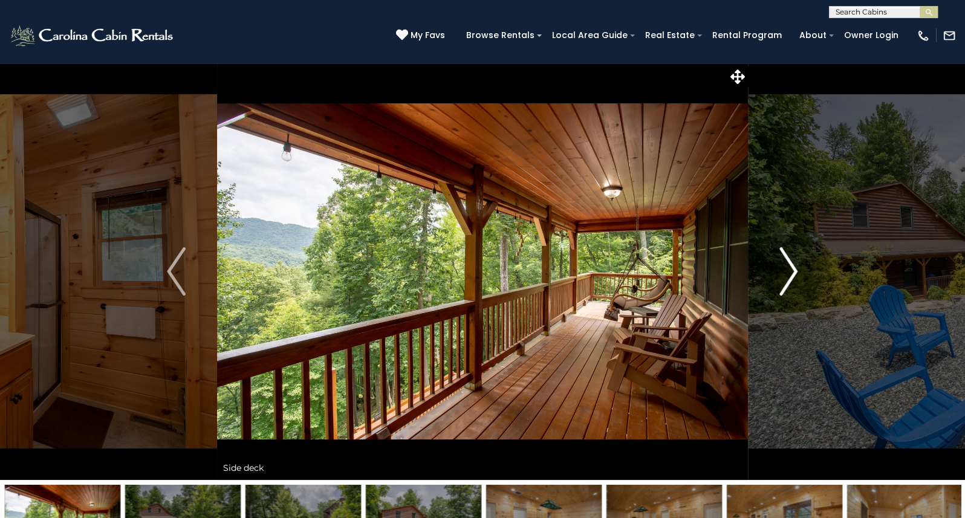
click at [794, 270] on img "Next" at bounding box center [788, 271] width 18 height 48
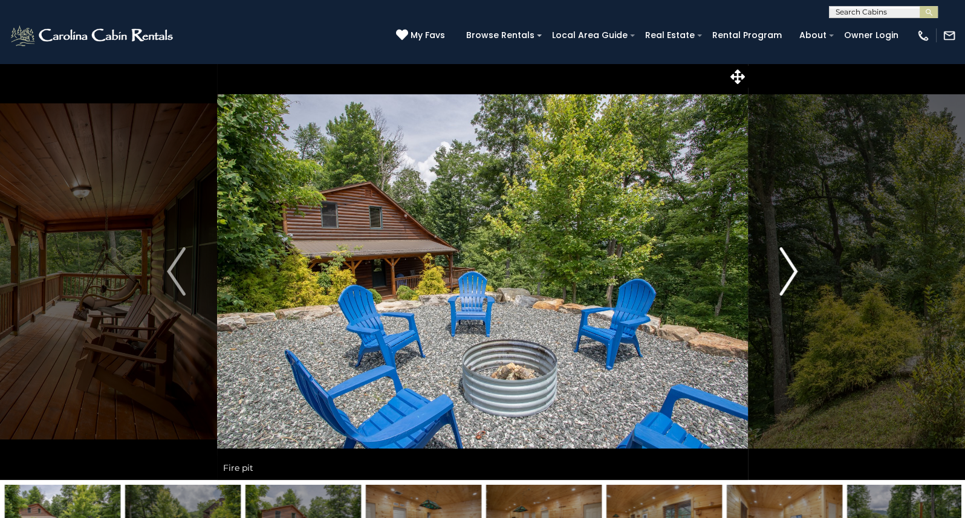
click at [794, 270] on img "Next" at bounding box center [788, 271] width 18 height 48
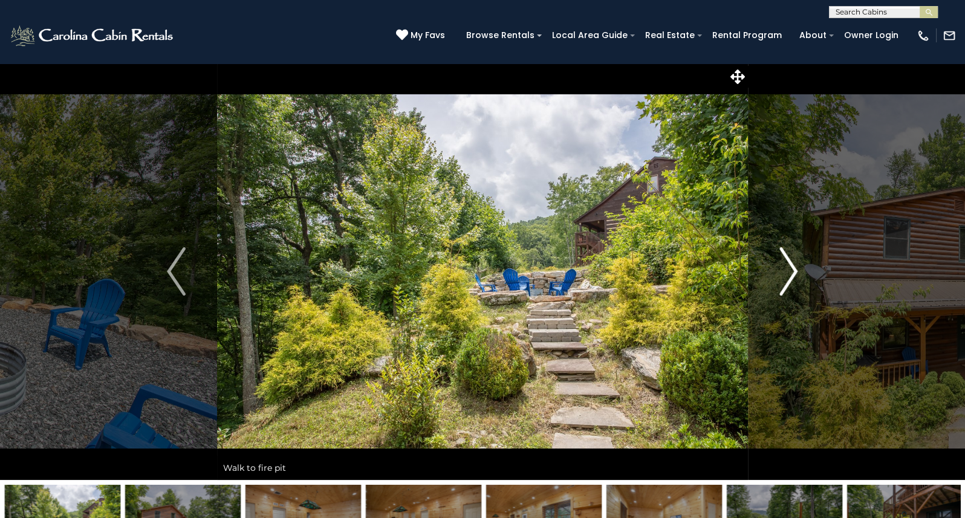
click at [794, 270] on img "Next" at bounding box center [788, 271] width 18 height 48
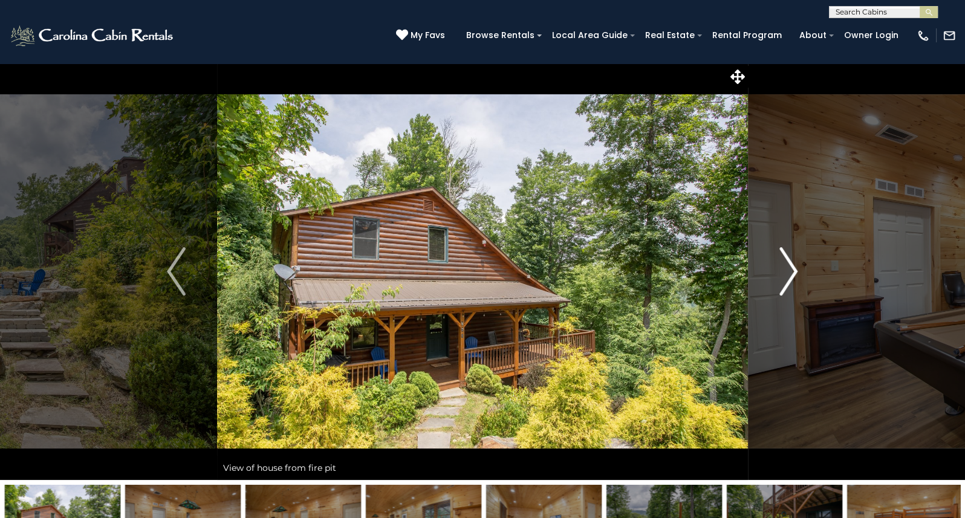
click at [794, 270] on img "Next" at bounding box center [788, 271] width 18 height 48
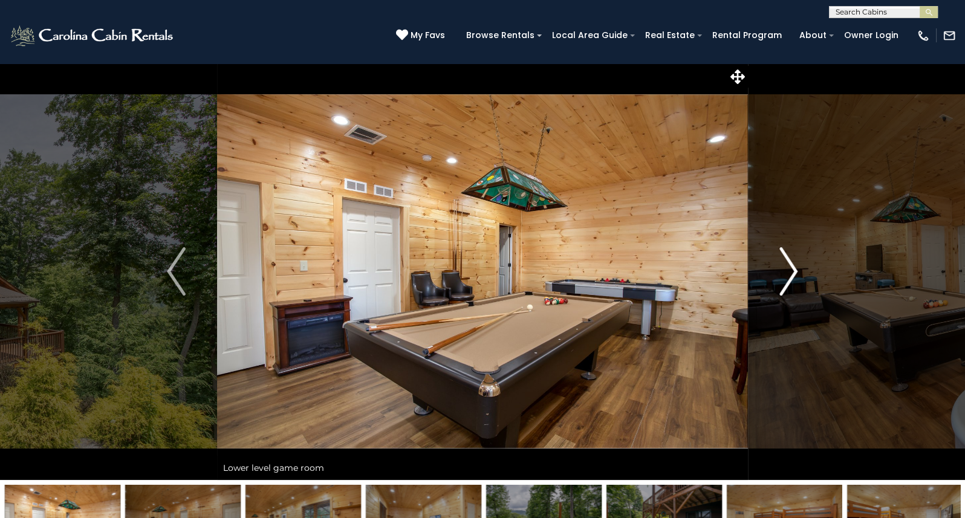
click at [794, 270] on img "Next" at bounding box center [788, 271] width 18 height 48
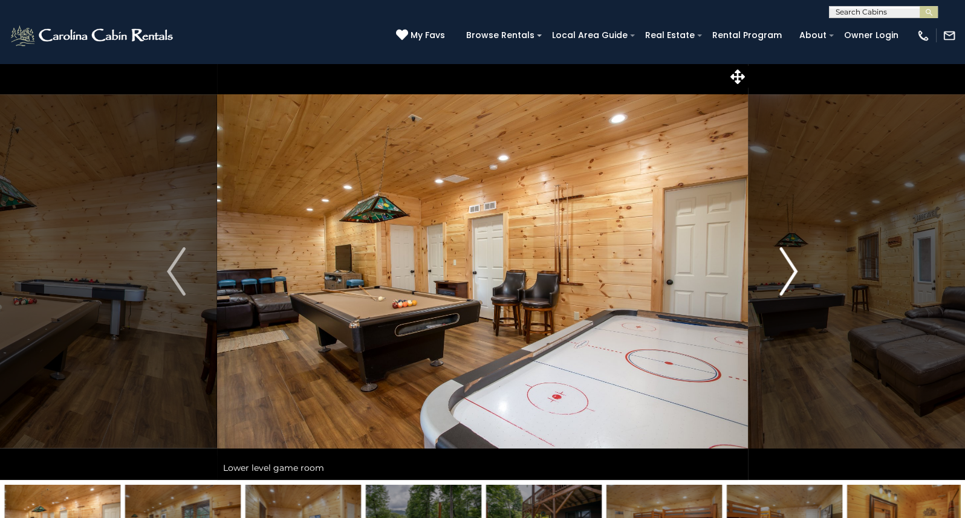
click at [794, 270] on img "Next" at bounding box center [788, 271] width 18 height 48
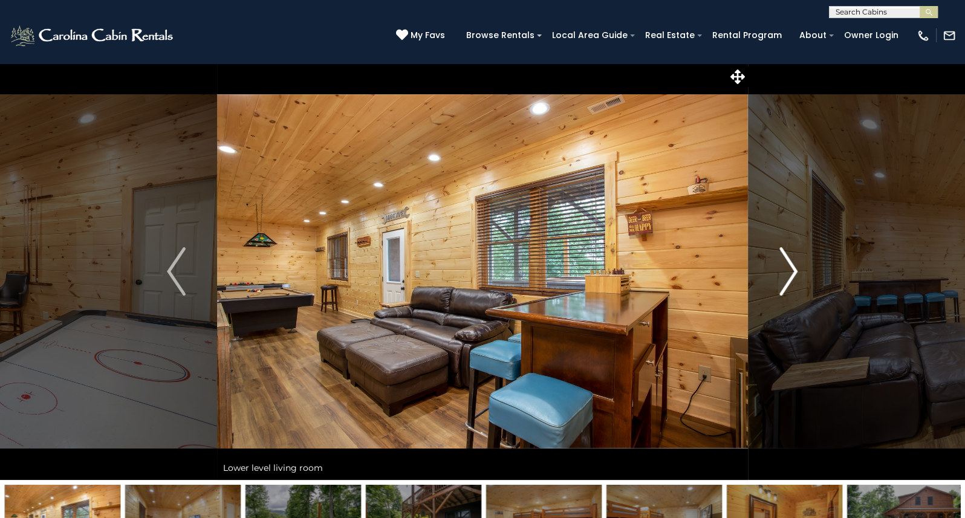
click at [794, 270] on img "Next" at bounding box center [788, 271] width 18 height 48
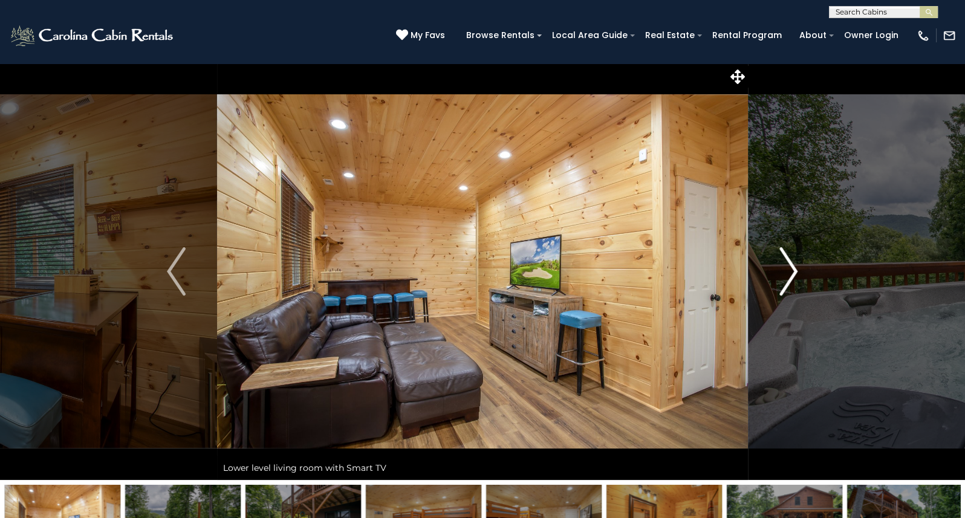
click at [794, 270] on img "Next" at bounding box center [788, 271] width 18 height 48
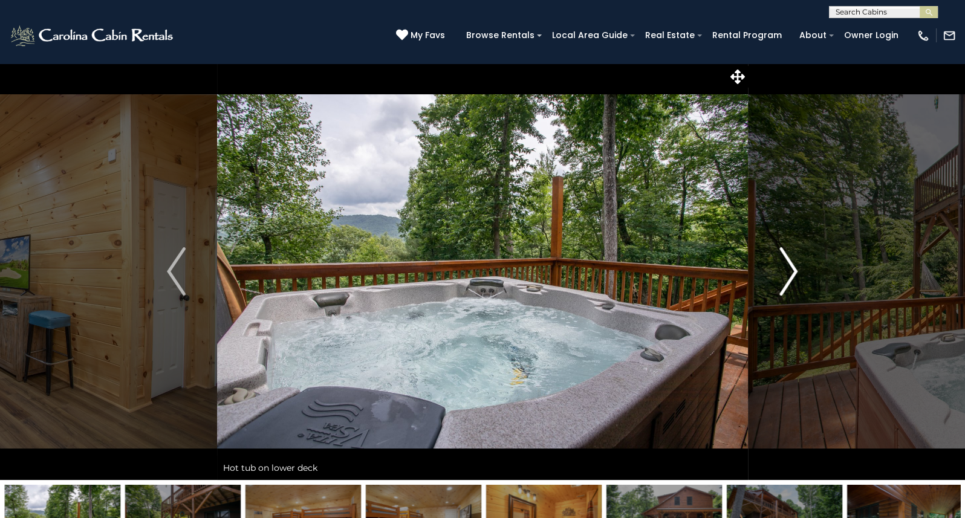
click at [794, 270] on img "Next" at bounding box center [788, 271] width 18 height 48
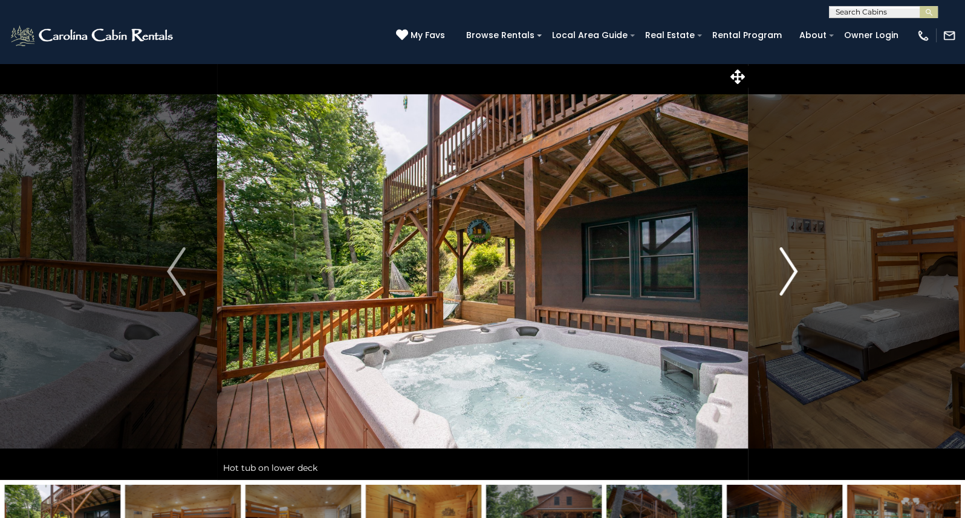
click at [794, 270] on img "Next" at bounding box center [788, 271] width 18 height 48
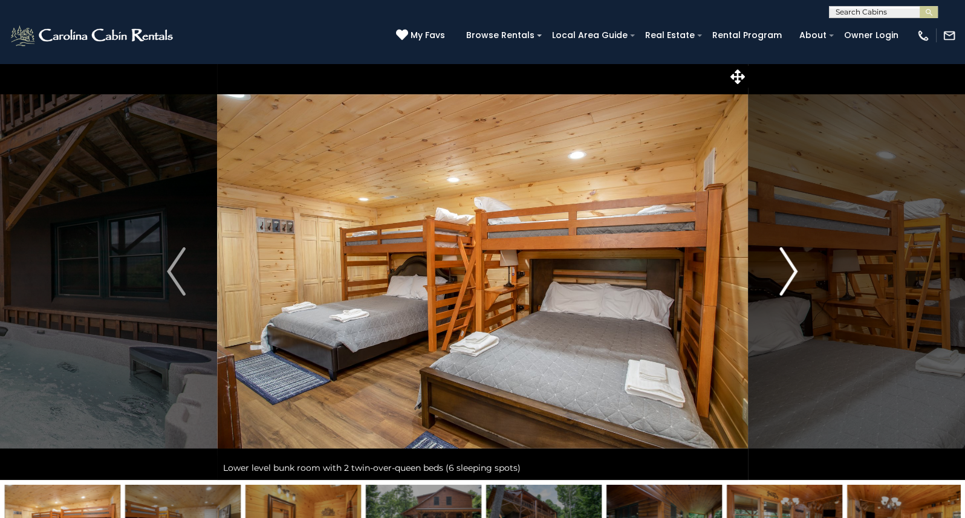
click at [794, 270] on img "Next" at bounding box center [788, 271] width 18 height 48
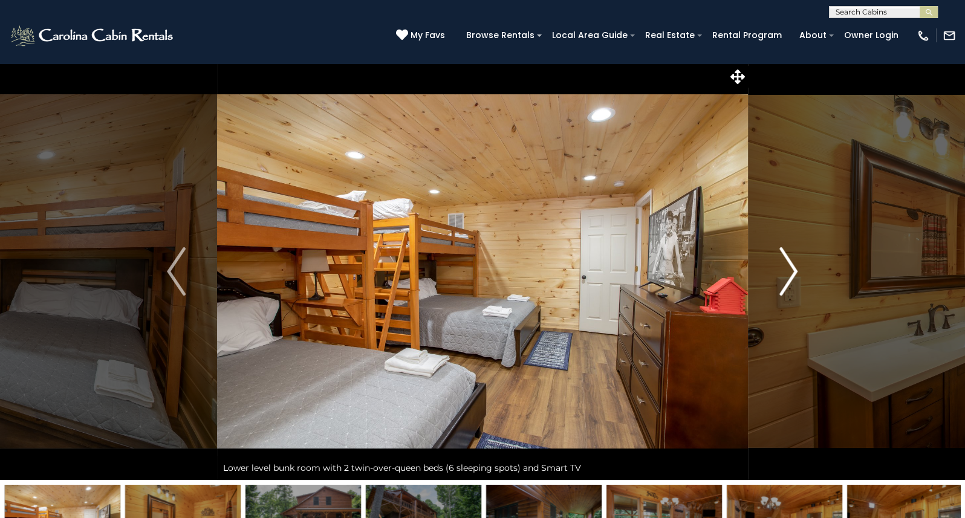
click at [794, 270] on img "Next" at bounding box center [788, 271] width 18 height 48
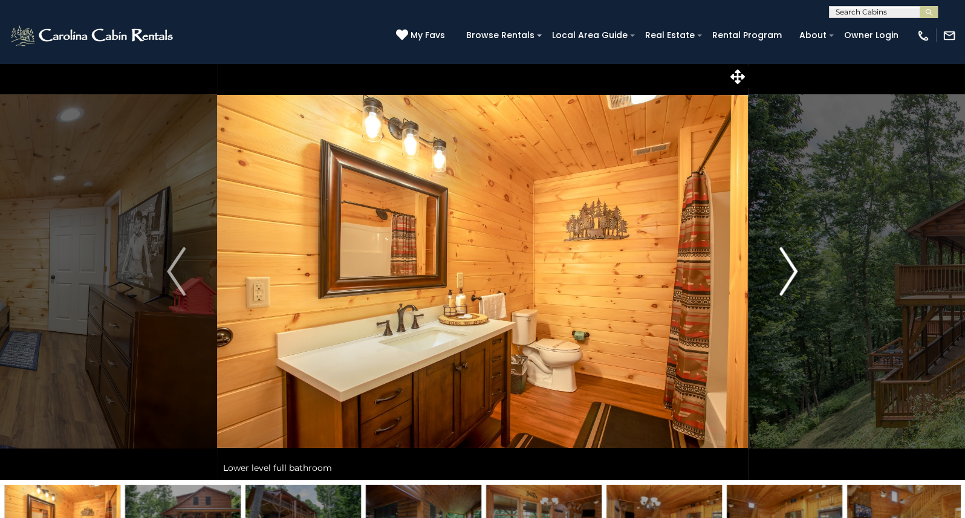
click at [794, 269] on img "Next" at bounding box center [788, 271] width 18 height 48
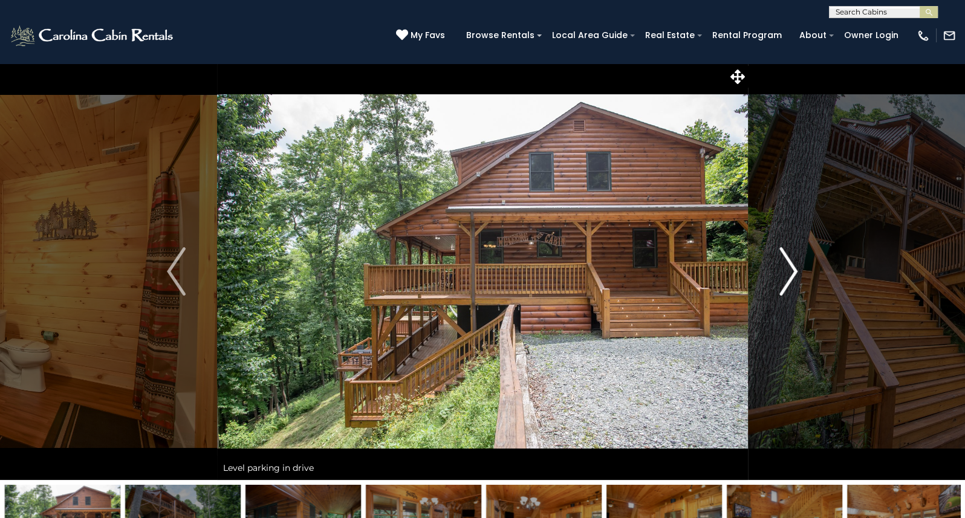
click at [794, 269] on img "Next" at bounding box center [788, 271] width 18 height 48
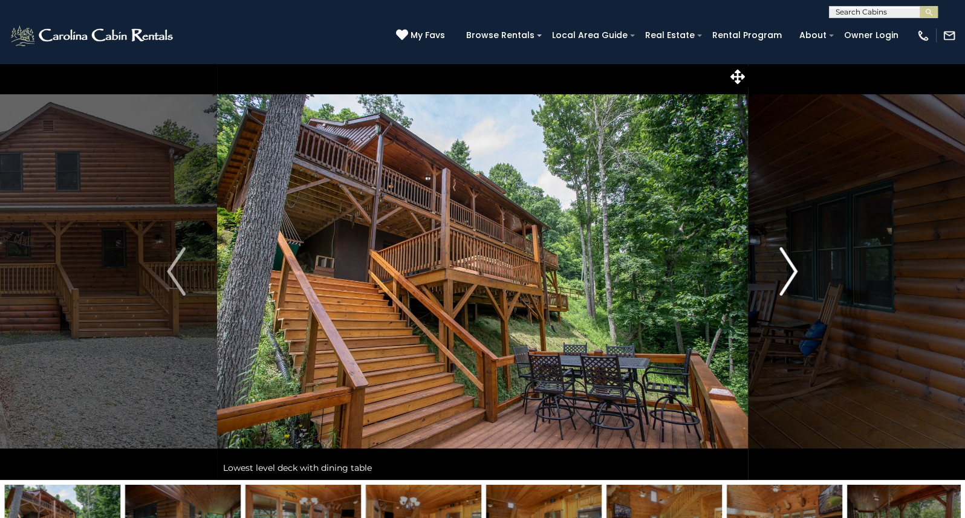
click at [794, 269] on img "Next" at bounding box center [788, 271] width 18 height 48
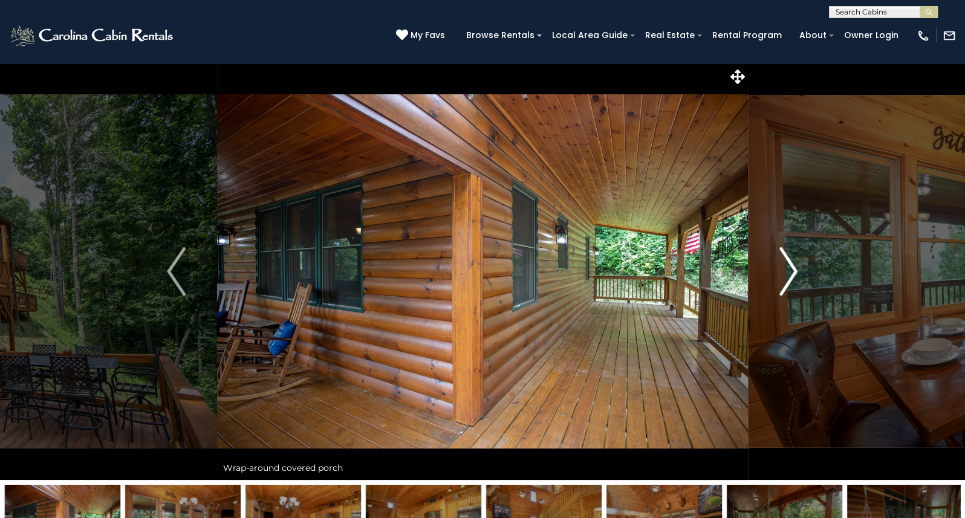
click at [794, 269] on img "Next" at bounding box center [788, 271] width 18 height 48
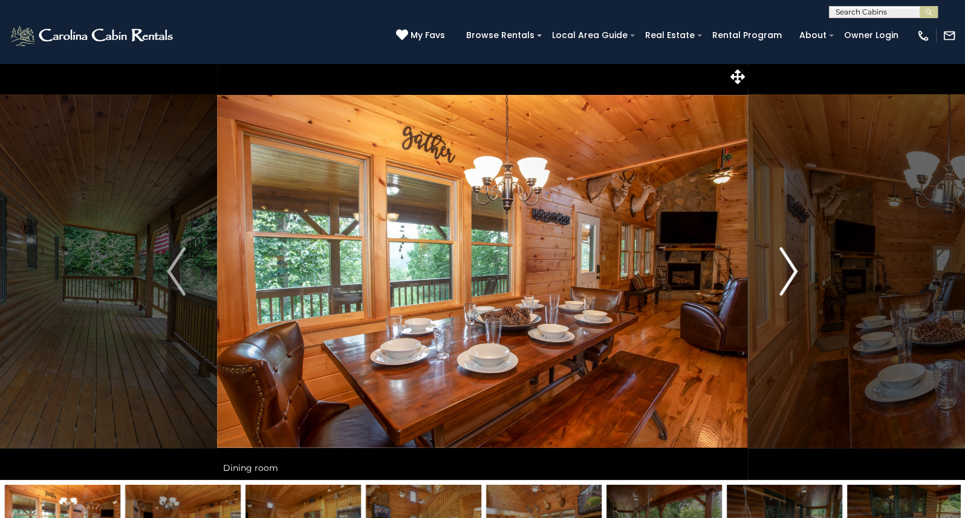
click at [794, 269] on img "Next" at bounding box center [788, 271] width 18 height 48
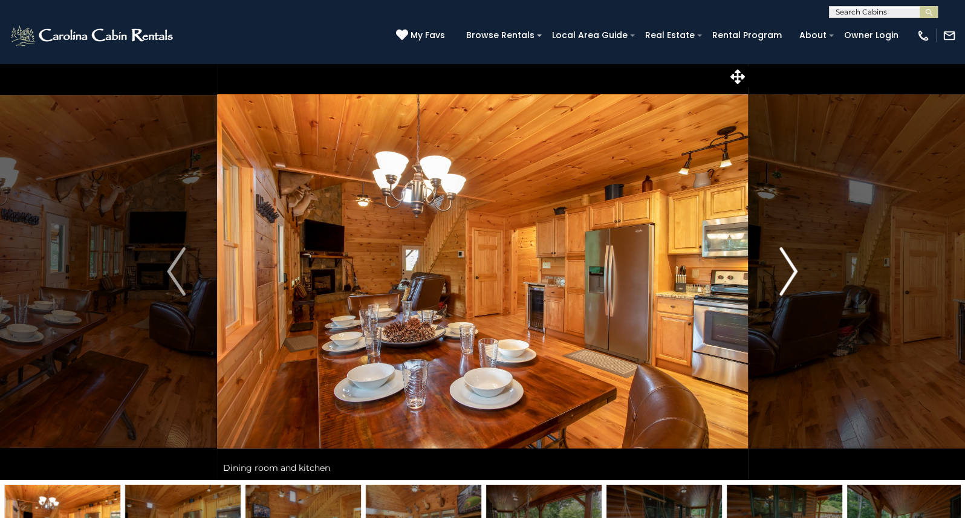
click at [794, 269] on img "Next" at bounding box center [788, 271] width 18 height 48
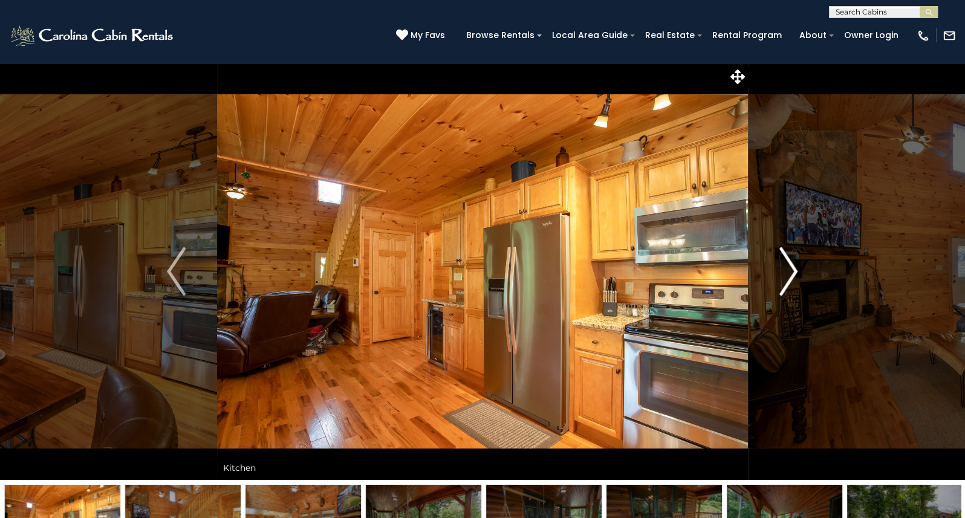
click at [794, 269] on img "Next" at bounding box center [788, 271] width 18 height 48
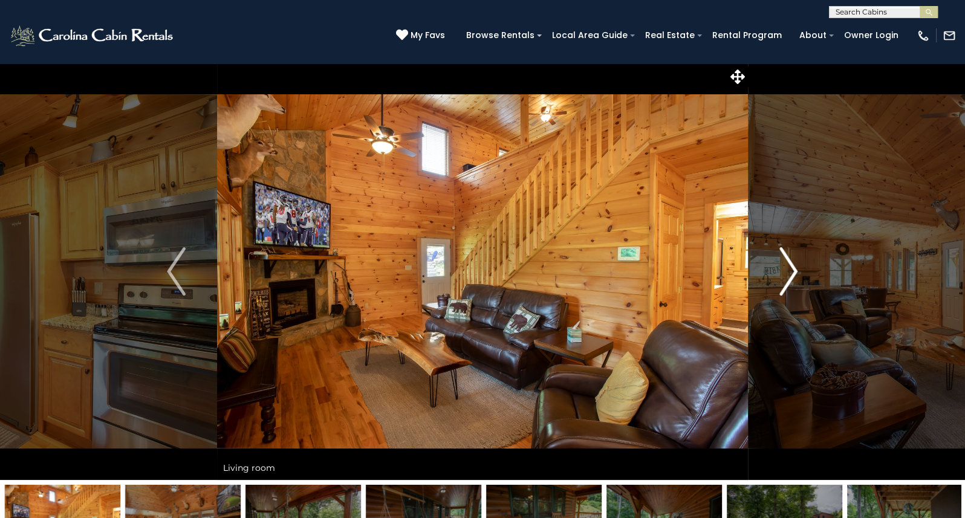
click at [794, 269] on img "Next" at bounding box center [788, 271] width 18 height 48
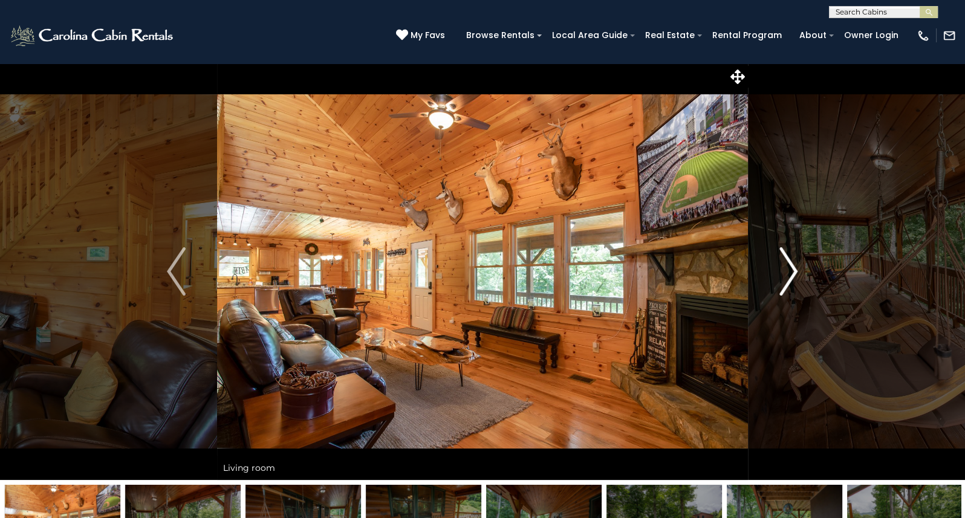
click at [794, 269] on img "Next" at bounding box center [788, 271] width 18 height 48
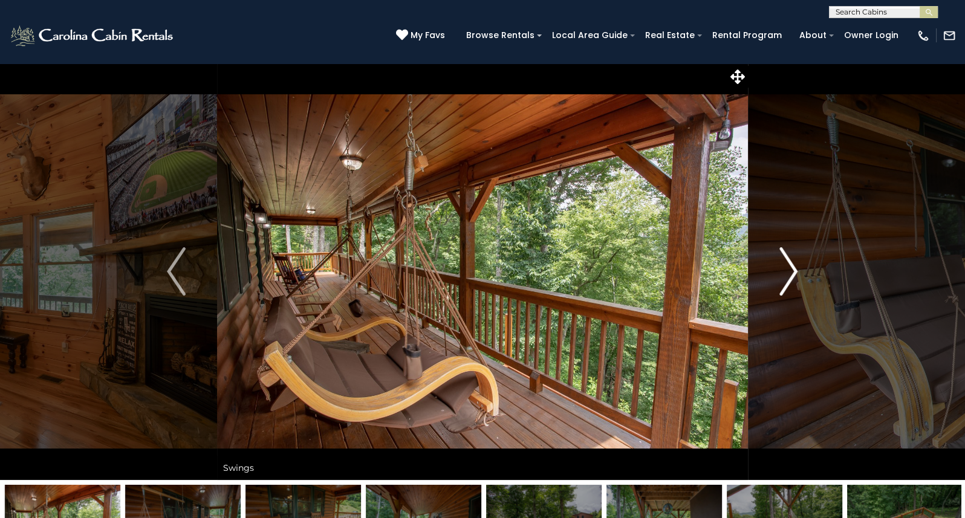
click at [794, 269] on img "Next" at bounding box center [788, 271] width 18 height 48
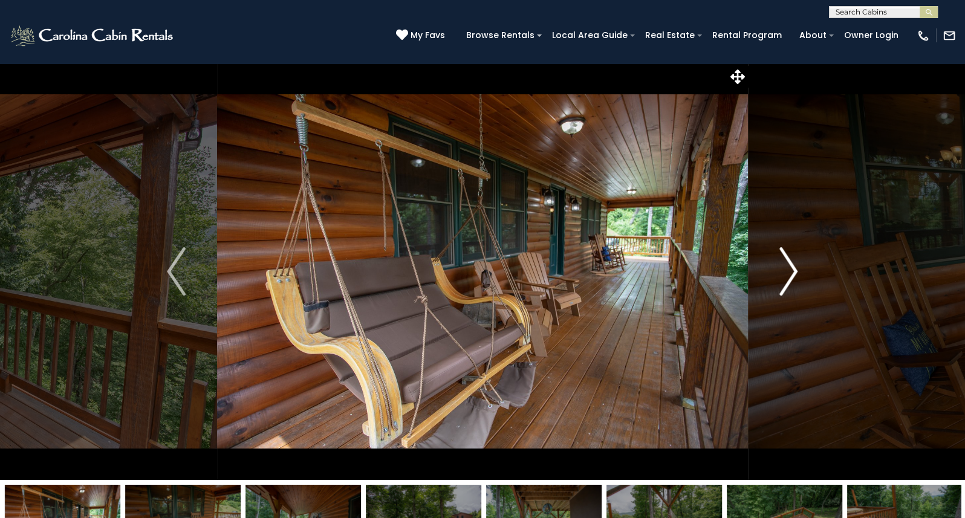
click at [794, 269] on img "Next" at bounding box center [788, 271] width 18 height 48
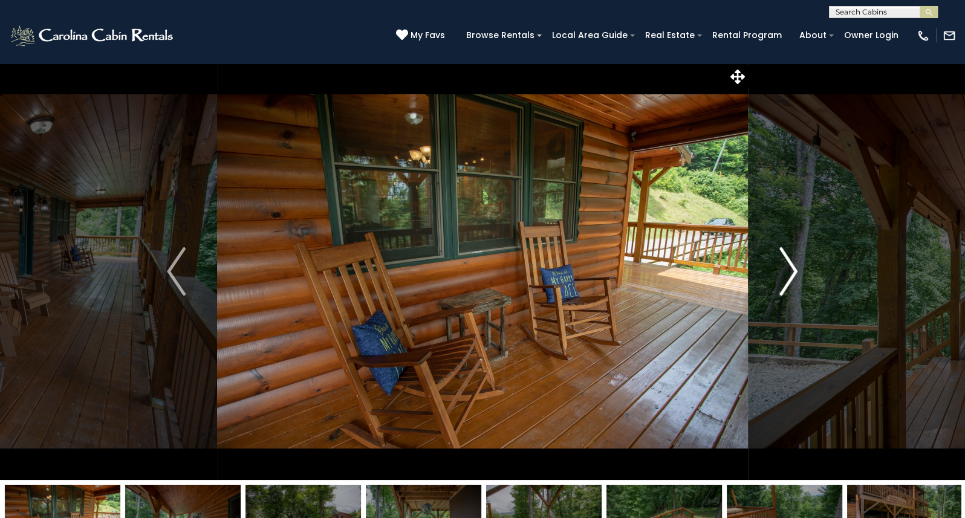
click at [794, 269] on img "Next" at bounding box center [788, 271] width 18 height 48
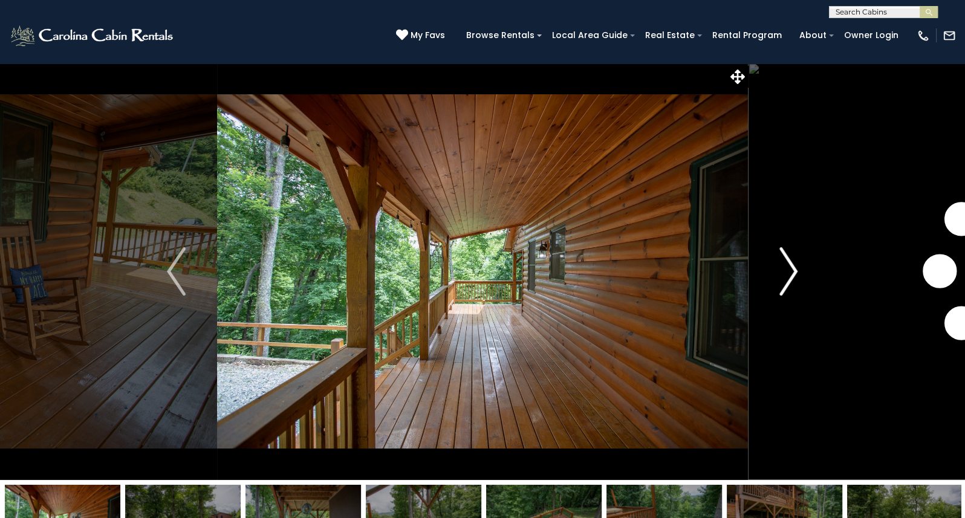
click at [794, 269] on img "Next" at bounding box center [788, 271] width 18 height 48
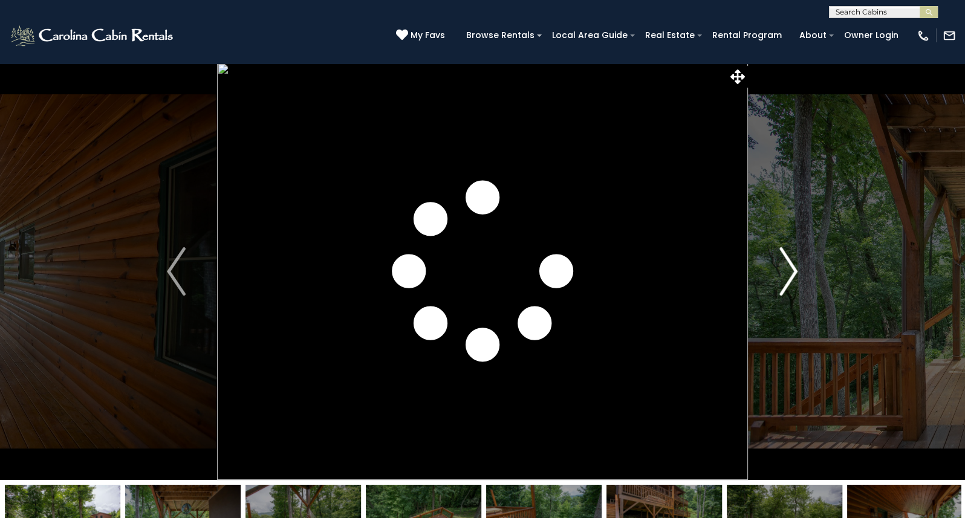
click at [794, 269] on img "Next" at bounding box center [788, 271] width 18 height 48
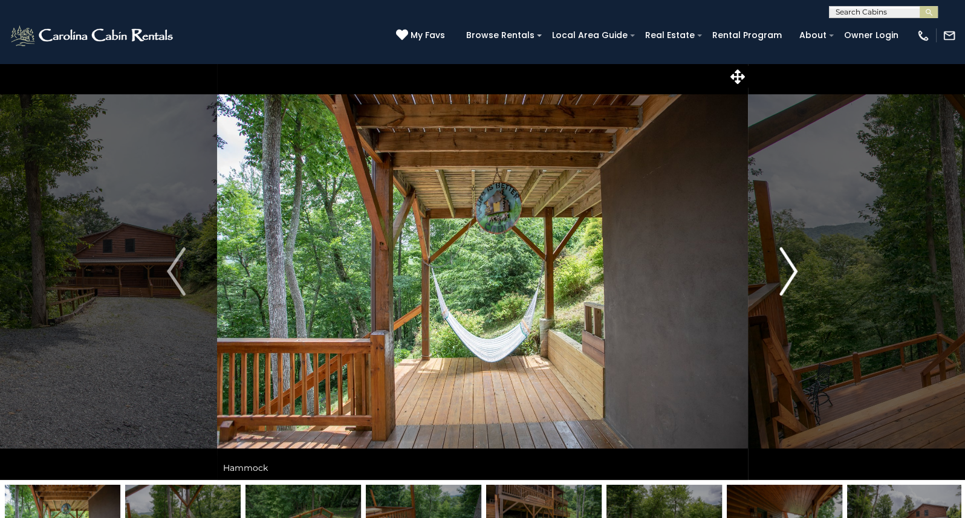
click at [794, 269] on img "Next" at bounding box center [788, 271] width 18 height 48
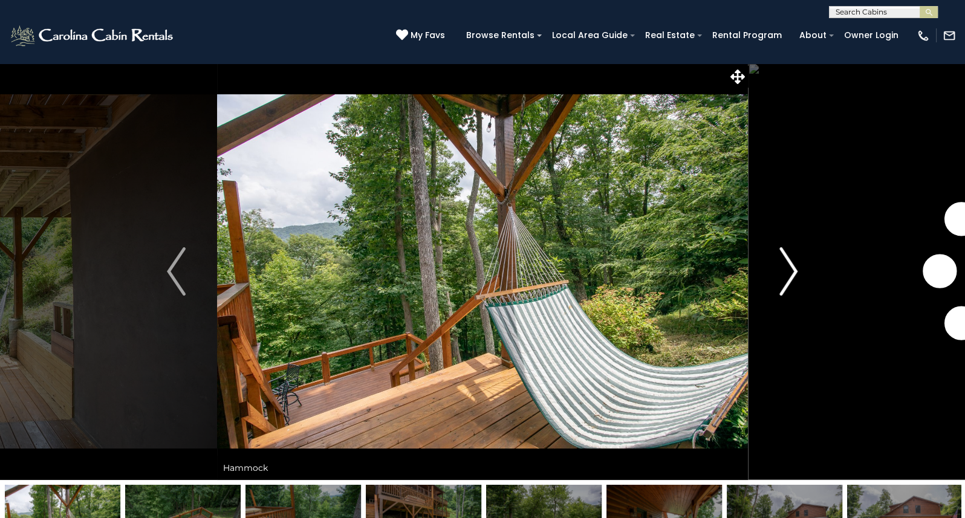
click at [794, 269] on img "Next" at bounding box center [788, 271] width 18 height 48
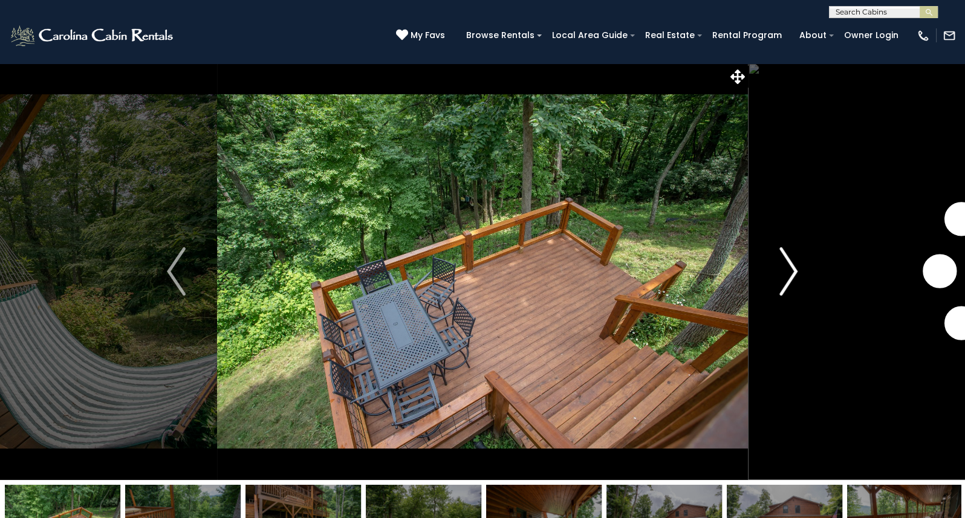
click at [794, 269] on img "Next" at bounding box center [788, 271] width 18 height 48
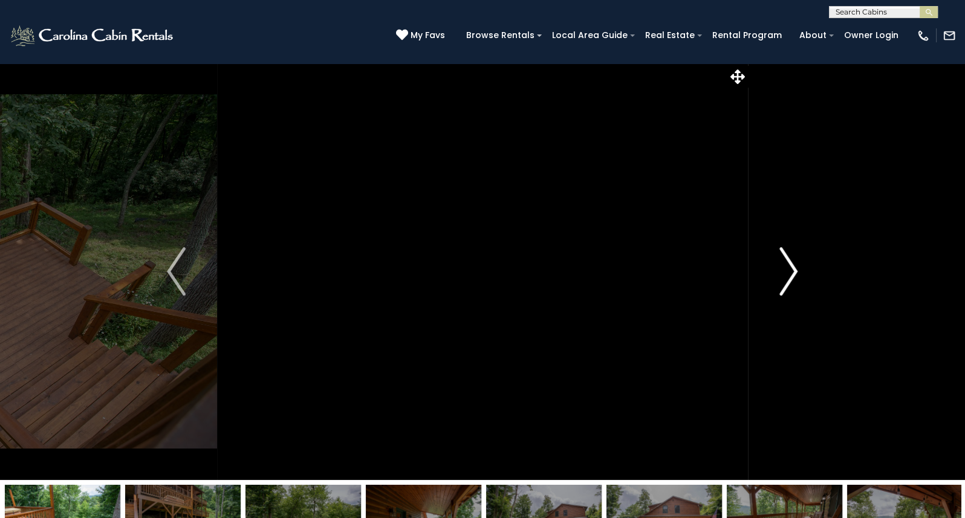
click at [794, 269] on img "Next" at bounding box center [788, 271] width 18 height 48
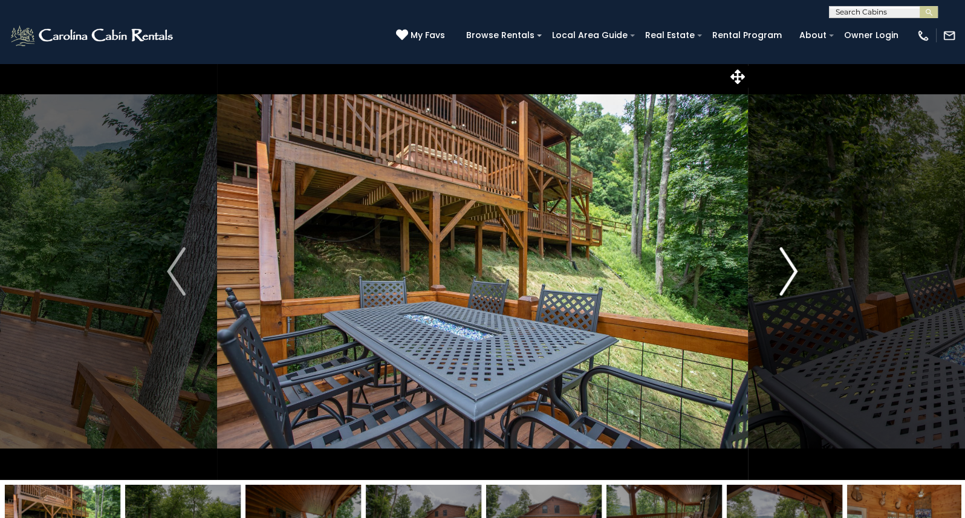
click at [794, 269] on img "Next" at bounding box center [788, 271] width 18 height 48
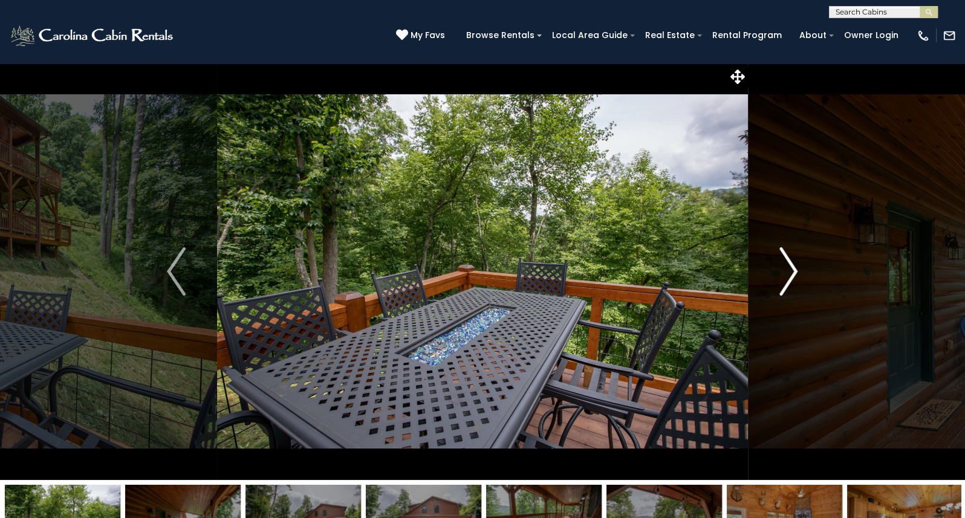
click at [794, 269] on img "Next" at bounding box center [788, 271] width 18 height 48
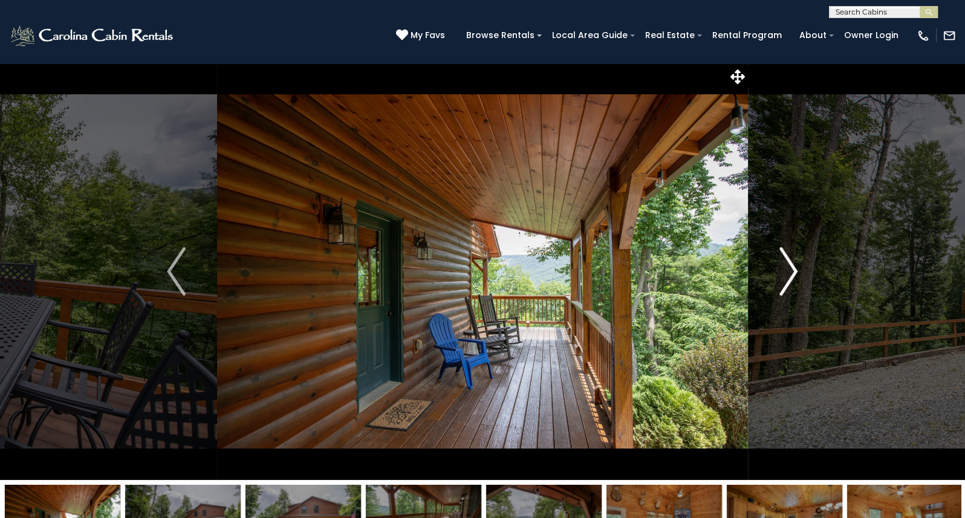
click at [794, 269] on img "Next" at bounding box center [788, 271] width 18 height 48
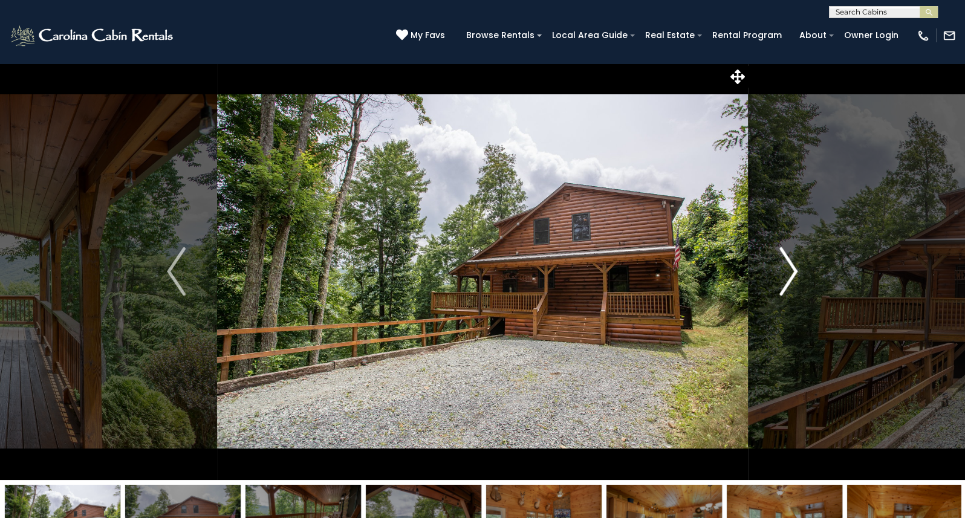
click at [794, 269] on img "Next" at bounding box center [788, 271] width 18 height 48
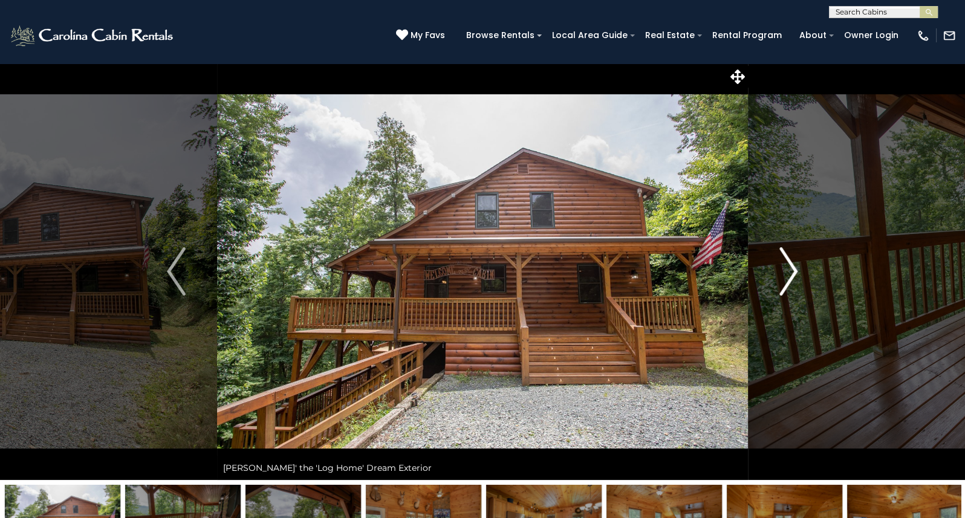
click at [794, 269] on img "Next" at bounding box center [788, 271] width 18 height 48
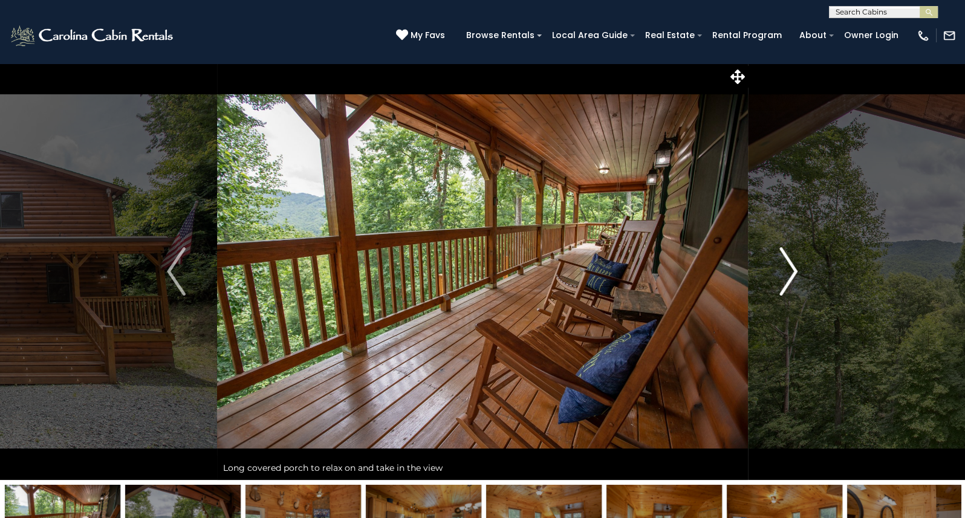
click at [794, 269] on img "Next" at bounding box center [788, 271] width 18 height 48
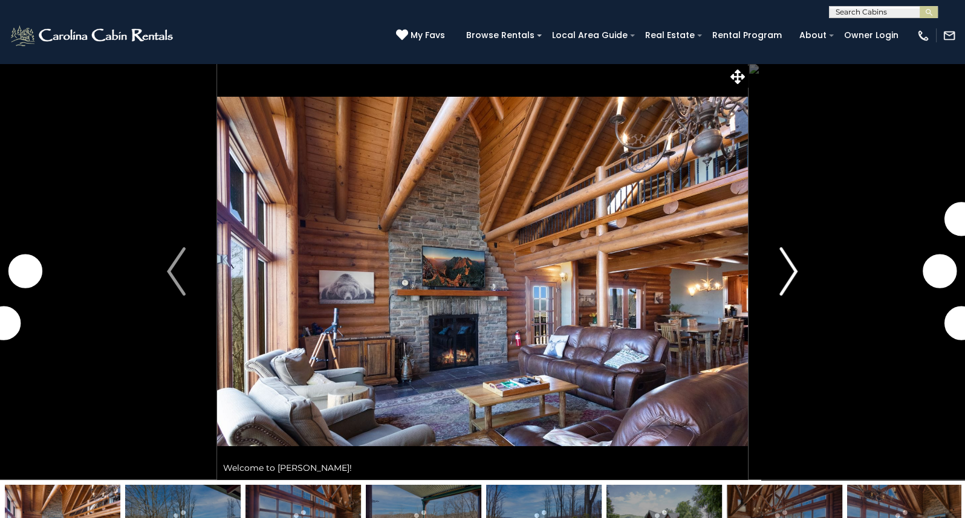
click at [789, 259] on img "Next" at bounding box center [788, 271] width 18 height 48
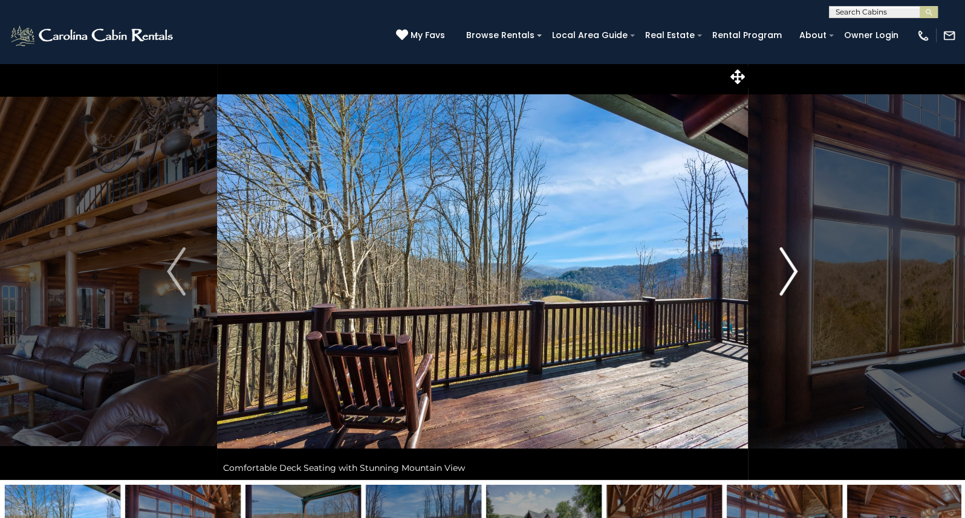
click at [789, 259] on img "Next" at bounding box center [788, 271] width 18 height 48
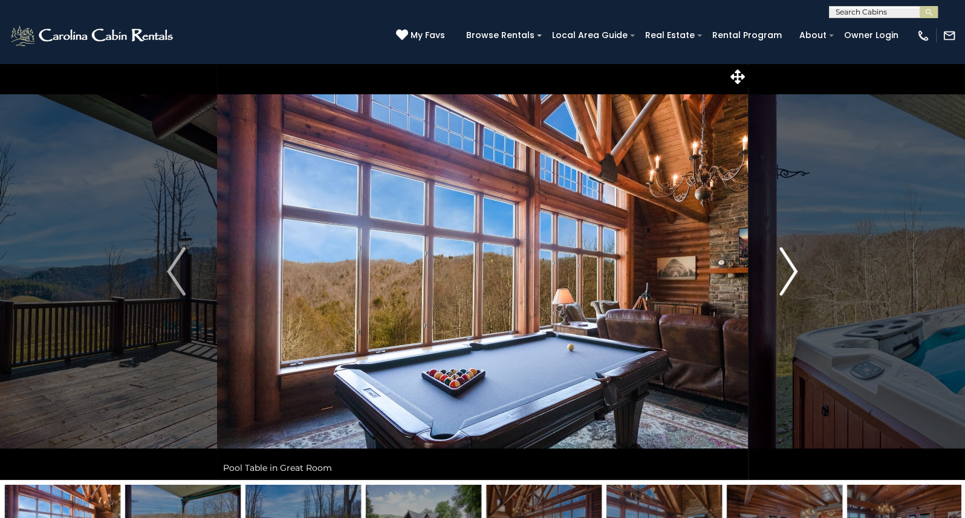
click at [789, 259] on img "Next" at bounding box center [788, 271] width 18 height 48
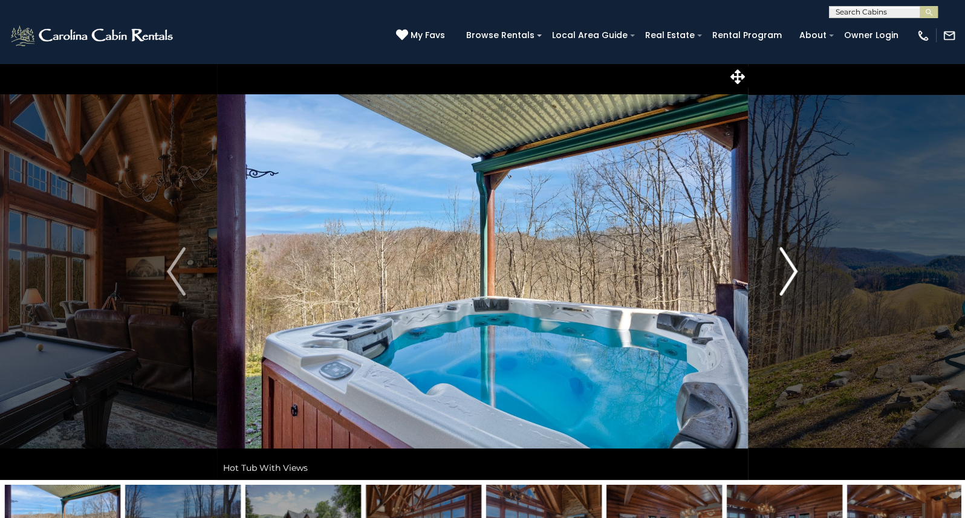
click at [789, 259] on img "Next" at bounding box center [788, 271] width 18 height 48
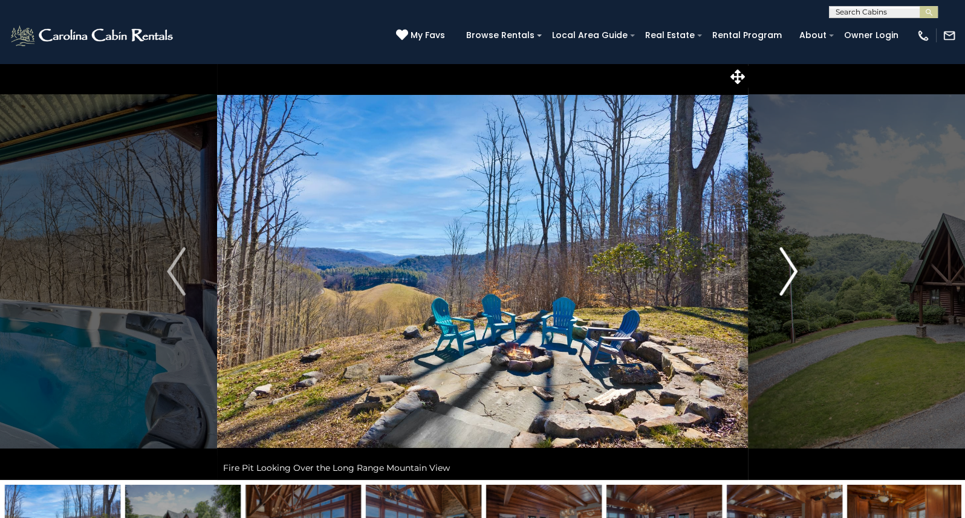
click at [789, 259] on img "Next" at bounding box center [788, 271] width 18 height 48
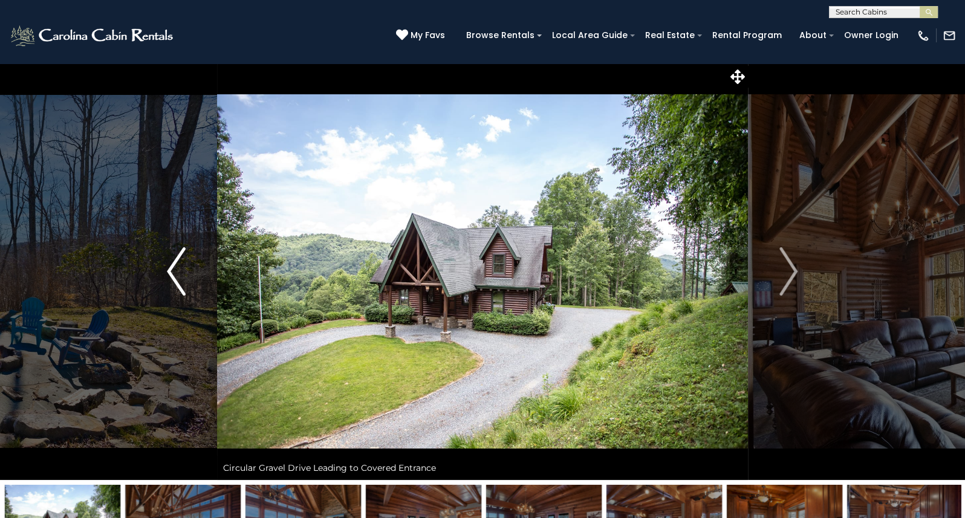
click at [177, 284] on img "Previous" at bounding box center [176, 271] width 18 height 48
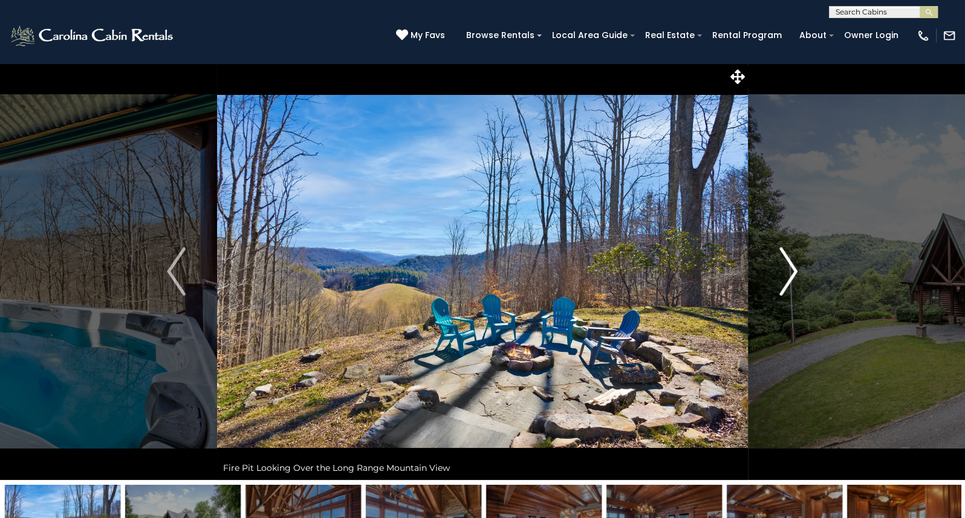
click at [796, 271] on img "Next" at bounding box center [788, 271] width 18 height 48
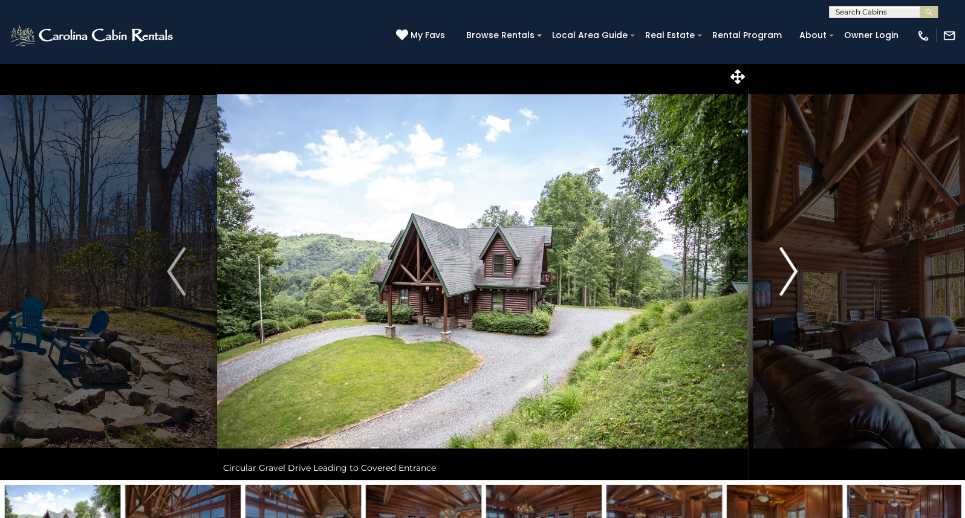
click at [795, 271] on img "Next" at bounding box center [788, 271] width 18 height 48
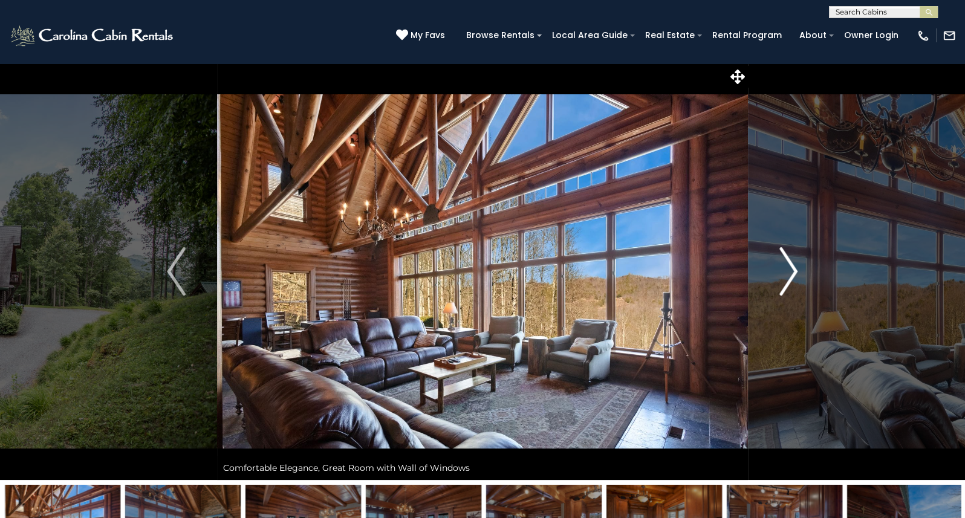
click at [794, 271] on img "Next" at bounding box center [788, 271] width 18 height 48
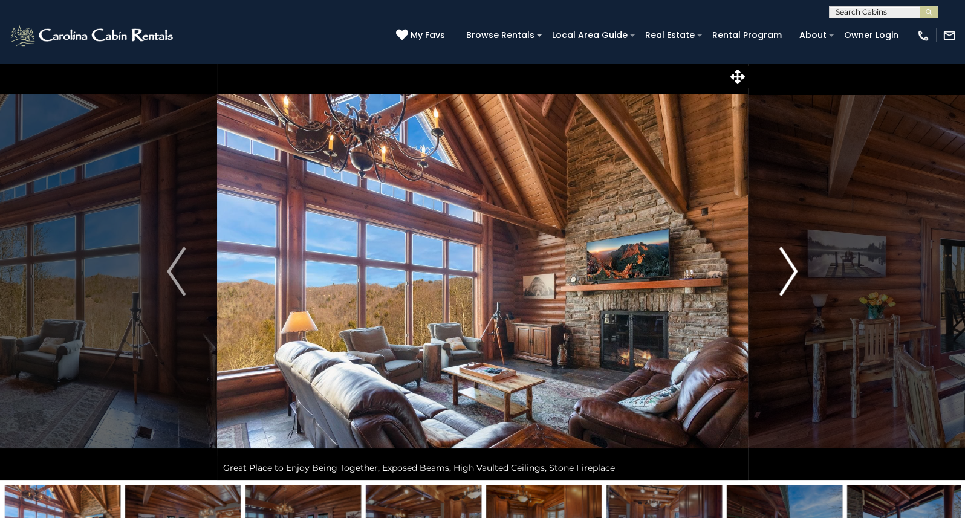
click at [794, 271] on img "Next" at bounding box center [788, 271] width 18 height 48
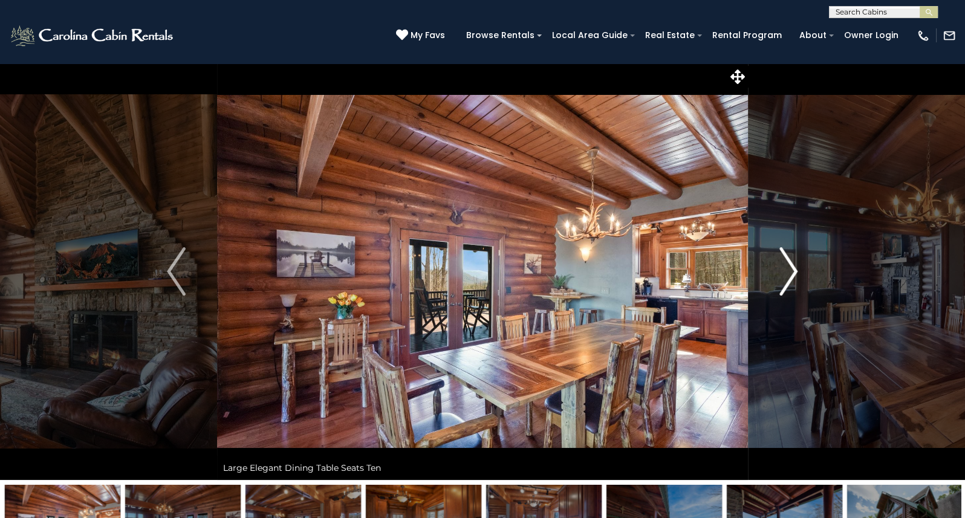
click at [794, 271] on img "Next" at bounding box center [788, 271] width 18 height 48
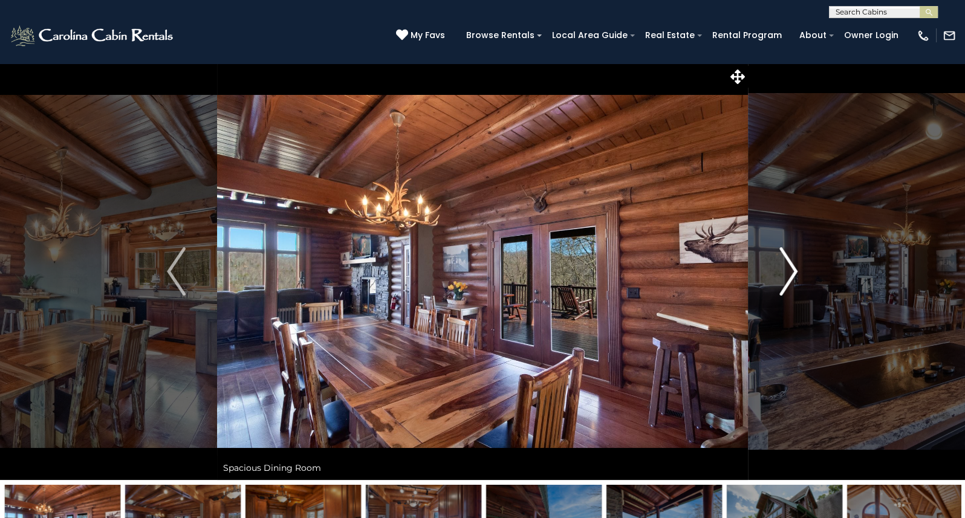
click at [794, 271] on img "Next" at bounding box center [788, 271] width 18 height 48
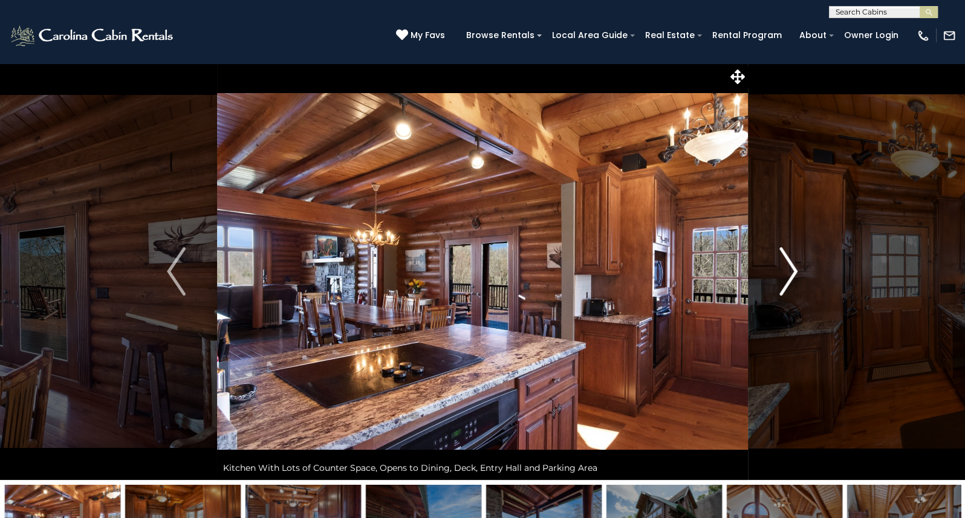
click at [794, 271] on img "Next" at bounding box center [788, 271] width 18 height 48
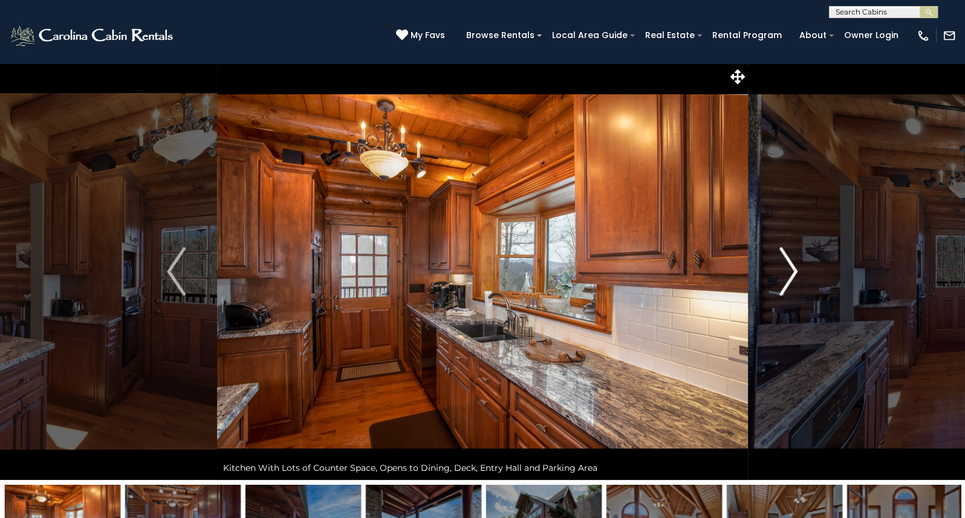
click at [794, 271] on img "Next" at bounding box center [788, 271] width 18 height 48
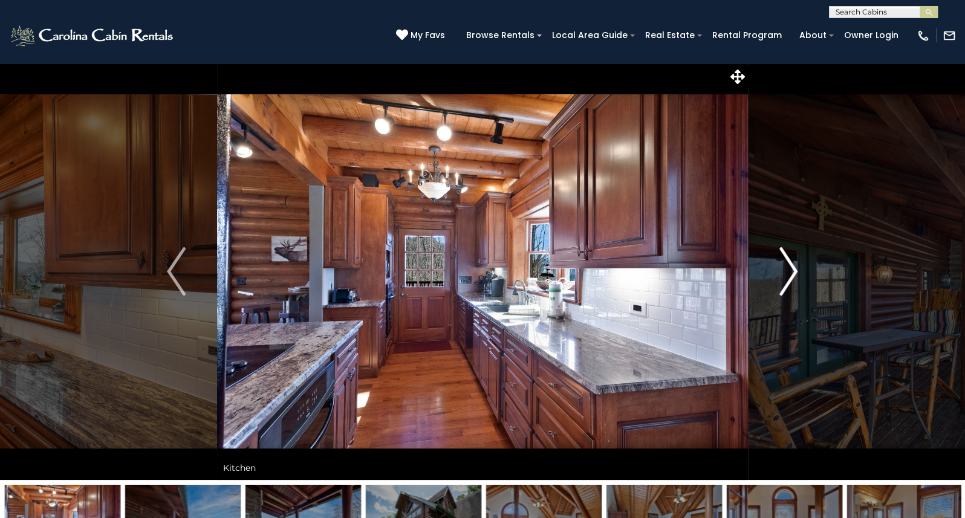
click at [794, 271] on img "Next" at bounding box center [788, 271] width 18 height 48
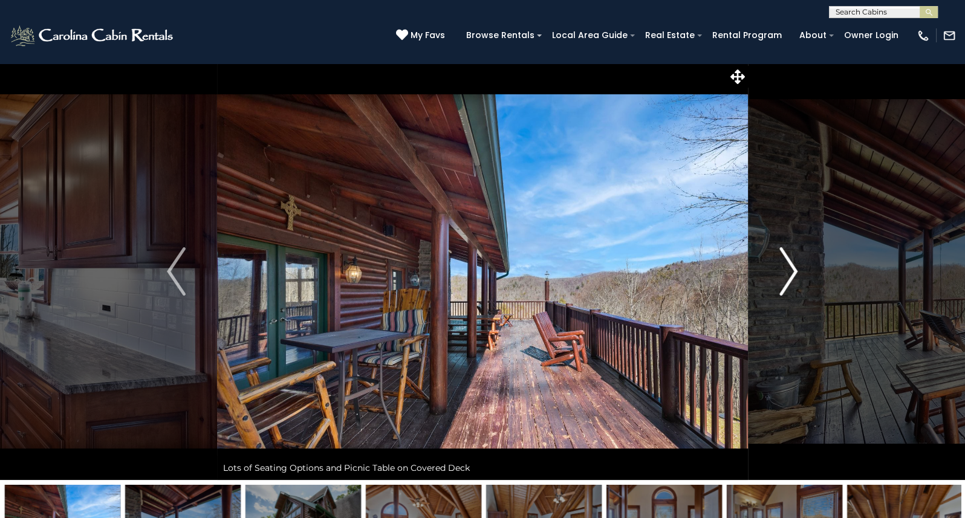
click at [794, 271] on img "Next" at bounding box center [788, 271] width 18 height 48
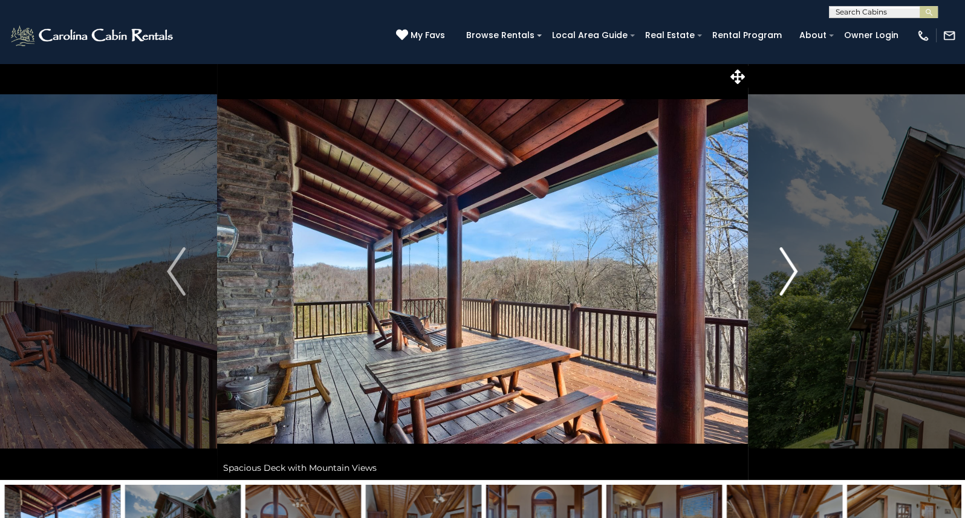
click at [794, 271] on img "Next" at bounding box center [788, 271] width 18 height 48
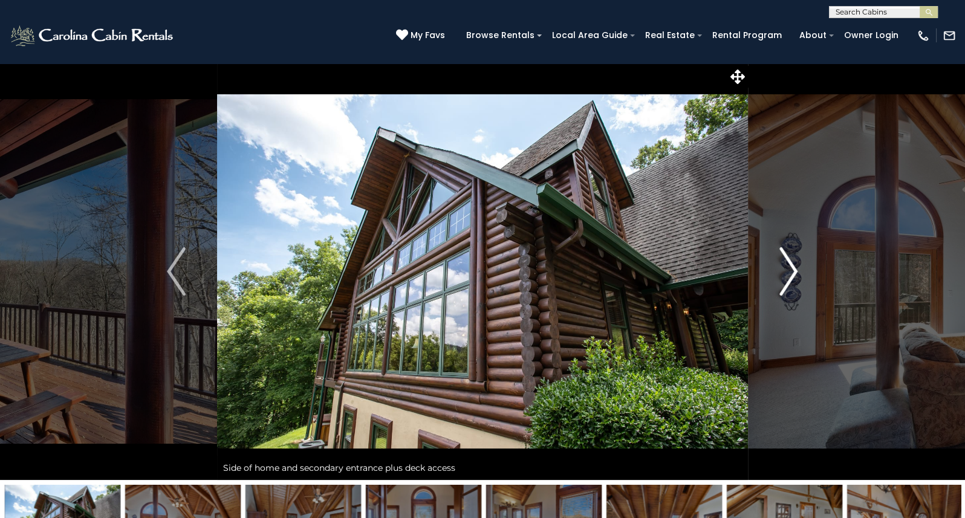
click at [794, 271] on img "Next" at bounding box center [788, 271] width 18 height 48
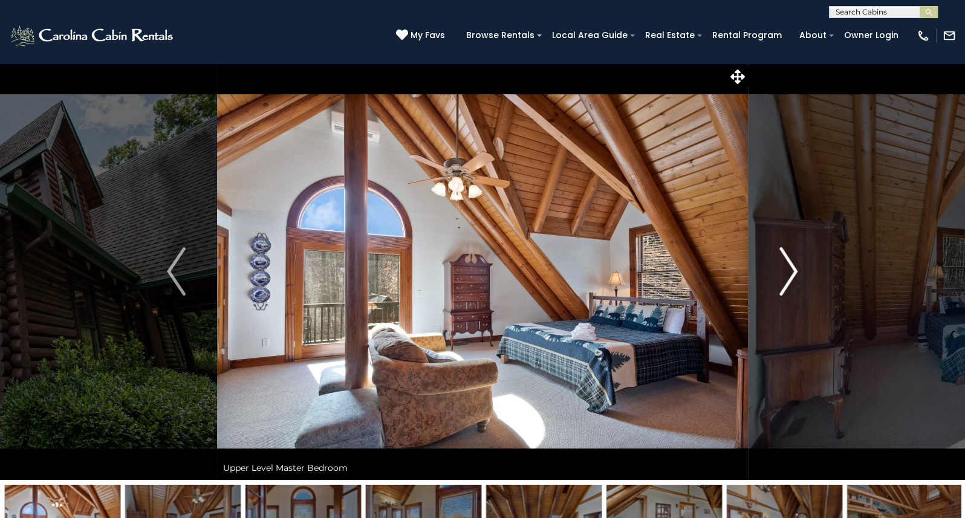
click at [794, 271] on img "Next" at bounding box center [788, 271] width 18 height 48
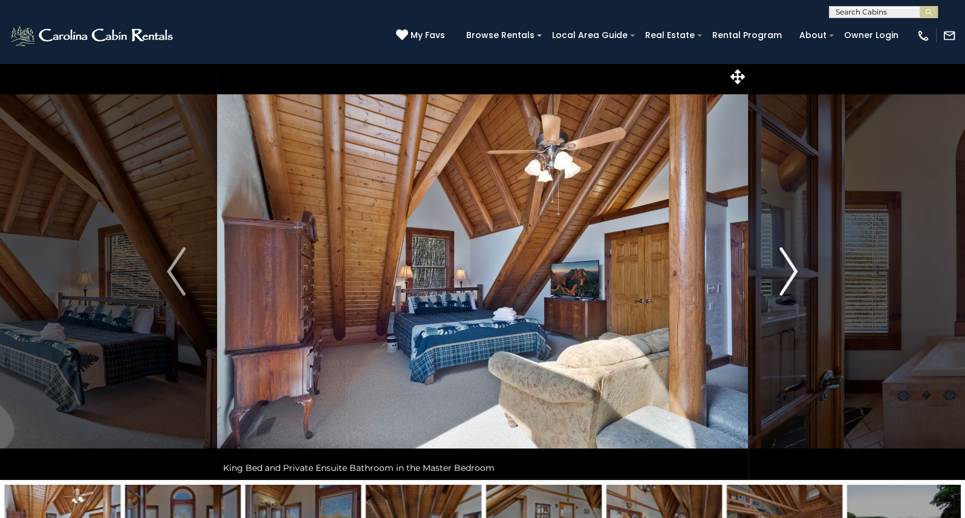
click at [794, 271] on img "Next" at bounding box center [788, 271] width 18 height 48
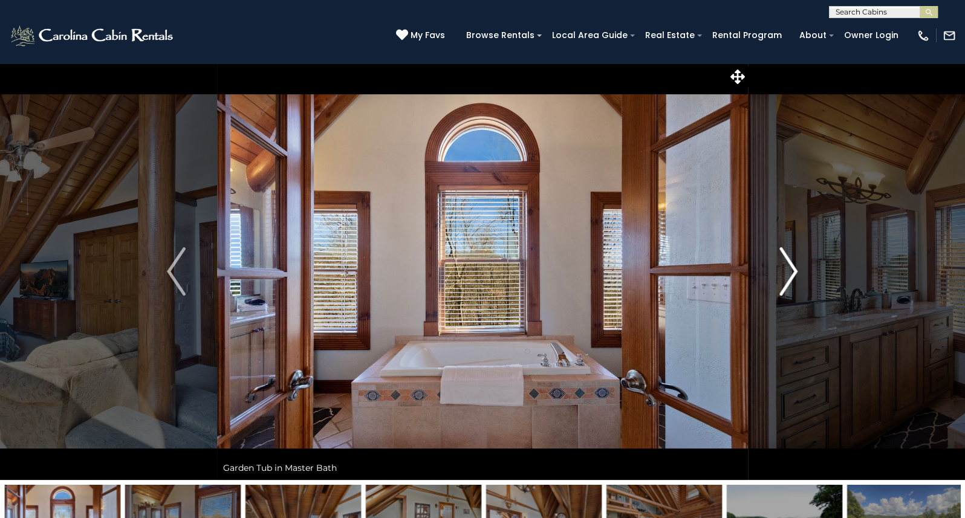
click at [794, 271] on img "Next" at bounding box center [788, 271] width 18 height 48
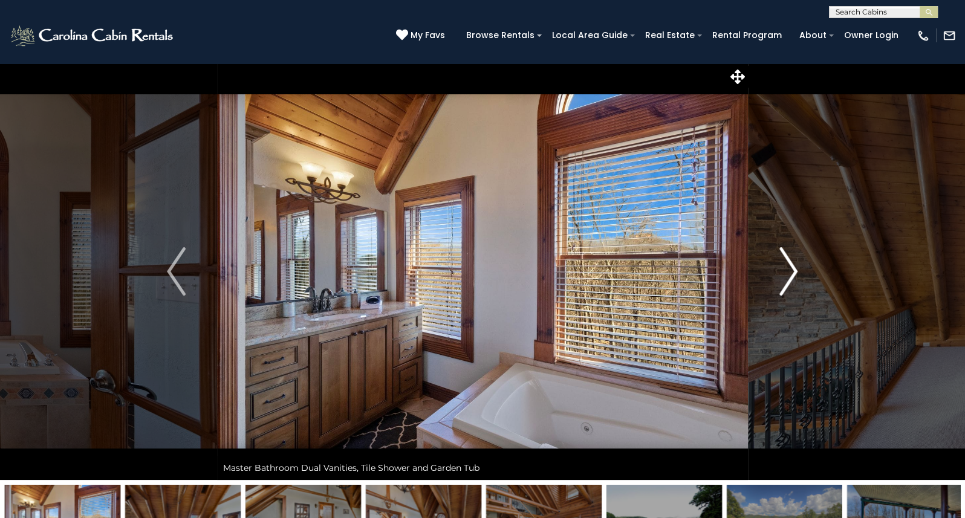
click at [794, 271] on img "Next" at bounding box center [788, 271] width 18 height 48
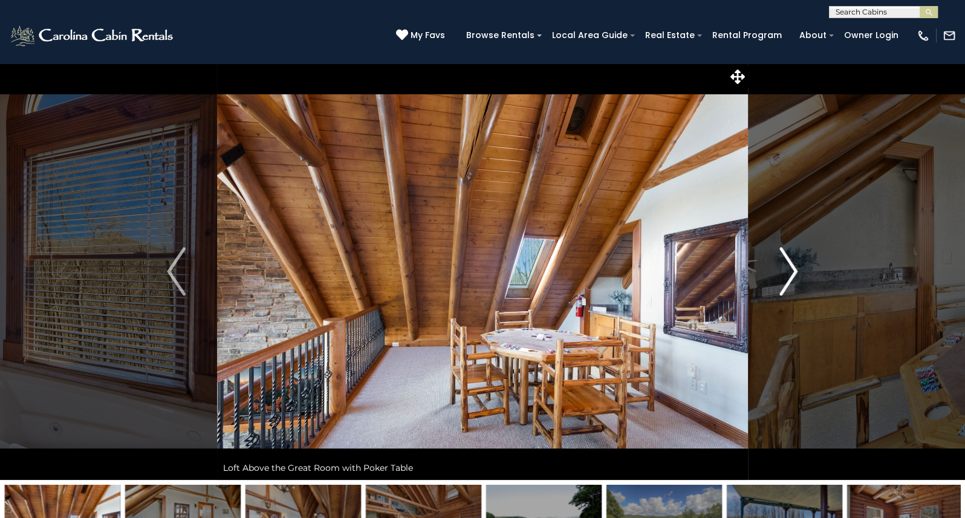
click at [794, 271] on img "Next" at bounding box center [788, 271] width 18 height 48
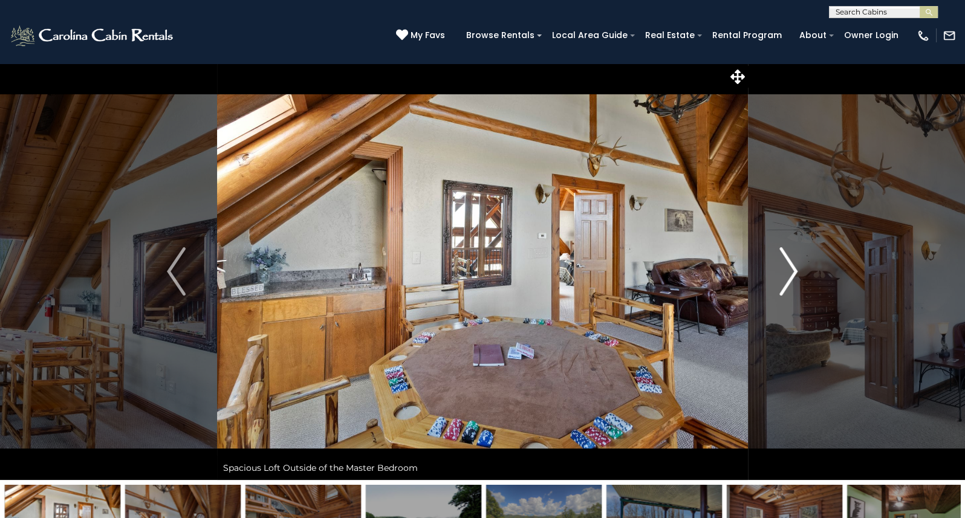
click at [794, 271] on img "Next" at bounding box center [788, 271] width 18 height 48
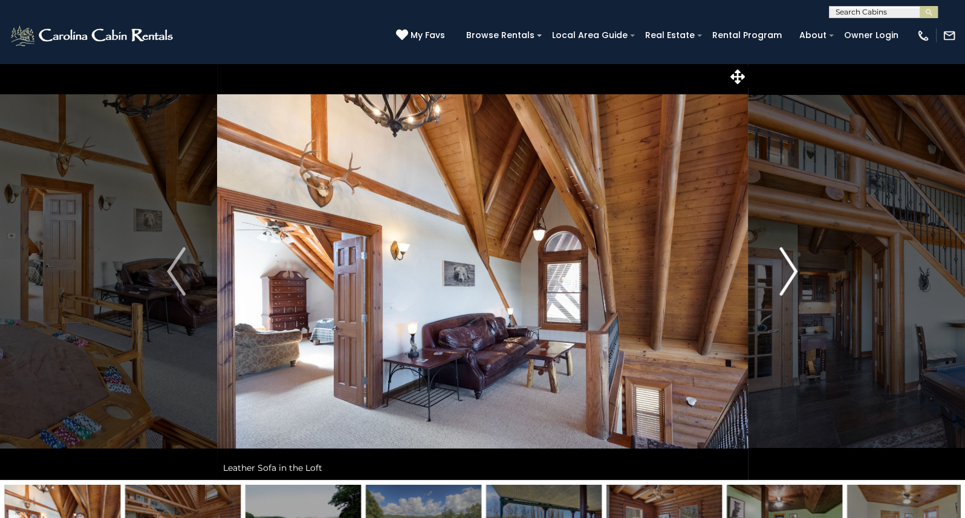
click at [794, 271] on img "Next" at bounding box center [788, 271] width 18 height 48
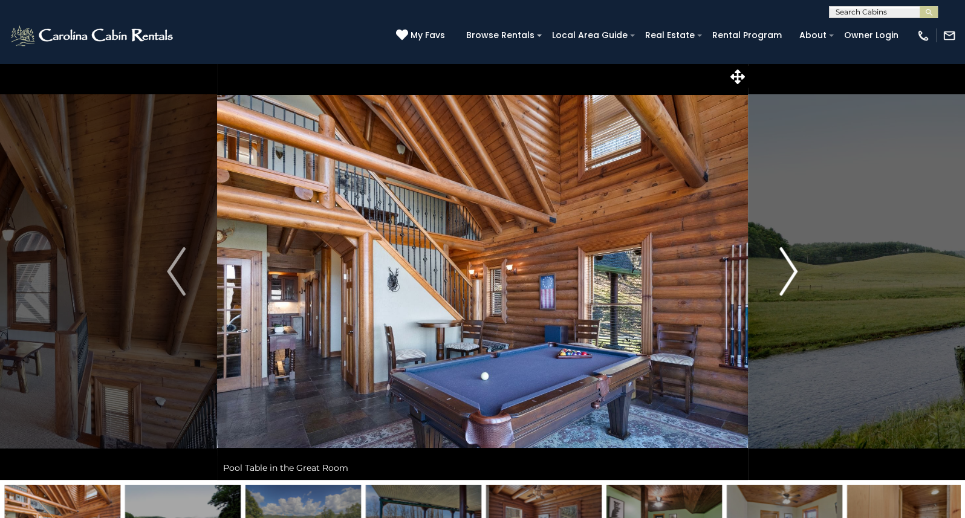
click at [794, 271] on img "Next" at bounding box center [788, 271] width 18 height 48
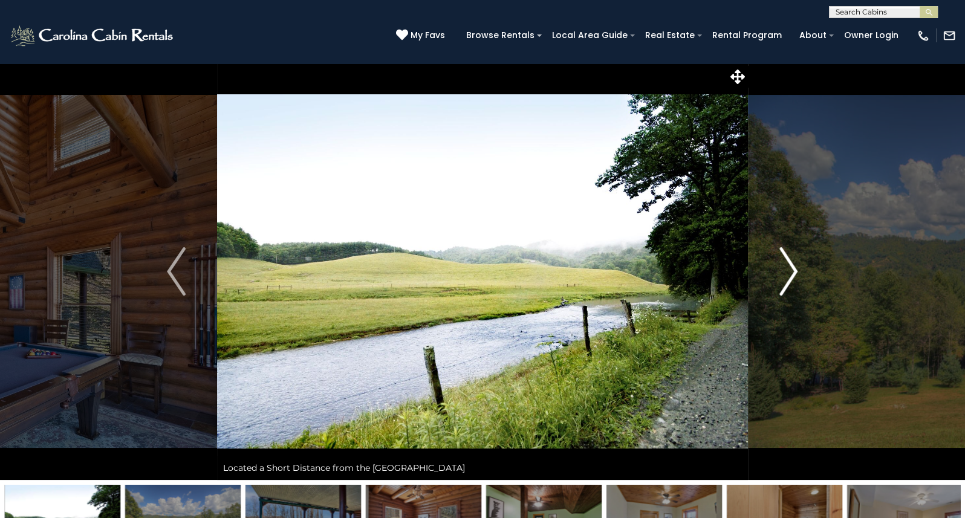
click at [794, 271] on img "Next" at bounding box center [788, 271] width 18 height 48
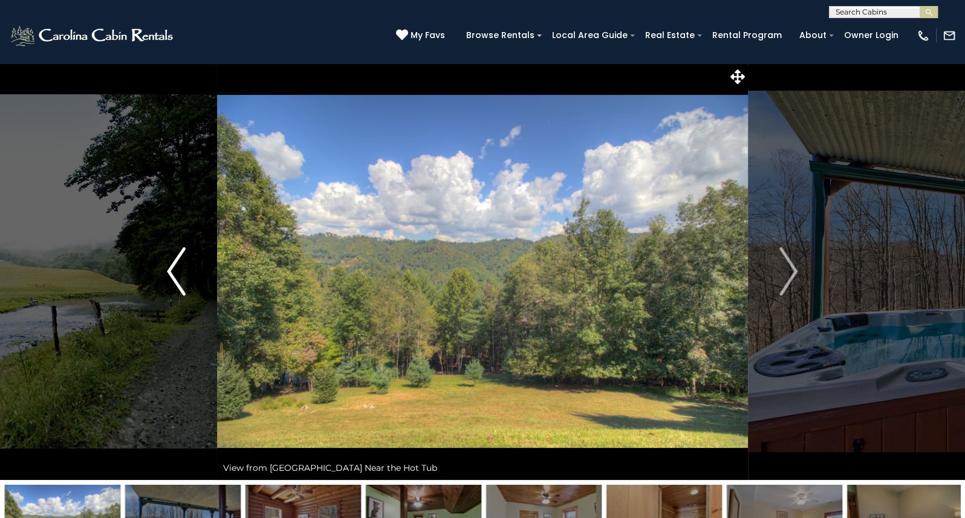
click at [164, 273] on button "Previous" at bounding box center [176, 271] width 82 height 417
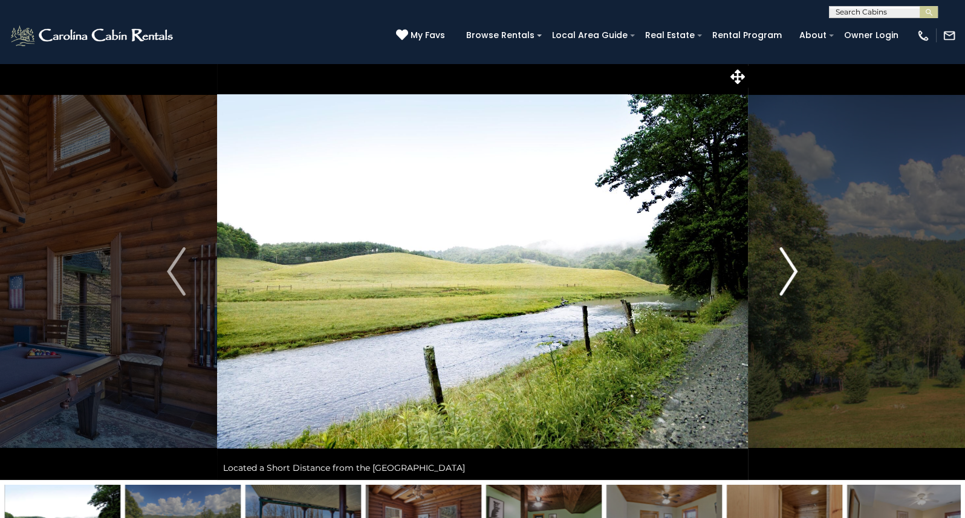
click at [798, 270] on img "Next" at bounding box center [788, 271] width 18 height 48
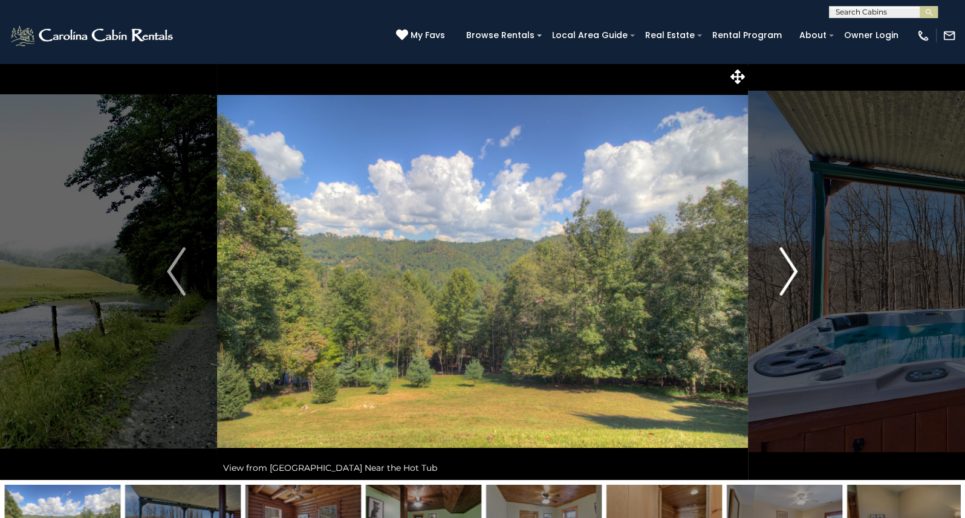
click at [798, 270] on img "Next" at bounding box center [788, 271] width 18 height 48
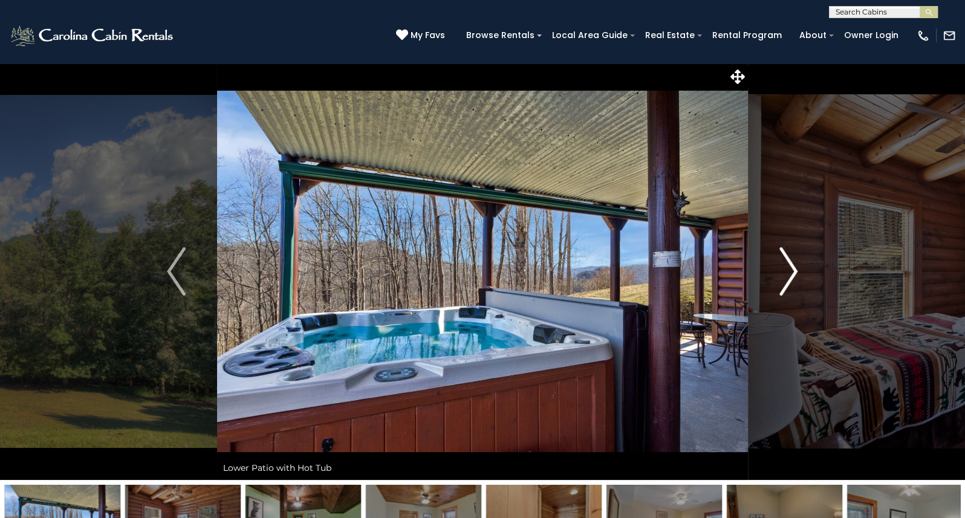
click at [798, 270] on img "Next" at bounding box center [788, 271] width 18 height 48
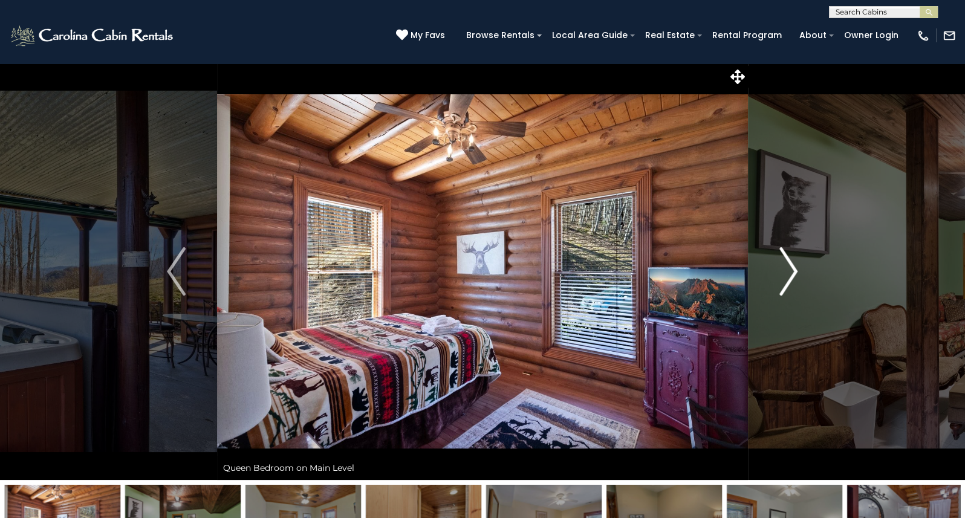
click at [798, 270] on img "Next" at bounding box center [788, 271] width 18 height 48
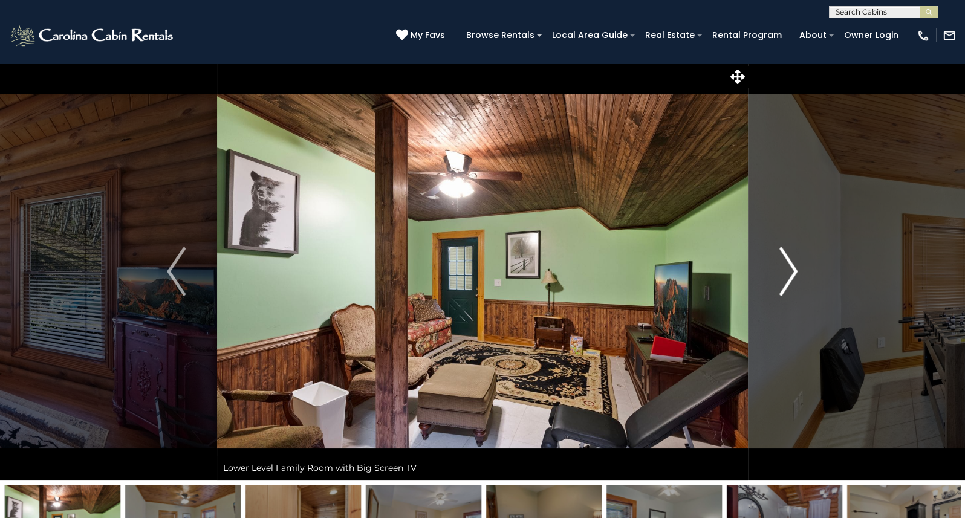
click at [798, 270] on img "Next" at bounding box center [788, 271] width 18 height 48
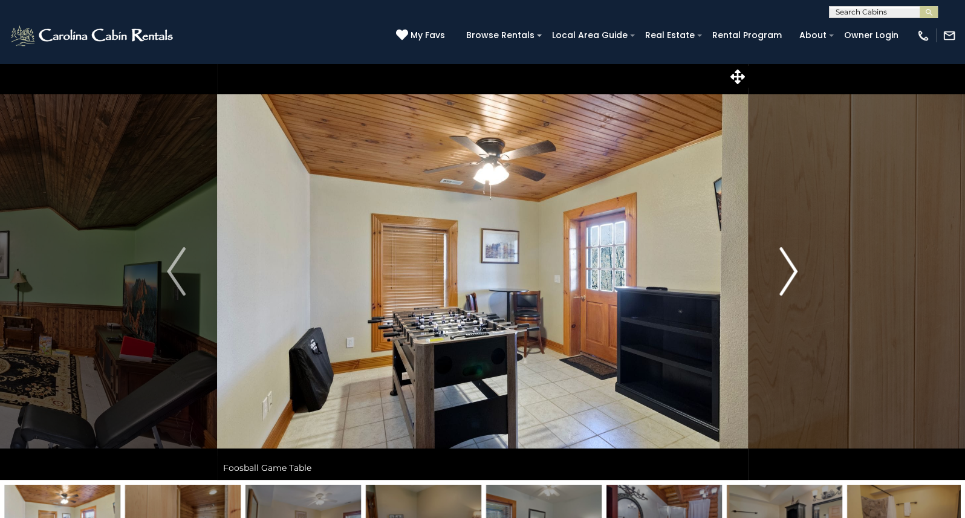
click at [798, 270] on img "Next" at bounding box center [788, 271] width 18 height 48
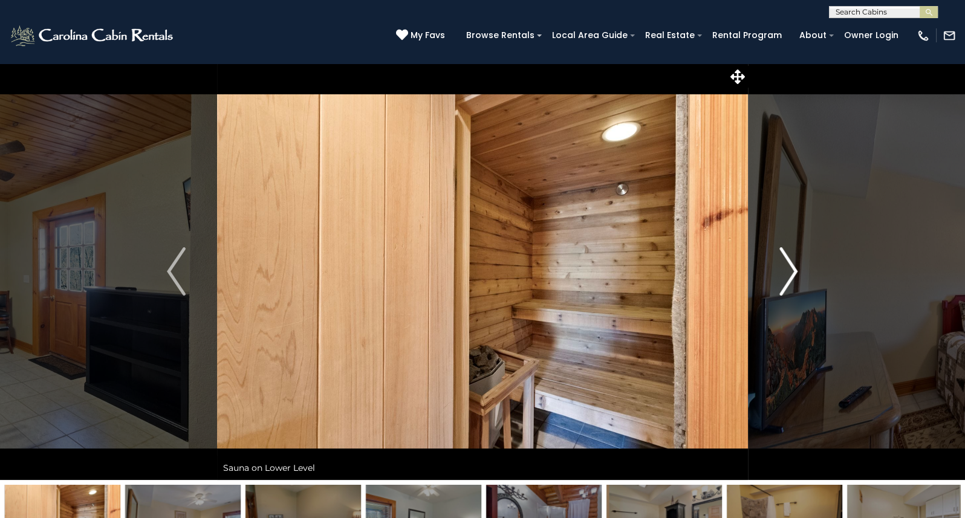
click at [798, 270] on img "Next" at bounding box center [788, 271] width 18 height 48
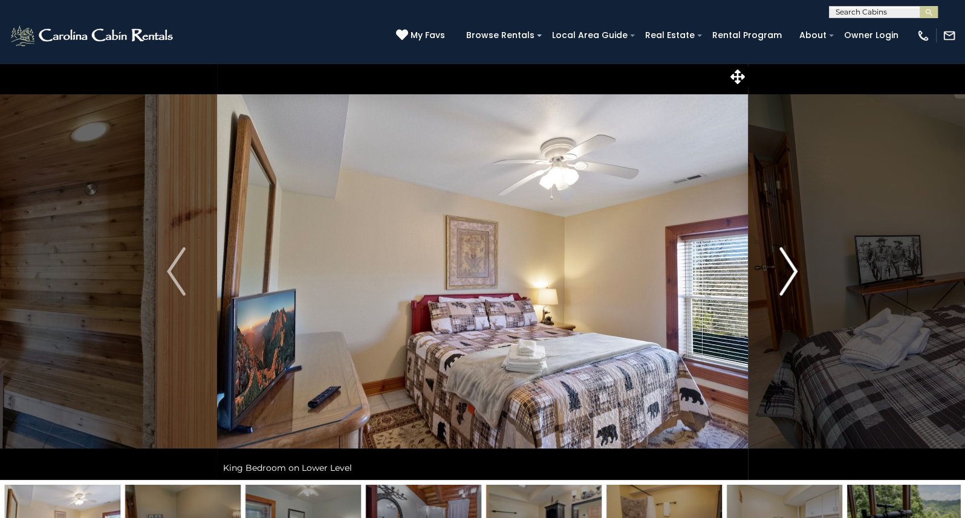
click at [798, 270] on img "Next" at bounding box center [788, 271] width 18 height 48
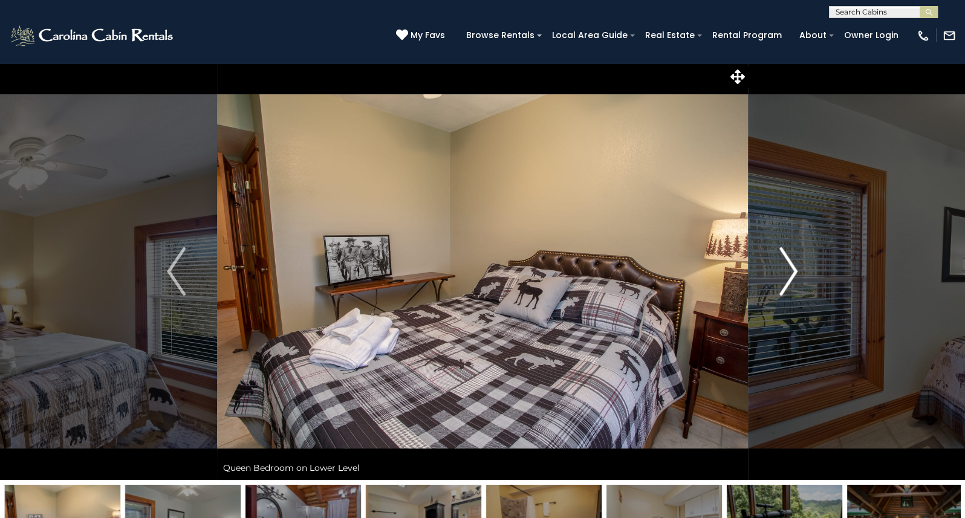
click at [798, 270] on img "Next" at bounding box center [788, 271] width 18 height 48
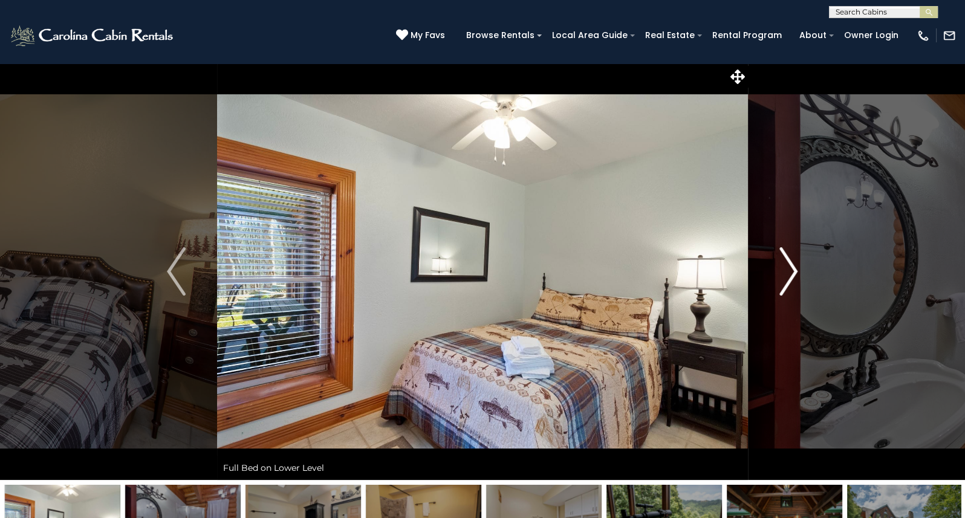
click at [798, 270] on img "Next" at bounding box center [788, 271] width 18 height 48
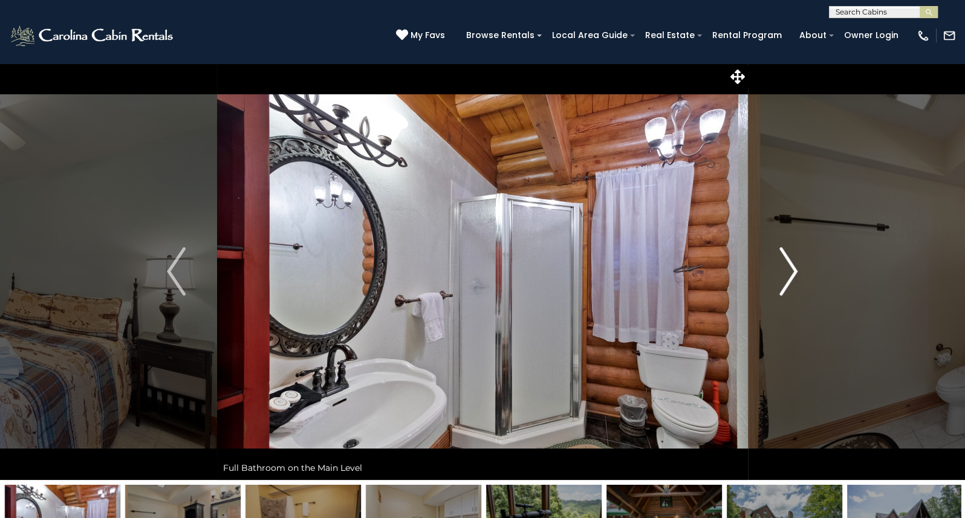
click at [798, 270] on img "Next" at bounding box center [788, 271] width 18 height 48
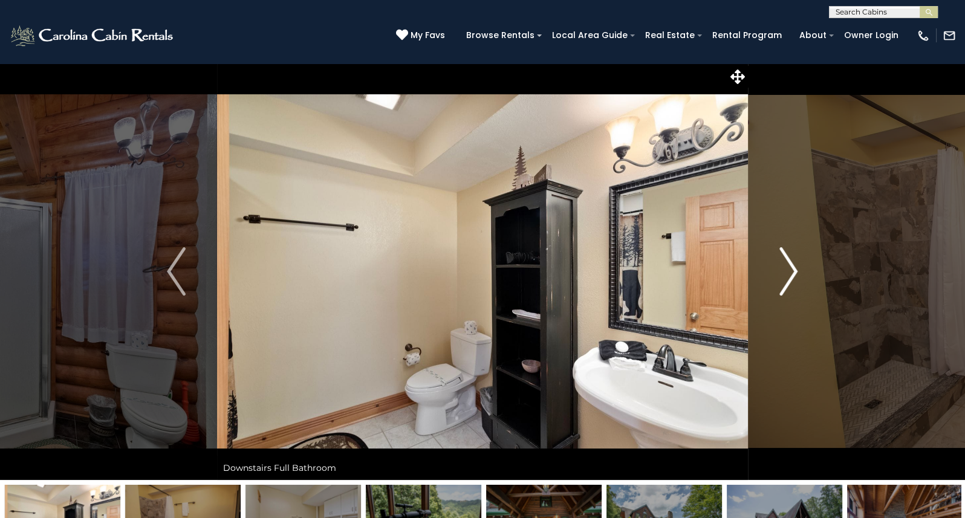
click at [798, 270] on img "Next" at bounding box center [788, 271] width 18 height 48
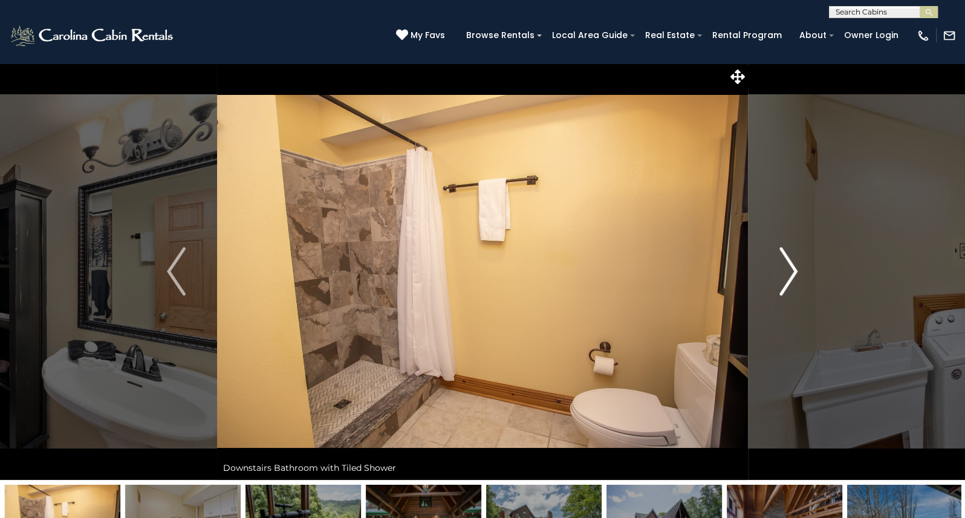
click at [798, 270] on img "Next" at bounding box center [788, 271] width 18 height 48
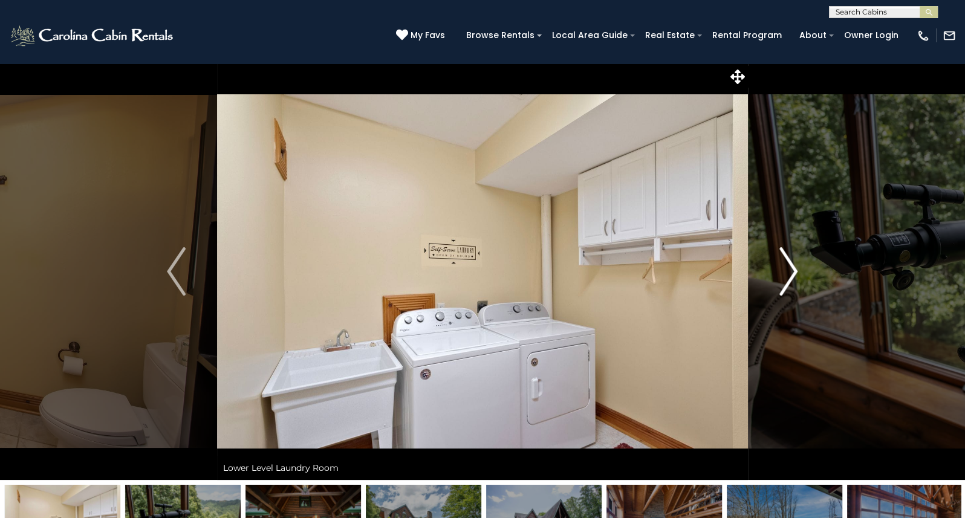
click at [798, 270] on img "Next" at bounding box center [788, 271] width 18 height 48
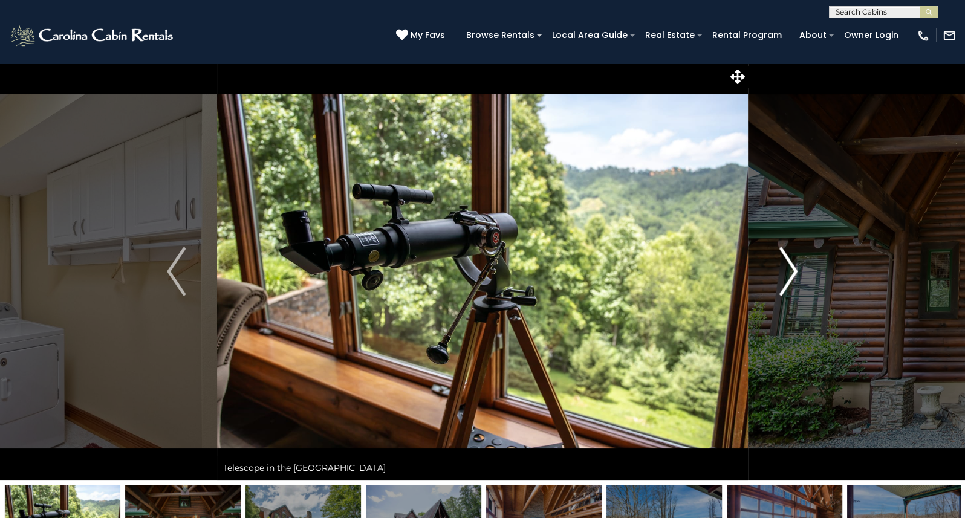
click at [794, 270] on img "Next" at bounding box center [788, 271] width 18 height 48
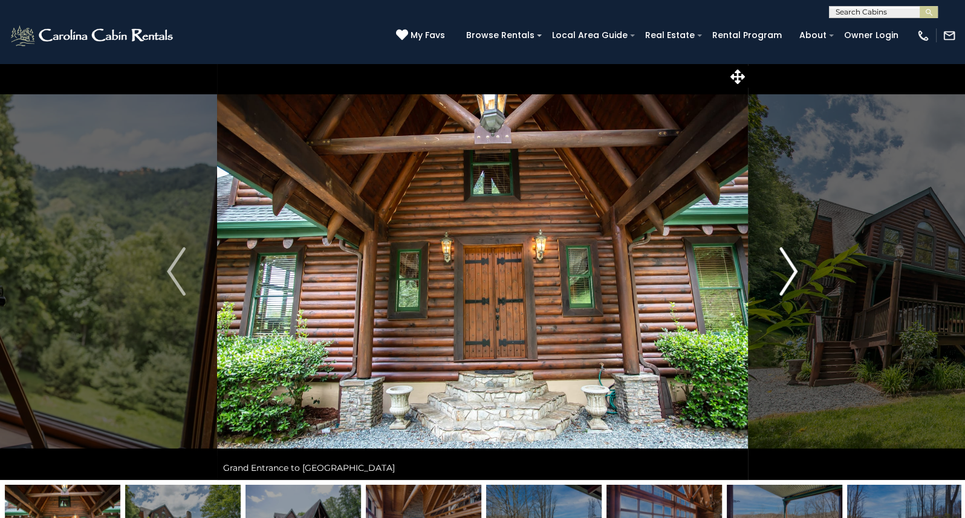
click at [794, 270] on img "Next" at bounding box center [788, 271] width 18 height 48
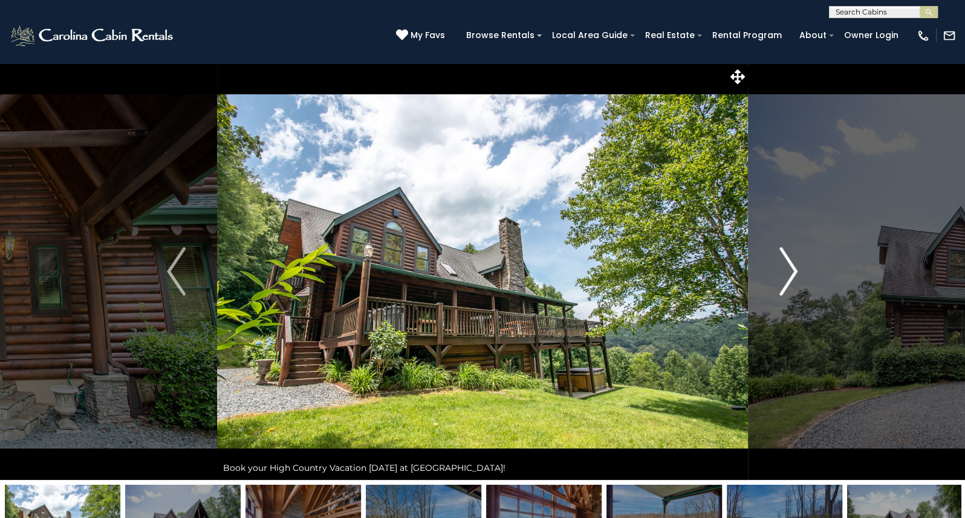
click at [794, 270] on img "Next" at bounding box center [788, 271] width 18 height 48
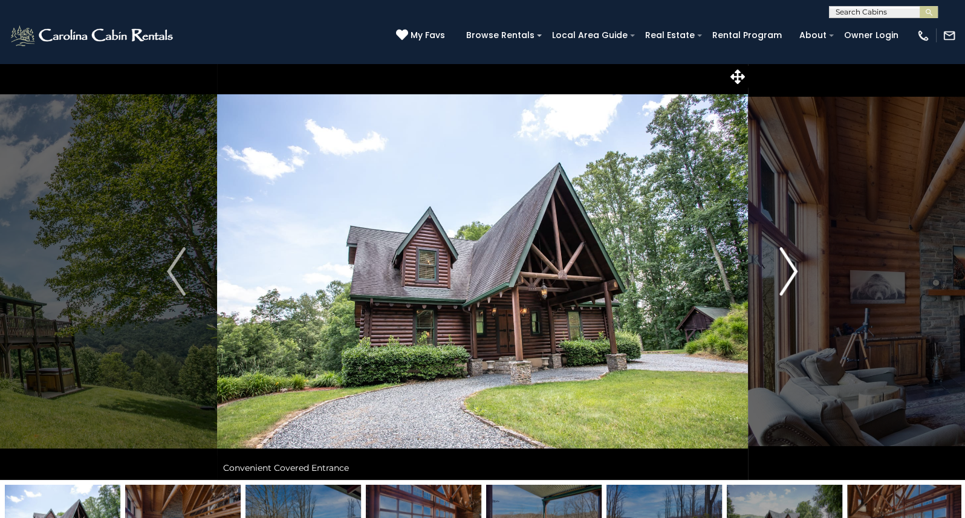
click at [794, 270] on img "Next" at bounding box center [788, 271] width 18 height 48
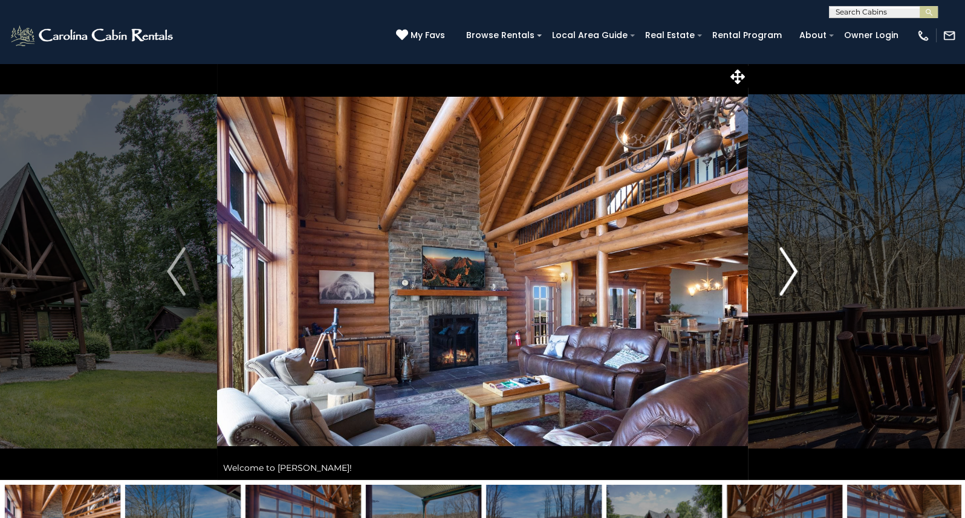
click at [794, 270] on img "Next" at bounding box center [788, 271] width 18 height 48
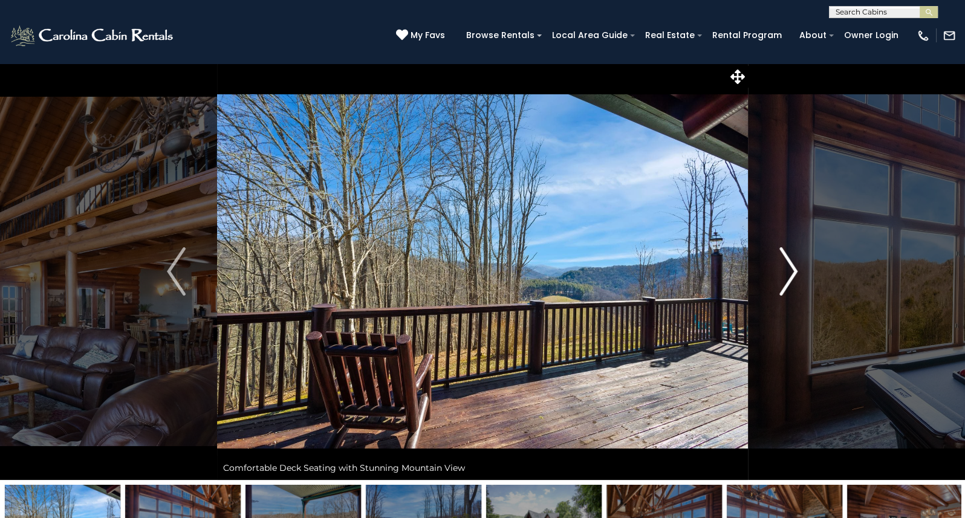
click at [794, 270] on img "Next" at bounding box center [788, 271] width 18 height 48
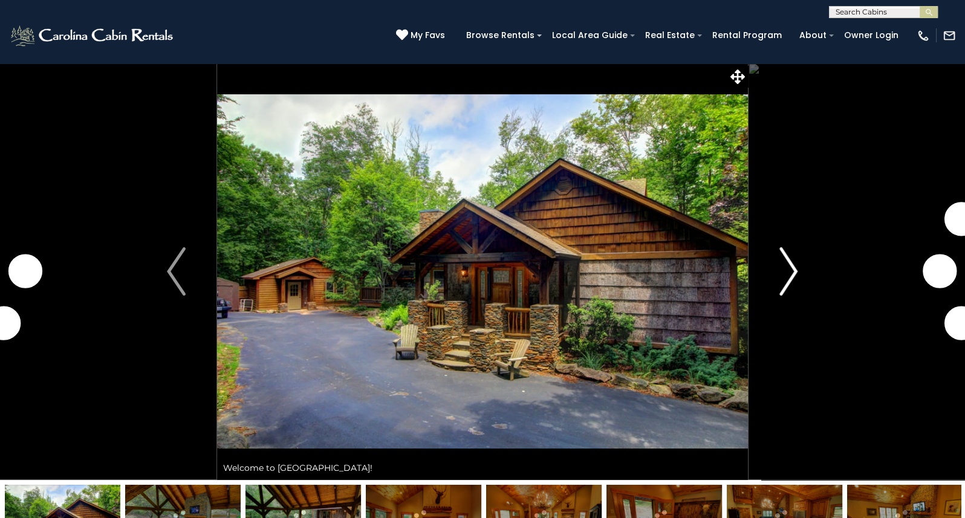
click at [778, 258] on button "Next" at bounding box center [789, 271] width 82 height 417
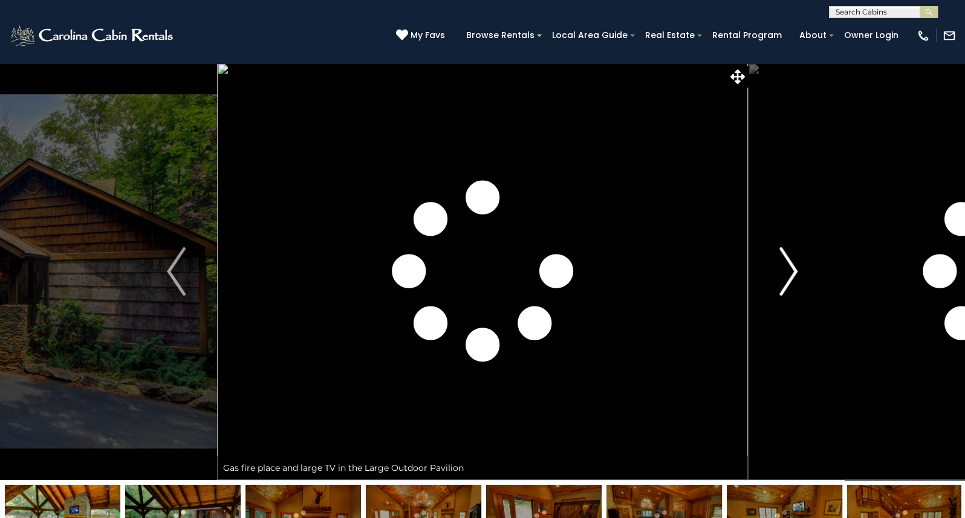
click at [778, 258] on button "Next" at bounding box center [789, 271] width 82 height 417
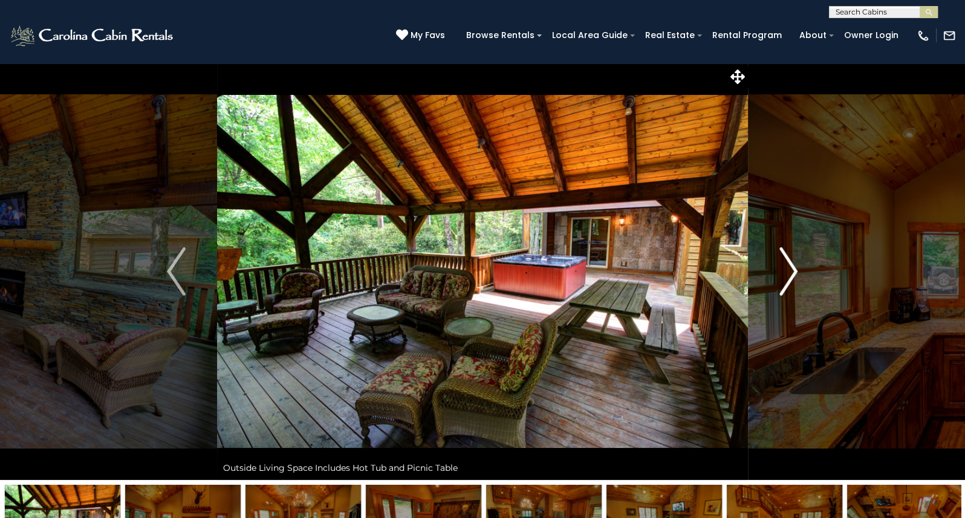
click at [784, 256] on img "Next" at bounding box center [788, 271] width 18 height 48
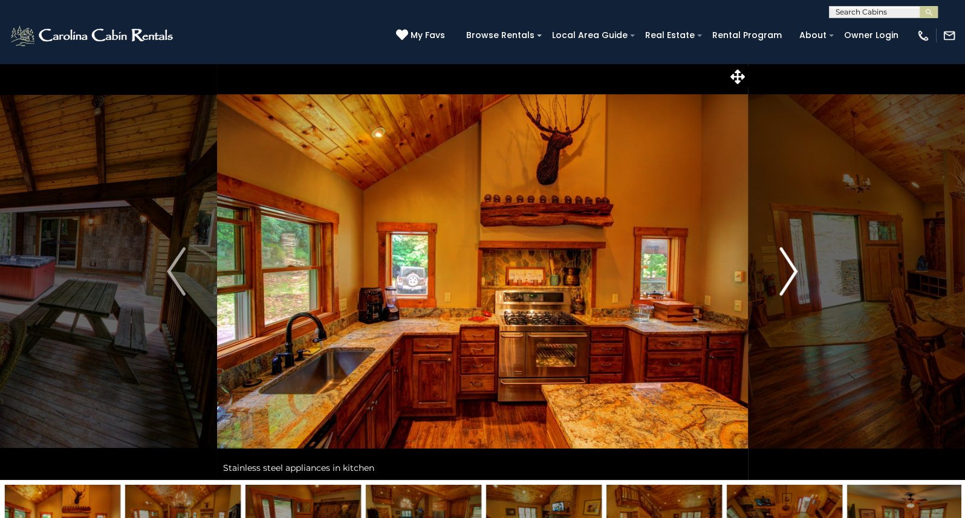
click at [784, 256] on img "Next" at bounding box center [788, 271] width 18 height 48
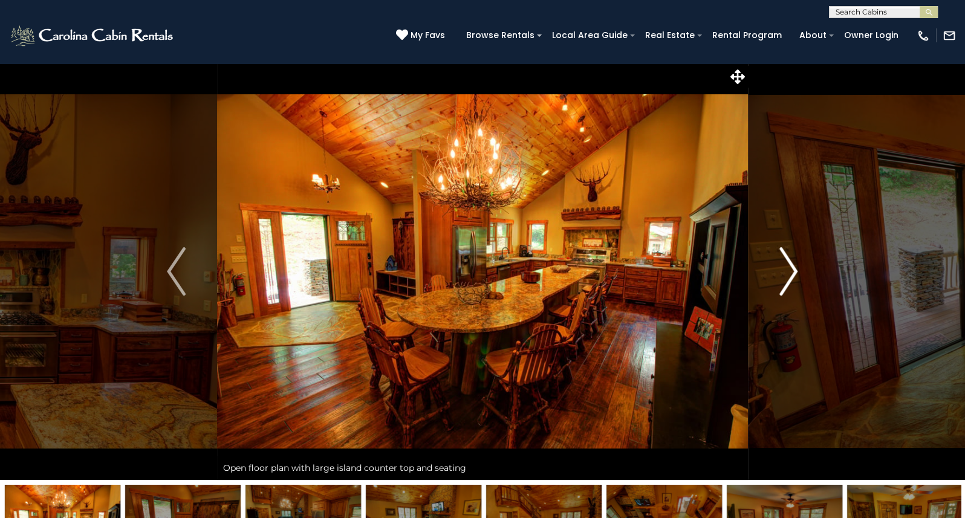
click at [784, 256] on img "Next" at bounding box center [788, 271] width 18 height 48
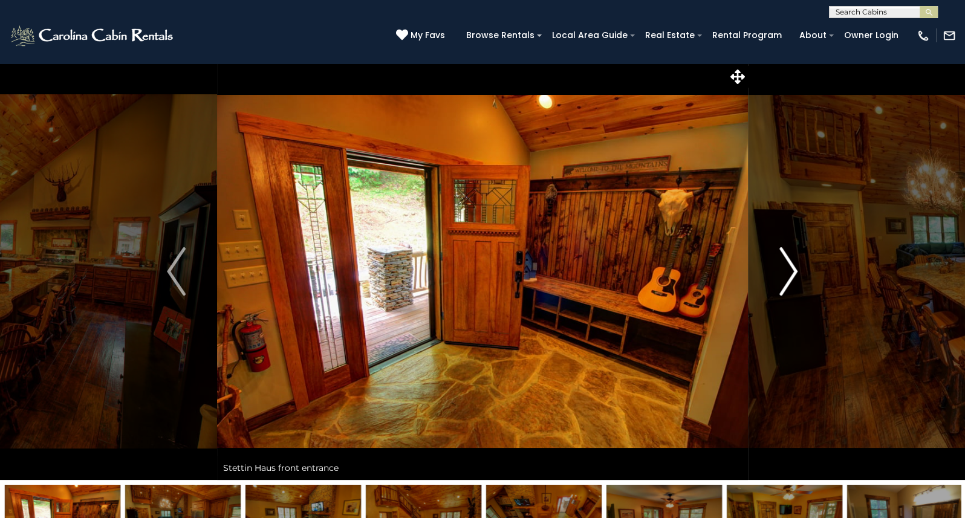
click at [784, 256] on img "Next" at bounding box center [788, 271] width 18 height 48
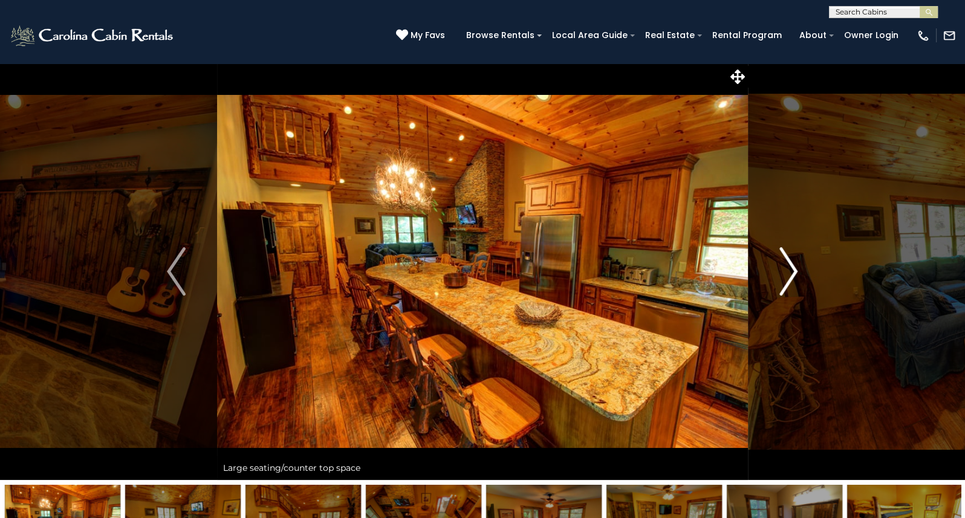
click at [783, 256] on img "Next" at bounding box center [788, 271] width 18 height 48
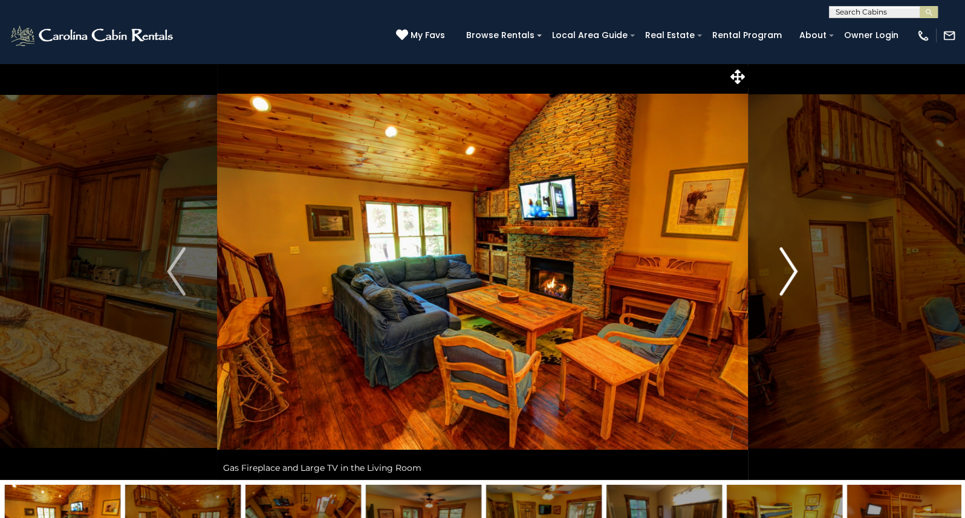
click at [783, 256] on img "Next" at bounding box center [788, 271] width 18 height 48
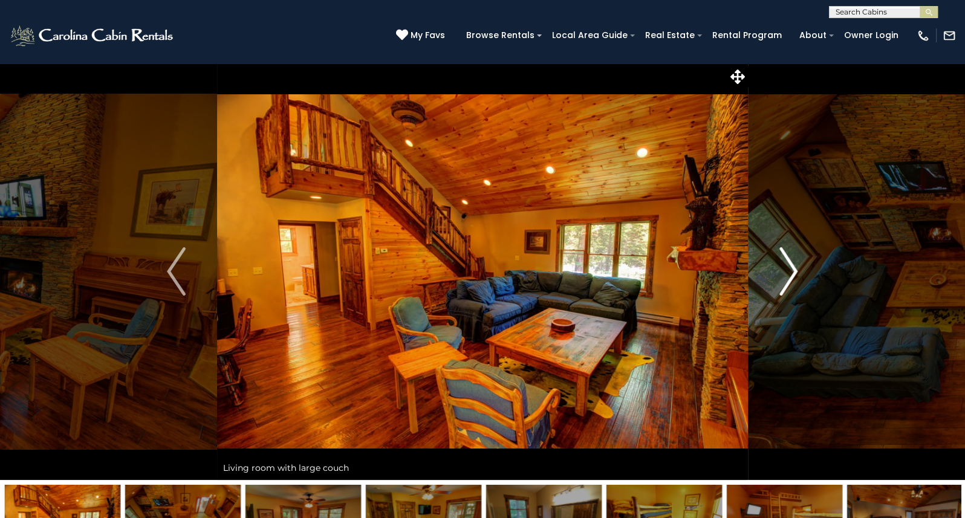
click at [783, 256] on img "Next" at bounding box center [788, 271] width 18 height 48
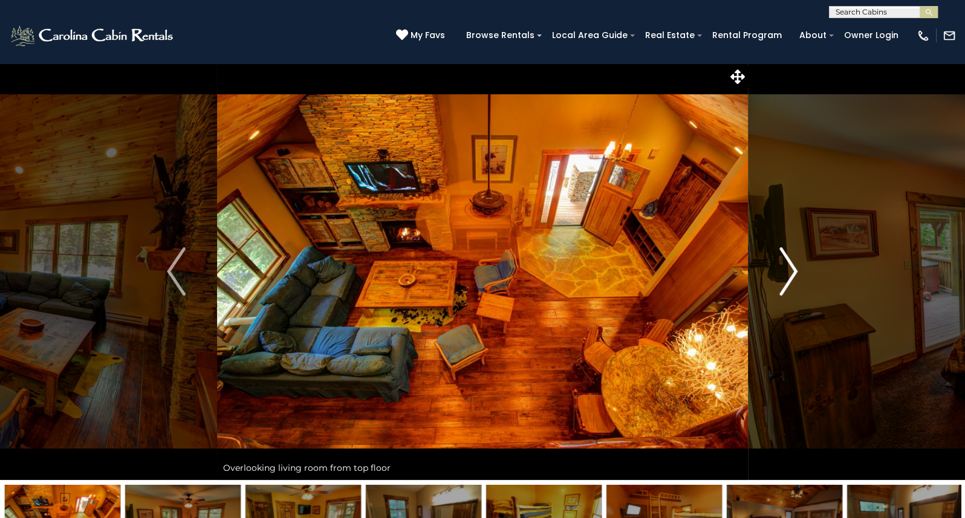
click at [783, 256] on img "Next" at bounding box center [788, 271] width 18 height 48
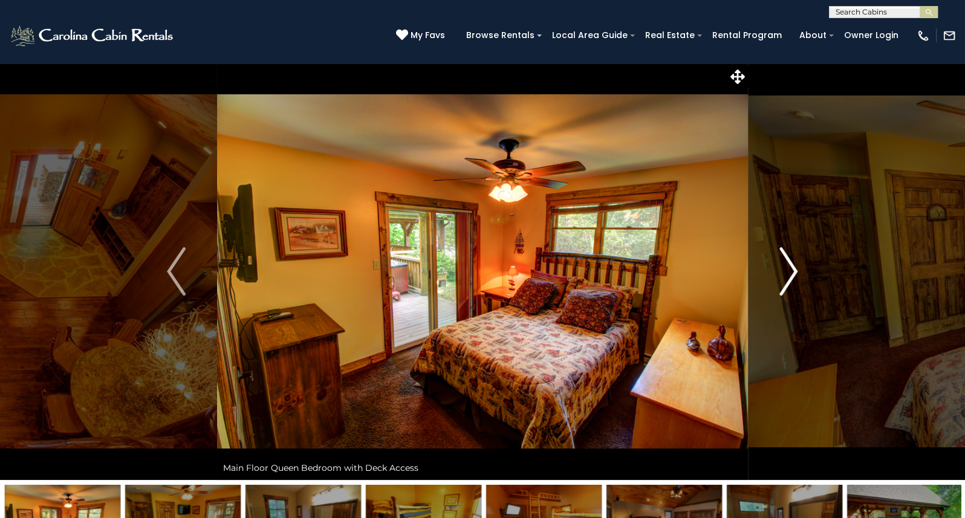
click at [783, 256] on img "Next" at bounding box center [788, 271] width 18 height 48
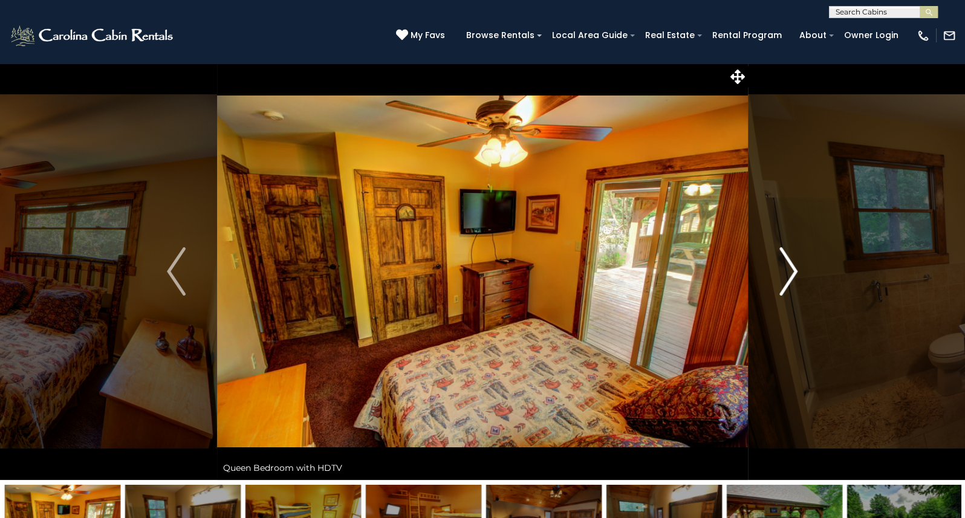
click at [783, 256] on img "Next" at bounding box center [788, 271] width 18 height 48
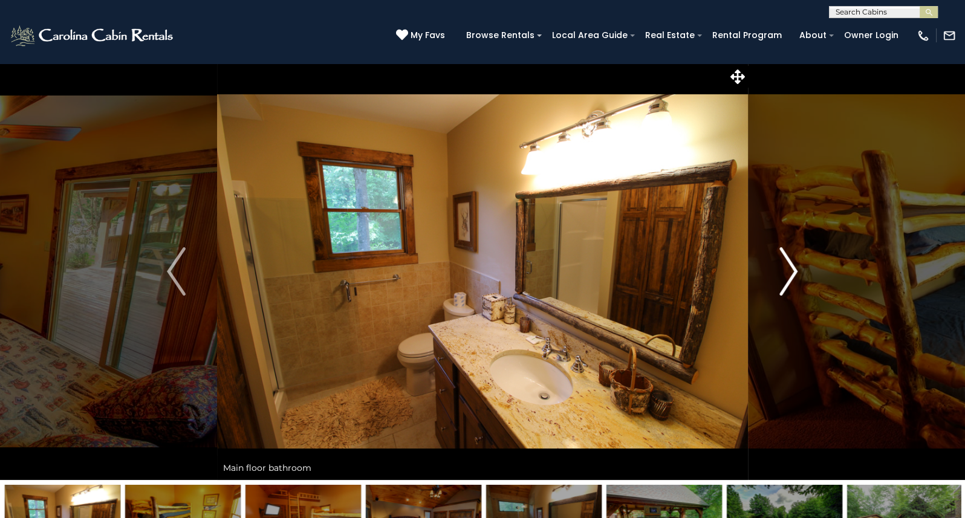
click at [783, 256] on img "Next" at bounding box center [788, 271] width 18 height 48
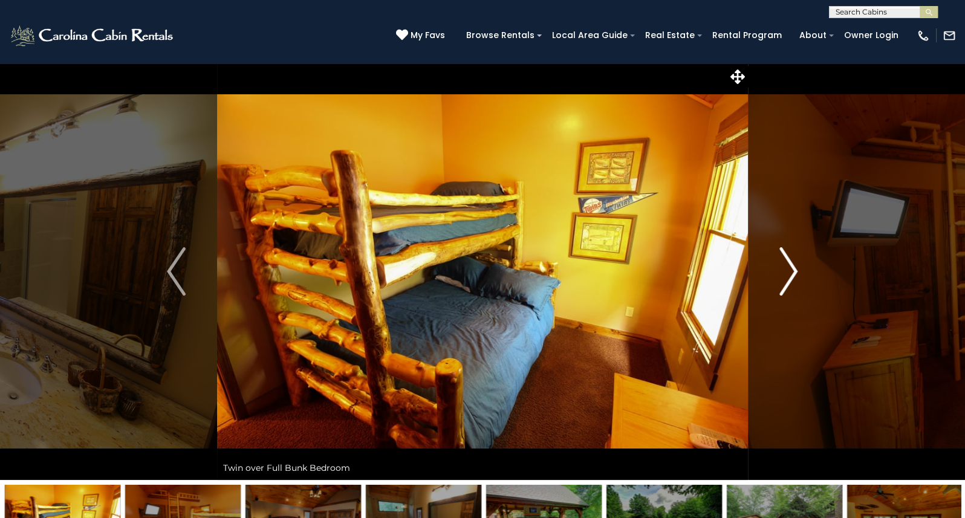
click at [783, 256] on img "Next" at bounding box center [788, 271] width 18 height 48
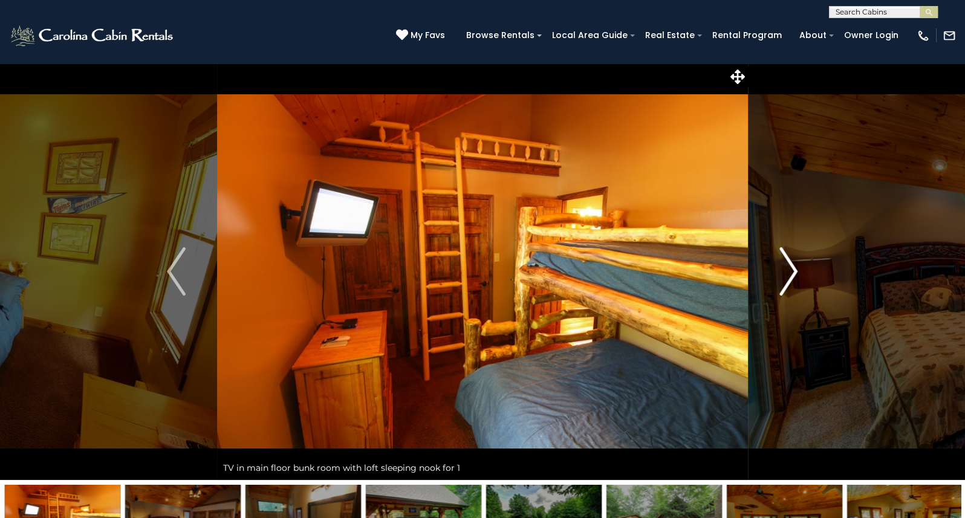
click at [783, 256] on img "Next" at bounding box center [788, 271] width 18 height 48
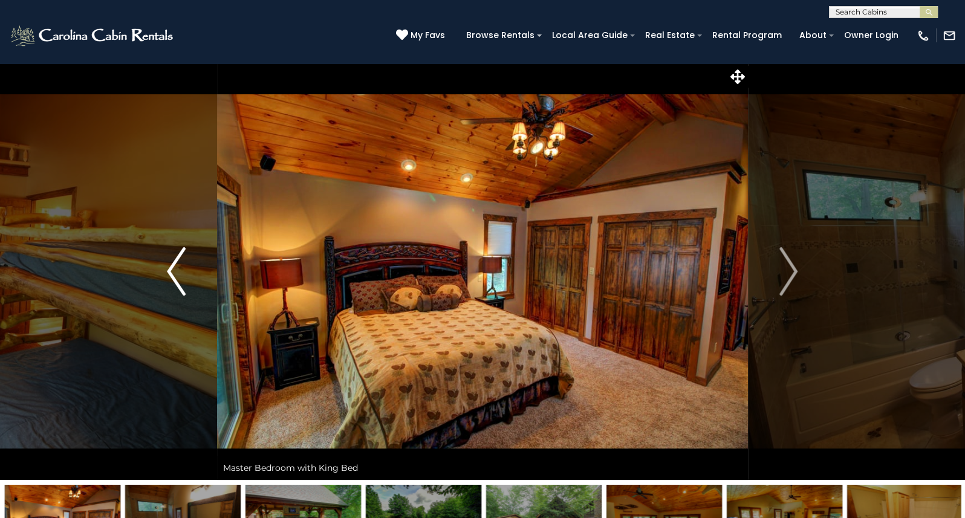
click at [168, 263] on img "Previous" at bounding box center [176, 271] width 18 height 48
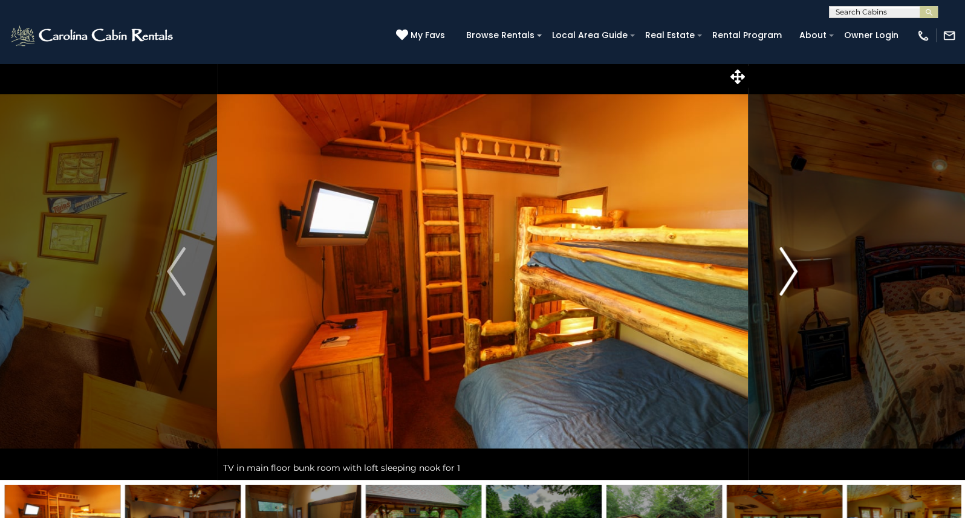
click at [790, 267] on img "Next" at bounding box center [788, 271] width 18 height 48
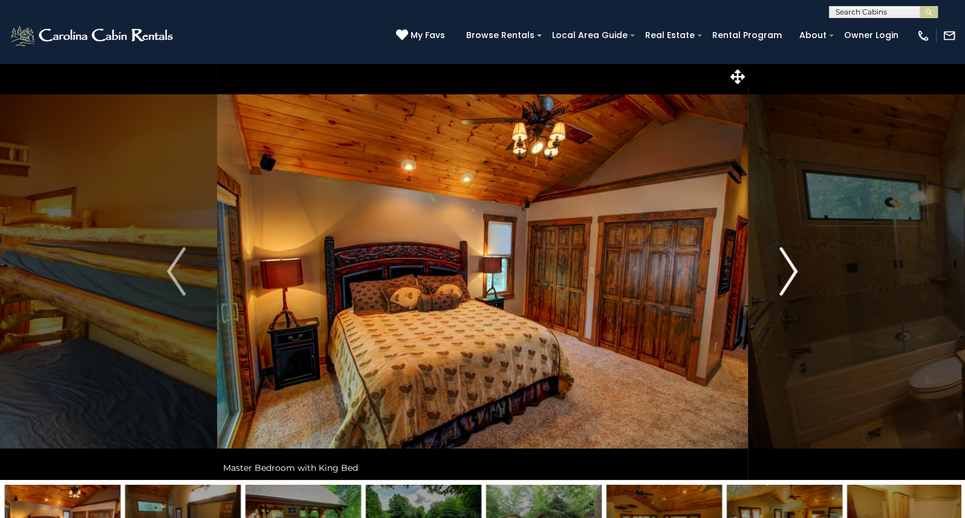
click at [790, 267] on img "Next" at bounding box center [788, 271] width 18 height 48
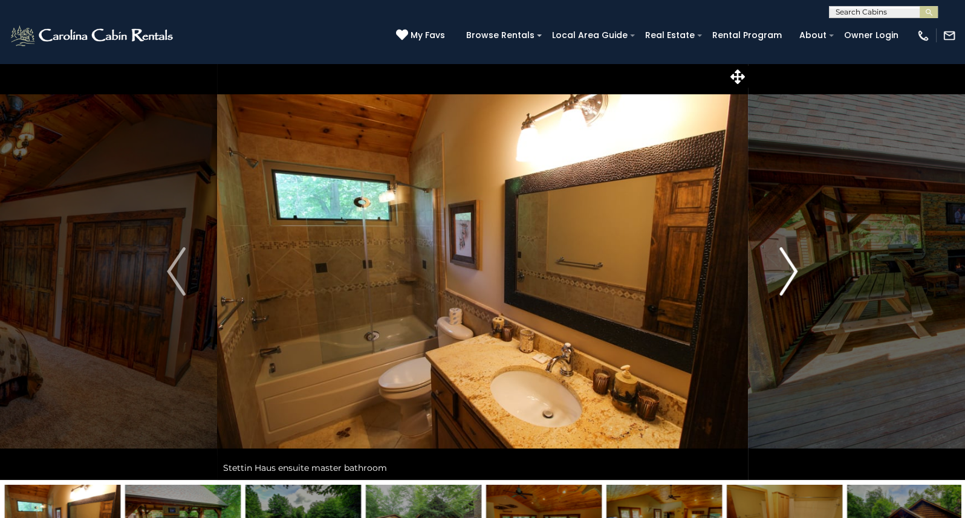
click at [790, 267] on img "Next" at bounding box center [788, 271] width 18 height 48
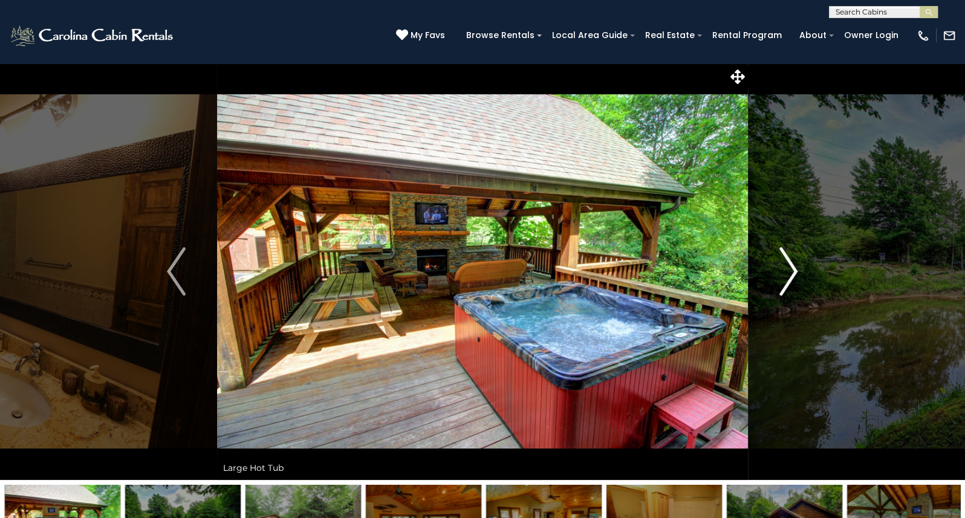
click at [790, 267] on img "Next" at bounding box center [788, 271] width 18 height 48
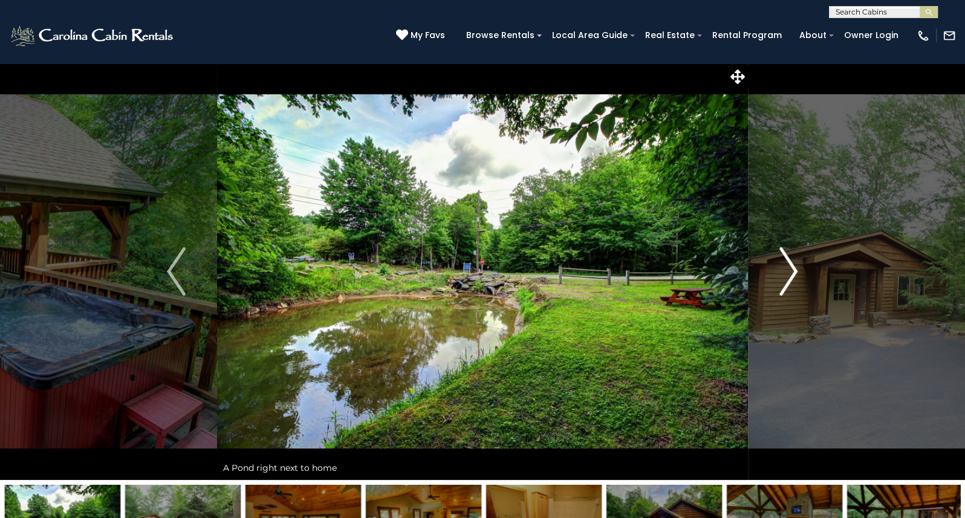
click at [790, 267] on img "Next" at bounding box center [788, 271] width 18 height 48
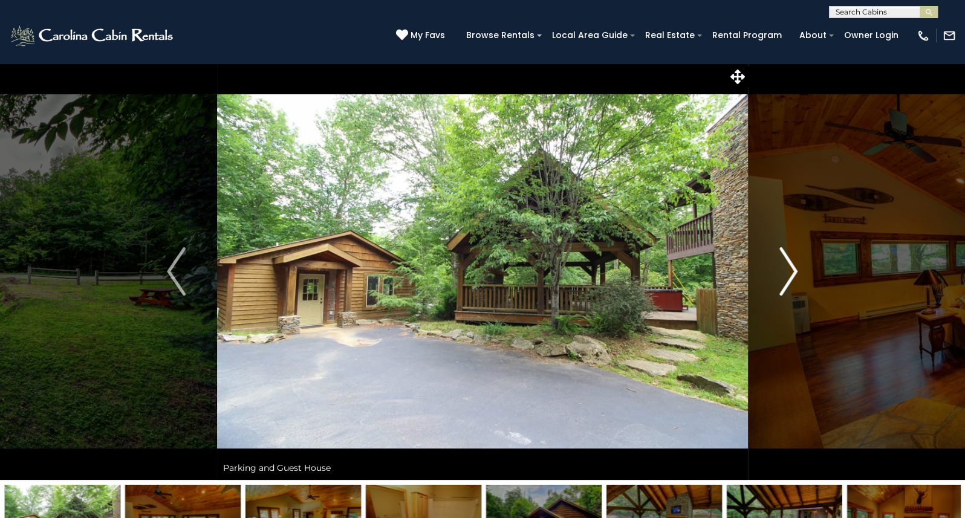
click at [790, 267] on img "Next" at bounding box center [788, 271] width 18 height 48
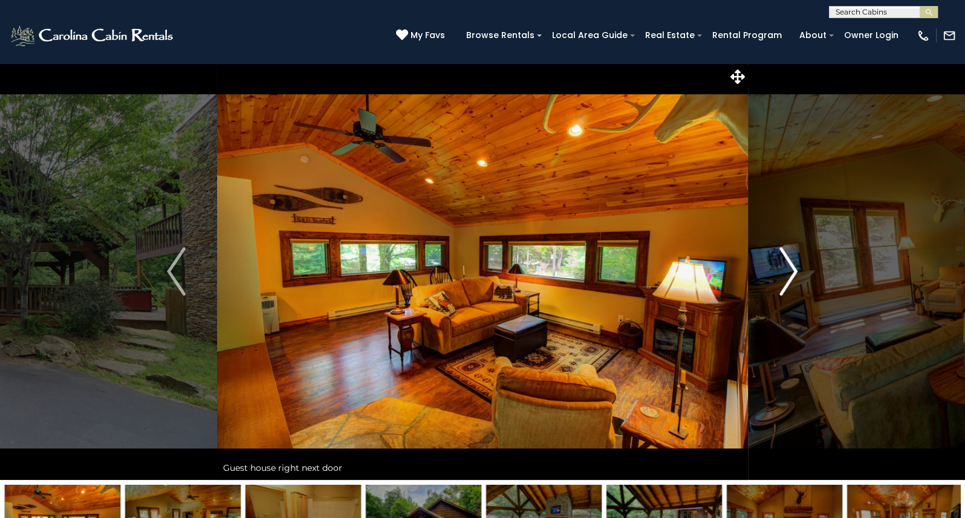
click at [790, 267] on img "Next" at bounding box center [788, 271] width 18 height 48
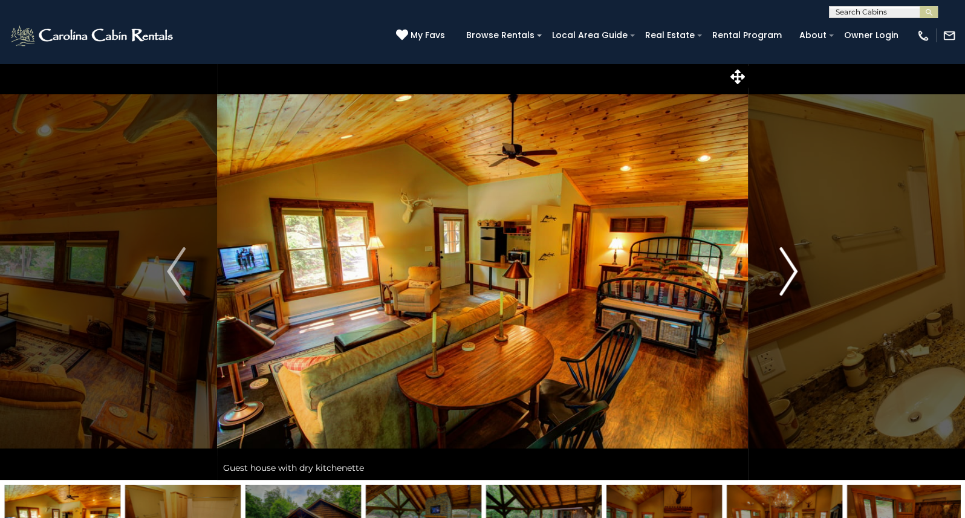
click at [790, 267] on img "Next" at bounding box center [788, 271] width 18 height 48
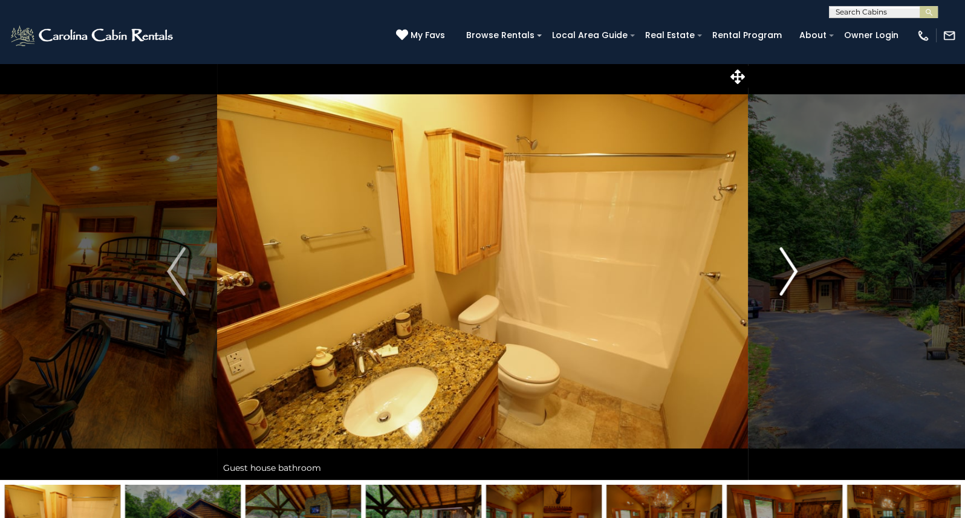
click at [790, 267] on img "Next" at bounding box center [788, 271] width 18 height 48
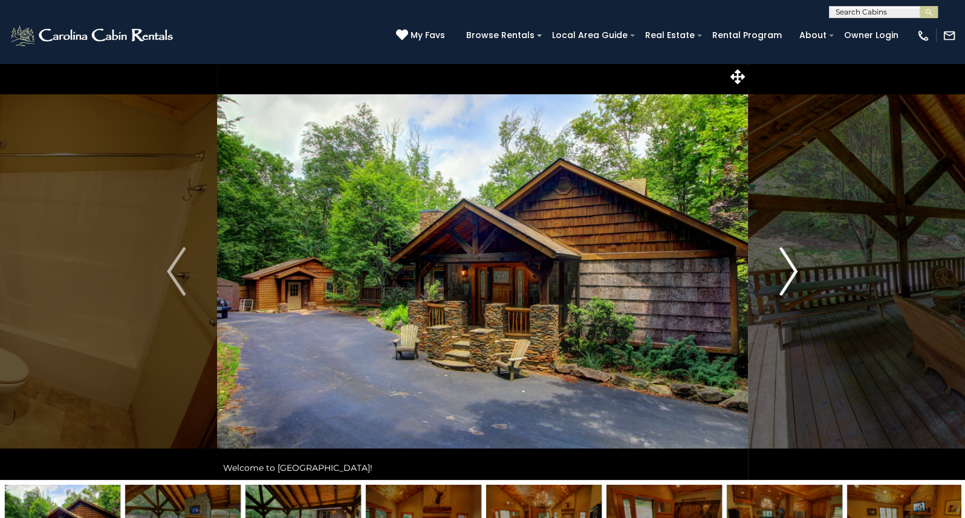
click at [790, 267] on img "Next" at bounding box center [788, 271] width 18 height 48
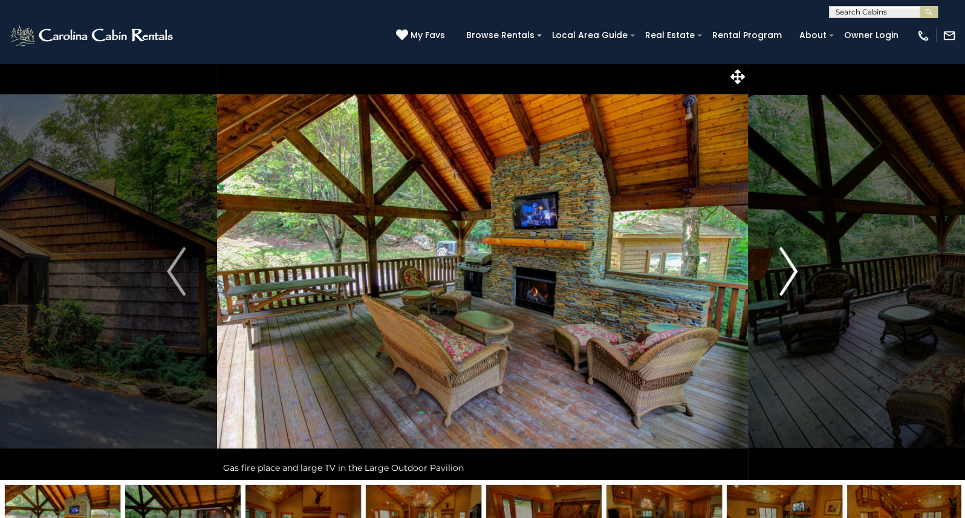
click at [790, 267] on img "Next" at bounding box center [788, 271] width 18 height 48
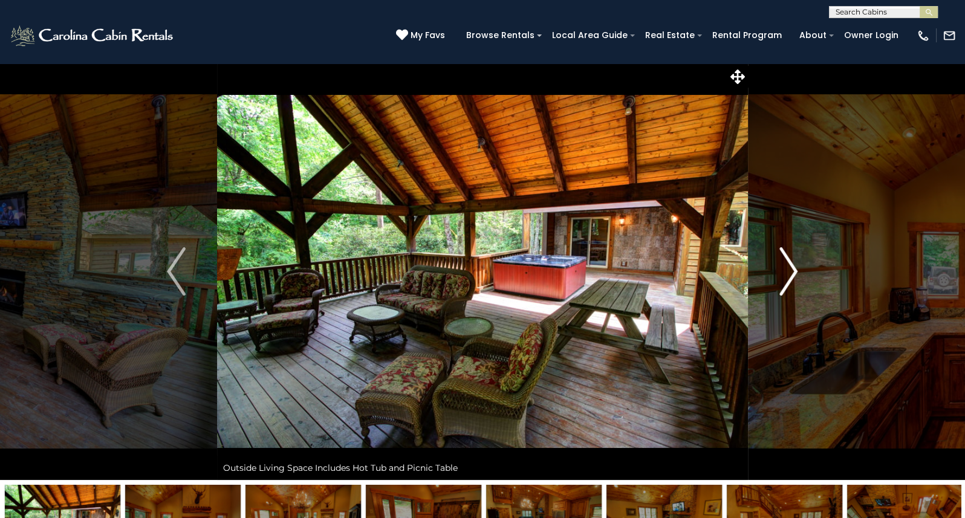
click at [790, 267] on img "Next" at bounding box center [788, 271] width 18 height 48
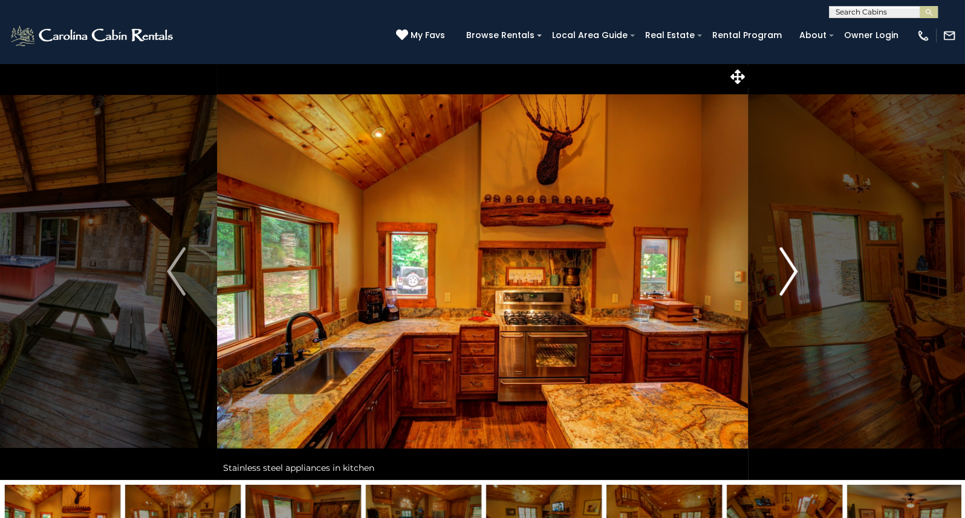
click at [790, 267] on img "Next" at bounding box center [788, 271] width 18 height 48
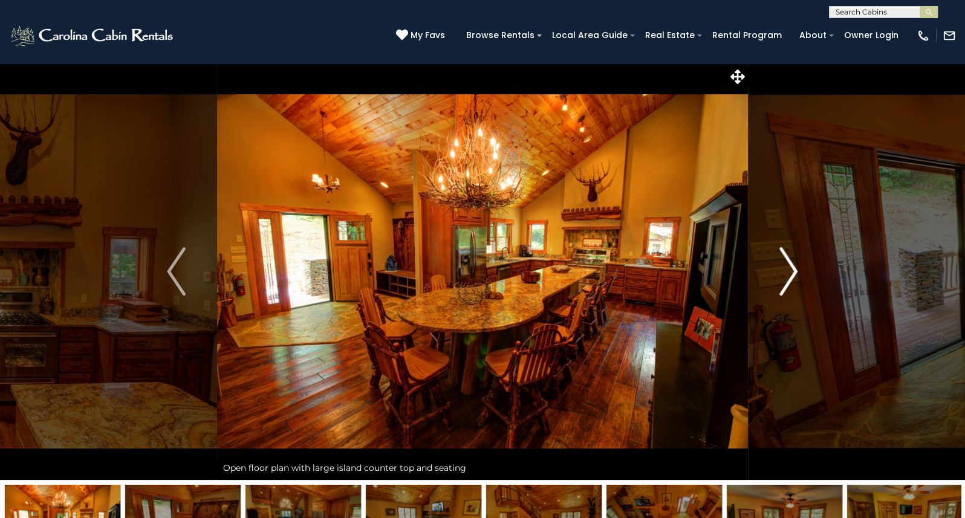
click at [790, 267] on img "Next" at bounding box center [788, 271] width 18 height 48
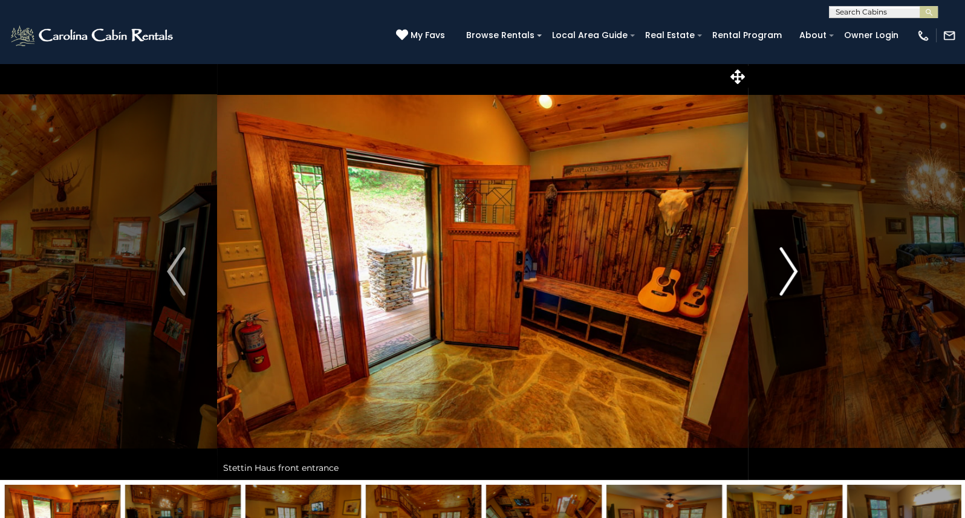
click at [790, 267] on img "Next" at bounding box center [788, 271] width 18 height 48
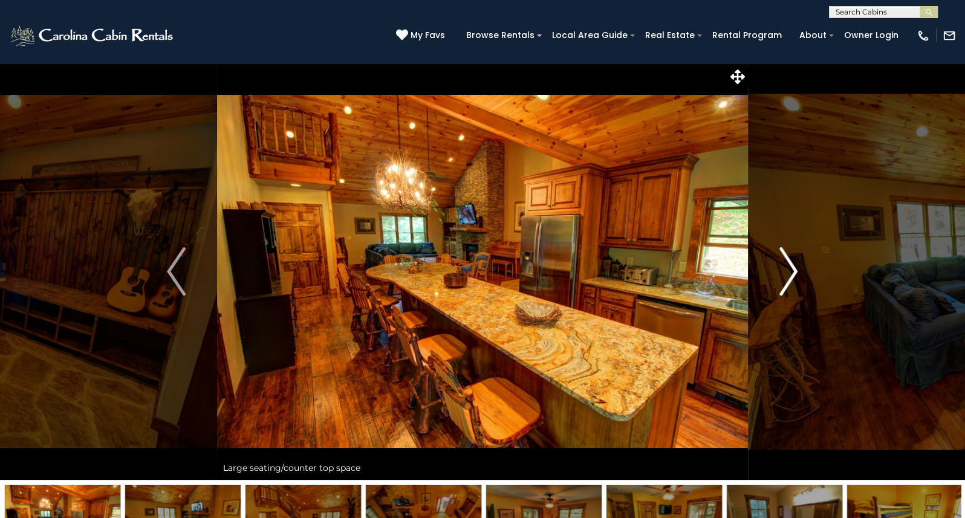
click at [790, 267] on img "Next" at bounding box center [788, 271] width 18 height 48
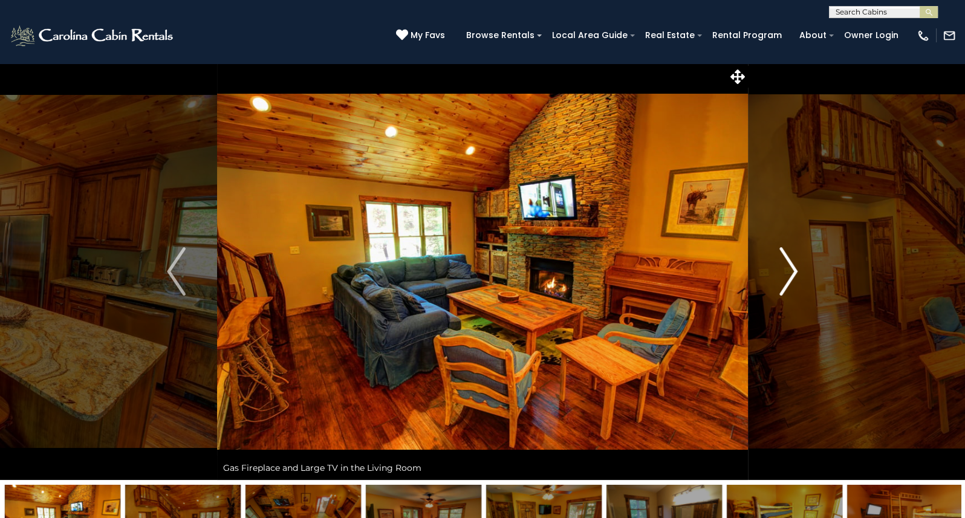
click at [790, 267] on img "Next" at bounding box center [788, 271] width 18 height 48
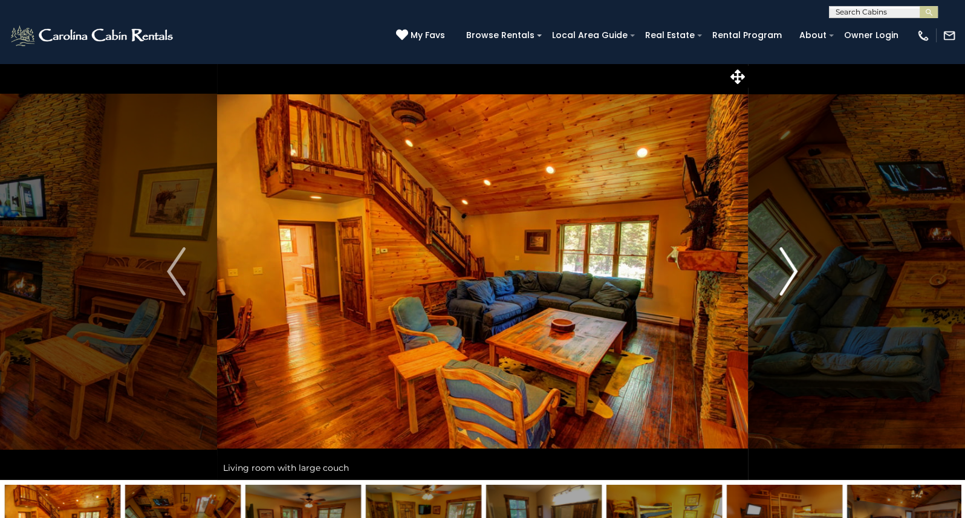
click at [790, 267] on img "Next" at bounding box center [788, 271] width 18 height 48
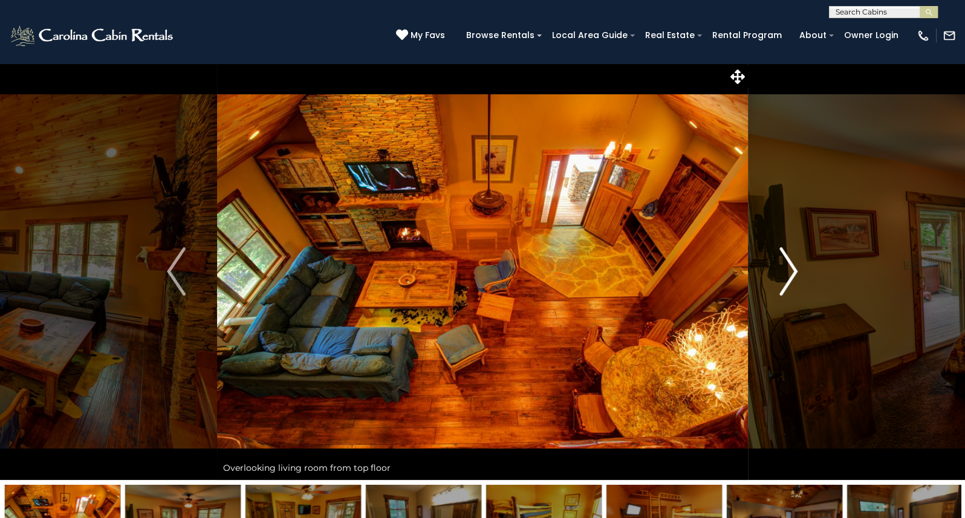
click at [790, 267] on img "Next" at bounding box center [788, 271] width 18 height 48
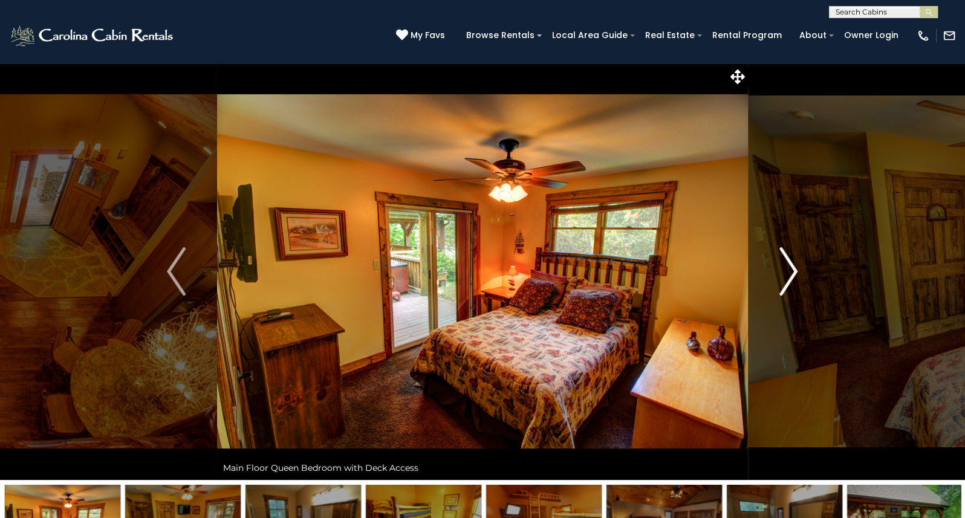
click at [790, 267] on img "Next" at bounding box center [788, 271] width 18 height 48
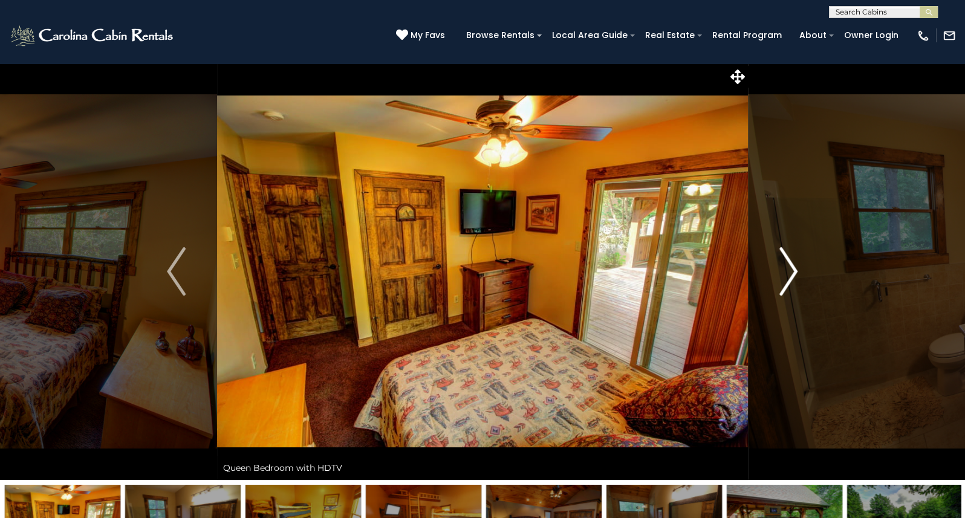
click at [790, 267] on img "Next" at bounding box center [788, 271] width 18 height 48
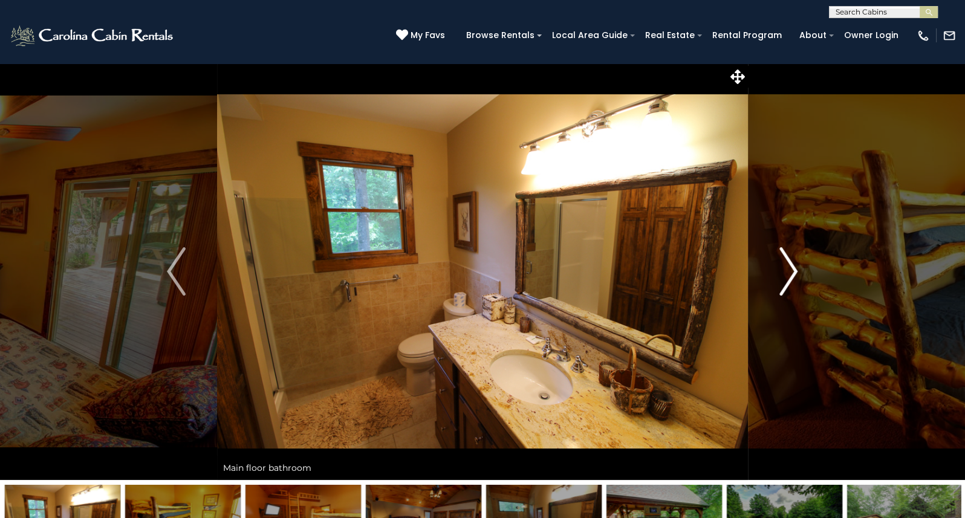
click at [790, 267] on img "Next" at bounding box center [788, 271] width 18 height 48
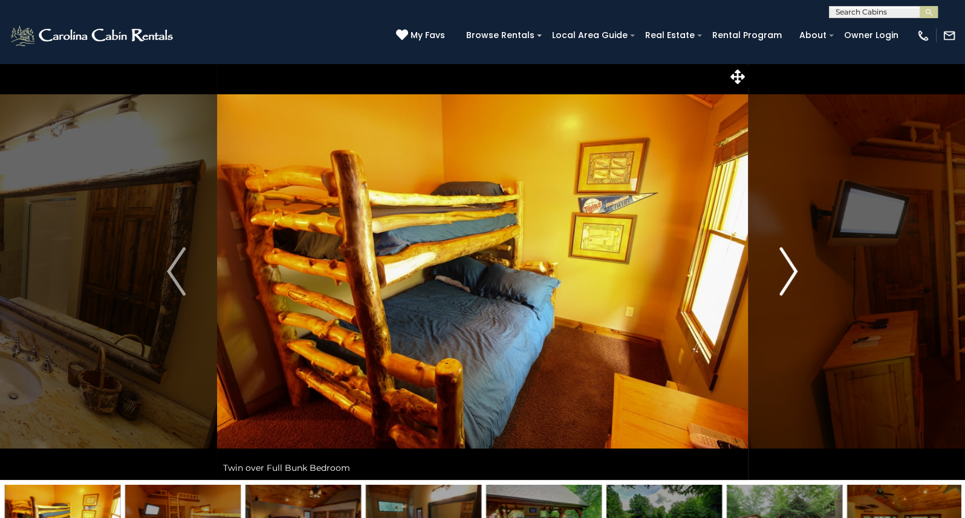
click at [790, 267] on img "Next" at bounding box center [788, 271] width 18 height 48
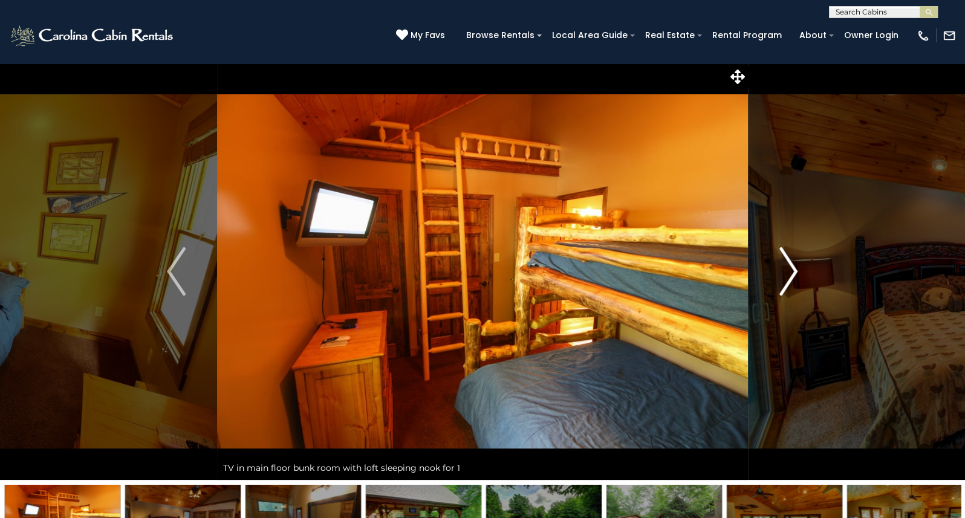
click at [790, 267] on img "Next" at bounding box center [788, 271] width 18 height 48
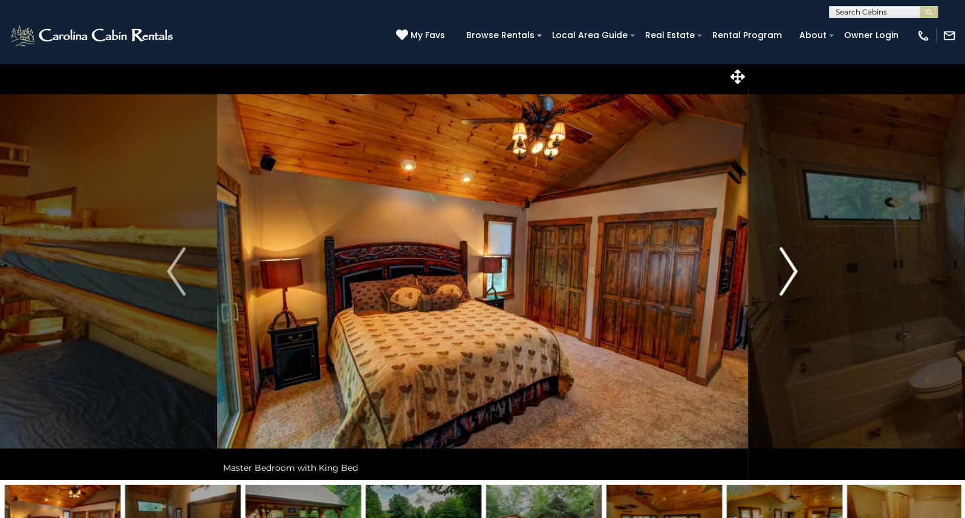
click at [790, 267] on img "Next" at bounding box center [788, 271] width 18 height 48
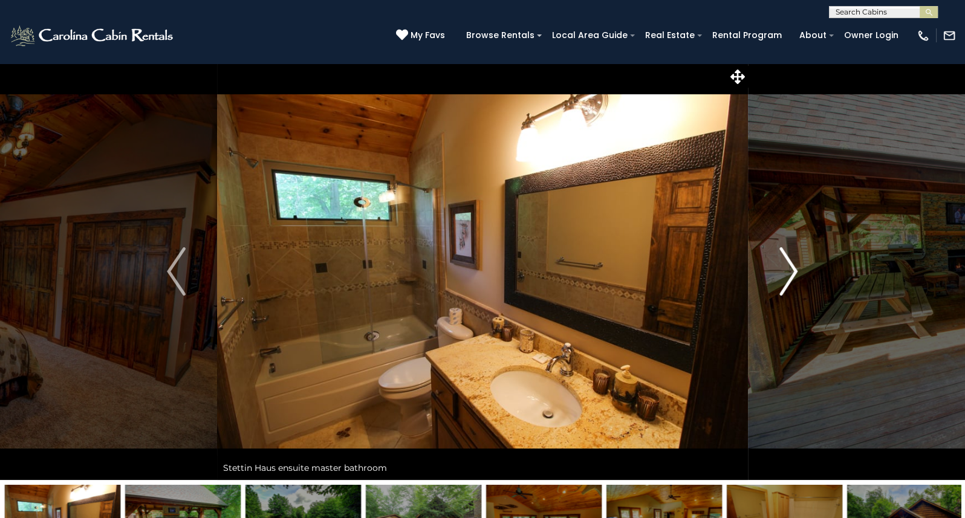
click at [790, 267] on img "Next" at bounding box center [788, 271] width 18 height 48
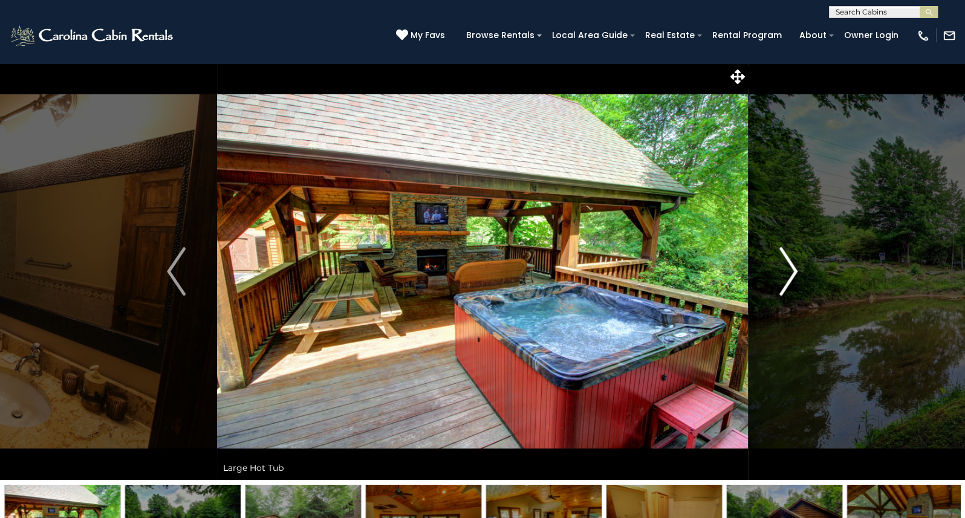
click at [790, 267] on img "Next" at bounding box center [788, 271] width 18 height 48
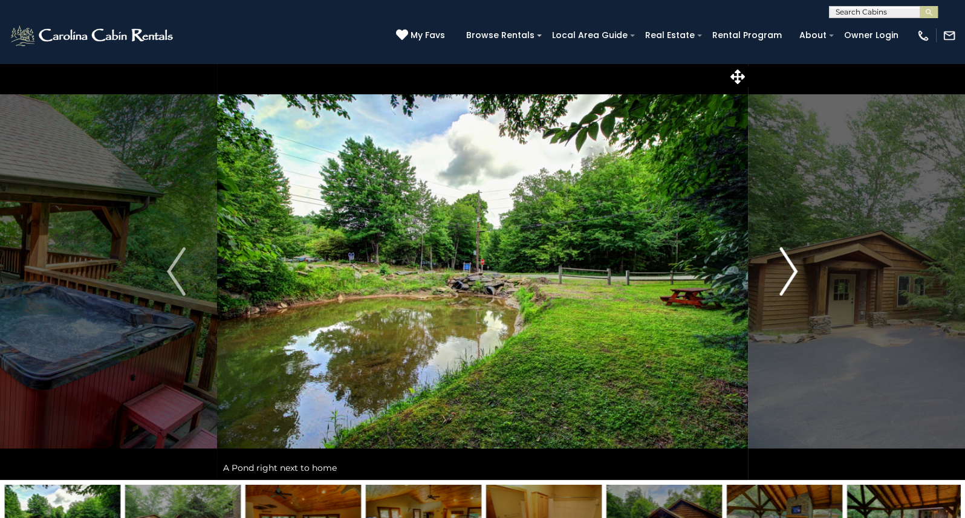
click at [790, 267] on img "Next" at bounding box center [788, 271] width 18 height 48
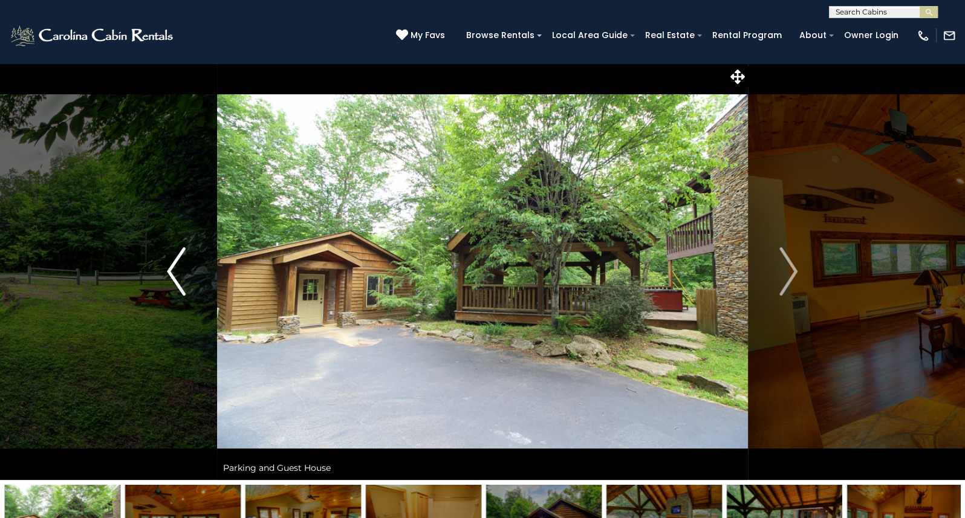
click at [164, 260] on button "Previous" at bounding box center [176, 271] width 82 height 417
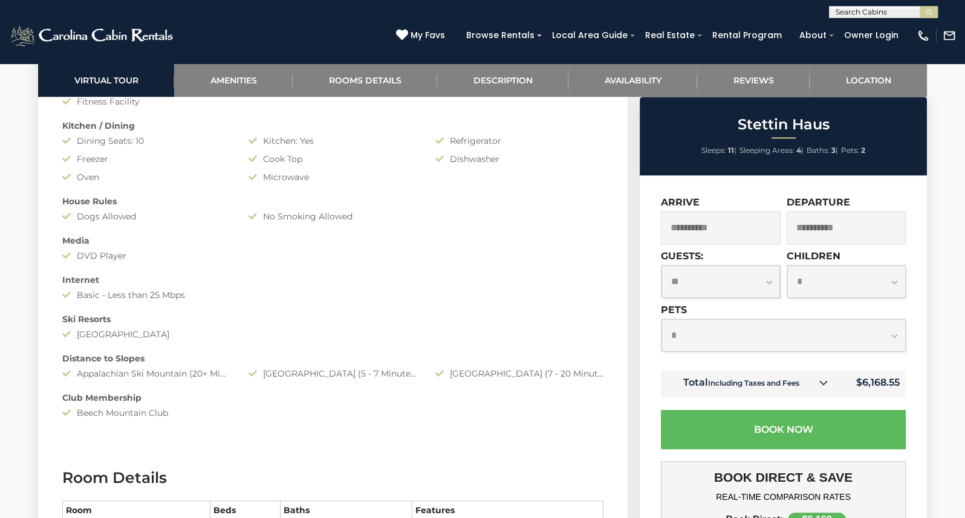
scroll to position [1451, 0]
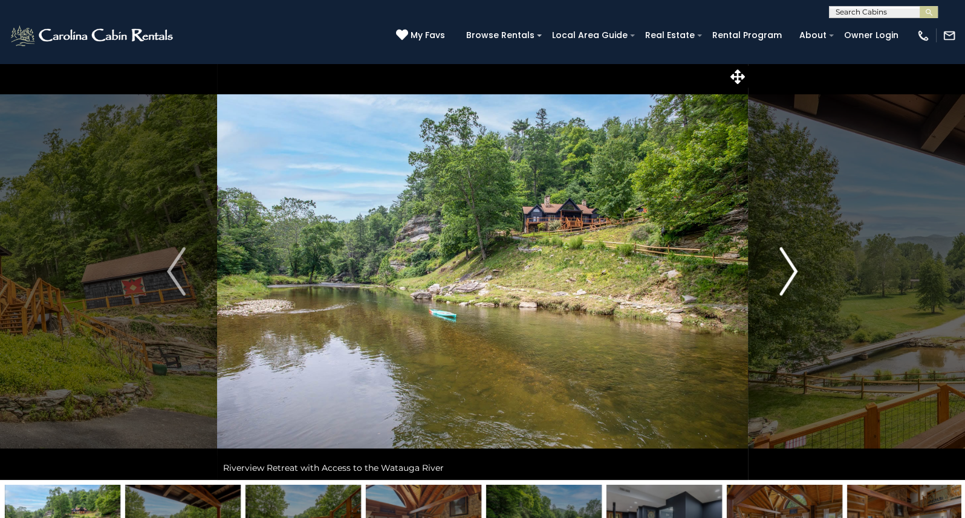
click at [791, 270] on img "Next" at bounding box center [788, 271] width 18 height 48
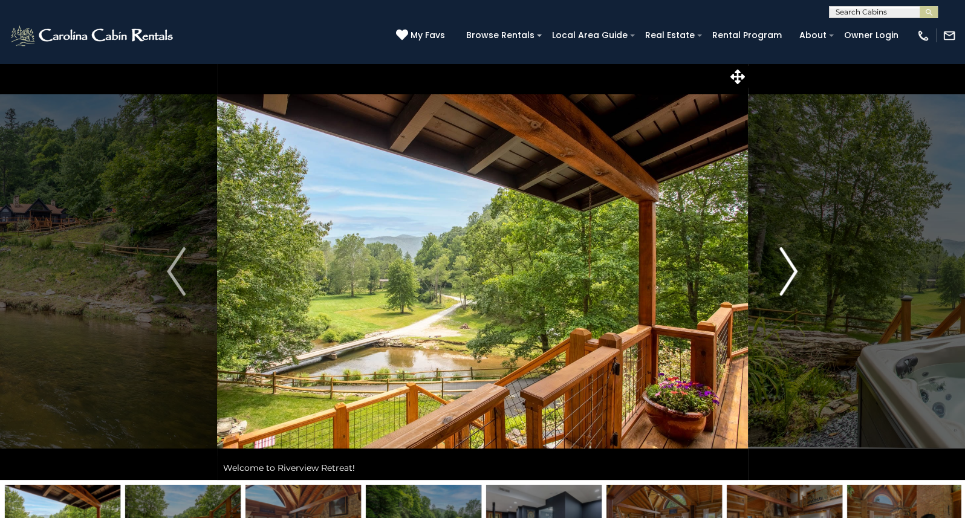
click at [791, 270] on img "Next" at bounding box center [788, 271] width 18 height 48
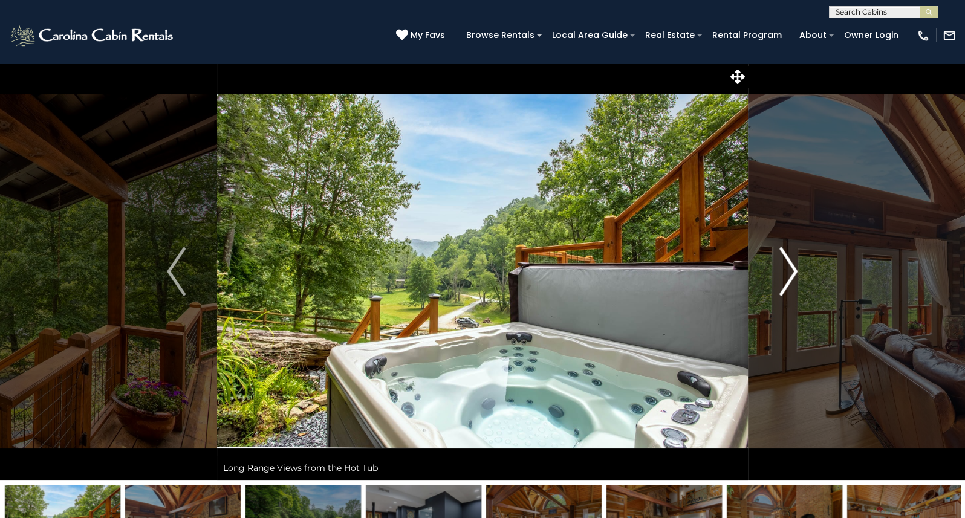
click at [791, 270] on img "Next" at bounding box center [788, 271] width 18 height 48
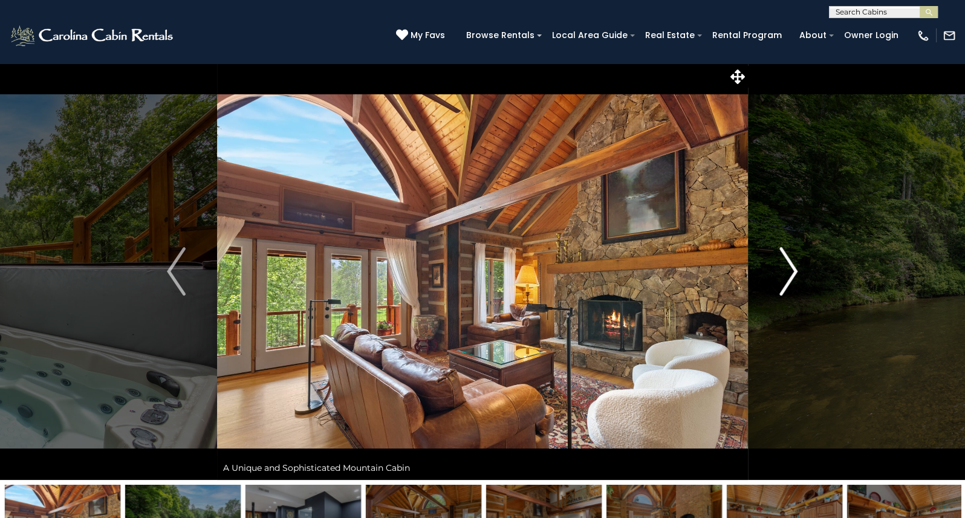
click at [790, 270] on img "Next" at bounding box center [788, 271] width 18 height 48
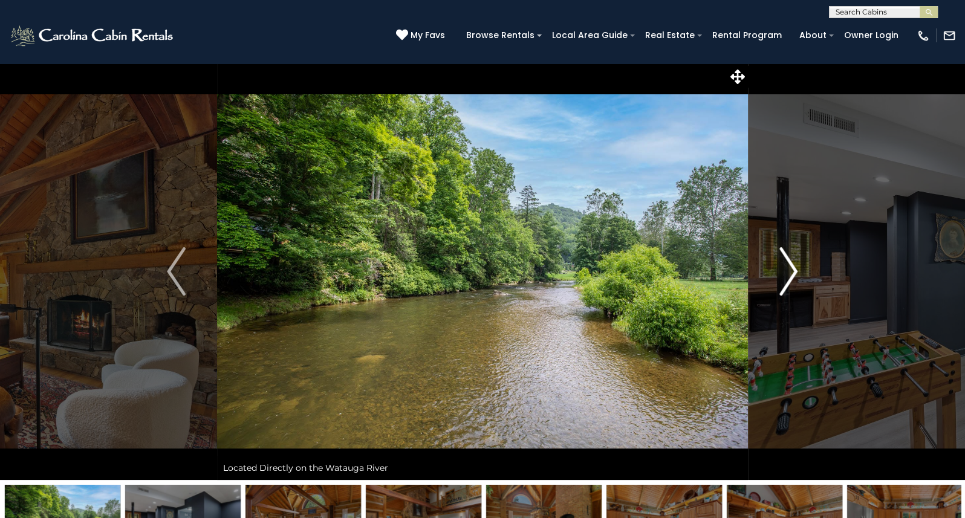
click at [790, 270] on img "Next" at bounding box center [788, 271] width 18 height 48
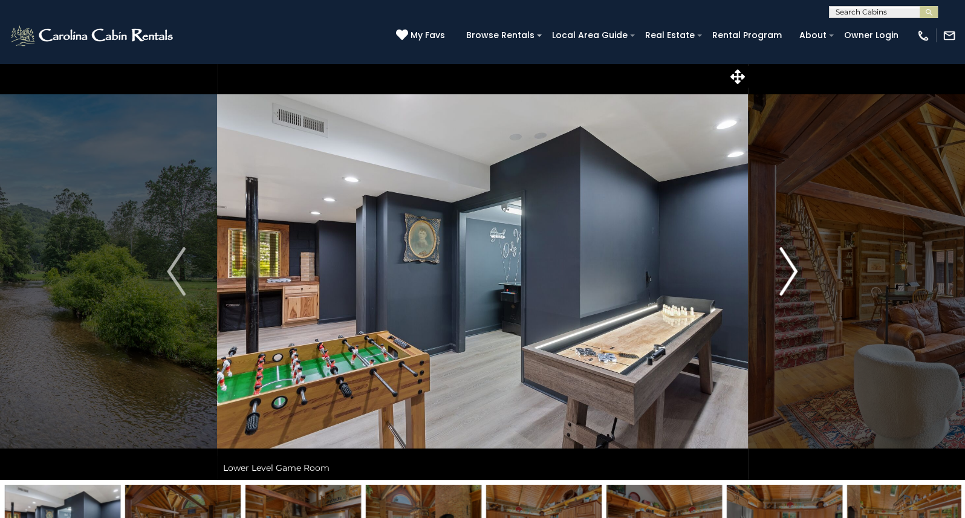
click at [790, 270] on img "Next" at bounding box center [788, 271] width 18 height 48
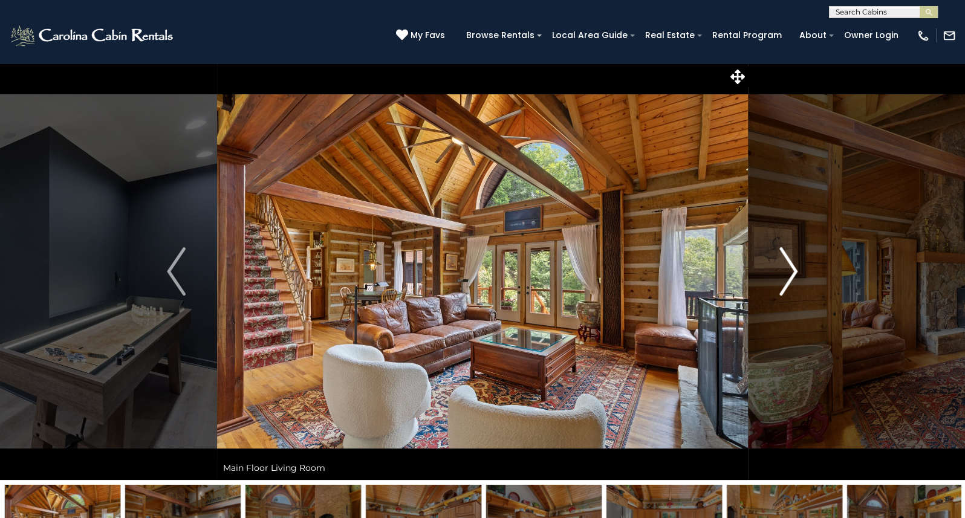
click at [790, 270] on img "Next" at bounding box center [788, 271] width 18 height 48
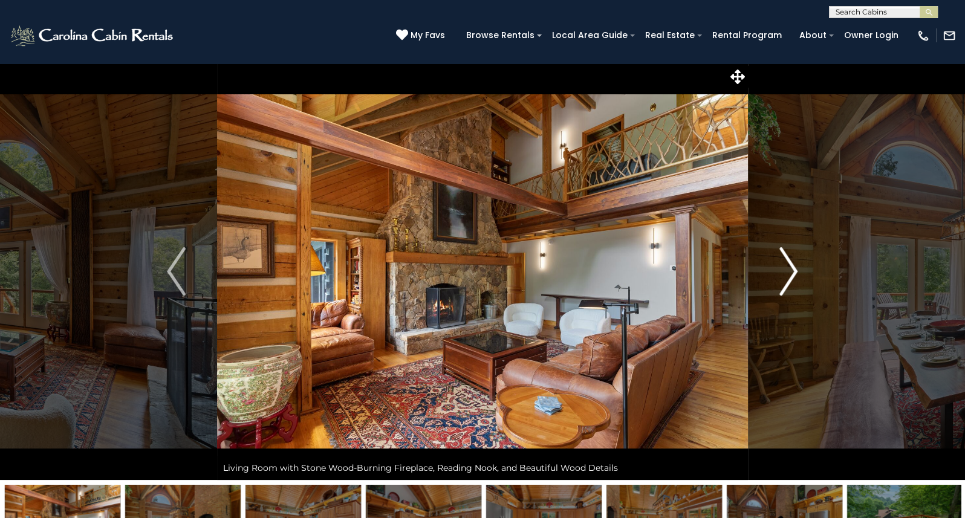
click at [790, 270] on img "Next" at bounding box center [788, 271] width 18 height 48
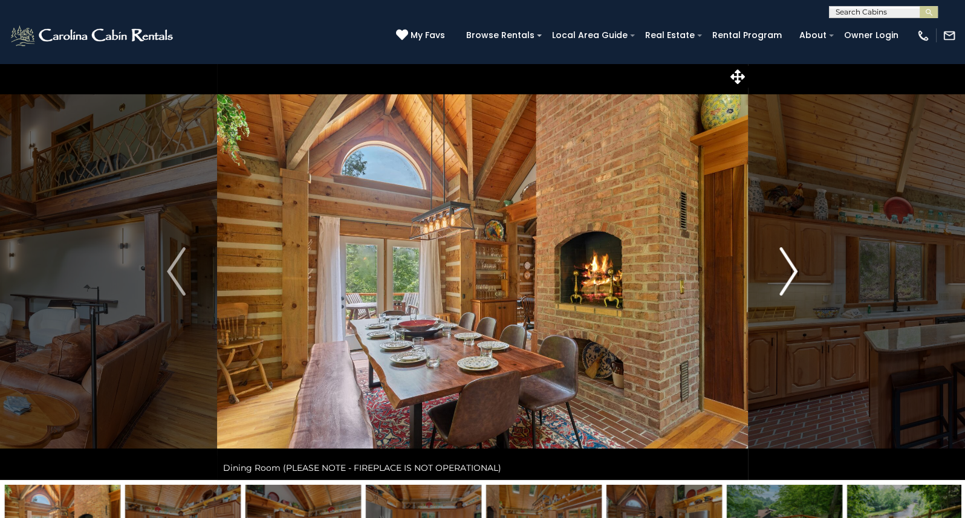
click at [792, 271] on img "Next" at bounding box center [788, 271] width 18 height 48
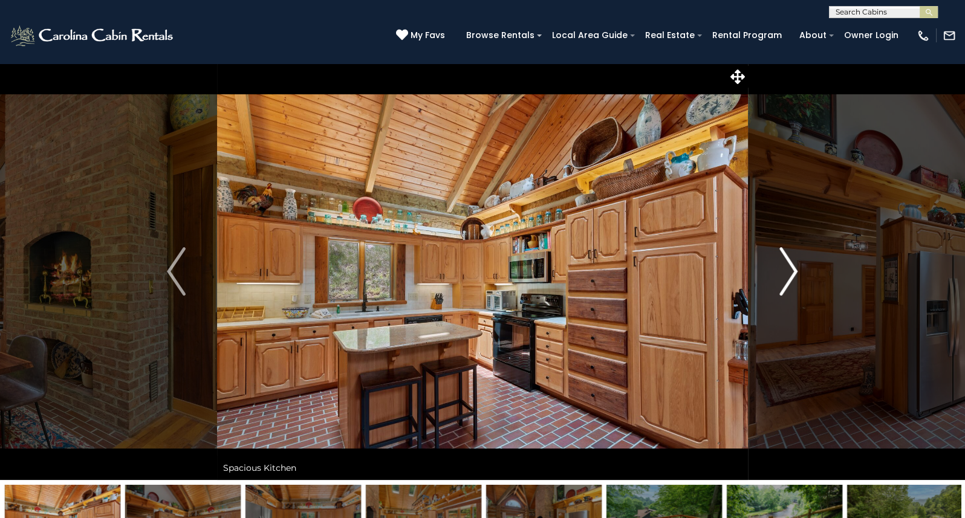
click at [792, 271] on img "Next" at bounding box center [788, 271] width 18 height 48
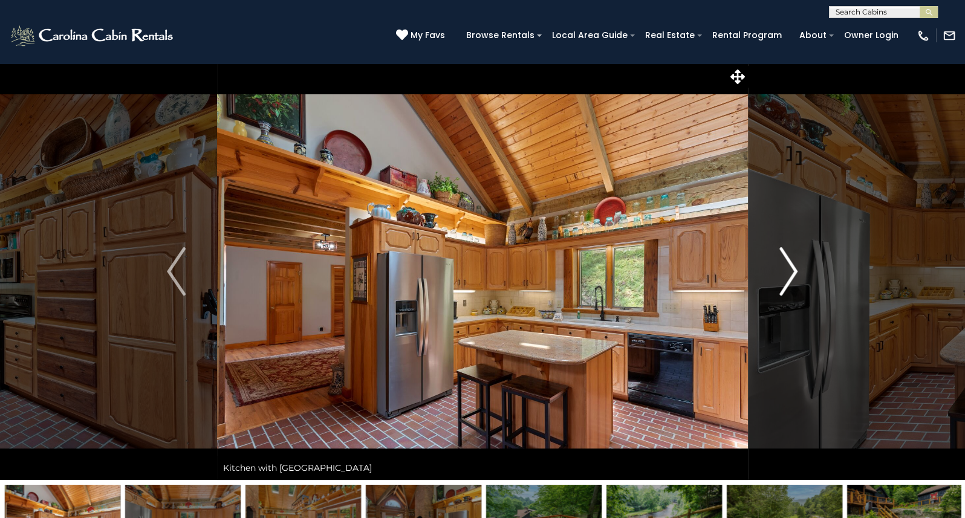
click at [792, 271] on img "Next" at bounding box center [788, 271] width 18 height 48
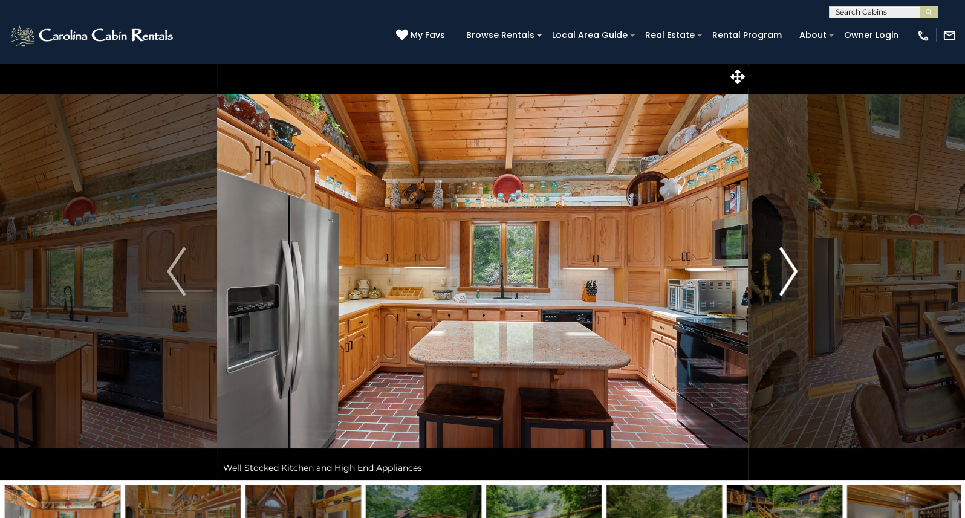
click at [792, 271] on img "Next" at bounding box center [788, 271] width 18 height 48
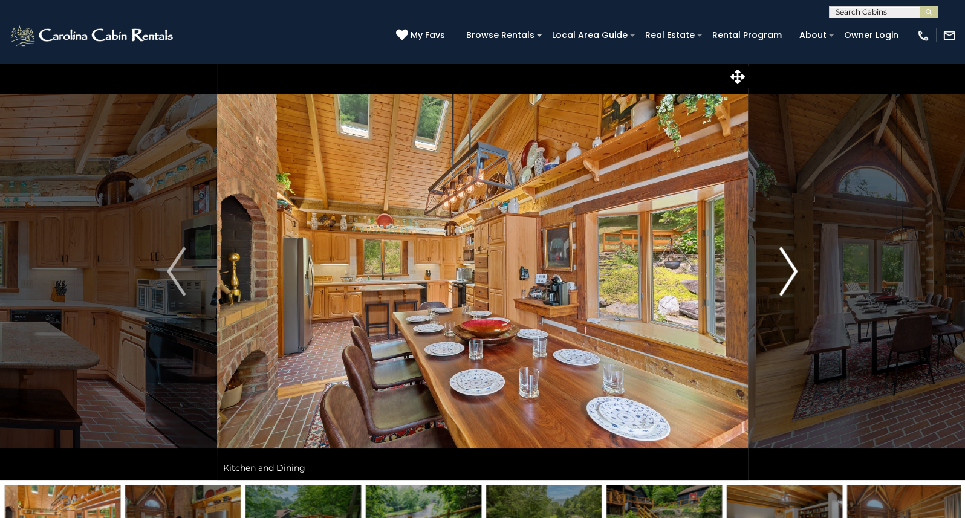
click at [792, 271] on img "Next" at bounding box center [788, 271] width 18 height 48
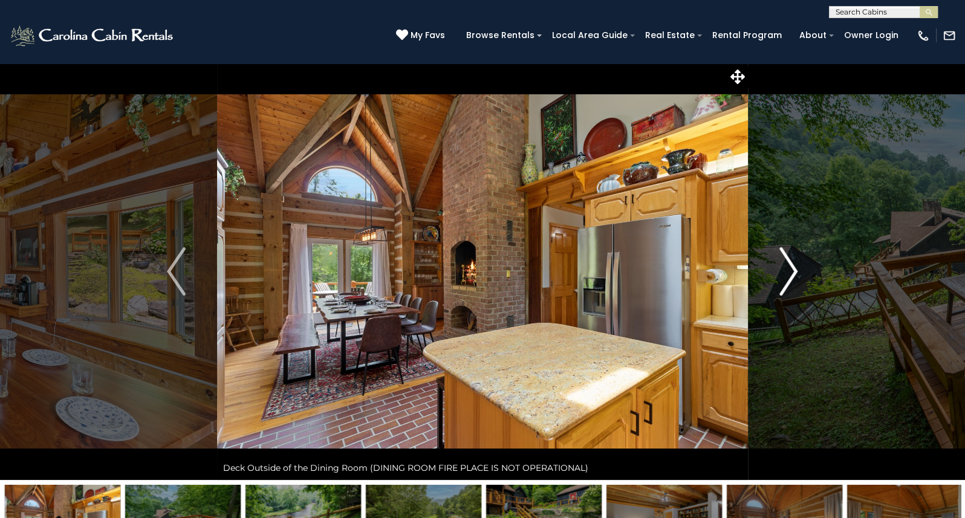
click at [792, 271] on img "Next" at bounding box center [788, 271] width 18 height 48
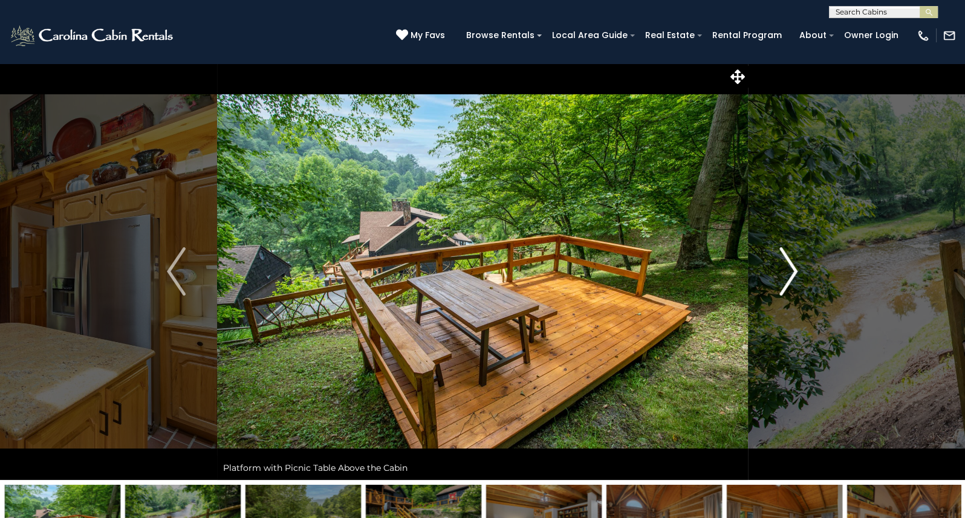
click at [792, 271] on img "Next" at bounding box center [788, 271] width 18 height 48
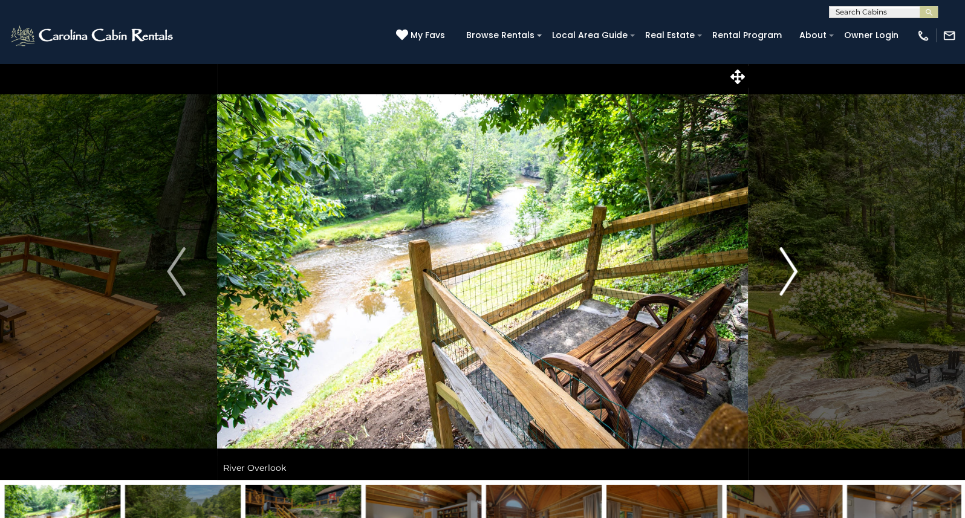
click at [792, 271] on img "Next" at bounding box center [788, 271] width 18 height 48
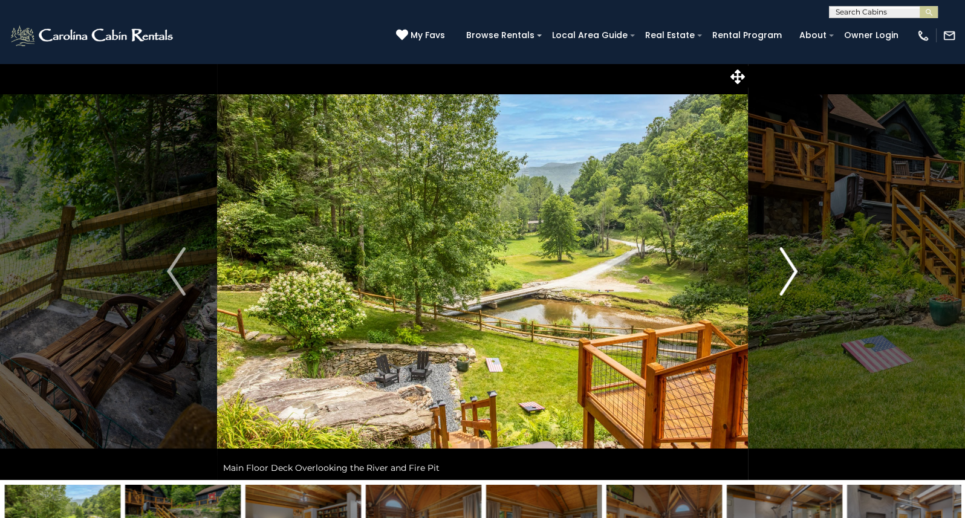
click at [792, 271] on img "Next" at bounding box center [788, 271] width 18 height 48
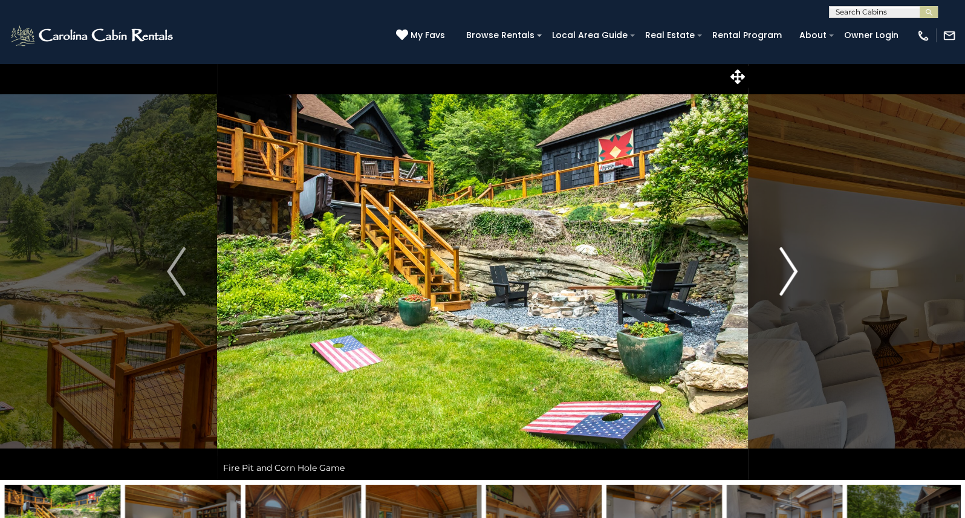
click at [792, 271] on img "Next" at bounding box center [788, 271] width 18 height 48
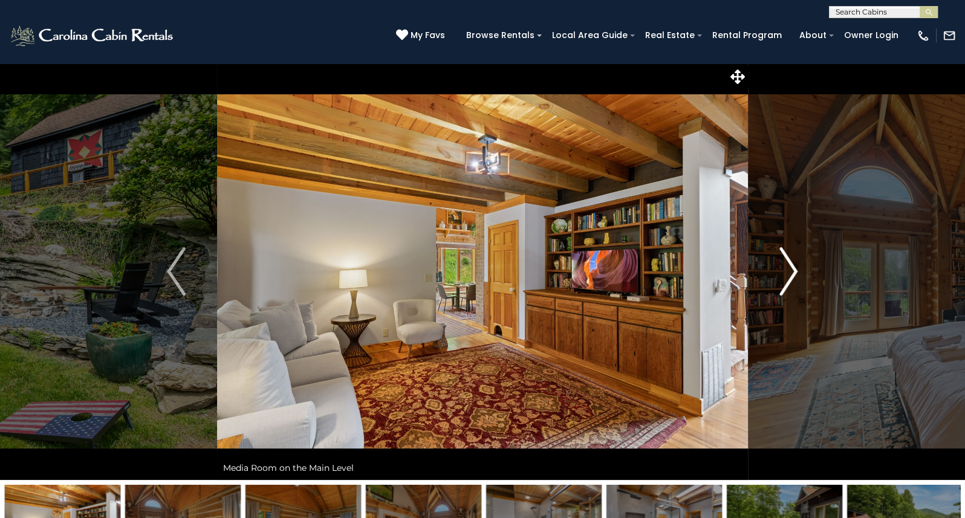
click at [792, 271] on img "Next" at bounding box center [788, 271] width 18 height 48
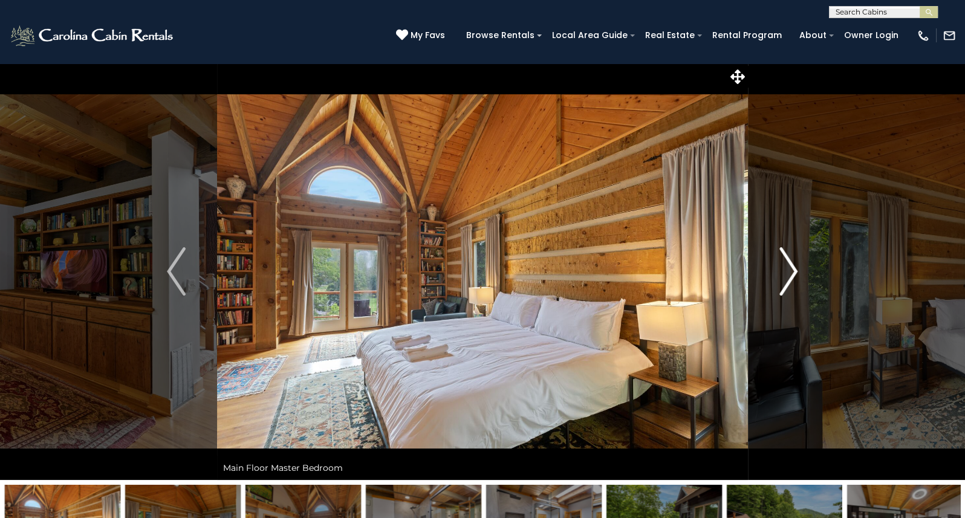
click at [792, 271] on img "Next" at bounding box center [788, 271] width 18 height 48
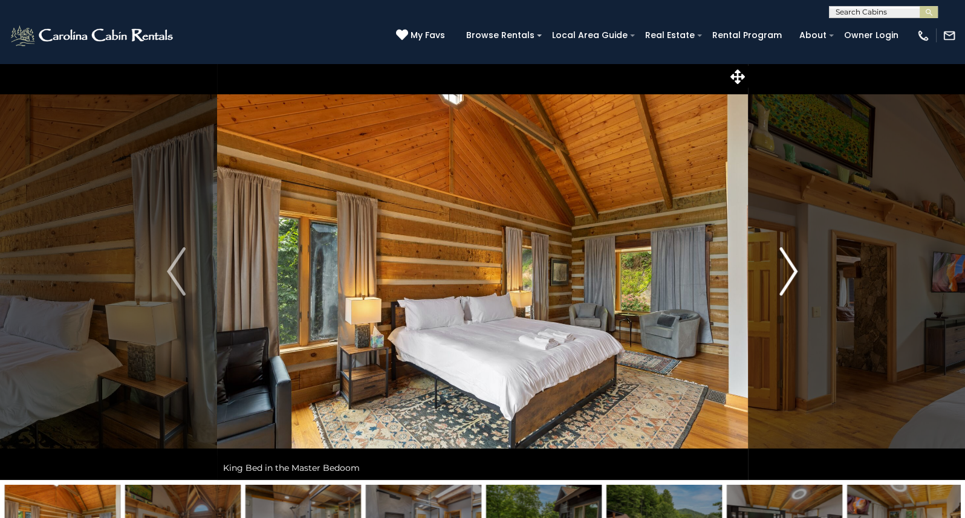
click at [792, 271] on img "Next" at bounding box center [788, 271] width 18 height 48
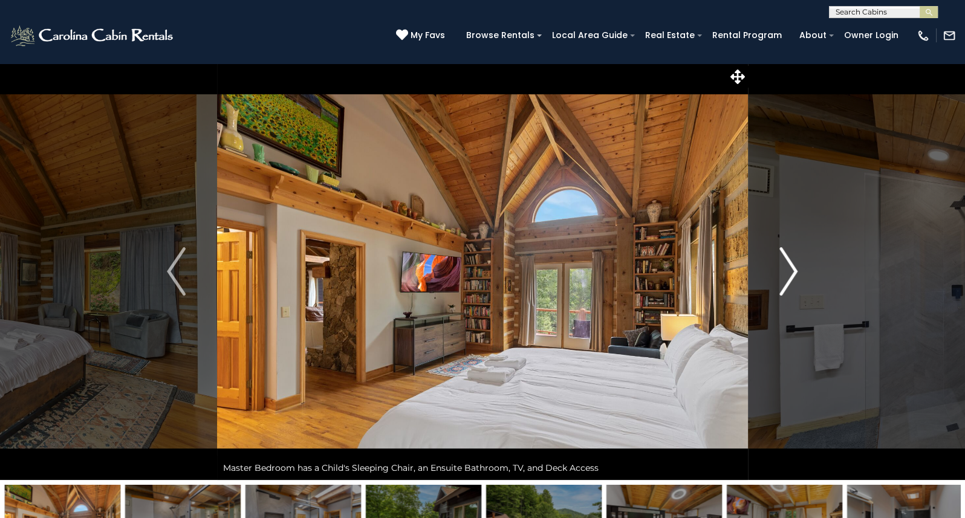
click at [792, 271] on img "Next" at bounding box center [788, 271] width 18 height 48
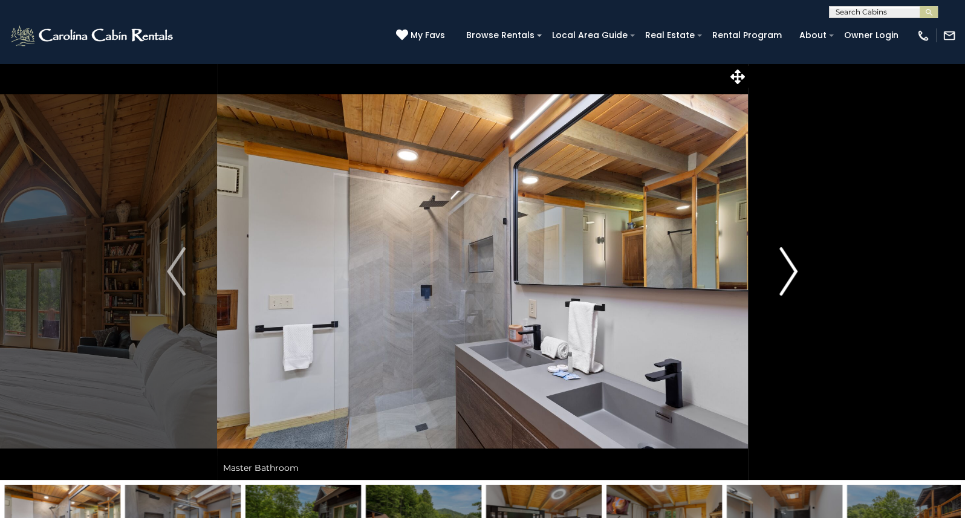
click at [792, 271] on img "Next" at bounding box center [788, 271] width 18 height 48
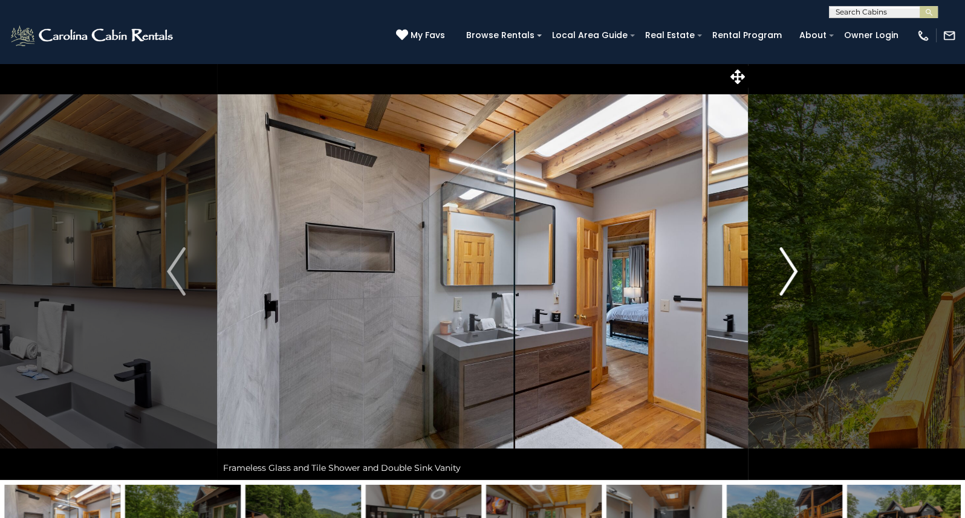
click at [792, 271] on img "Next" at bounding box center [788, 271] width 18 height 48
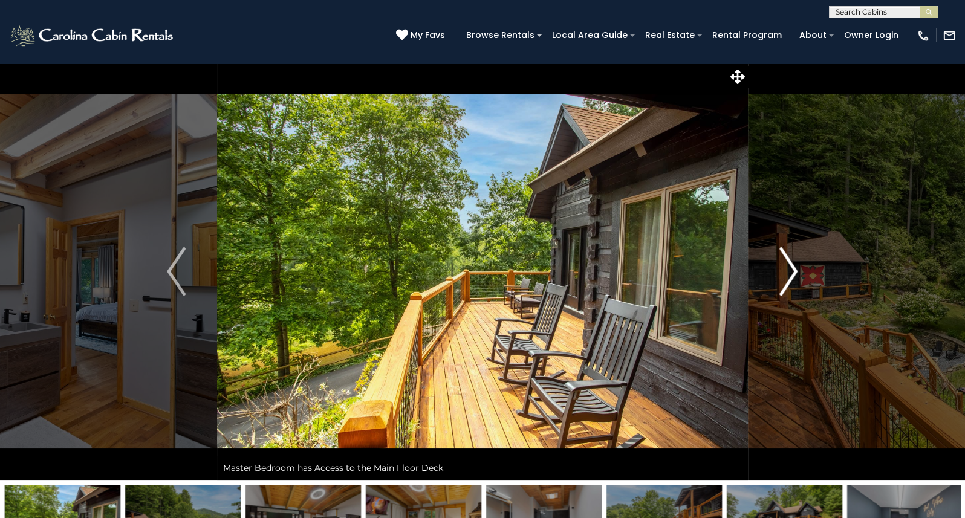
click at [792, 271] on img "Next" at bounding box center [788, 271] width 18 height 48
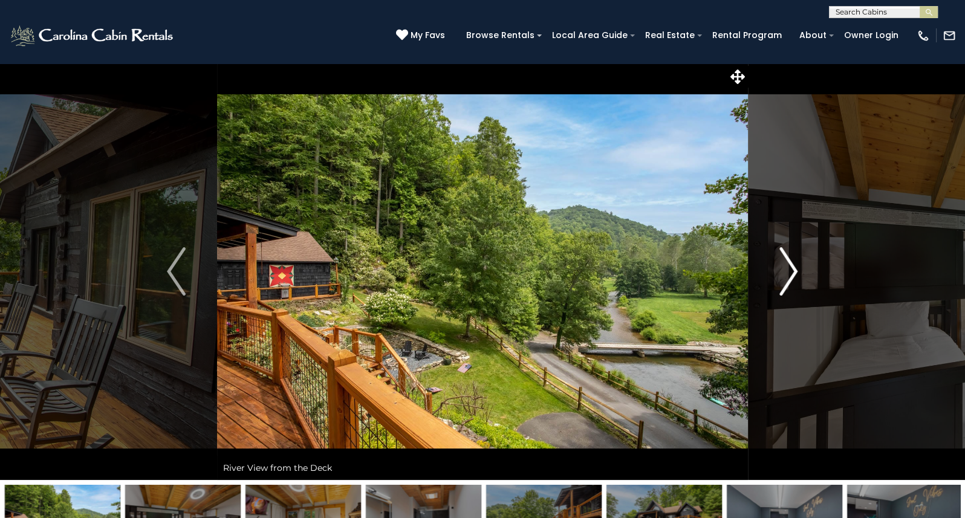
click at [792, 271] on img "Next" at bounding box center [788, 271] width 18 height 48
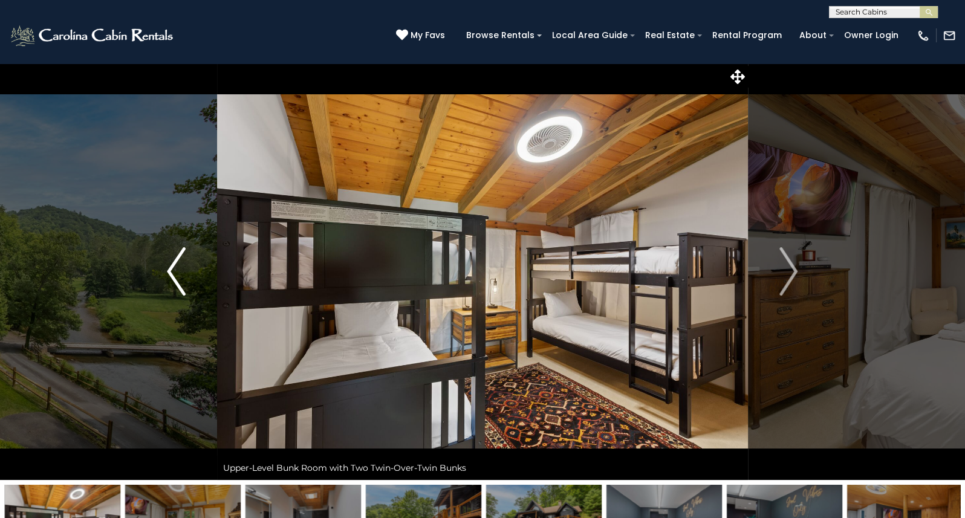
click at [172, 267] on img "Previous" at bounding box center [176, 271] width 18 height 48
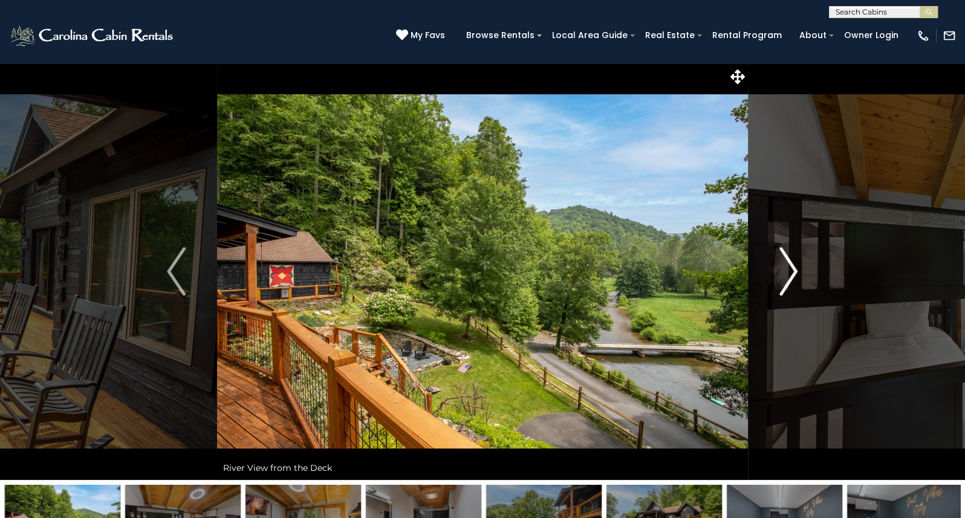
click at [794, 272] on img "Next" at bounding box center [788, 271] width 18 height 48
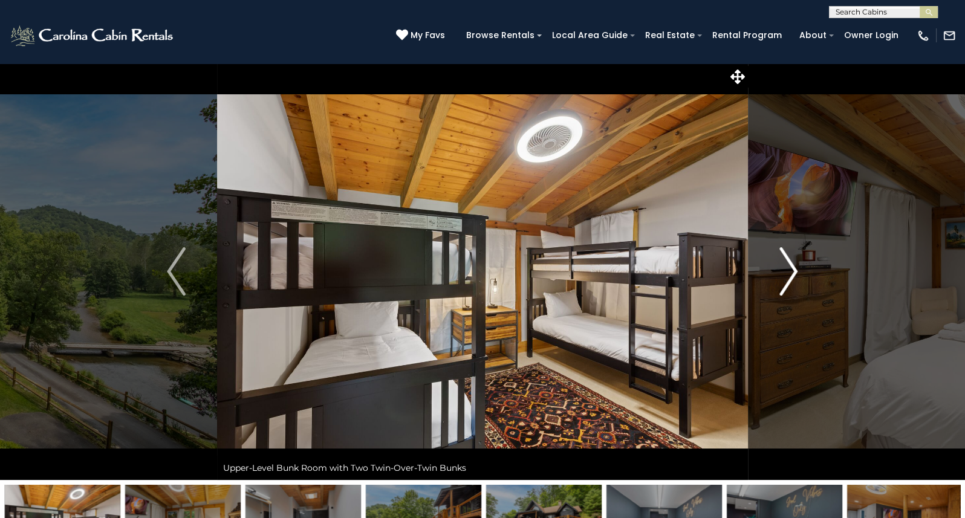
click at [794, 272] on img "Next" at bounding box center [788, 271] width 18 height 48
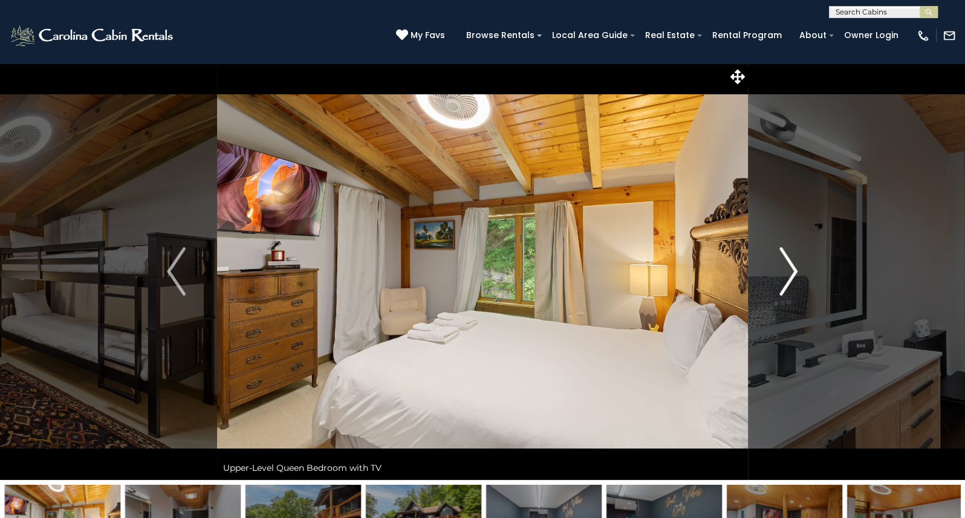
click at [794, 272] on img "Next" at bounding box center [788, 271] width 18 height 48
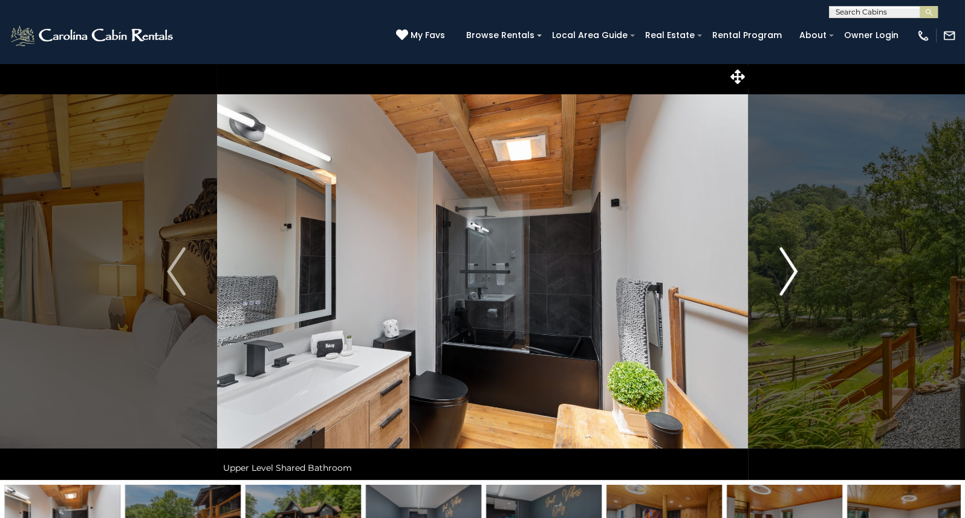
click at [794, 272] on img "Next" at bounding box center [788, 271] width 18 height 48
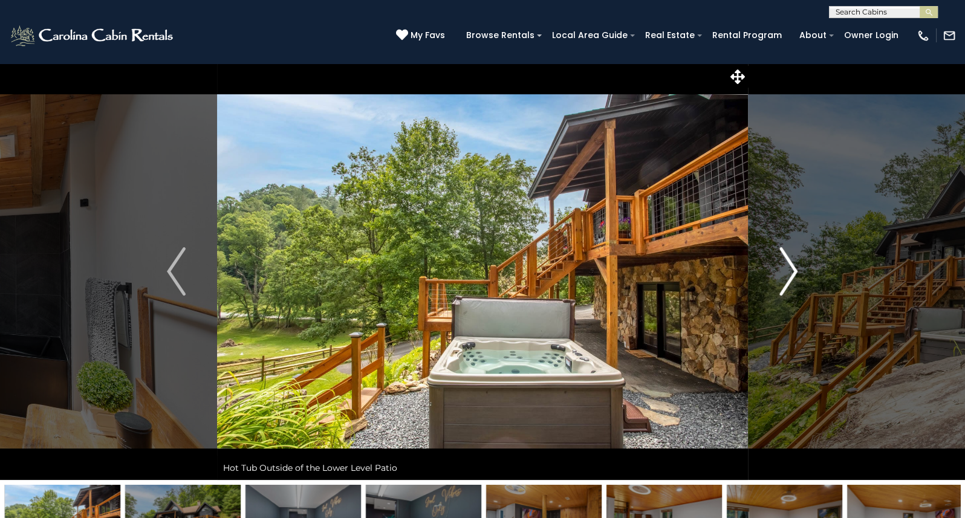
click at [794, 272] on img "Next" at bounding box center [788, 271] width 18 height 48
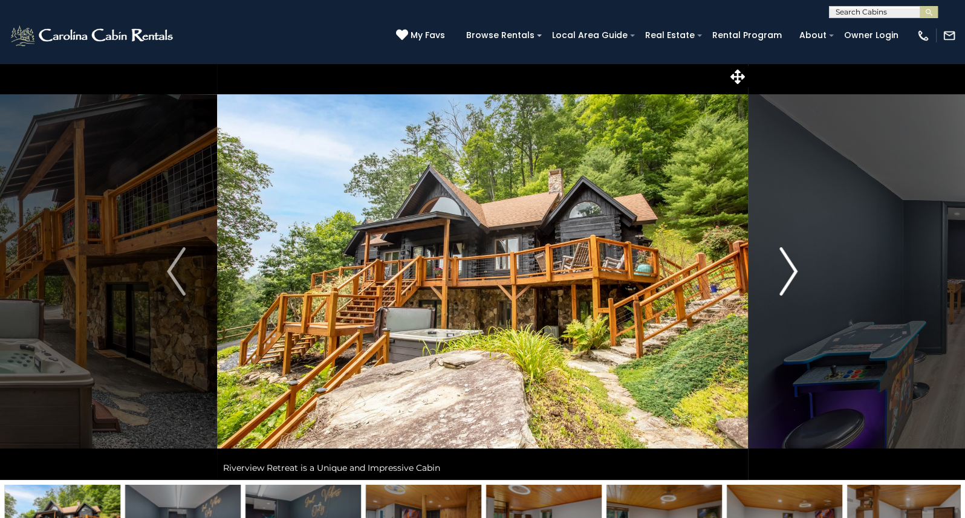
click at [794, 272] on img "Next" at bounding box center [788, 271] width 18 height 48
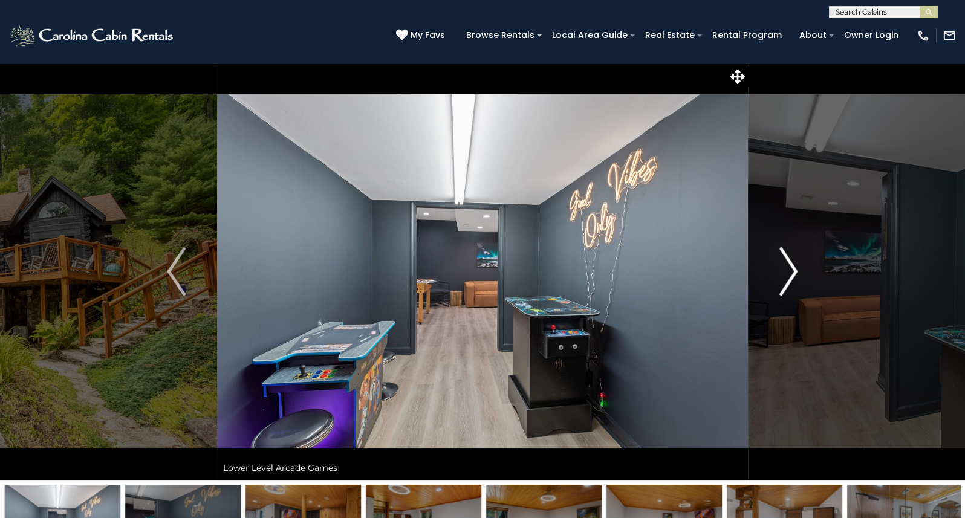
click at [793, 272] on img "Next" at bounding box center [788, 271] width 18 height 48
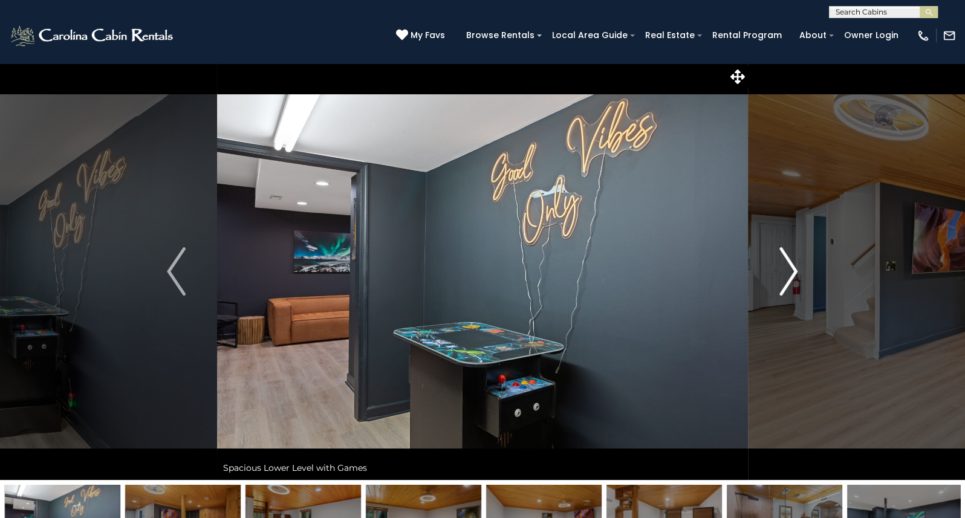
click at [793, 272] on img "Next" at bounding box center [788, 271] width 18 height 48
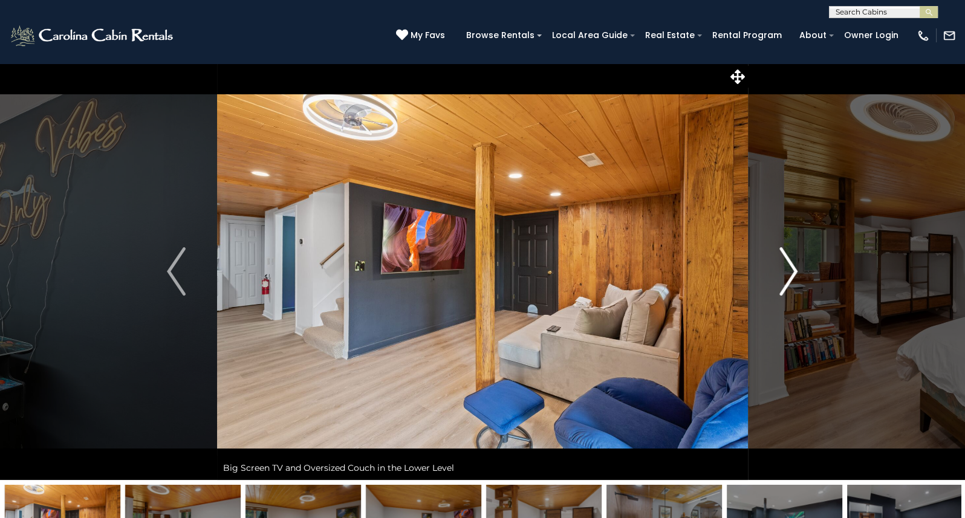
click at [793, 272] on img "Next" at bounding box center [788, 271] width 18 height 48
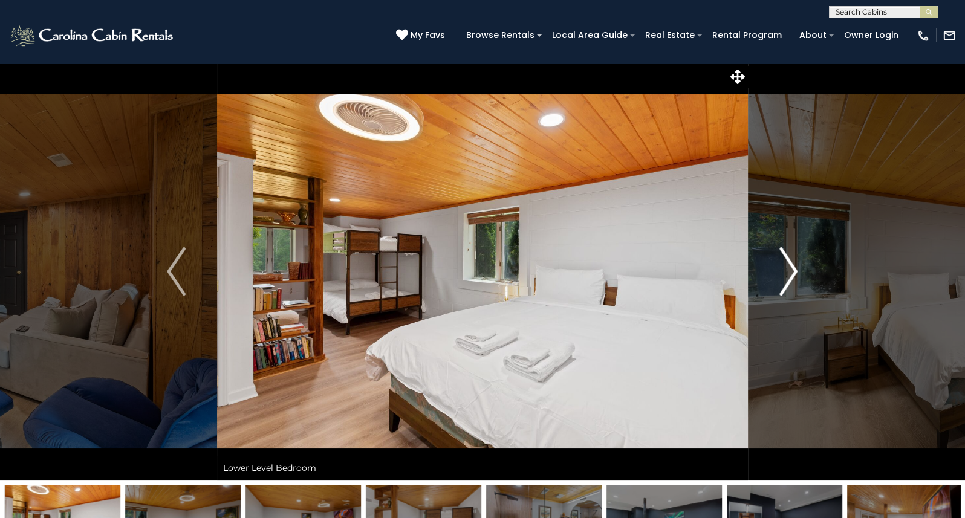
click at [793, 272] on img "Next" at bounding box center [788, 271] width 18 height 48
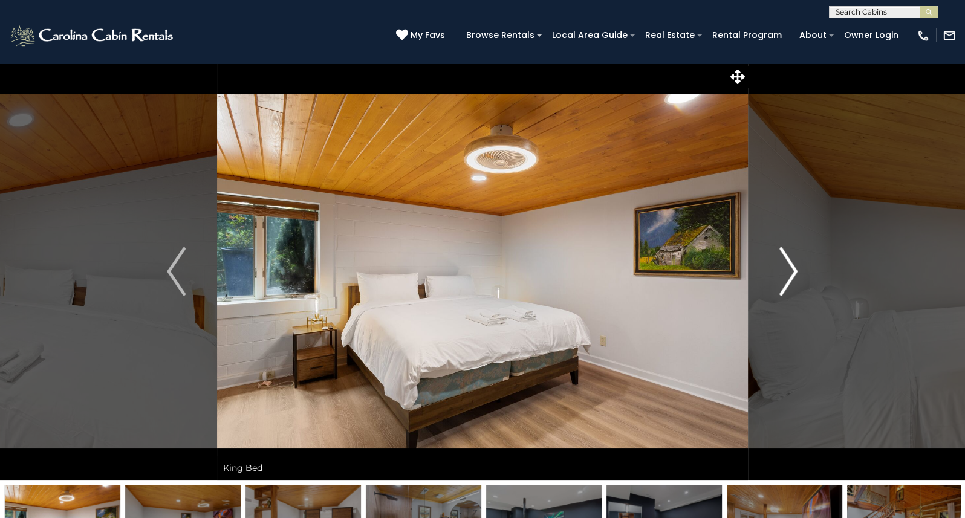
click at [793, 272] on img "Next" at bounding box center [788, 271] width 18 height 48
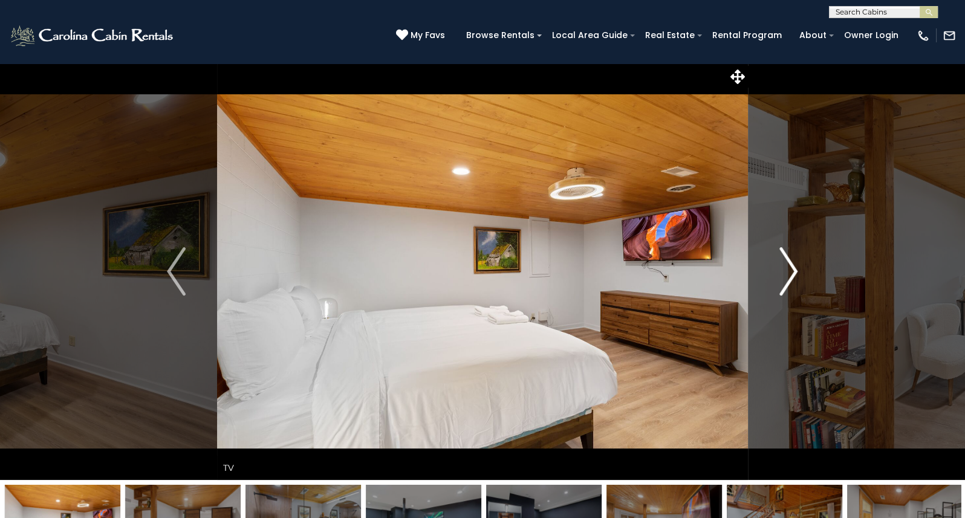
click at [793, 272] on img "Next" at bounding box center [788, 271] width 18 height 48
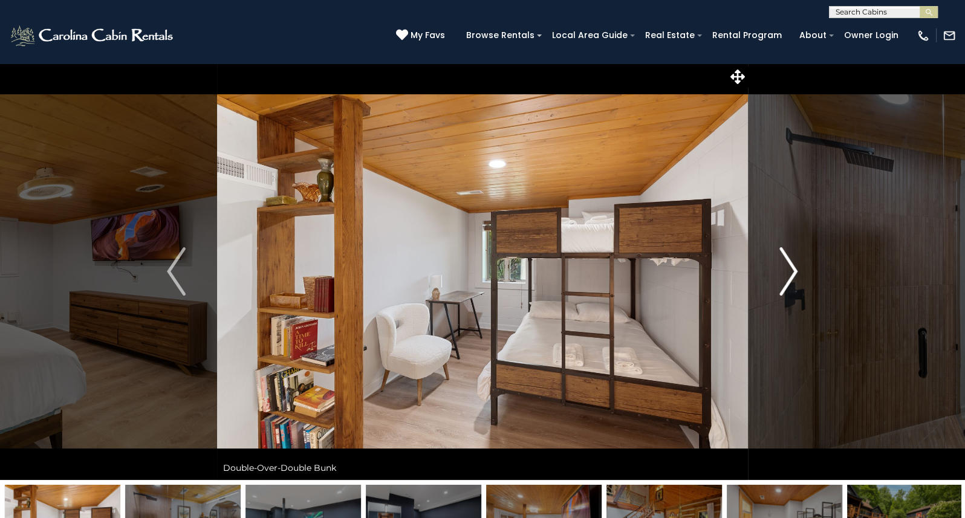
click at [793, 272] on img "Next" at bounding box center [788, 271] width 18 height 48
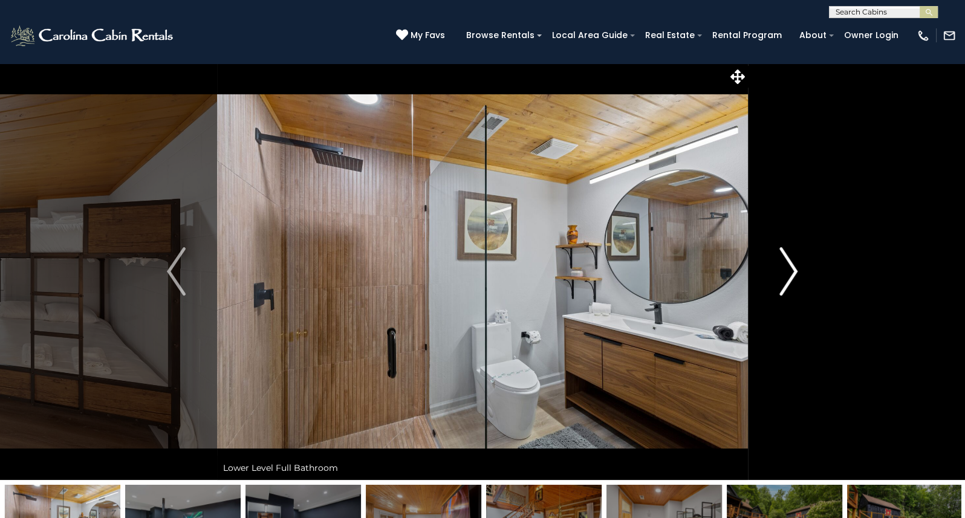
click at [793, 272] on img "Next" at bounding box center [788, 271] width 18 height 48
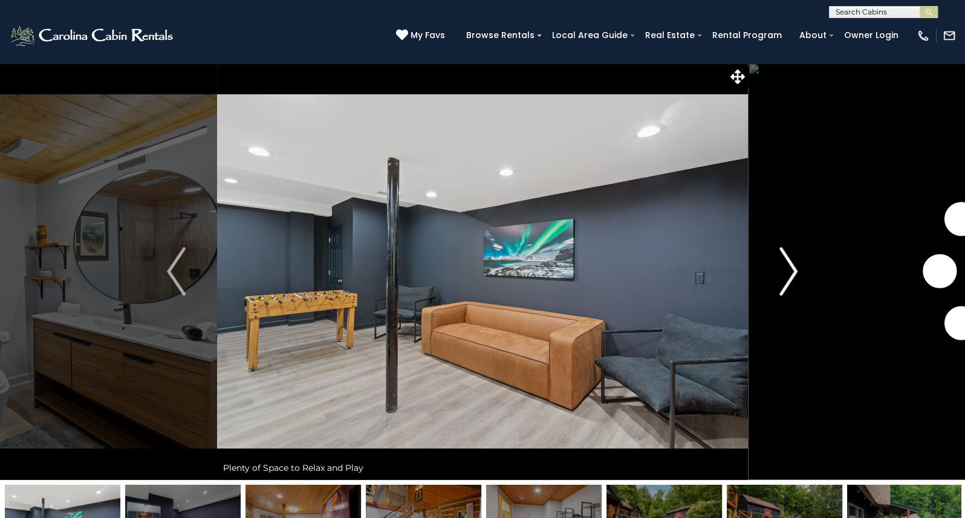
click at [793, 272] on img "Next" at bounding box center [788, 271] width 18 height 48
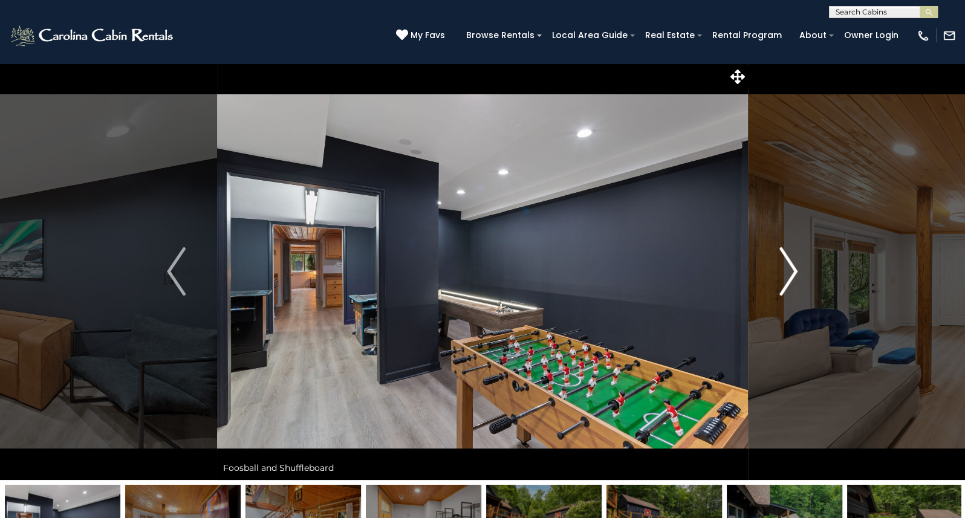
click at [793, 272] on img "Next" at bounding box center [788, 271] width 18 height 48
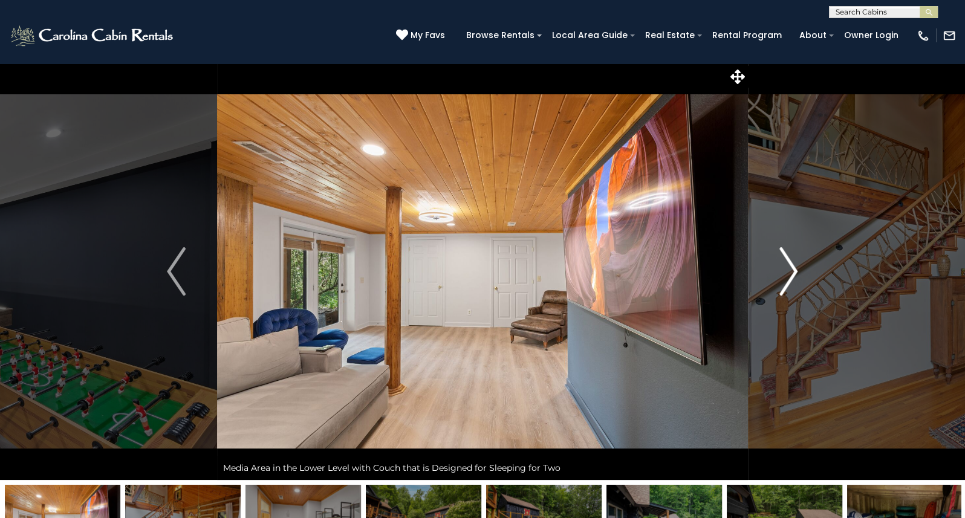
click at [793, 272] on img "Next" at bounding box center [788, 271] width 18 height 48
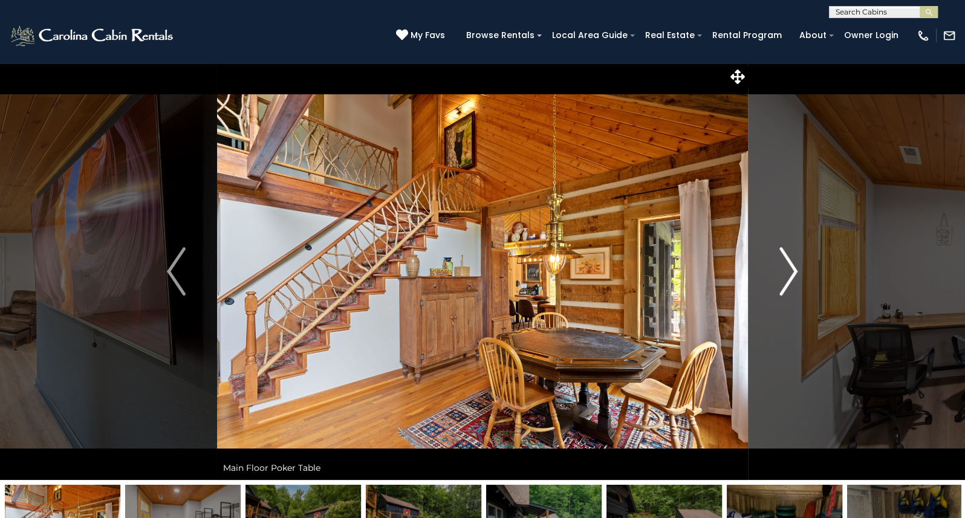
click at [793, 272] on img "Next" at bounding box center [788, 271] width 18 height 48
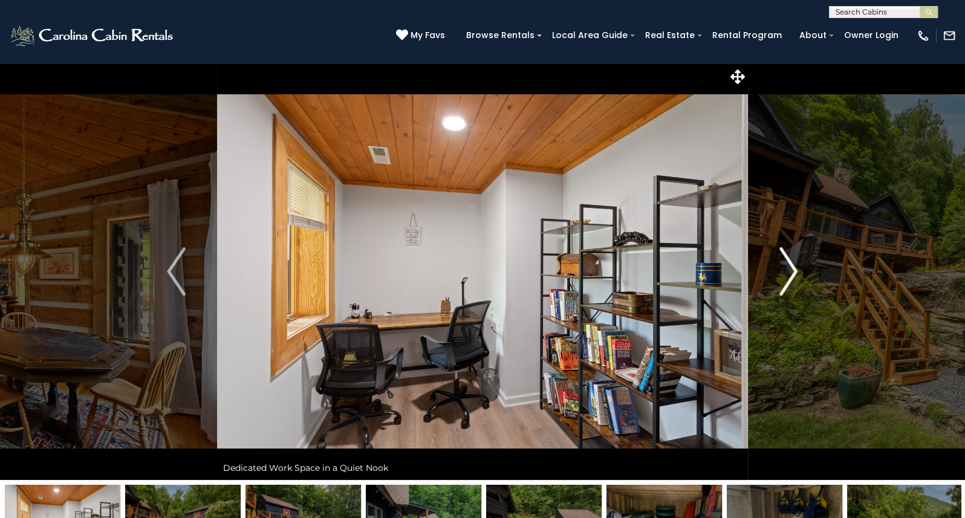
click at [793, 272] on img "Next" at bounding box center [788, 271] width 18 height 48
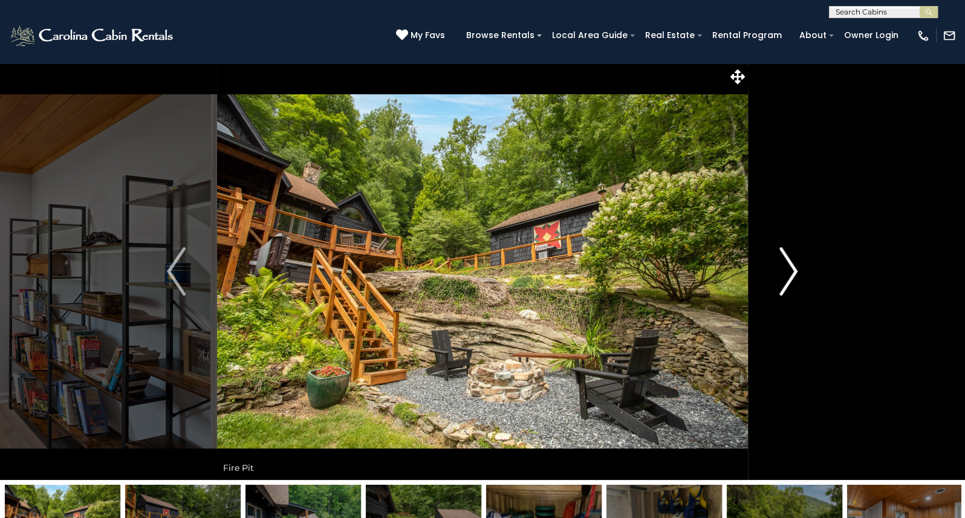
click at [793, 272] on img "Next" at bounding box center [788, 271] width 18 height 48
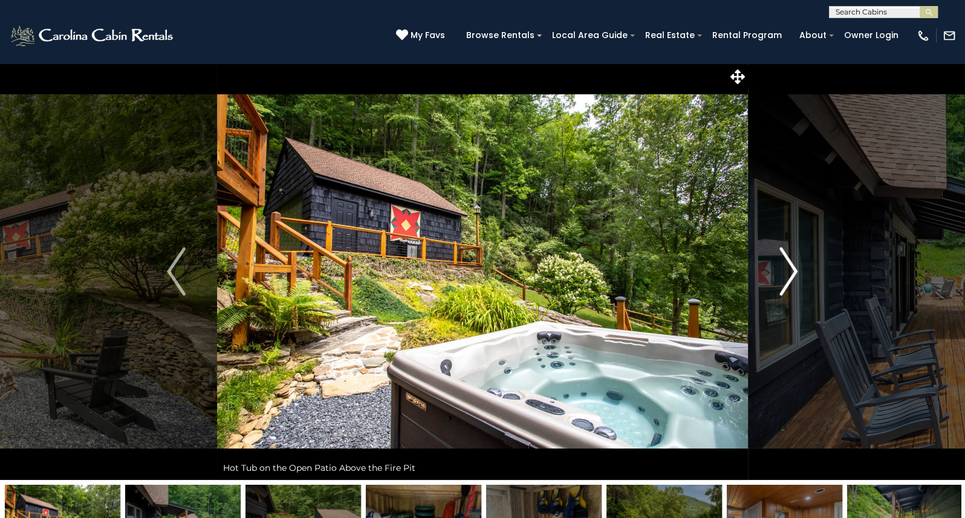
click at [793, 272] on img "Next" at bounding box center [788, 271] width 18 height 48
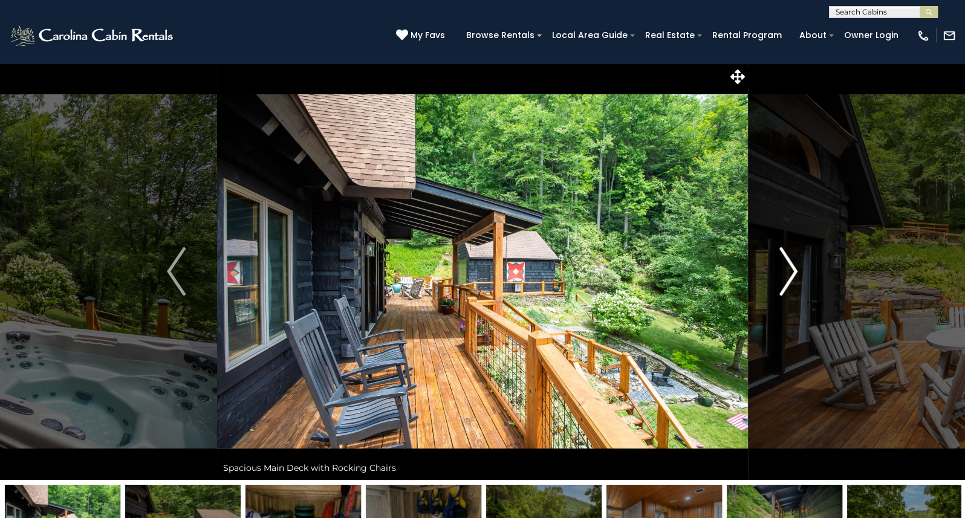
click at [793, 272] on img "Next" at bounding box center [788, 271] width 18 height 48
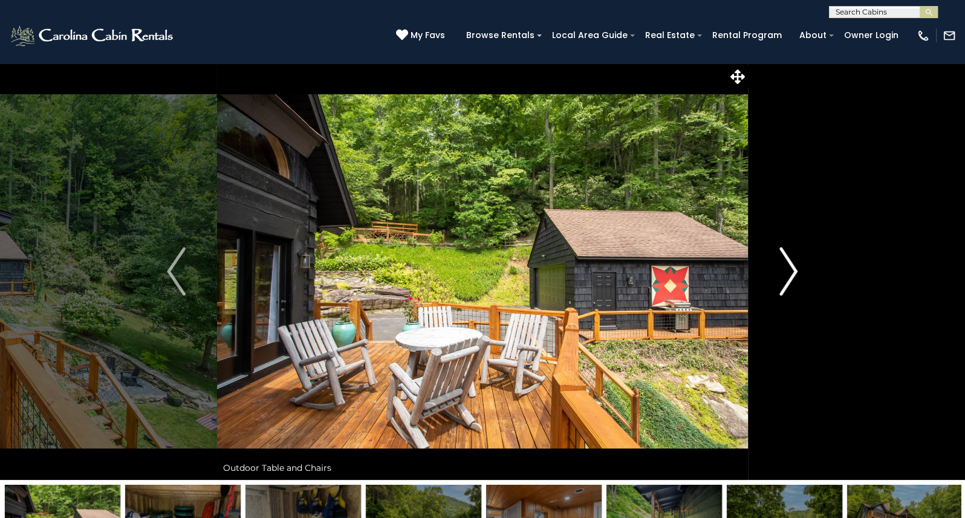
click at [793, 272] on img "Next" at bounding box center [788, 271] width 18 height 48
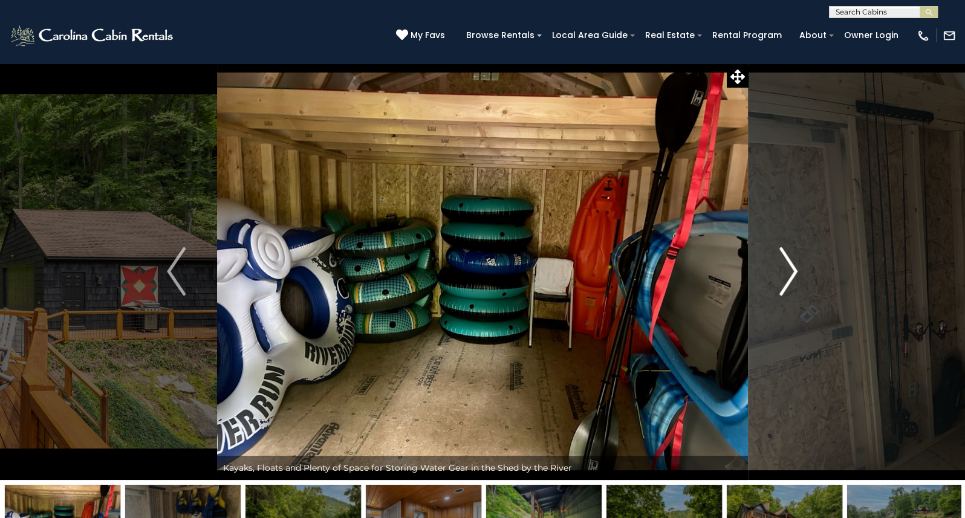
click at [792, 272] on img "Next" at bounding box center [788, 271] width 18 height 48
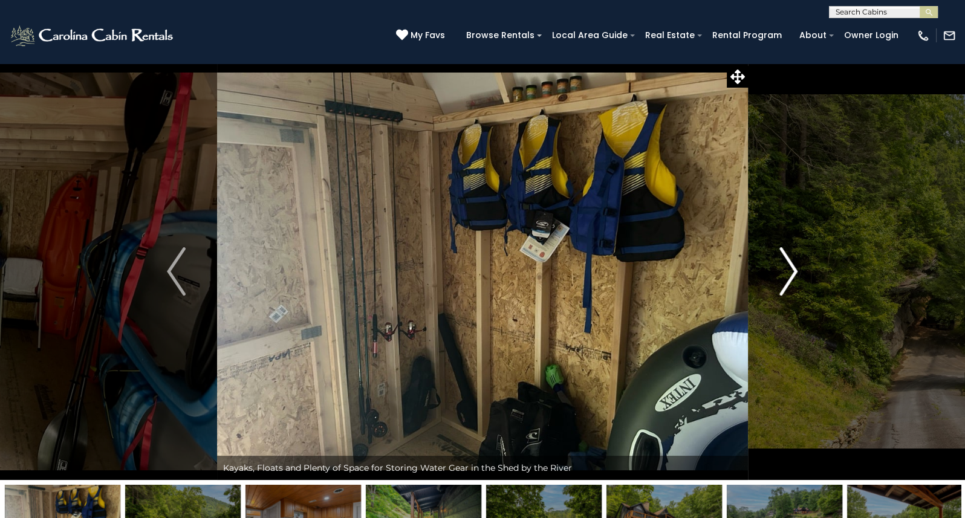
click at [792, 272] on img "Next" at bounding box center [788, 271] width 18 height 48
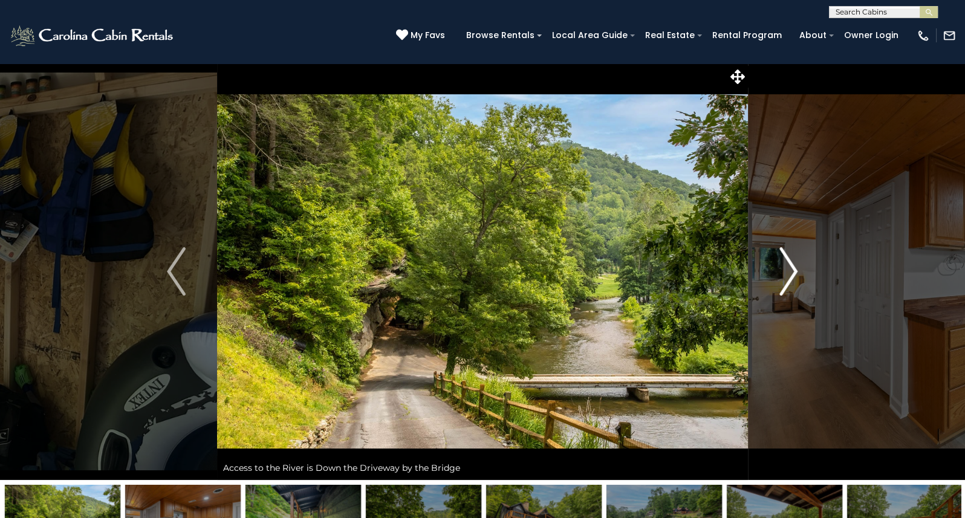
click at [792, 272] on img "Next" at bounding box center [788, 271] width 18 height 48
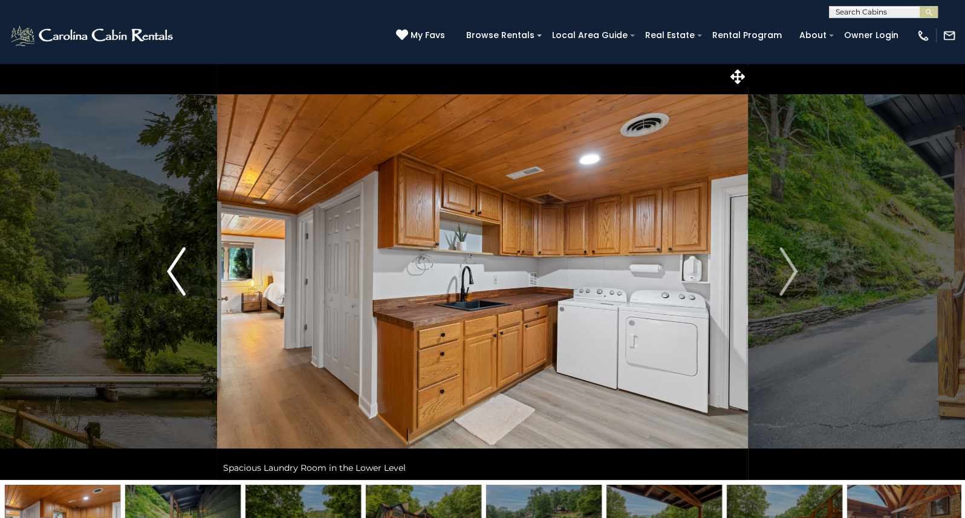
click at [171, 274] on img "Previous" at bounding box center [176, 271] width 18 height 48
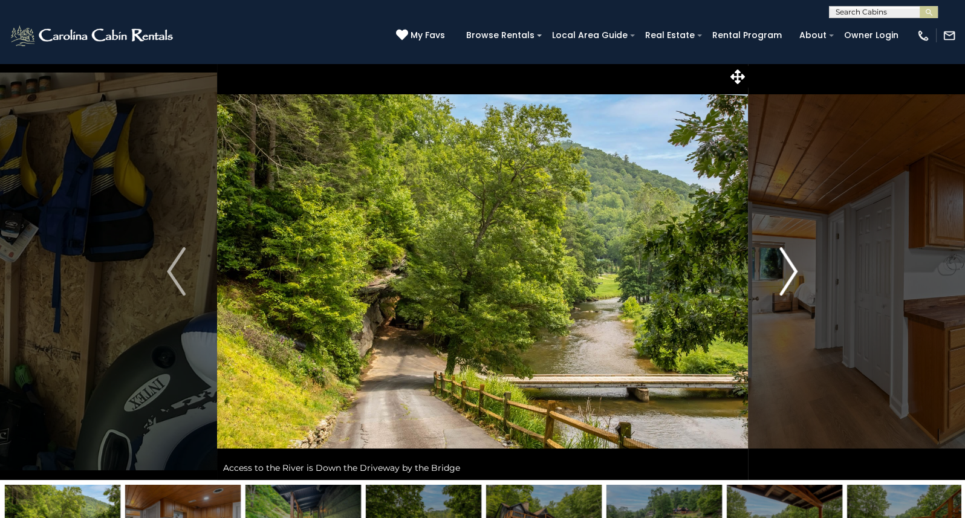
click at [796, 268] on img "Next" at bounding box center [788, 271] width 18 height 48
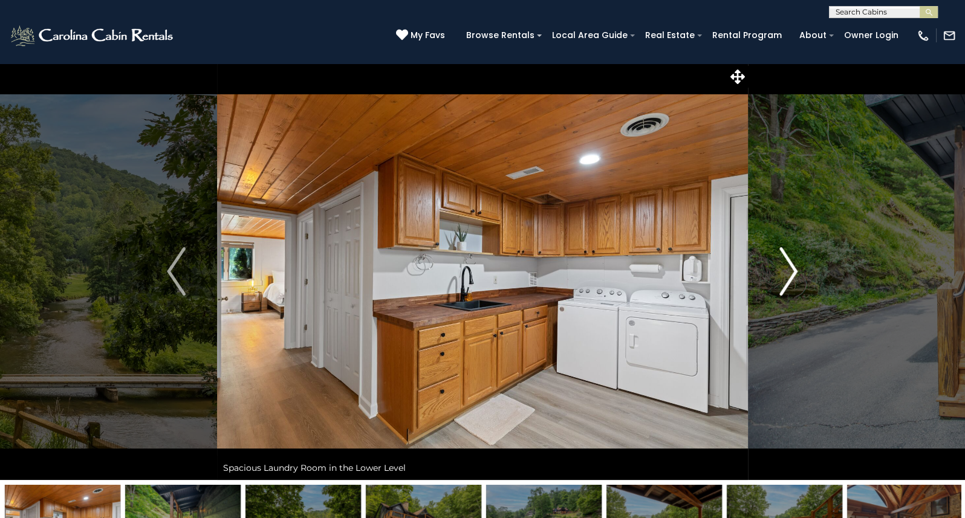
click at [795, 269] on img "Next" at bounding box center [788, 271] width 18 height 48
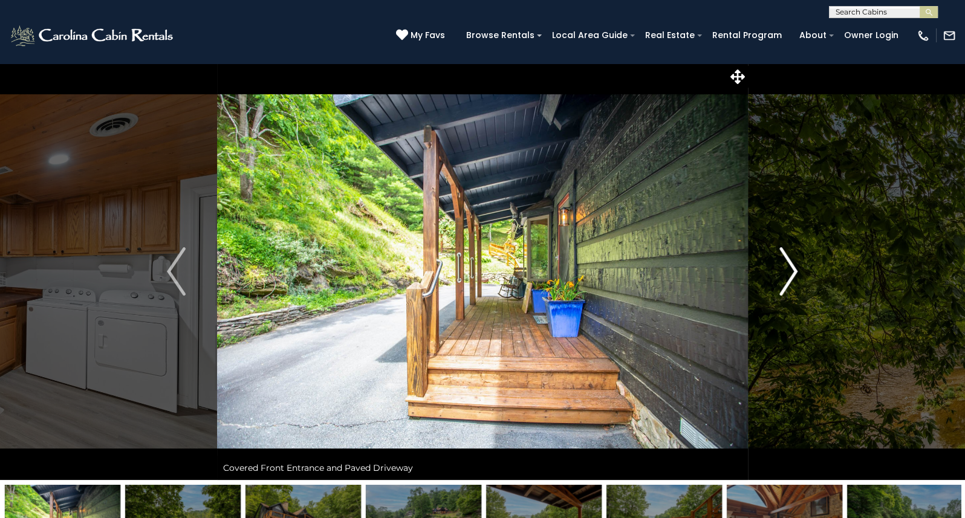
click at [795, 269] on img "Next" at bounding box center [788, 271] width 18 height 48
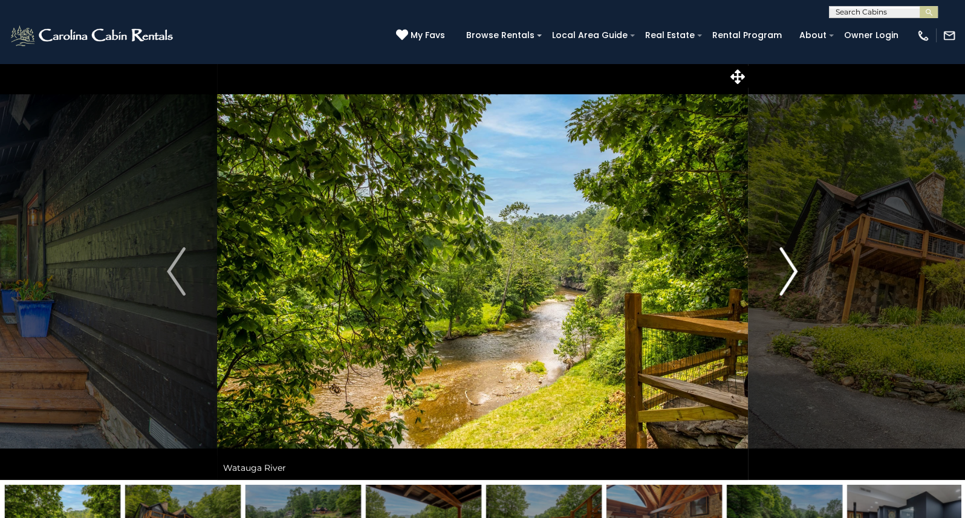
click at [793, 269] on img "Next" at bounding box center [788, 271] width 18 height 48
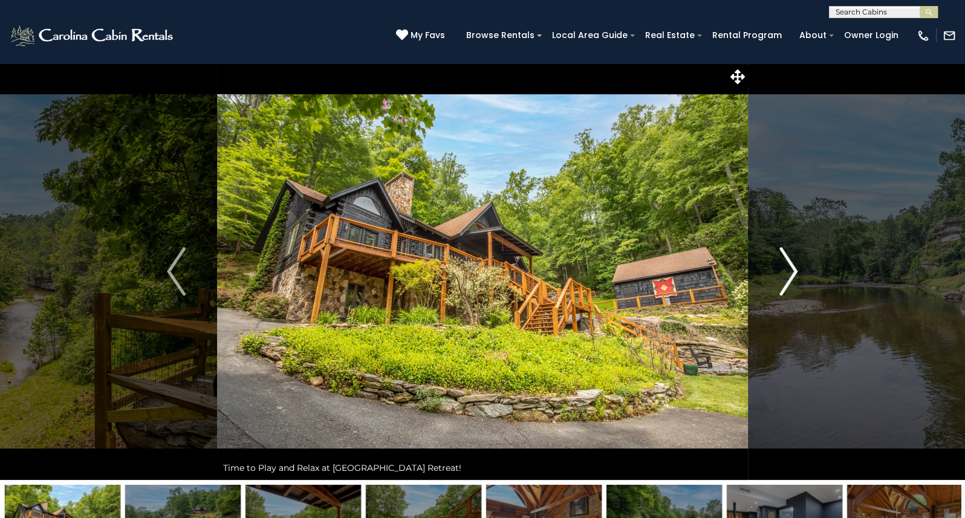
click at [793, 269] on img "Next" at bounding box center [788, 271] width 18 height 48
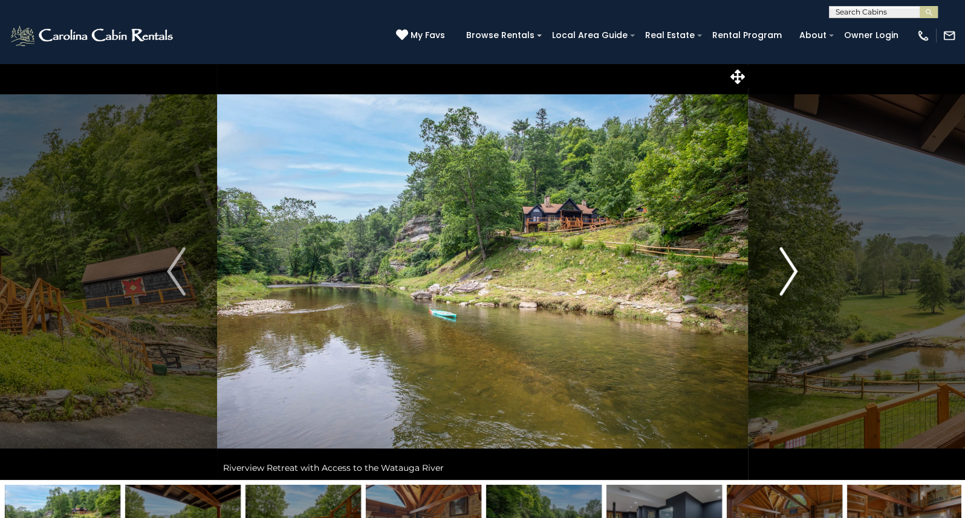
click at [793, 269] on img "Next" at bounding box center [788, 271] width 18 height 48
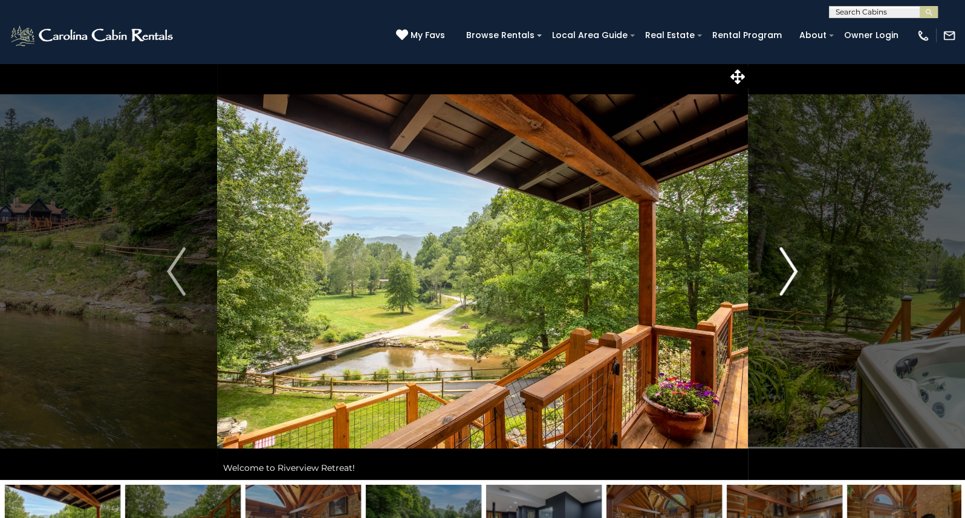
click at [793, 269] on img "Next" at bounding box center [788, 271] width 18 height 48
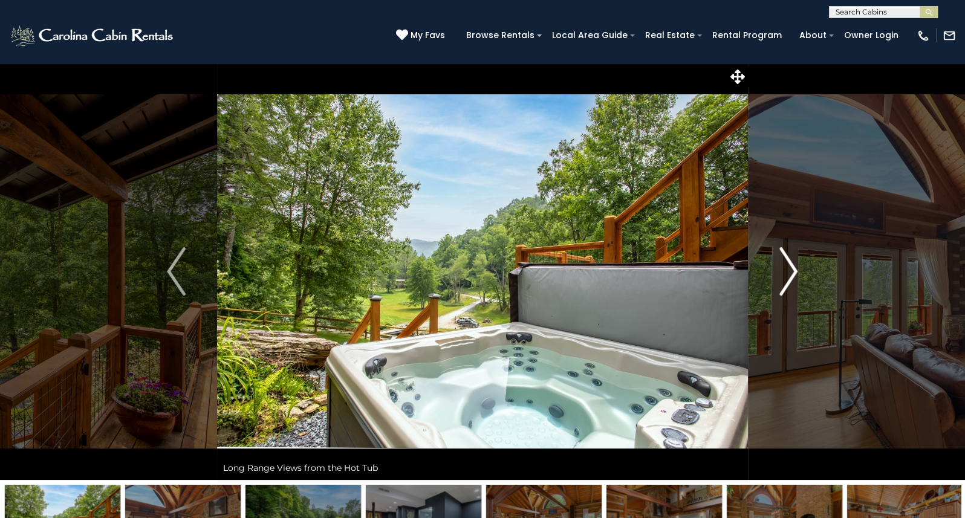
click at [793, 269] on img "Next" at bounding box center [788, 271] width 18 height 48
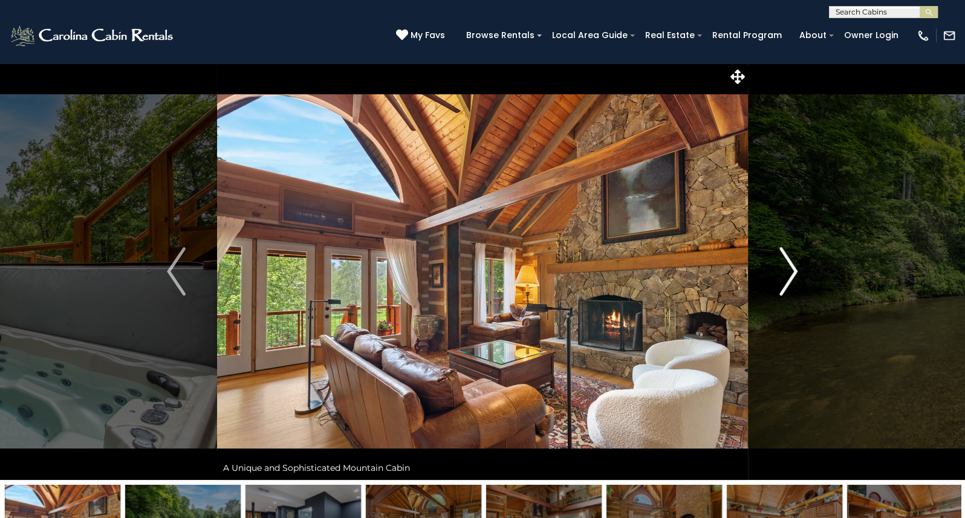
click at [793, 269] on img "Next" at bounding box center [788, 271] width 18 height 48
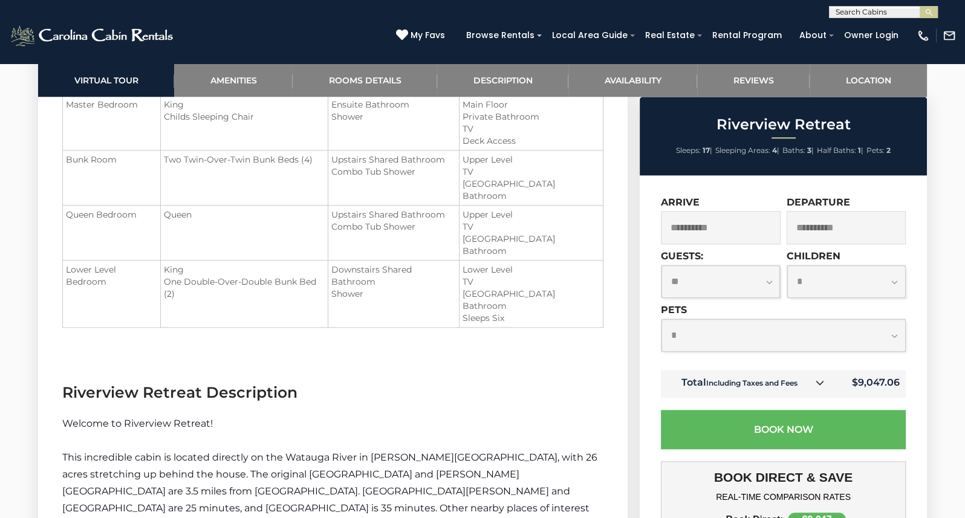
scroll to position [1754, 0]
